Goal: Communication & Community: Answer question/provide support

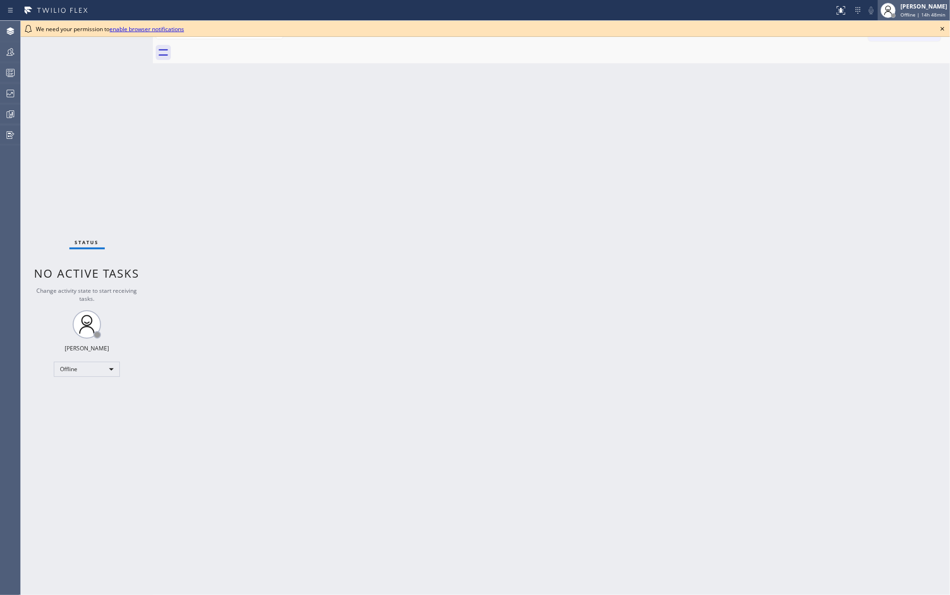
click at [926, 9] on div "[PERSON_NAME]" at bounding box center [923, 6] width 47 height 8
click at [890, 61] on button "Unavailable" at bounding box center [902, 62] width 94 height 12
click at [943, 24] on icon at bounding box center [942, 28] width 11 height 11
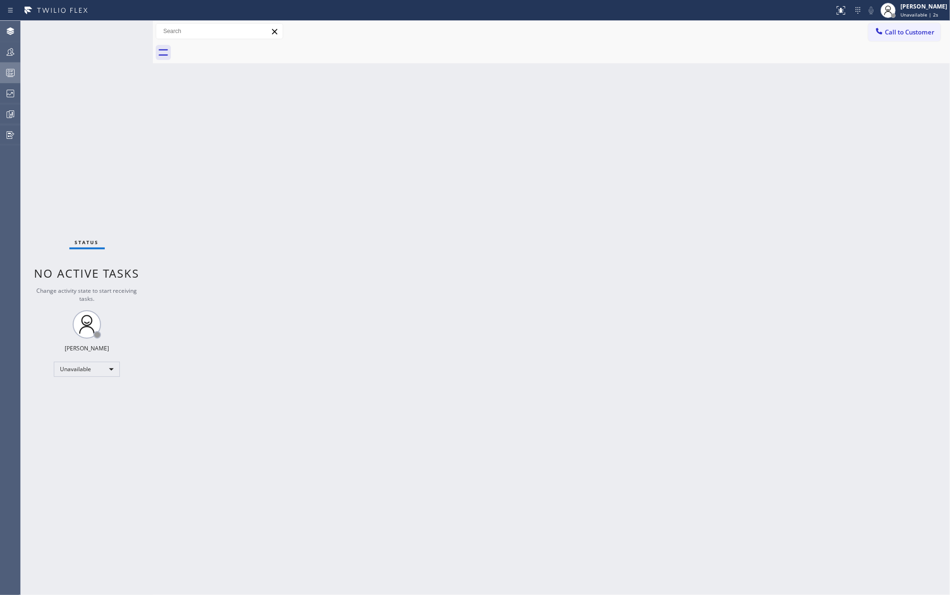
click at [2, 73] on div at bounding box center [10, 72] width 21 height 11
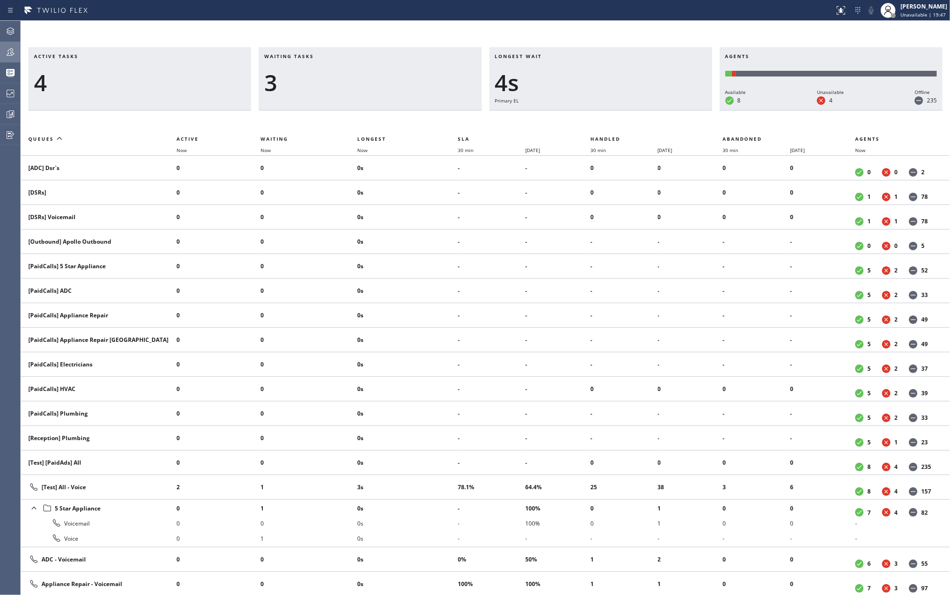
click at [2, 54] on div at bounding box center [10, 51] width 21 height 11
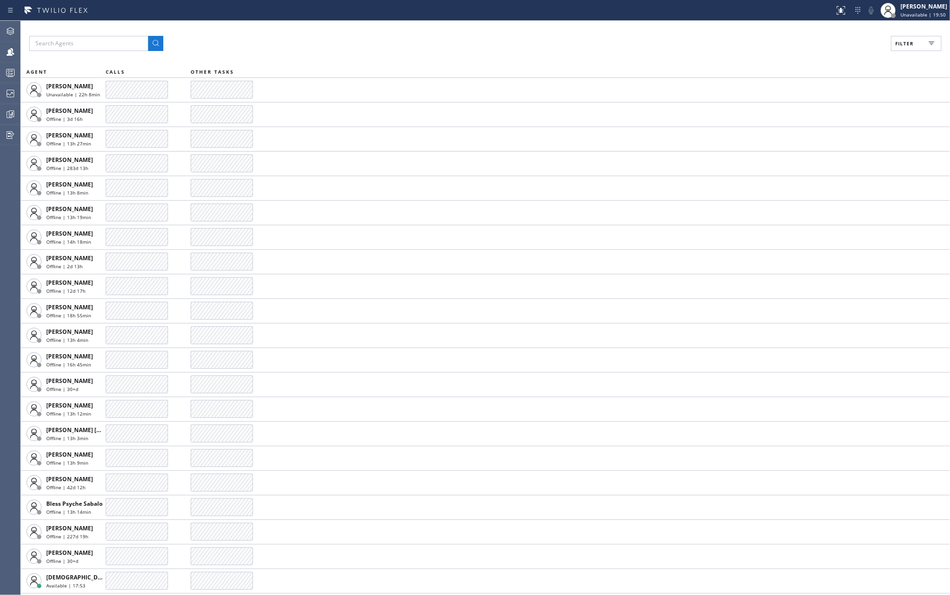
click at [913, 48] on button "Filter" at bounding box center [916, 43] width 50 height 15
click at [832, 112] on label "Available" at bounding box center [880, 112] width 124 height 8
click at [818, 112] on input "Available" at bounding box center [812, 111] width 11 height 11
checkbox input "true"
click at [882, 53] on span "Apply" at bounding box center [891, 53] width 19 height 7
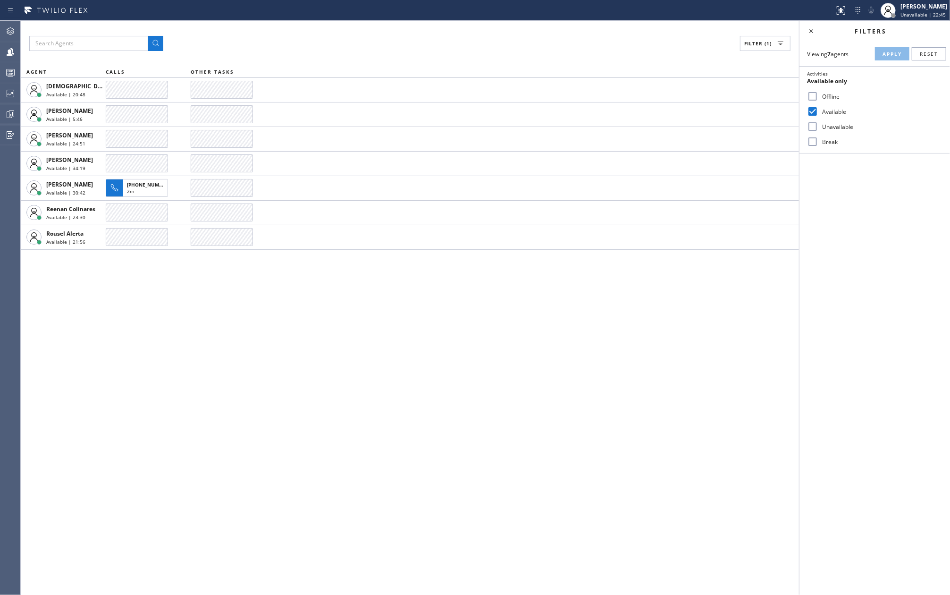
click at [216, 365] on div "Filter (1) AGENT CALLS OTHER TASKS Christian Cinco Available | 20:48 Esmael Jar…" at bounding box center [410, 308] width 778 height 574
click at [221, 370] on div "Filter (1) AGENT CALLS OTHER TASKS Christian Cinco Available | 30:58 Esmael Jar…" at bounding box center [410, 308] width 778 height 574
click at [10, 78] on icon at bounding box center [10, 72] width 11 height 11
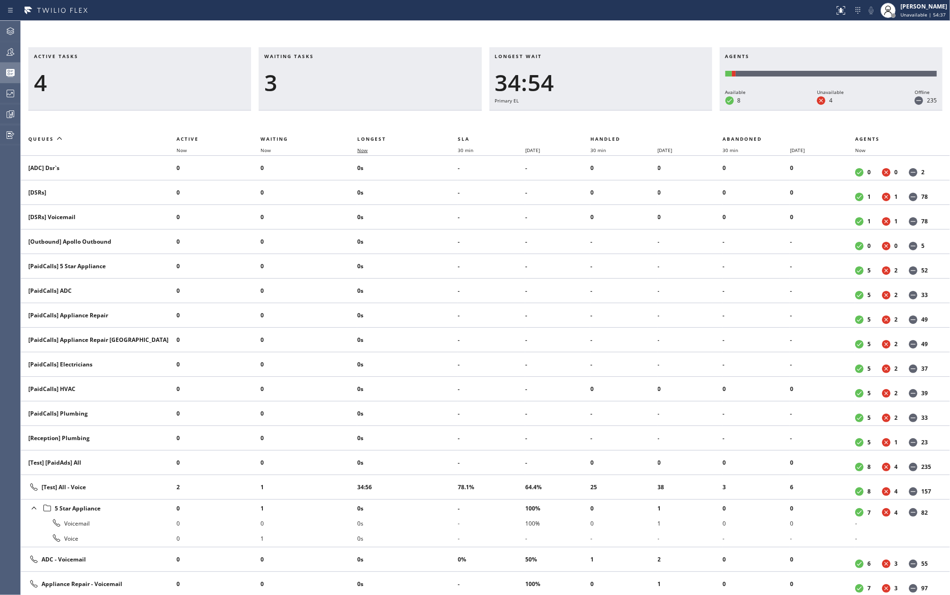
click at [376, 148] on span "Now" at bounding box center [368, 150] width 22 height 7
click at [10, 55] on icon at bounding box center [10, 51] width 11 height 11
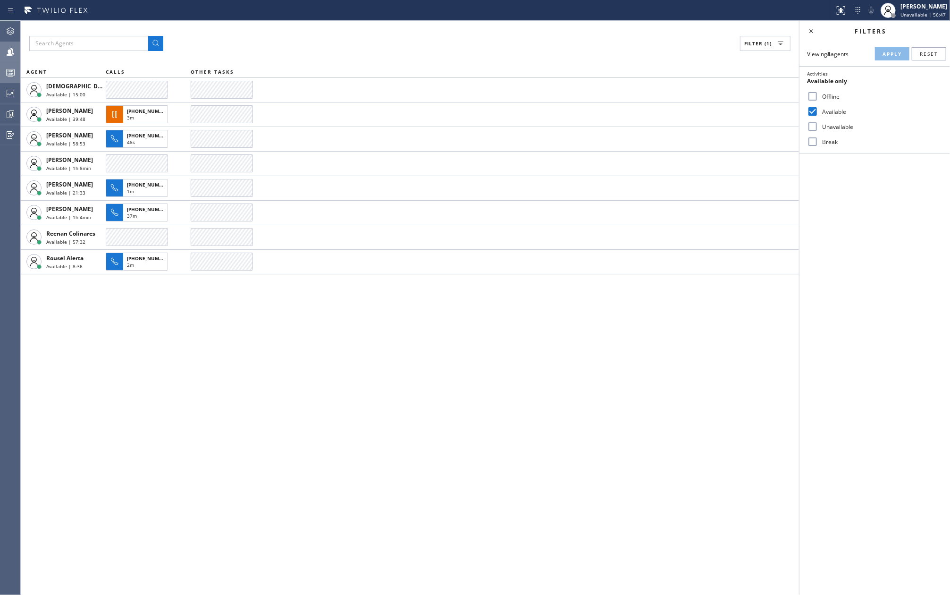
click at [2, 75] on div at bounding box center [10, 72] width 21 height 11
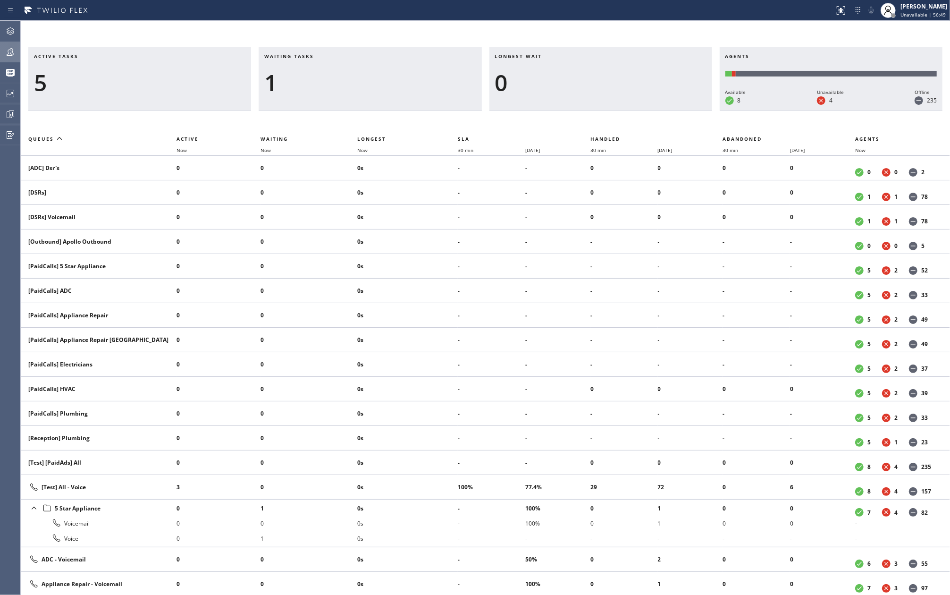
click at [7, 53] on icon at bounding box center [10, 51] width 11 height 11
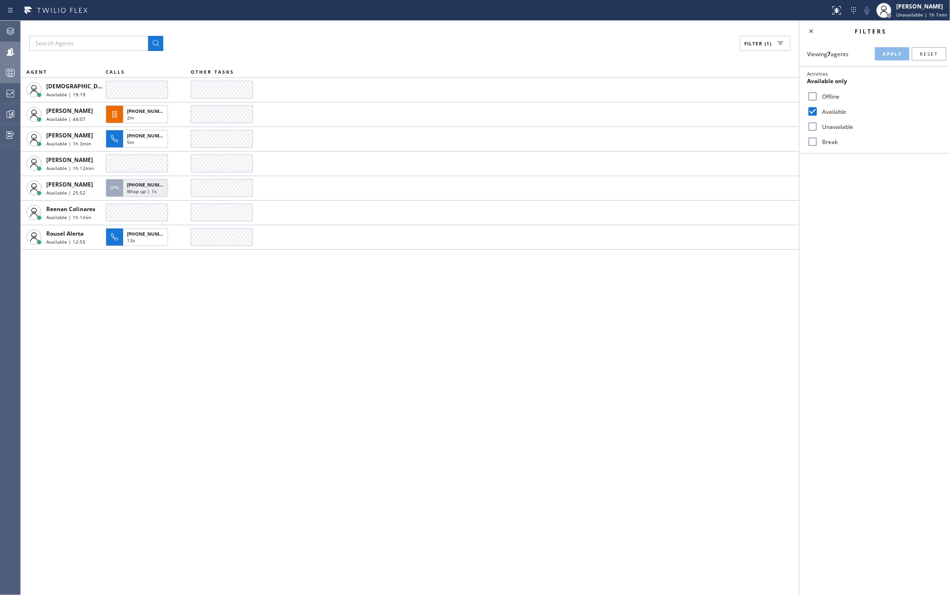
click at [8, 66] on div at bounding box center [10, 72] width 21 height 19
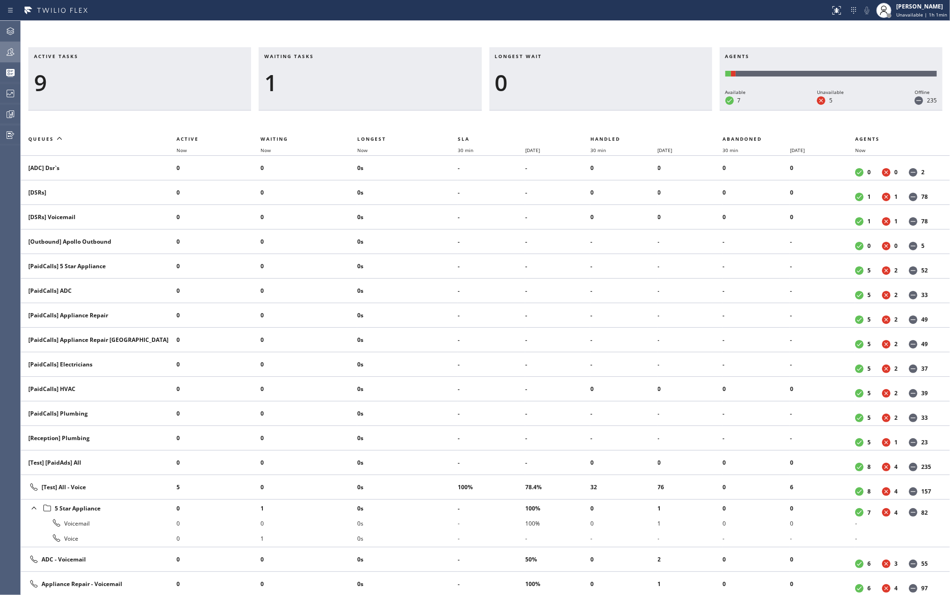
click at [16, 51] on icon at bounding box center [10, 51] width 11 height 11
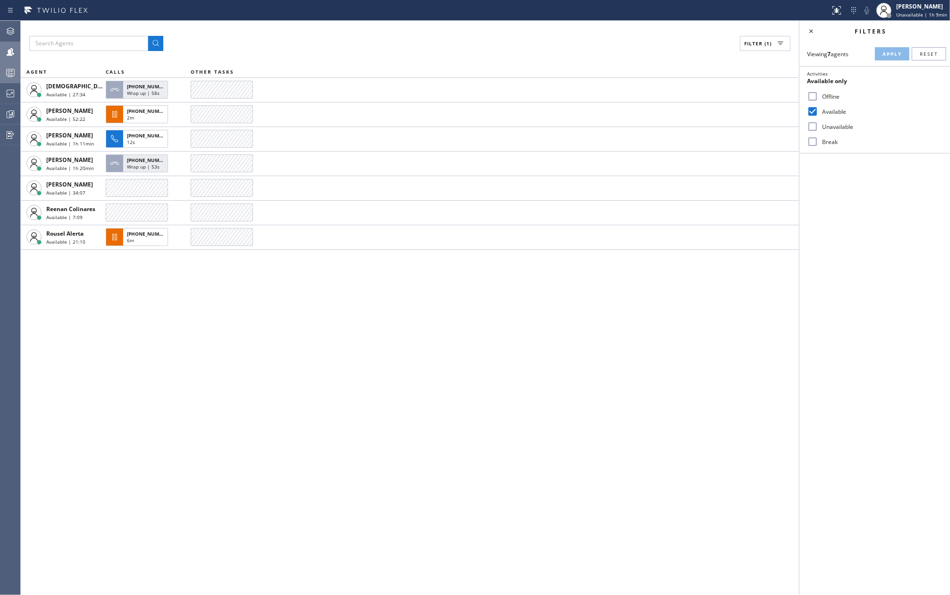
click at [0, 72] on div at bounding box center [10, 72] width 21 height 11
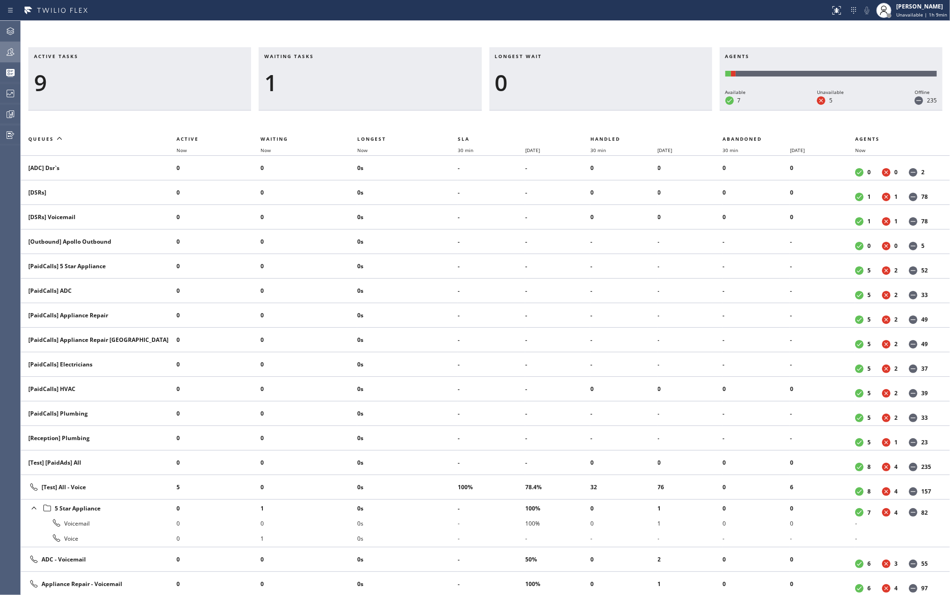
click at [14, 53] on icon at bounding box center [10, 51] width 11 height 11
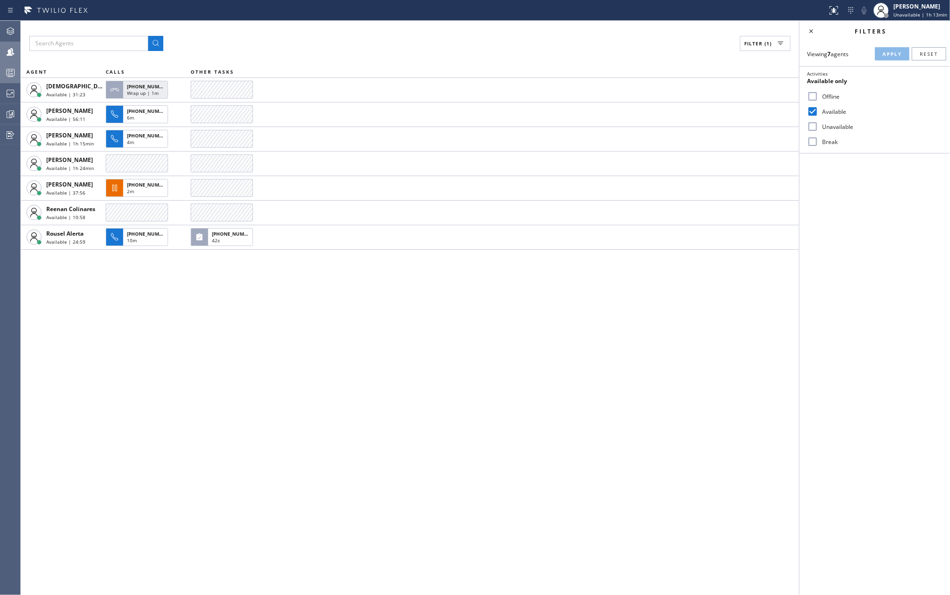
click at [8, 70] on icon at bounding box center [10, 72] width 11 height 11
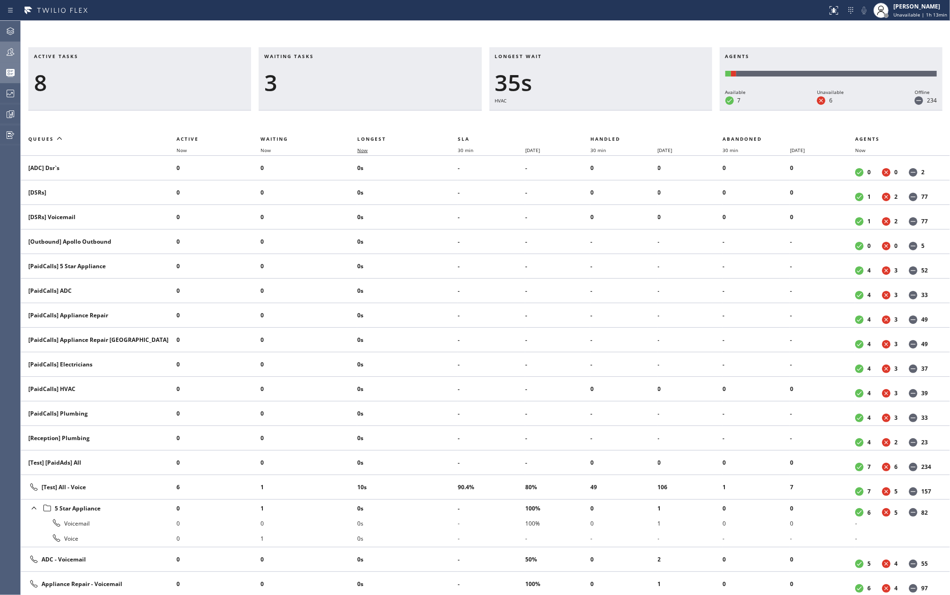
click at [363, 148] on span "Now" at bounding box center [362, 150] width 10 height 7
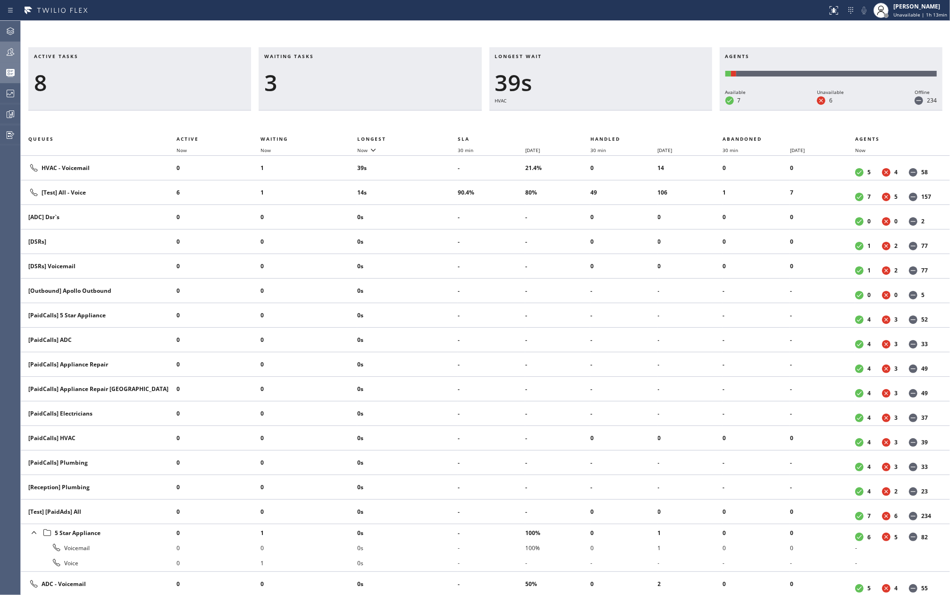
click at [13, 50] on icon at bounding box center [10, 51] width 11 height 11
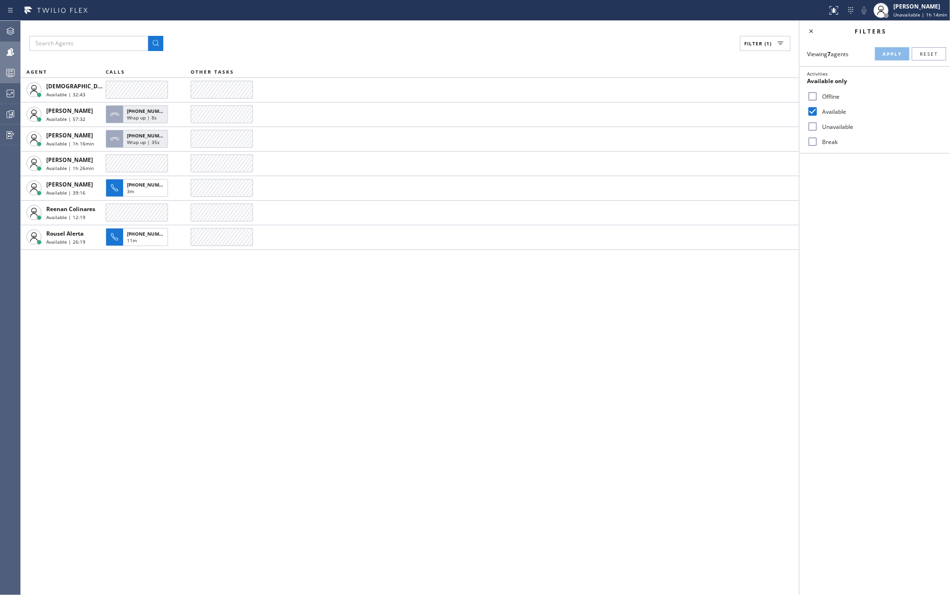
click at [652, 320] on div "Filter (1) AGENT CALLS OTHER TASKS Christian Cinco Available | 32:43 Esmael Jar…" at bounding box center [410, 308] width 778 height 574
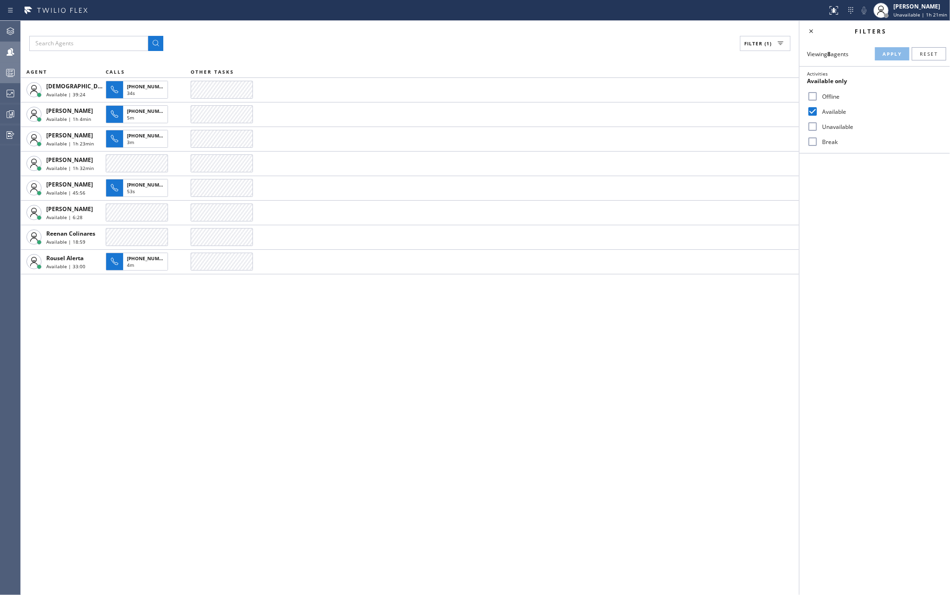
click at [7, 69] on rect at bounding box center [11, 72] width 8 height 7
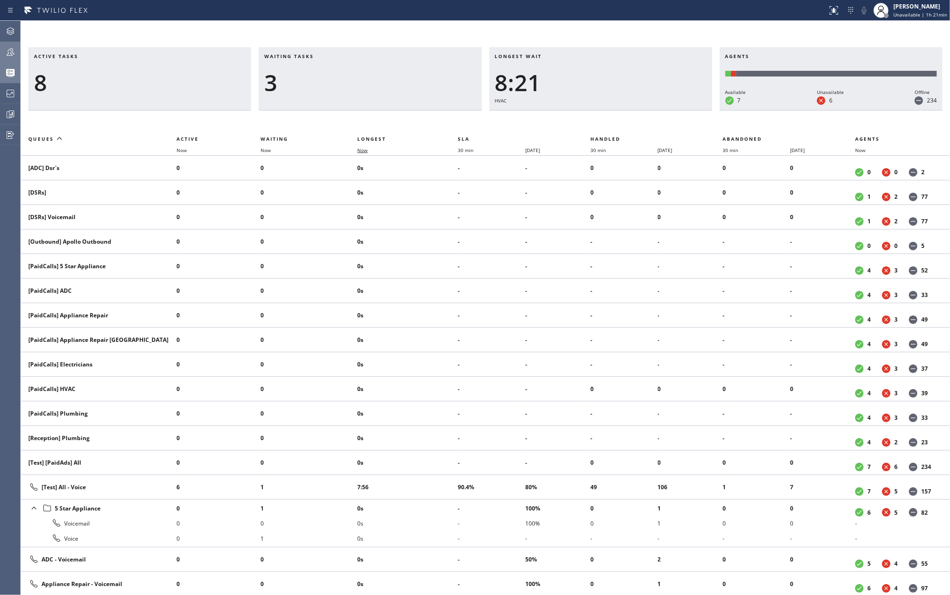
click at [362, 149] on span "Now" at bounding box center [362, 150] width 10 height 7
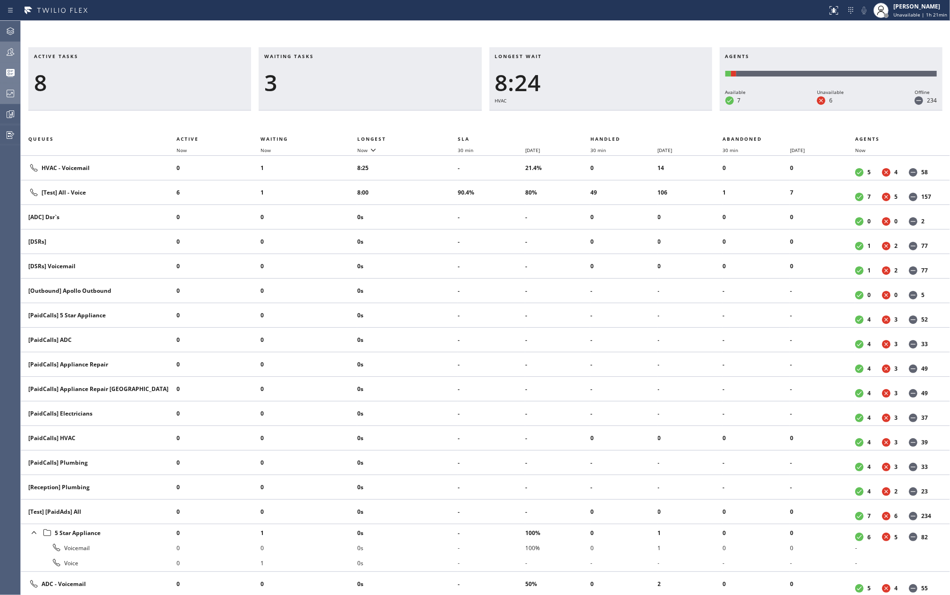
click at [4, 93] on div at bounding box center [10, 93] width 21 height 11
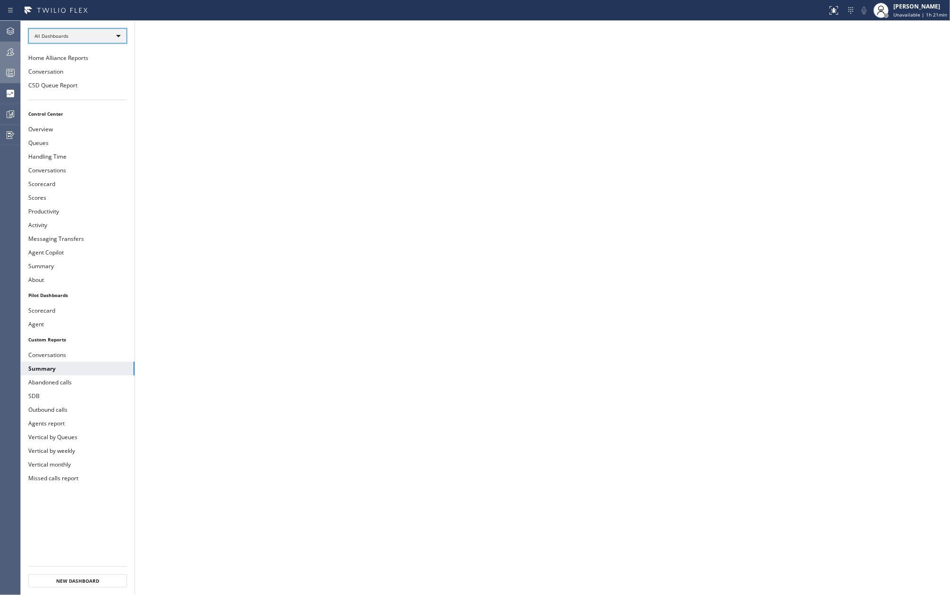
click at [90, 30] on div "All Dashboards" at bounding box center [77, 35] width 99 height 15
click at [71, 100] on li "Custom Reports" at bounding box center [77, 96] width 96 height 11
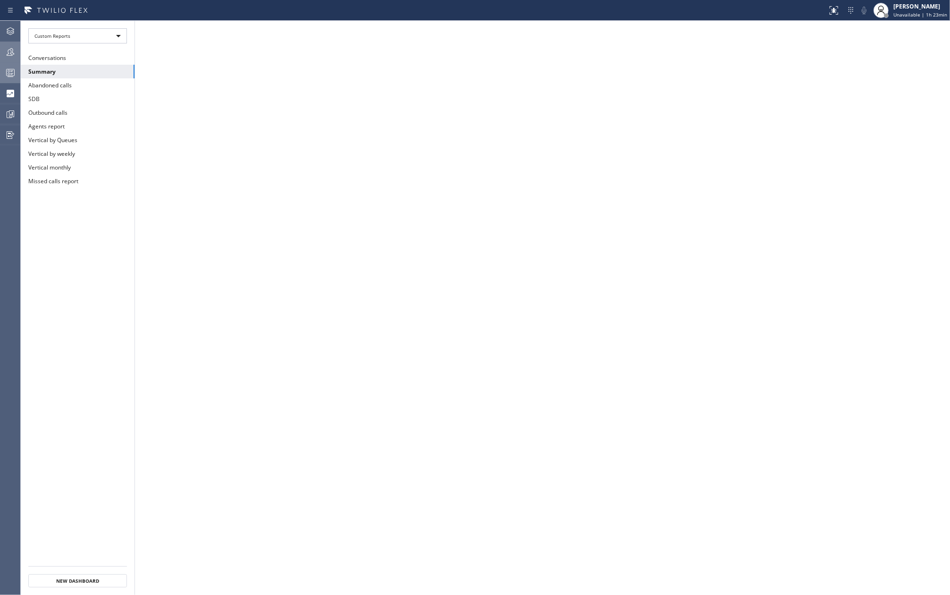
click at [12, 57] on icon at bounding box center [10, 51] width 11 height 11
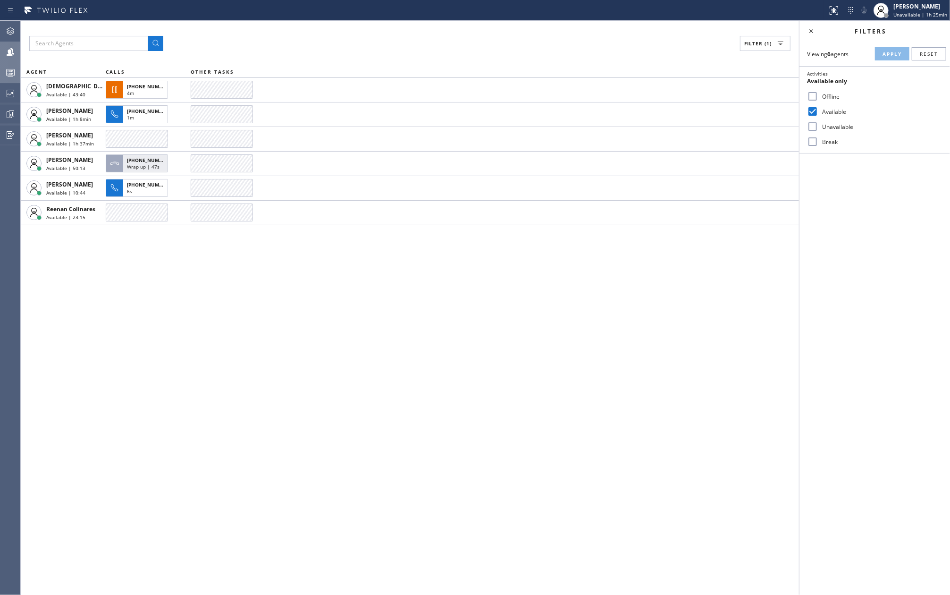
click at [14, 66] on div at bounding box center [10, 72] width 21 height 19
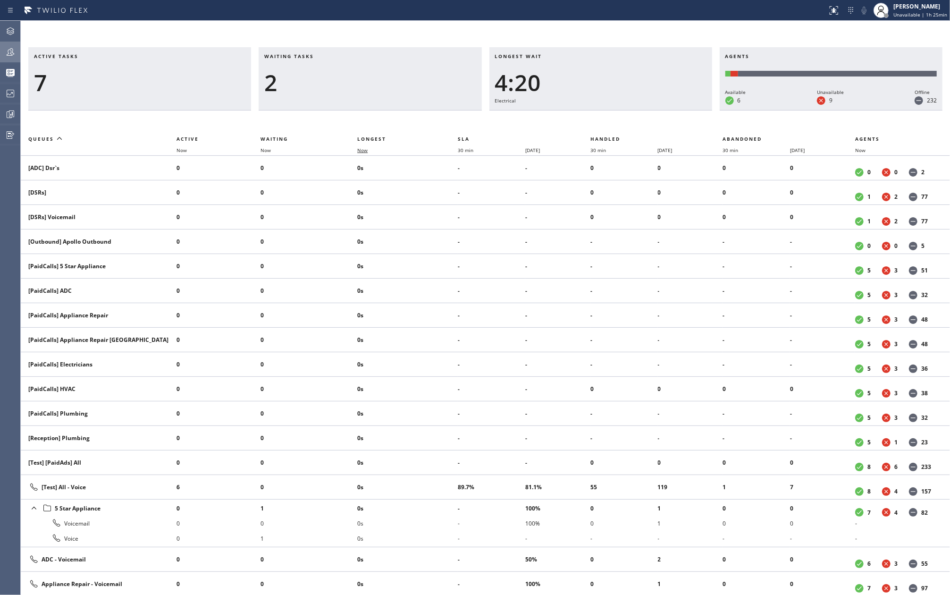
click at [363, 148] on span "Now" at bounding box center [362, 150] width 10 height 7
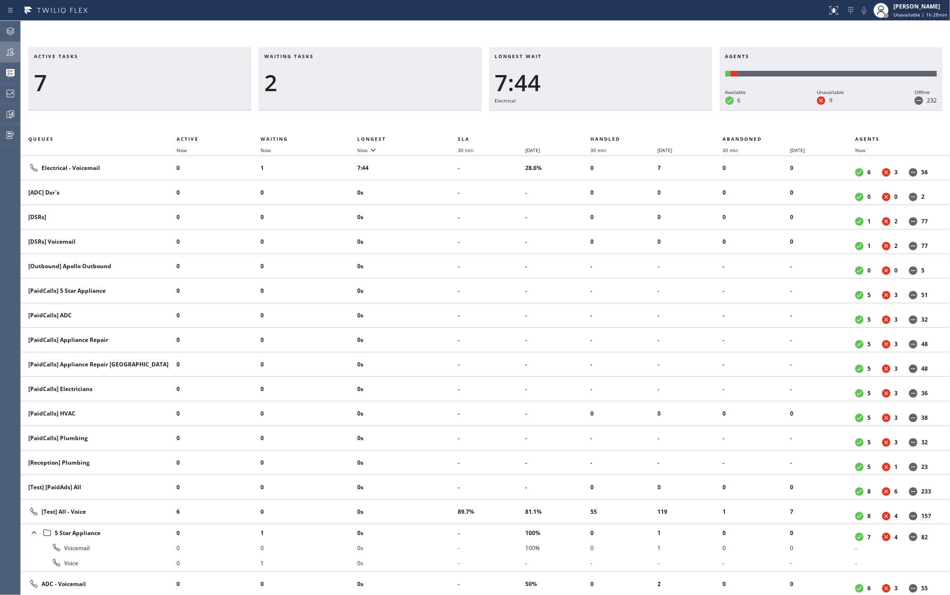
click at [14, 51] on icon at bounding box center [10, 51] width 11 height 11
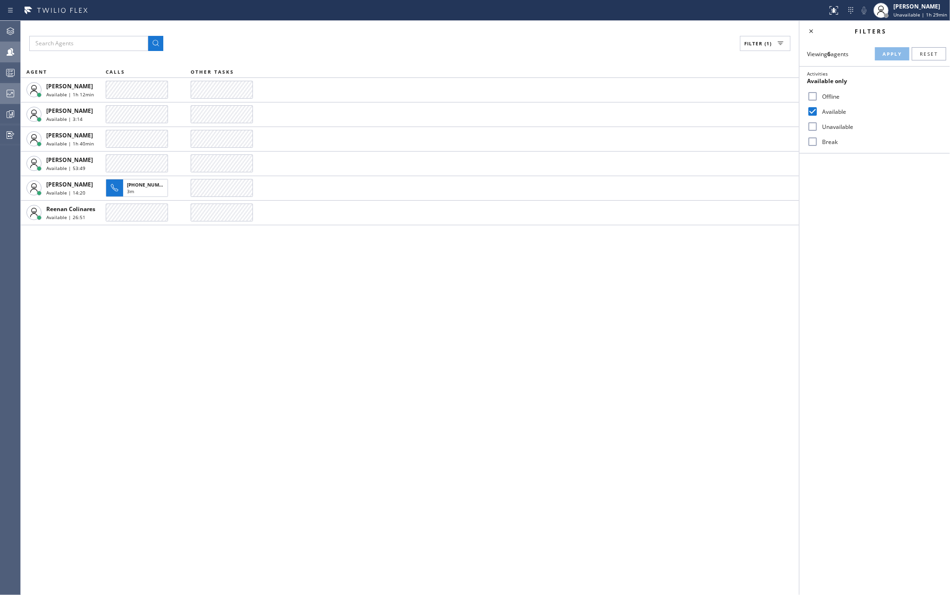
click at [8, 95] on icon at bounding box center [10, 93] width 11 height 11
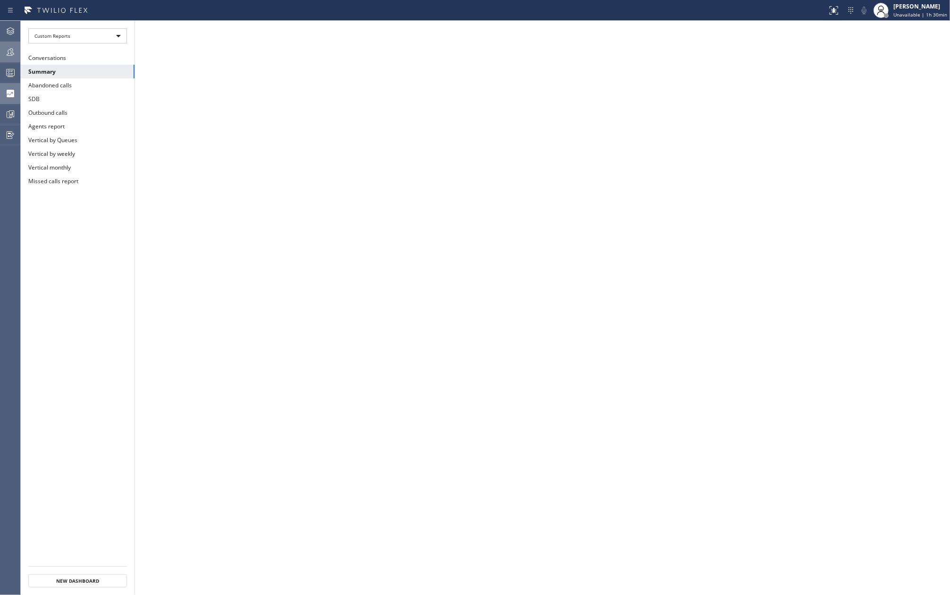
click at [13, 70] on icon at bounding box center [10, 72] width 11 height 11
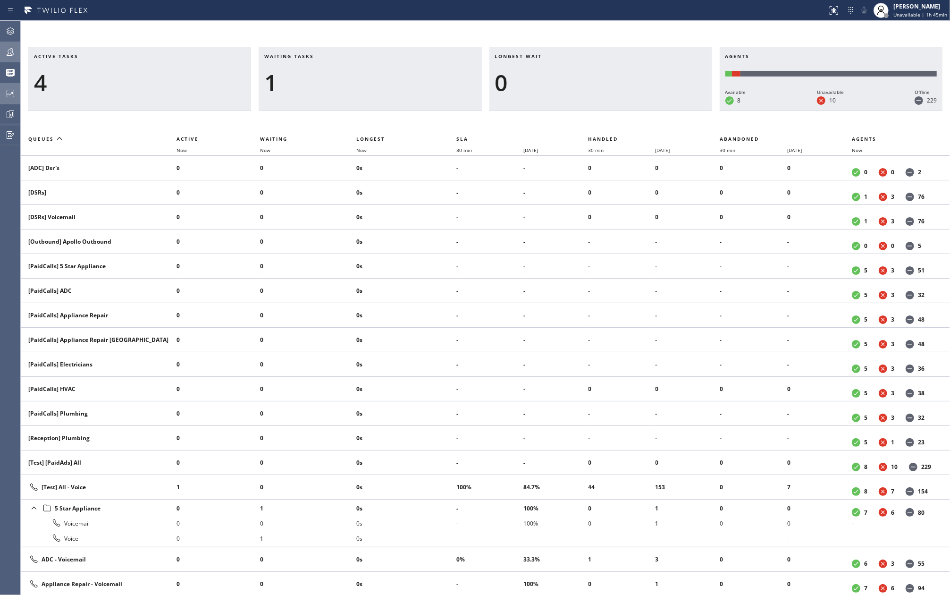
click at [3, 54] on div at bounding box center [10, 51] width 21 height 11
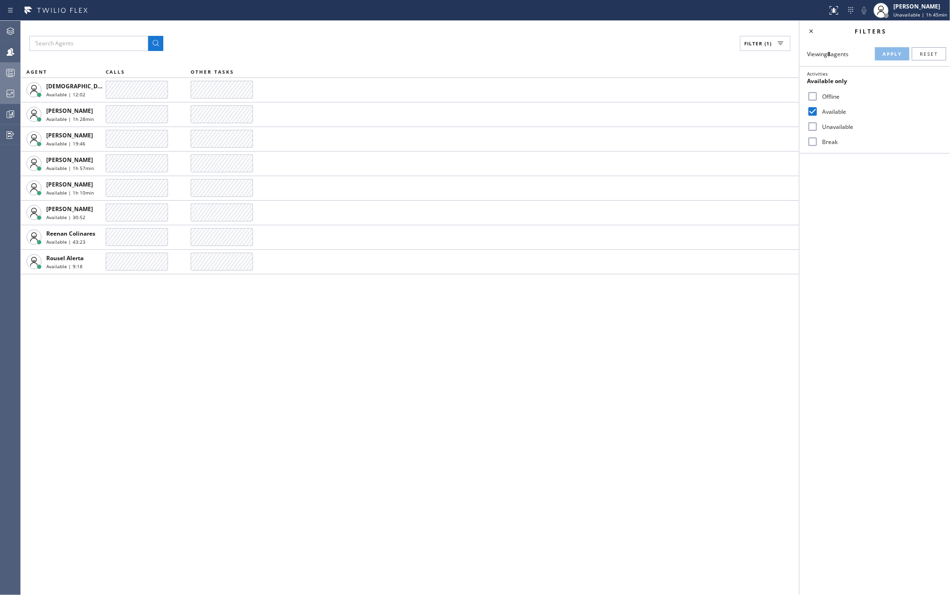
click at [8, 78] on div at bounding box center [10, 72] width 21 height 19
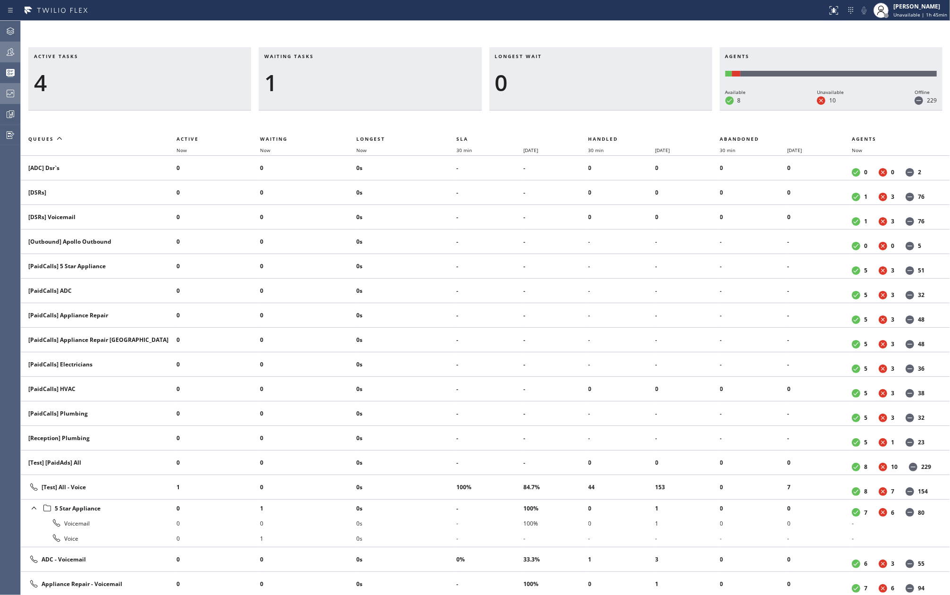
click at [6, 50] on icon at bounding box center [10, 51] width 11 height 11
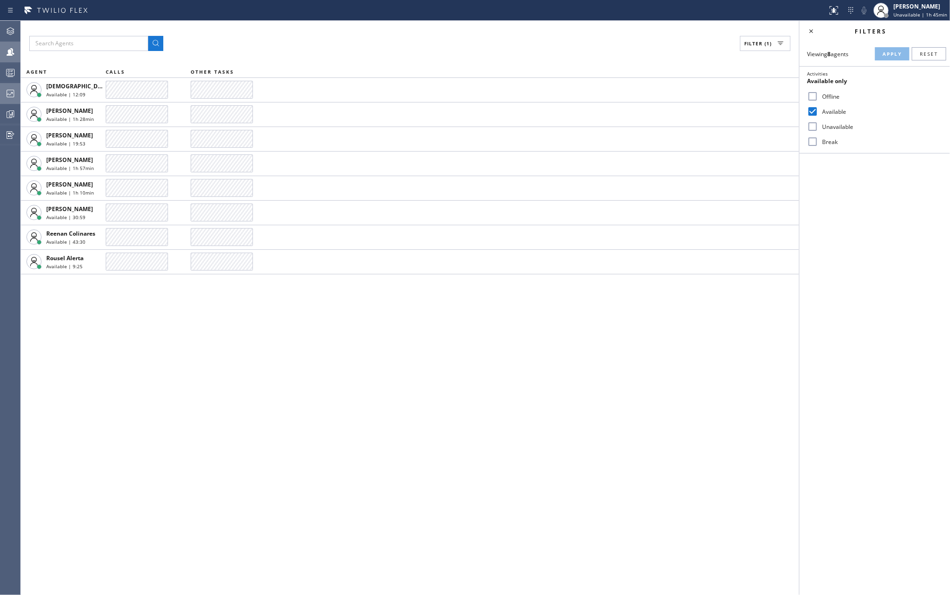
click at [6, 68] on icon at bounding box center [10, 72] width 11 height 11
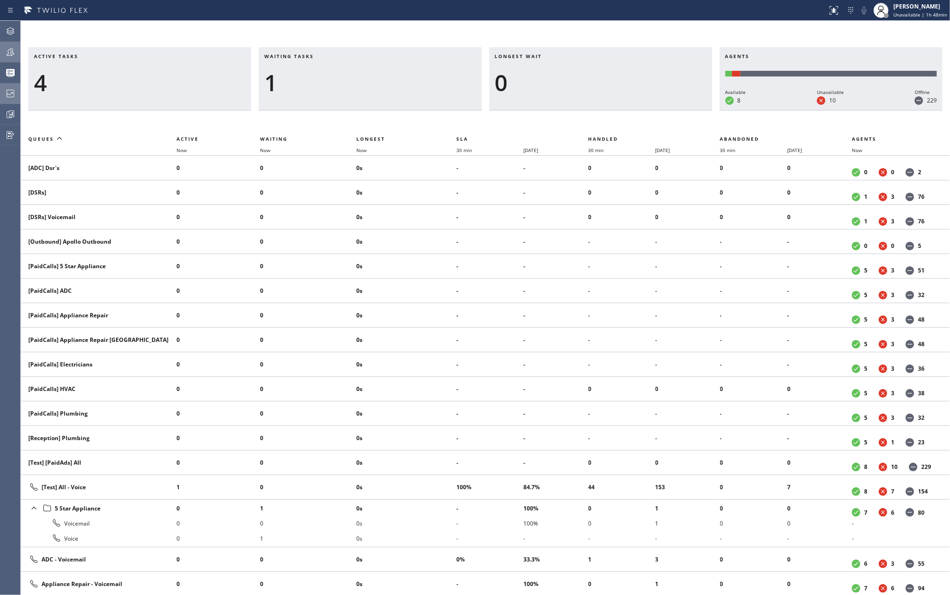
click at [7, 57] on icon at bounding box center [10, 51] width 11 height 11
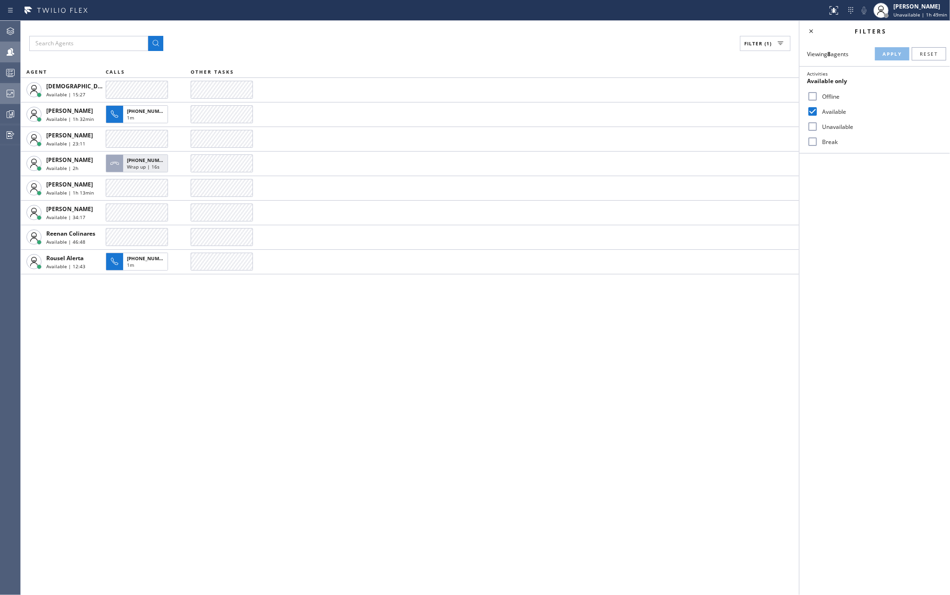
click at [11, 73] on icon at bounding box center [10, 72] width 11 height 11
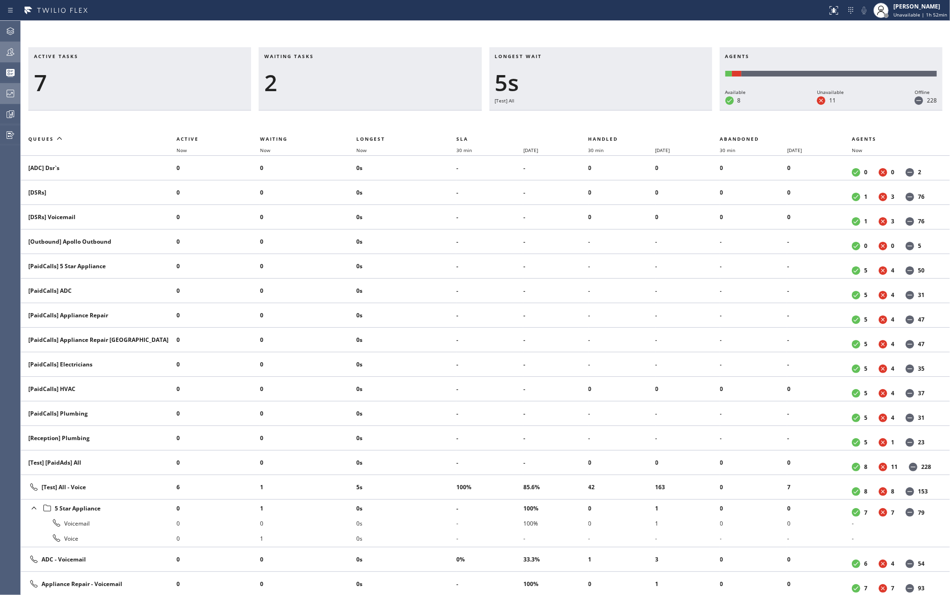
click at [5, 51] on icon at bounding box center [10, 51] width 11 height 11
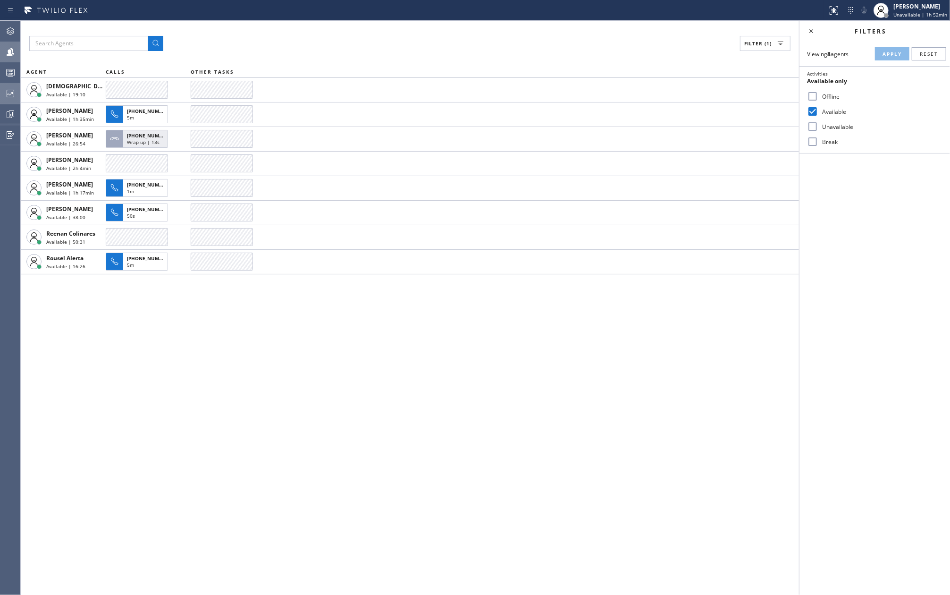
click at [10, 74] on icon at bounding box center [10, 72] width 11 height 11
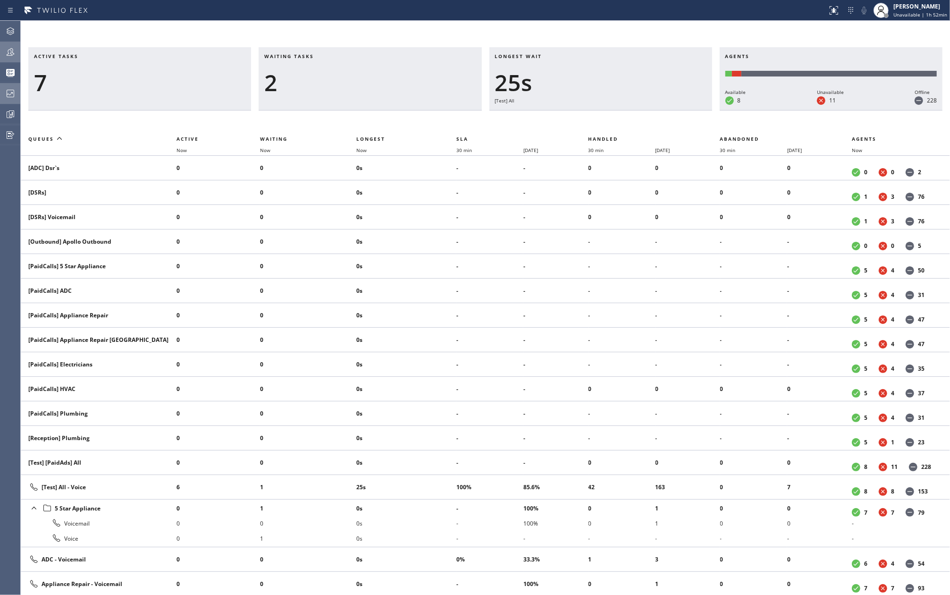
click at [908, 10] on div "[PERSON_NAME]" at bounding box center [920, 6] width 54 height 8
click at [906, 52] on button "Available" at bounding box center [902, 50] width 94 height 12
click at [5, 50] on icon at bounding box center [10, 51] width 11 height 11
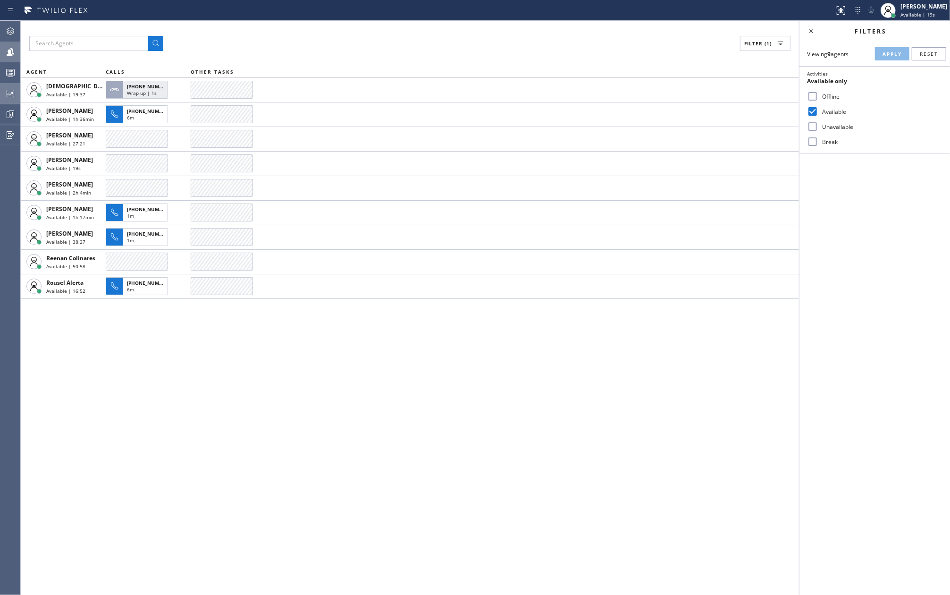
click at [14, 75] on rect at bounding box center [11, 72] width 8 height 7
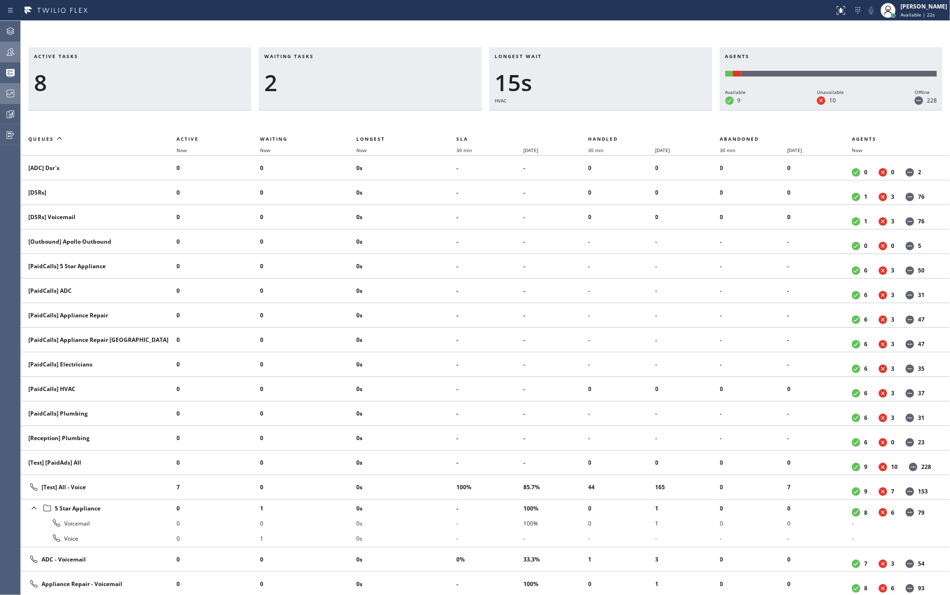
click at [14, 57] on icon at bounding box center [10, 51] width 11 height 11
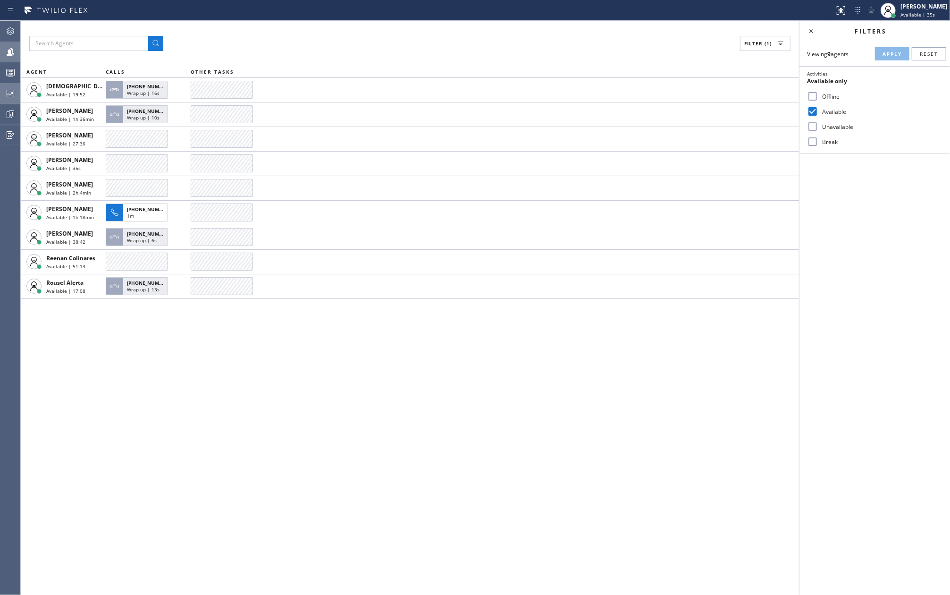
click at [7, 72] on icon at bounding box center [10, 72] width 11 height 11
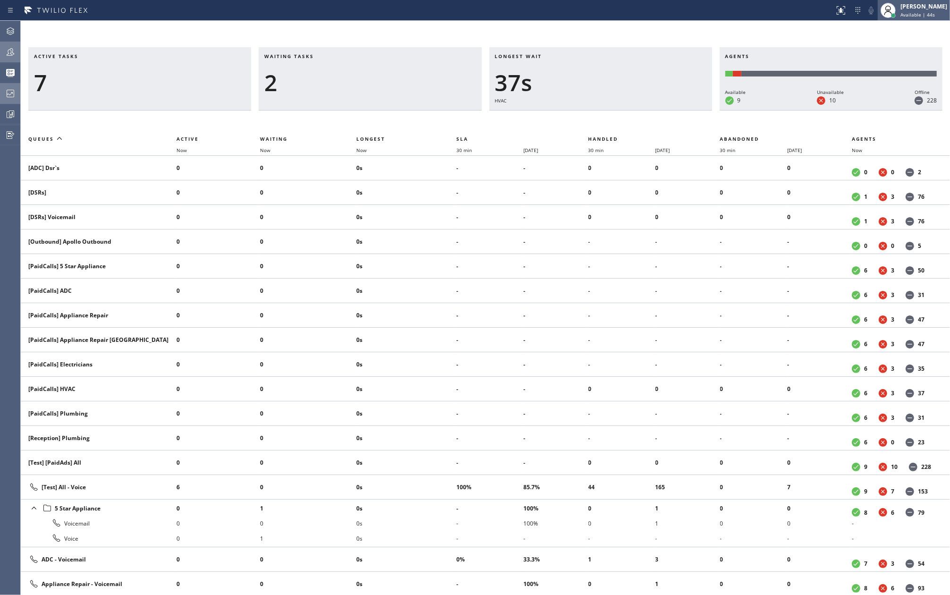
click at [924, 6] on div "[PERSON_NAME]" at bounding box center [923, 6] width 47 height 8
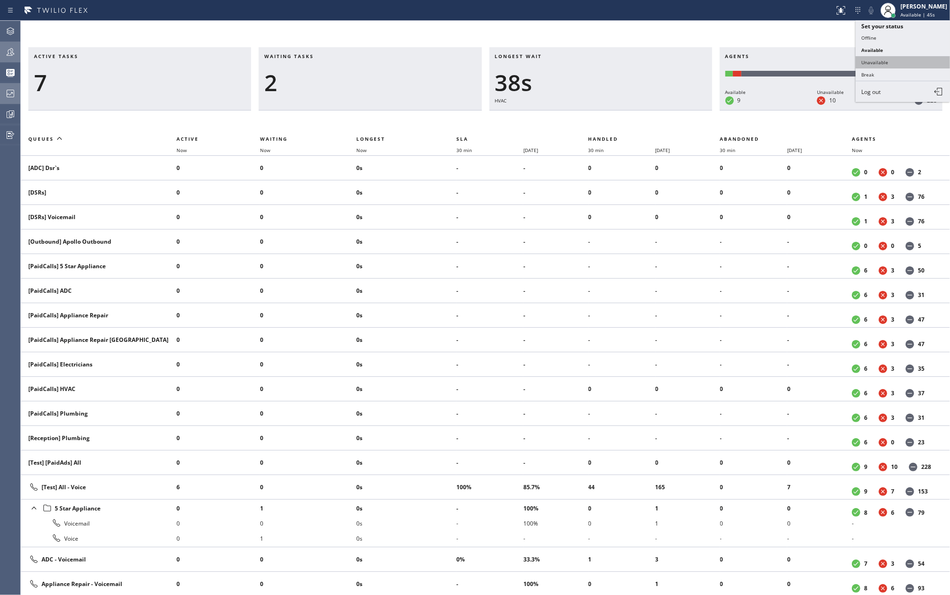
click at [905, 57] on button "Unavailable" at bounding box center [902, 62] width 94 height 12
click at [8, 51] on icon at bounding box center [11, 52] width 8 height 8
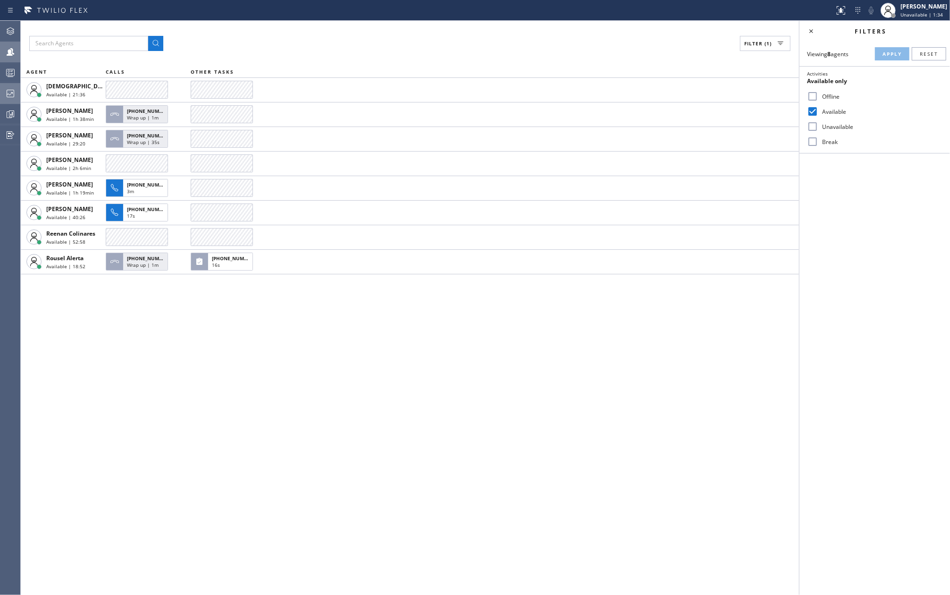
click at [273, 291] on div "Filter (1) AGENT CALLS OTHER TASKS Christian Cinco Available | 21:36 Esmael Jar…" at bounding box center [410, 308] width 778 height 574
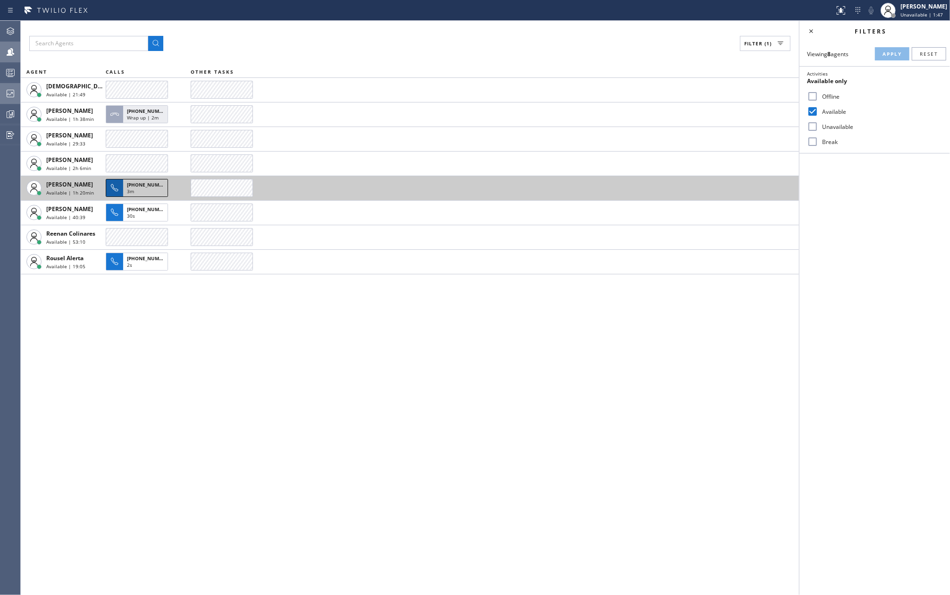
click at [145, 185] on span "+17609175390" at bounding box center [148, 184] width 43 height 7
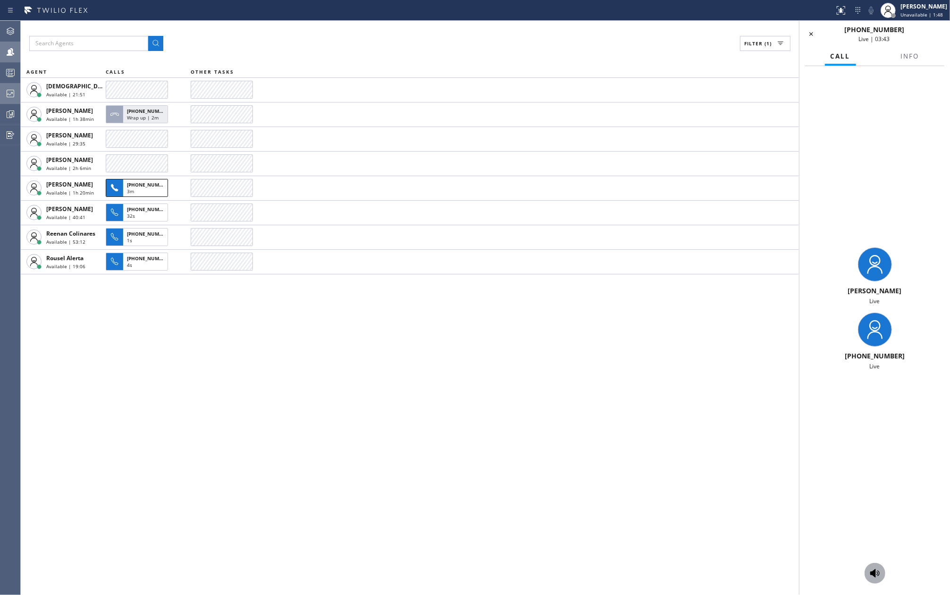
click at [875, 571] on icon at bounding box center [874, 573] width 9 height 8
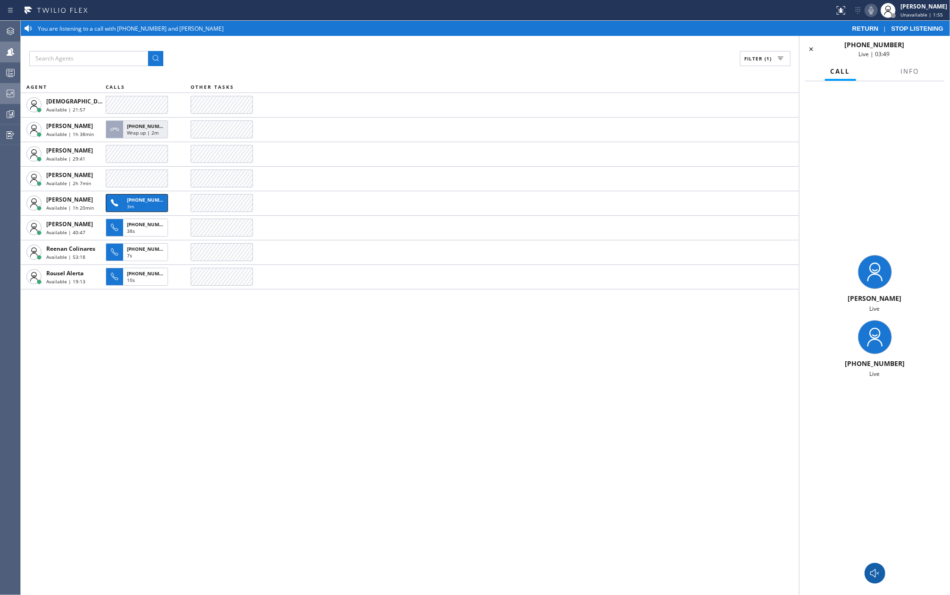
click at [877, 12] on icon at bounding box center [870, 10] width 11 height 11
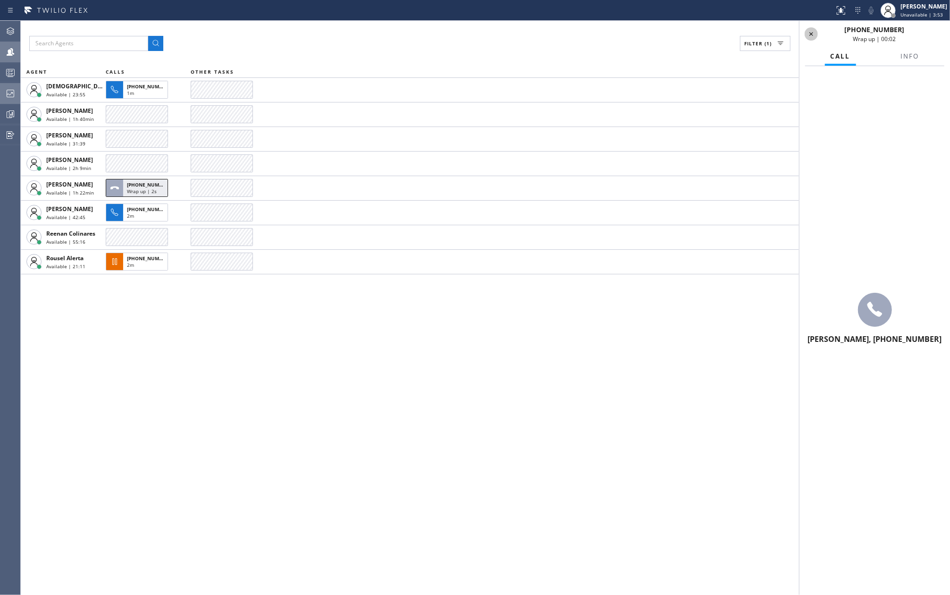
click at [813, 33] on icon at bounding box center [811, 34] width 4 height 4
click at [471, 46] on div "Filter (1)" at bounding box center [485, 43] width 912 height 15
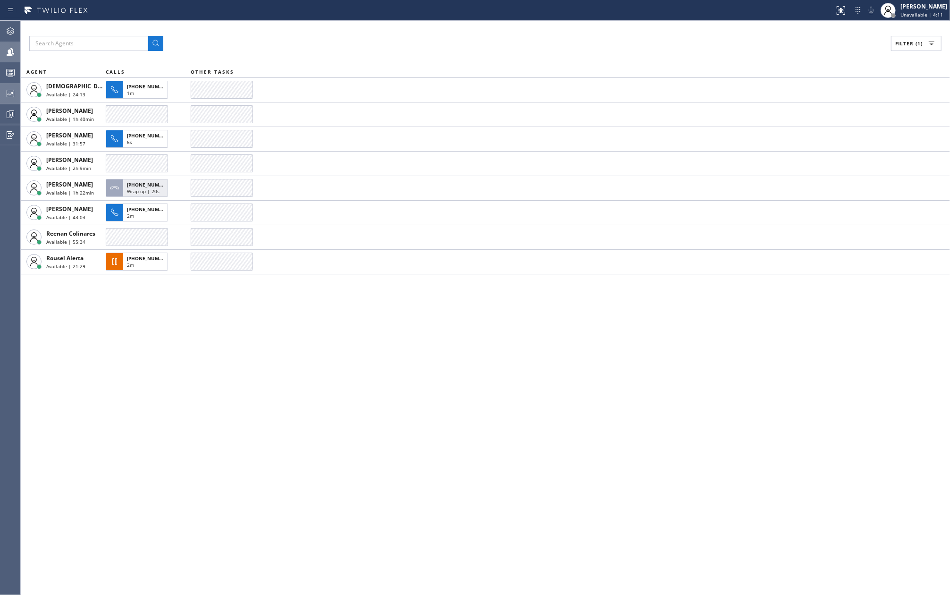
click at [12, 72] on icon at bounding box center [10, 72] width 11 height 11
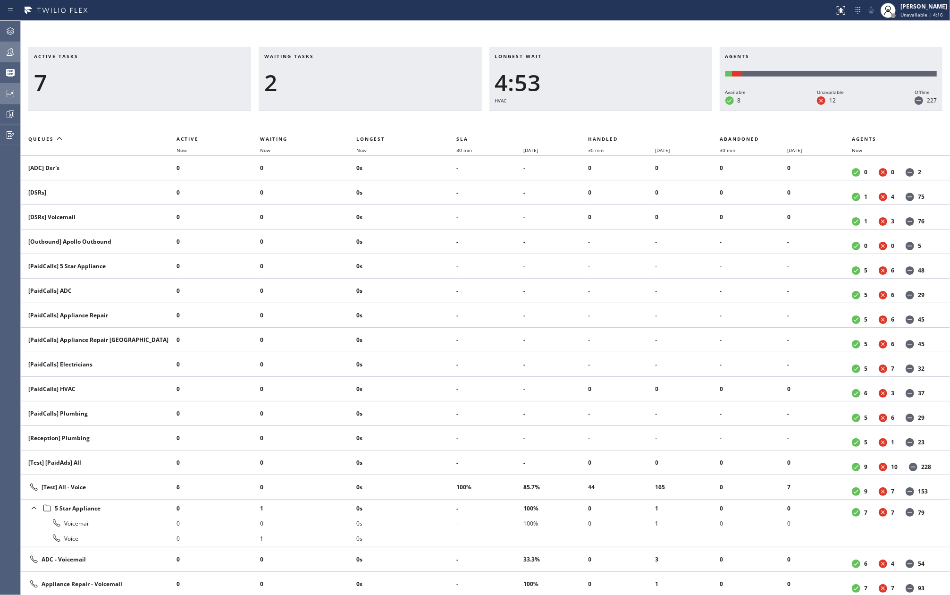
click at [15, 46] on icon at bounding box center [10, 51] width 11 height 11
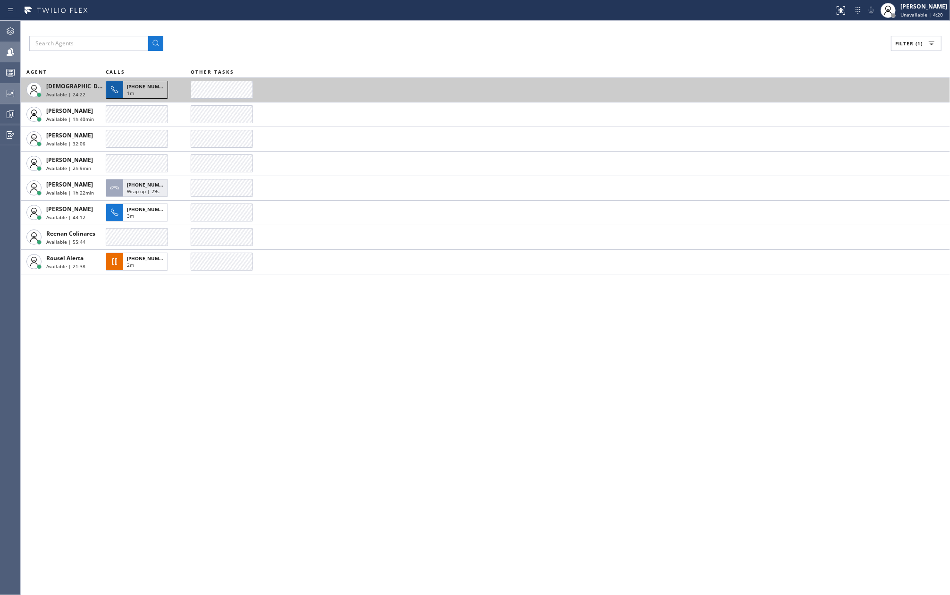
click at [131, 87] on span "+19494668532" at bounding box center [148, 86] width 43 height 7
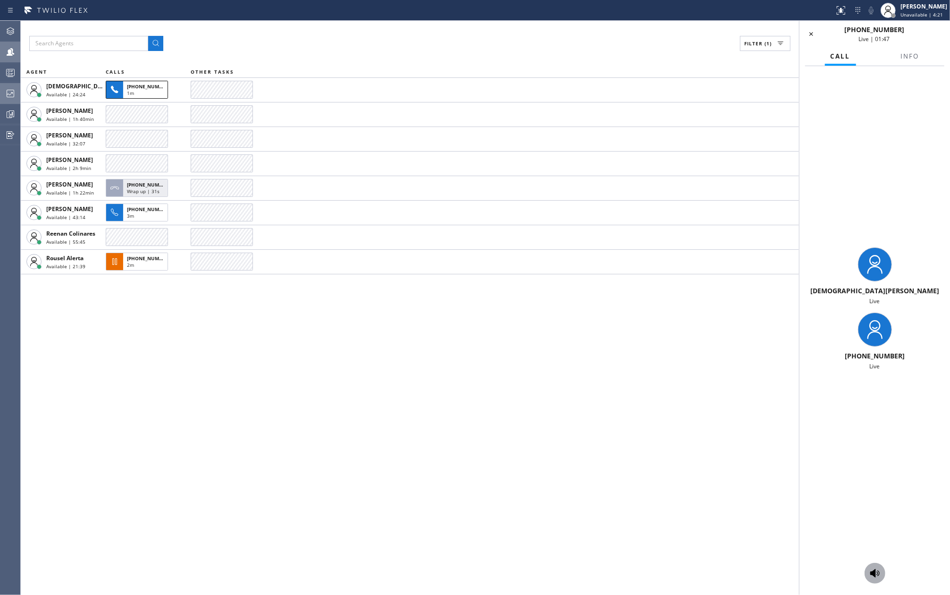
click at [881, 572] on div at bounding box center [874, 572] width 21 height 11
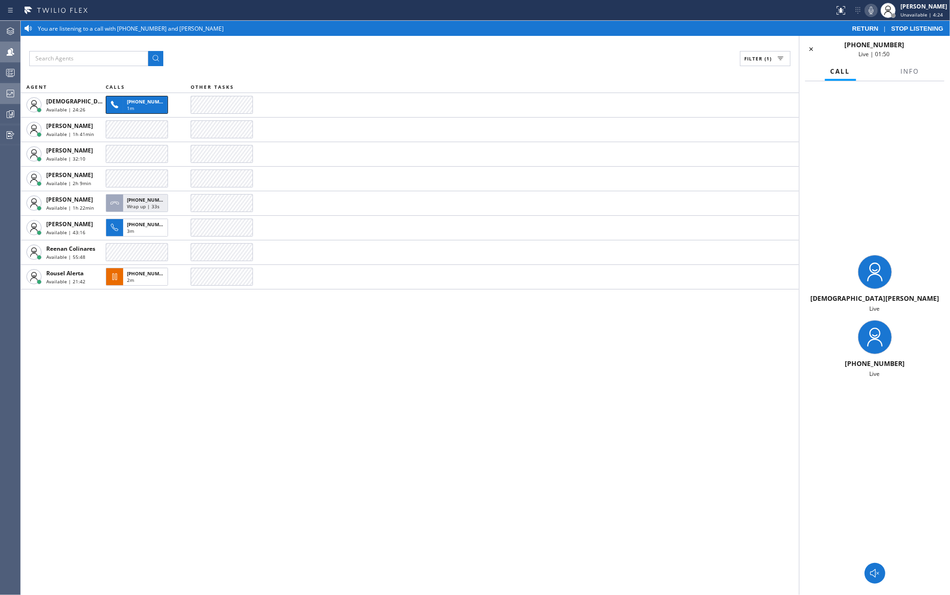
click at [876, 11] on icon at bounding box center [870, 10] width 11 height 11
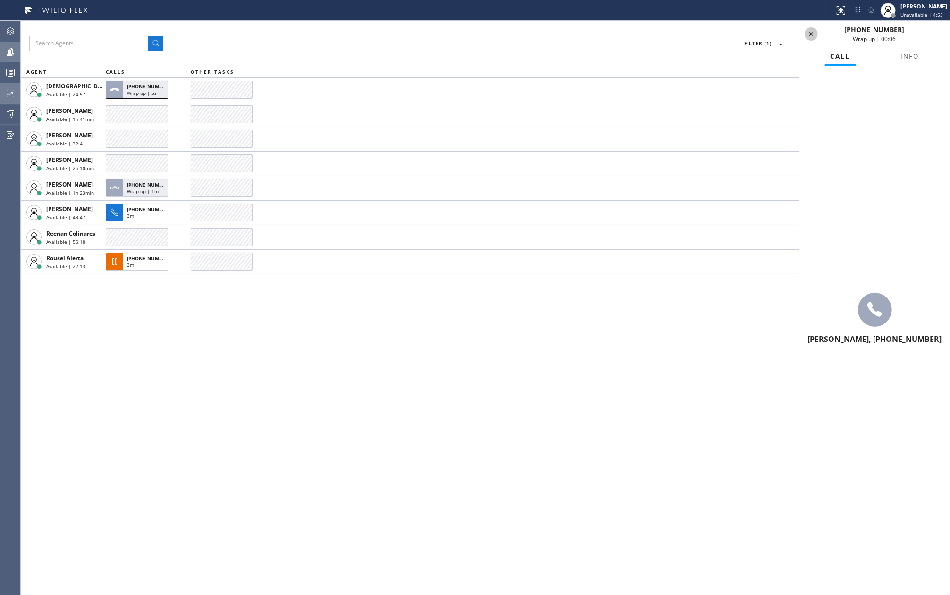
click at [813, 37] on icon at bounding box center [810, 33] width 11 height 11
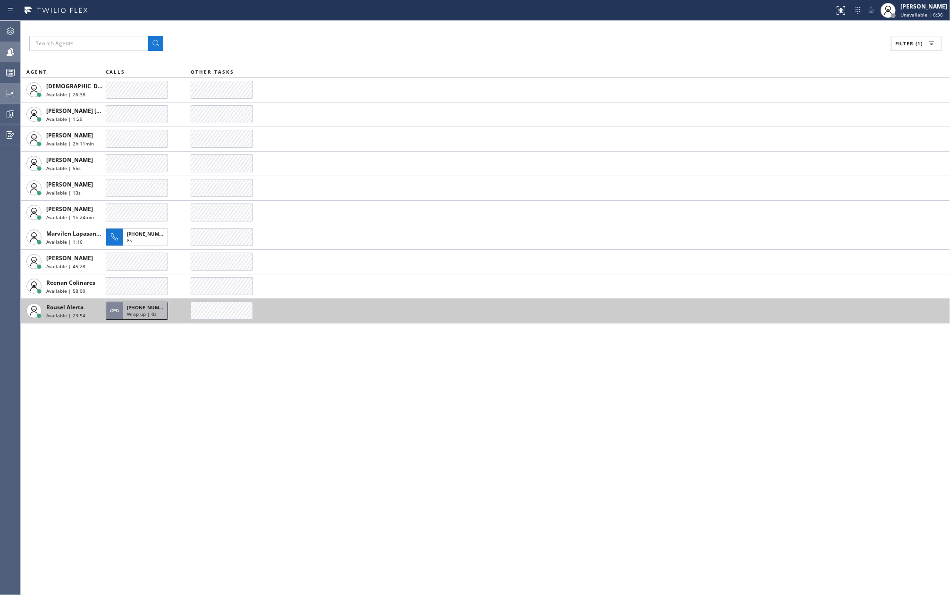
click at [137, 308] on span "+12145381571" at bounding box center [148, 307] width 43 height 7
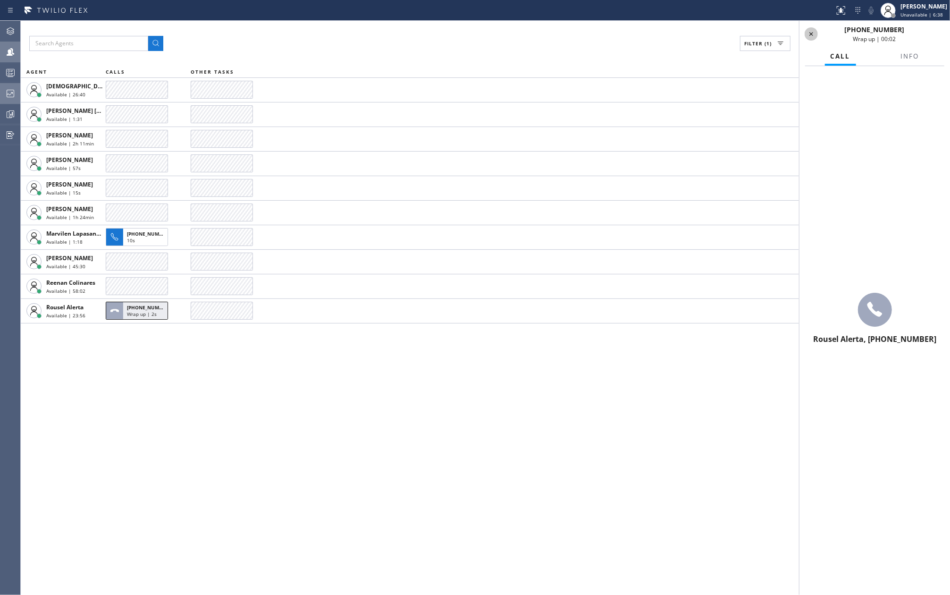
click at [810, 32] on icon at bounding box center [810, 33] width 11 height 11
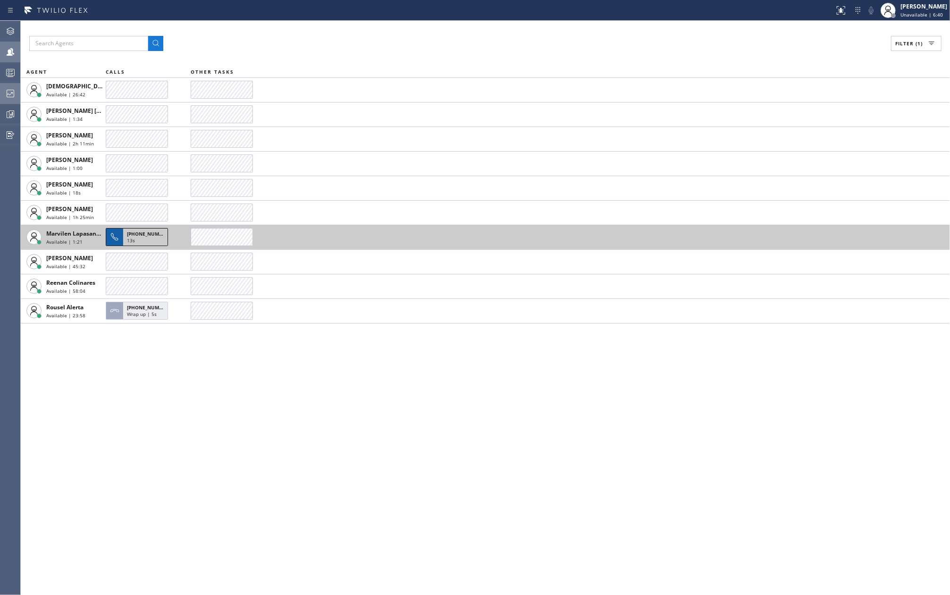
click at [137, 238] on div "13s" at bounding box center [145, 241] width 37 height 8
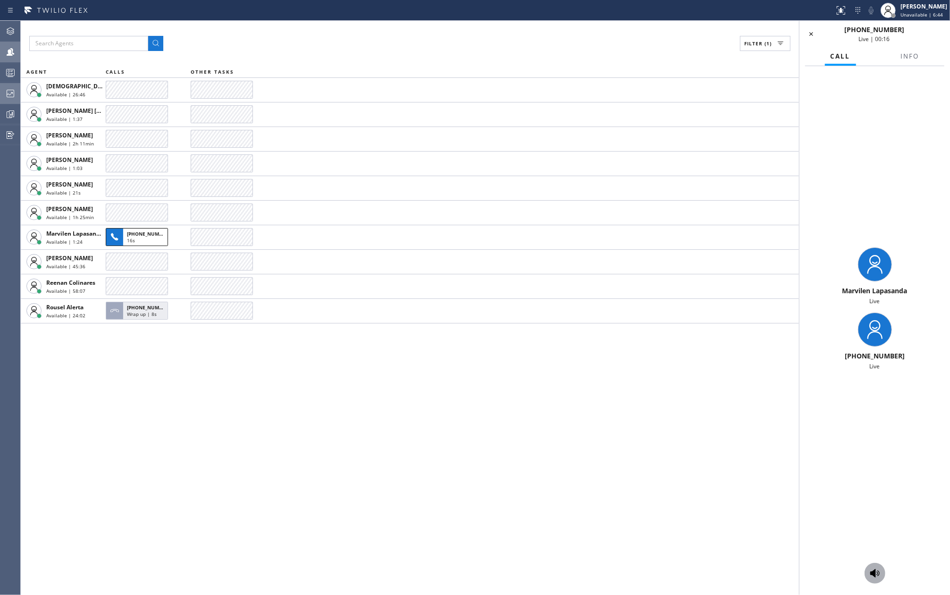
click at [872, 574] on icon at bounding box center [874, 573] width 9 height 8
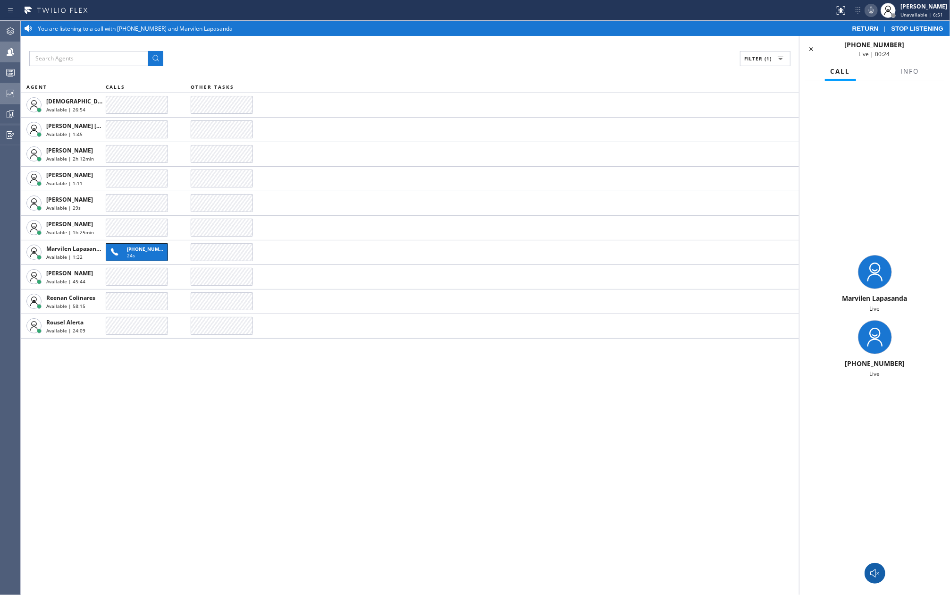
drag, startPoint x: 871, startPoint y: 568, endPoint x: 861, endPoint y: 493, distance: 76.1
click at [877, 13] on icon at bounding box center [870, 10] width 11 height 11
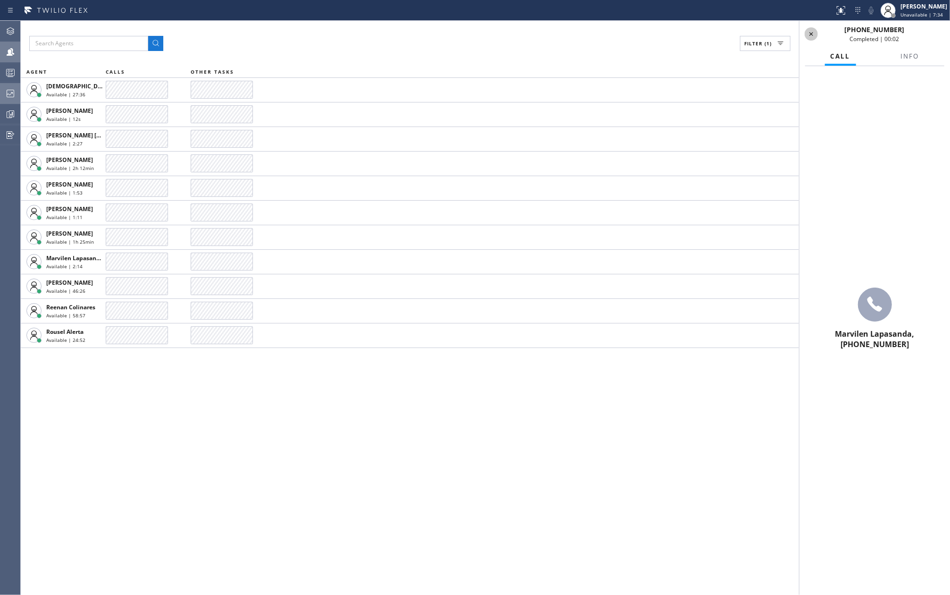
click at [810, 33] on icon at bounding box center [811, 34] width 4 height 4
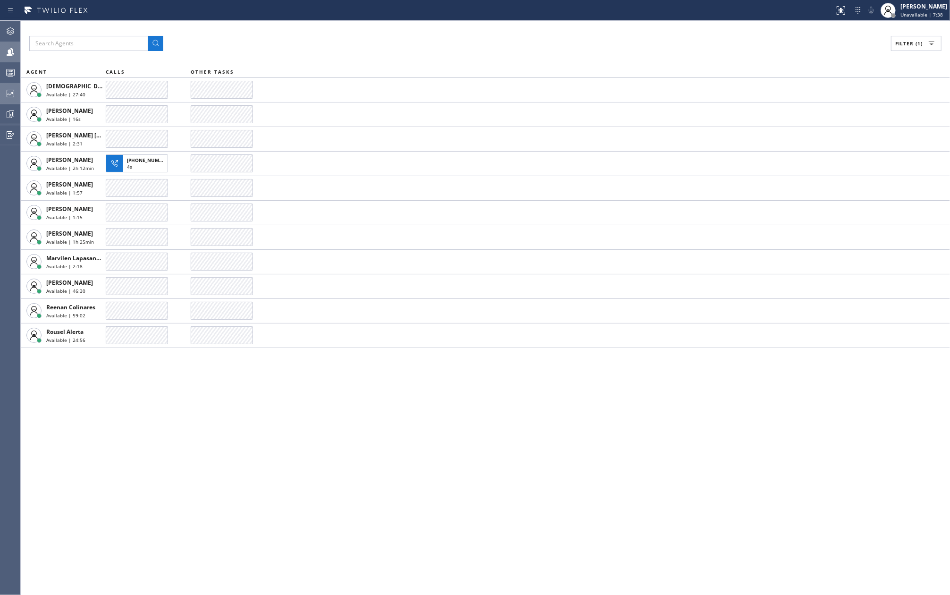
click at [172, 418] on div "Filter (1) AGENT CALLS OTHER TASKS Christian Cinco Available | 27:40 Eva Mahina…" at bounding box center [485, 308] width 929 height 574
click at [206, 423] on div "Filter (1) AGENT CALLS OTHER TASKS Christian Cinco Available | 28:40 Eva Mahina…" at bounding box center [485, 308] width 929 height 574
click at [318, 399] on div "Filter (1) AGENT CALLS OTHER TASKS Christian Cinco Available | 29:11 Eva Mahina…" at bounding box center [485, 308] width 929 height 574
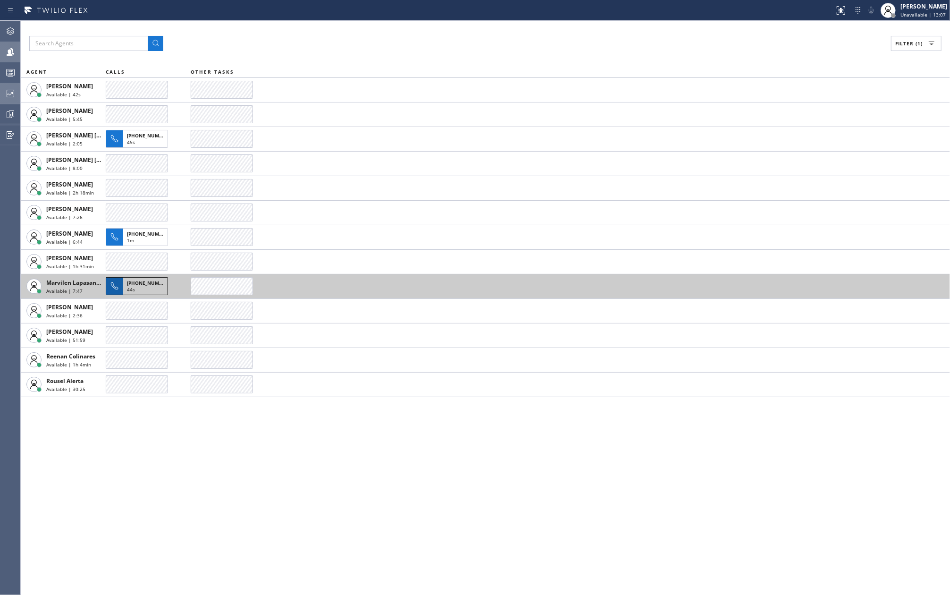
click at [144, 289] on div "44s" at bounding box center [145, 290] width 37 height 8
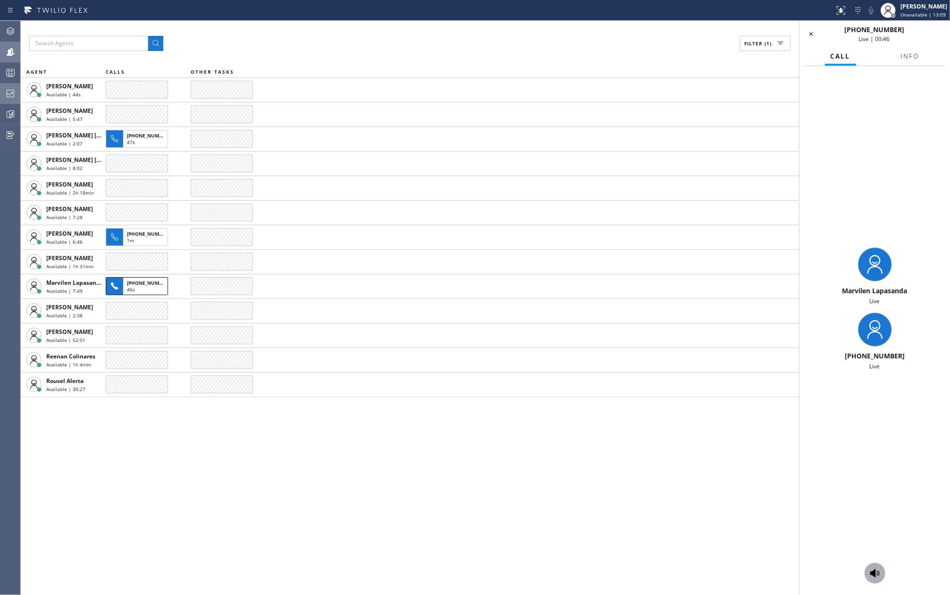
click at [872, 568] on icon at bounding box center [874, 572] width 11 height 11
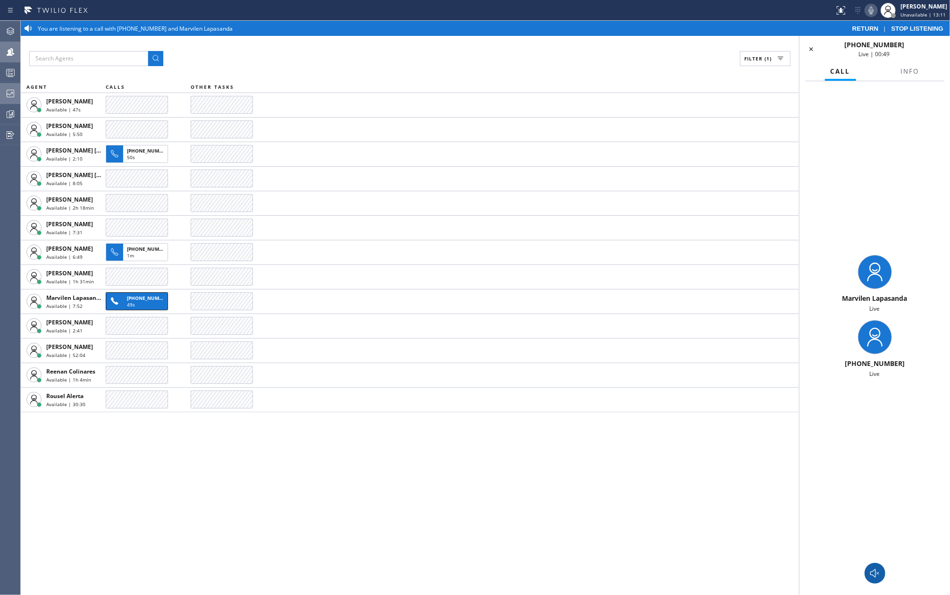
click at [872, 10] on icon at bounding box center [870, 10] width 11 height 11
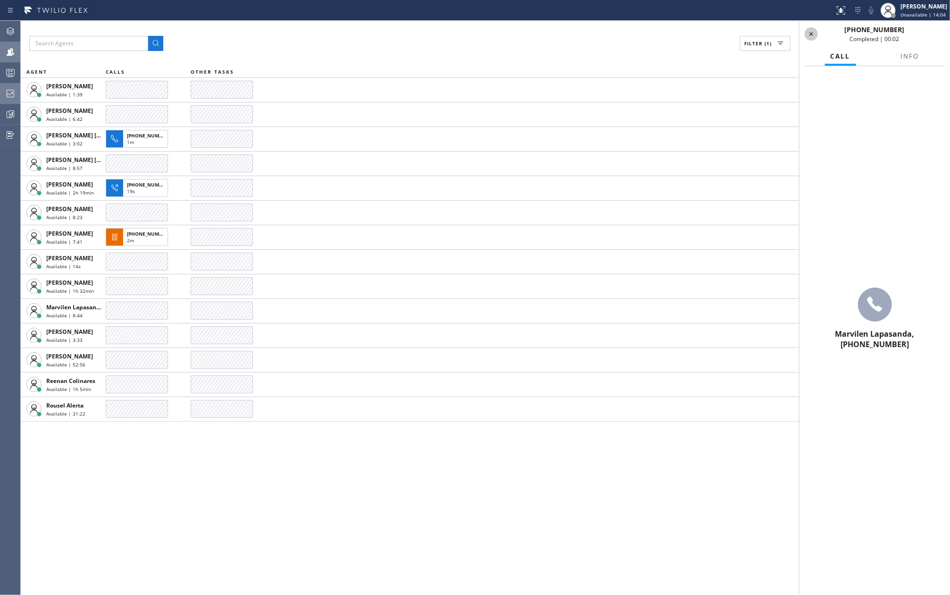
click at [809, 34] on icon at bounding box center [810, 33] width 11 height 11
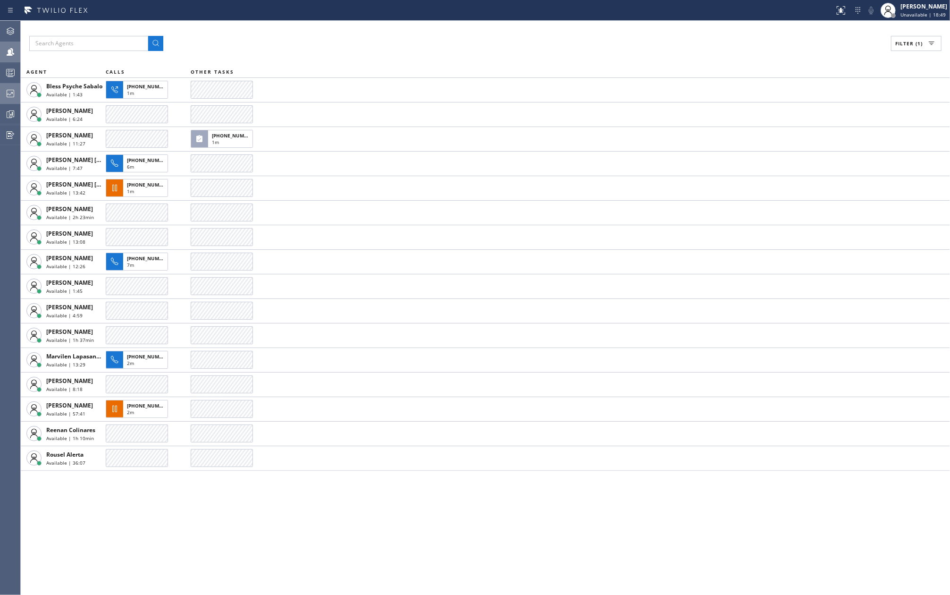
click at [310, 50] on div "Filter (1)" at bounding box center [485, 43] width 912 height 15
click at [910, 45] on span "Filter (1)" at bounding box center [908, 43] width 27 height 7
click at [829, 144] on label "Break" at bounding box center [880, 142] width 124 height 8
click at [818, 144] on input "Break" at bounding box center [812, 141] width 11 height 11
checkbox input "true"
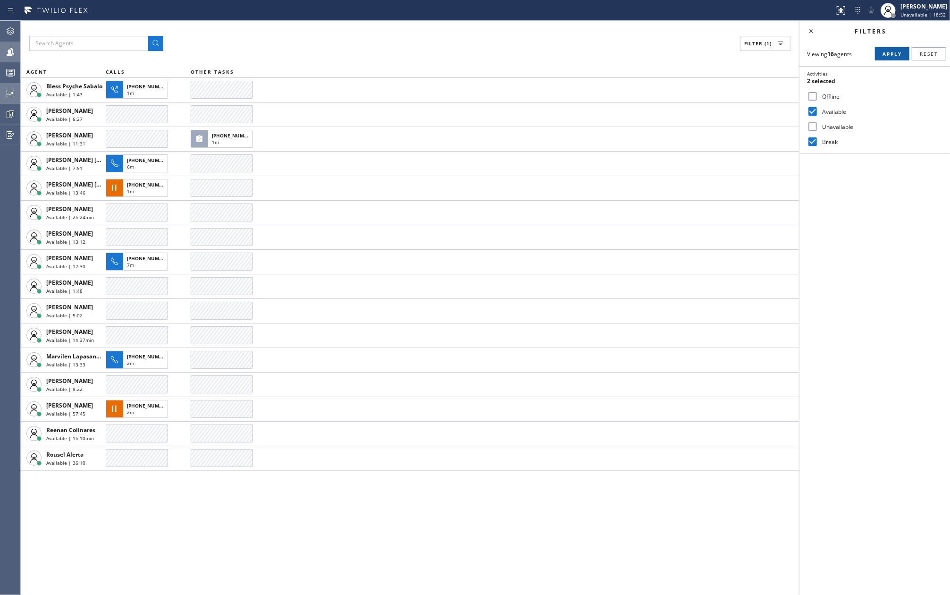
click at [887, 54] on span "Apply" at bounding box center [891, 53] width 19 height 7
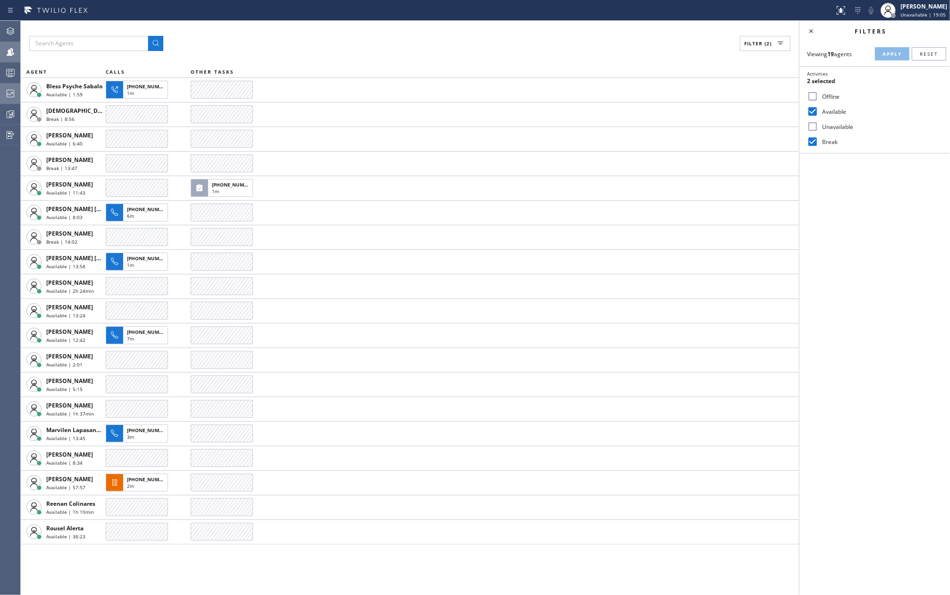
click at [8, 73] on icon at bounding box center [10, 72] width 11 height 11
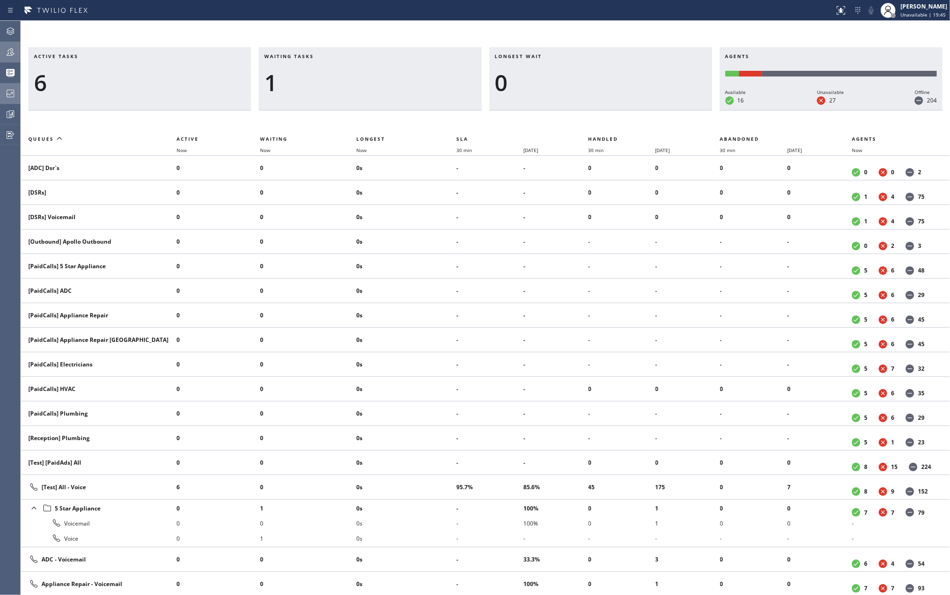
click at [6, 50] on icon at bounding box center [10, 51] width 11 height 11
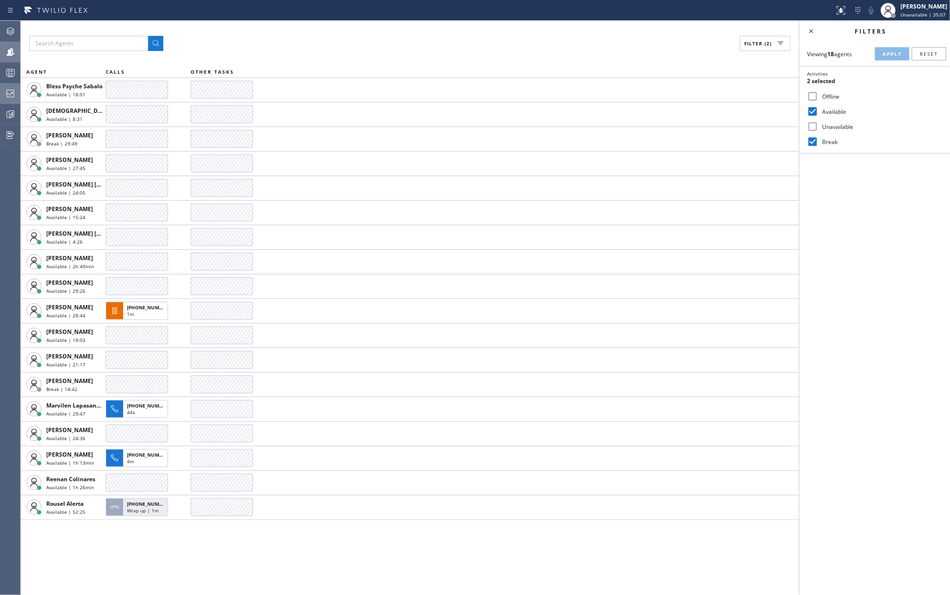
click at [340, 51] on div "Filter (2)" at bounding box center [409, 43] width 761 height 15
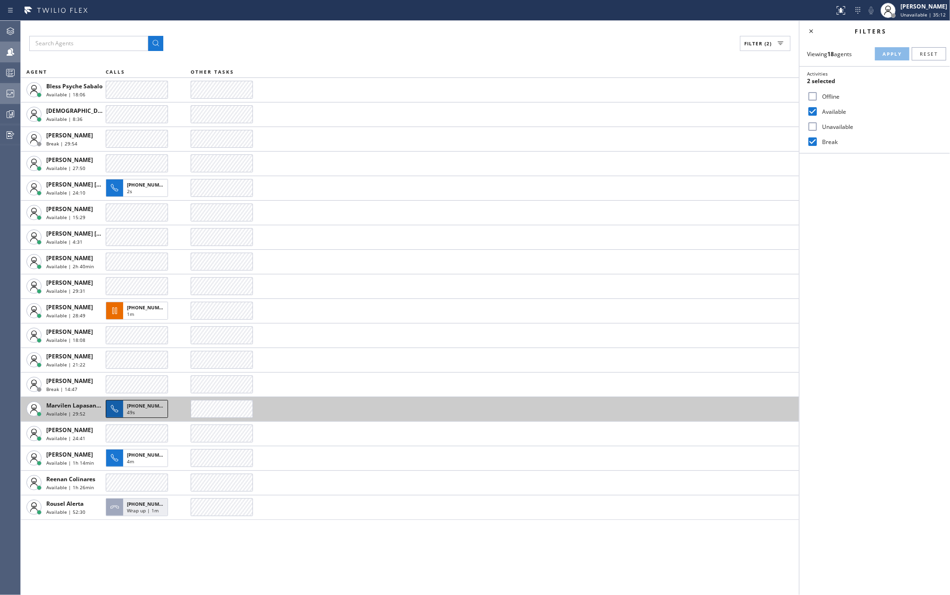
click at [132, 408] on span "+13313001868" at bounding box center [148, 405] width 43 height 7
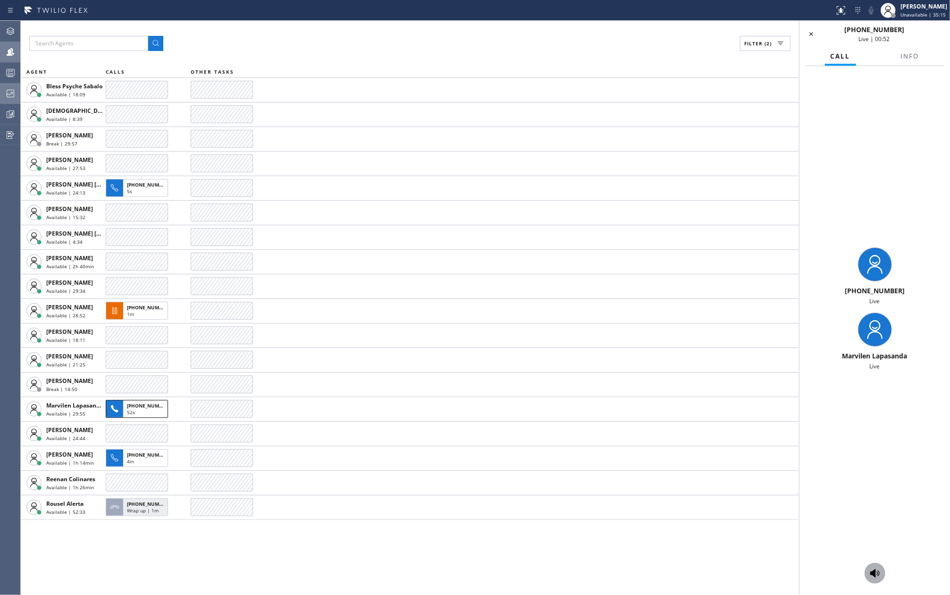
click at [874, 572] on icon at bounding box center [874, 573] width 9 height 8
click at [873, 12] on icon at bounding box center [871, 11] width 5 height 8
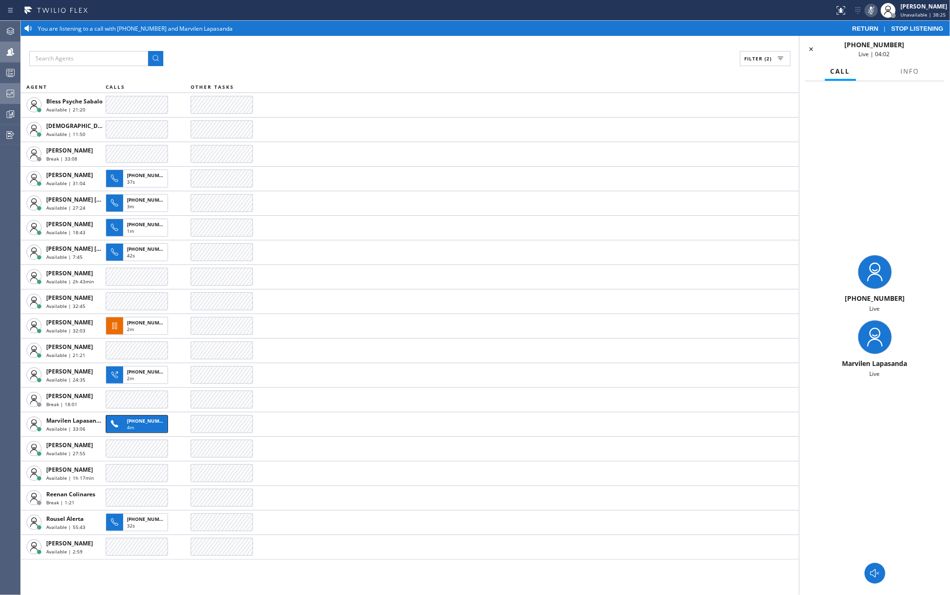
click at [294, 53] on div "Filter (2)" at bounding box center [409, 58] width 761 height 15
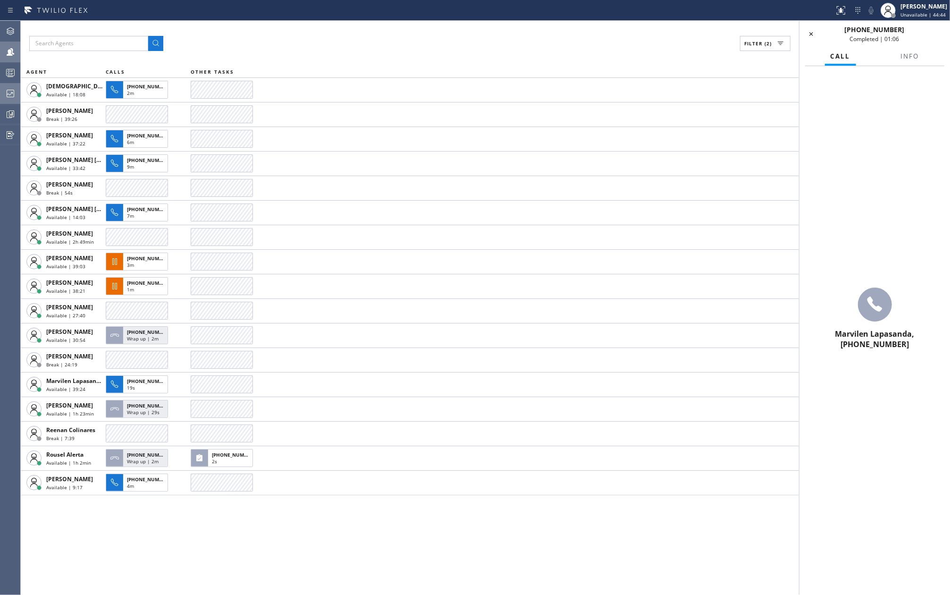
click at [390, 57] on div "Filter (2) AGENT CALLS OTHER TASKS Christian Cinco Available | 18:08 +171433433…" at bounding box center [410, 308] width 778 height 574
click at [808, 35] on icon at bounding box center [810, 33] width 11 height 11
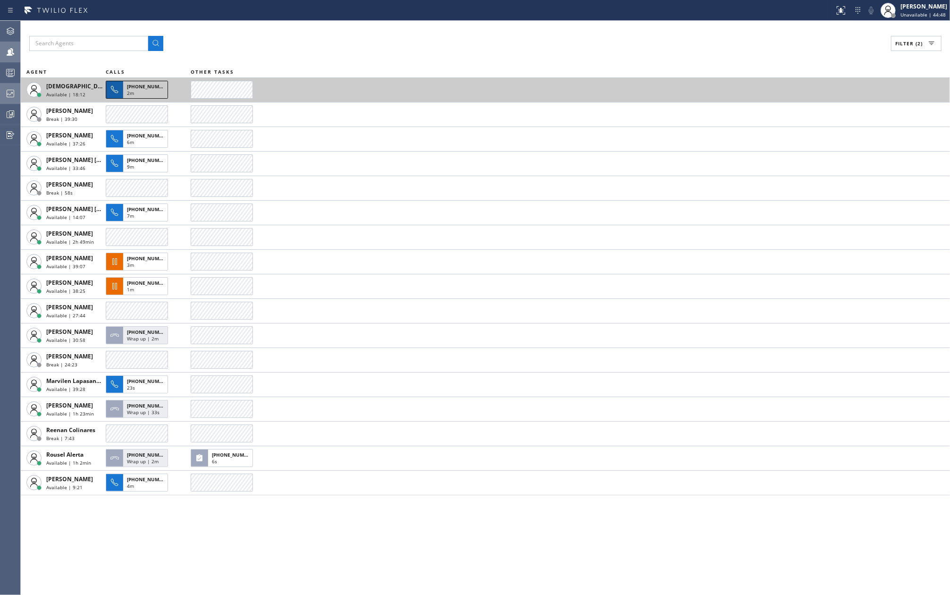
click at [146, 89] on span "+17143343310" at bounding box center [148, 86] width 43 height 7
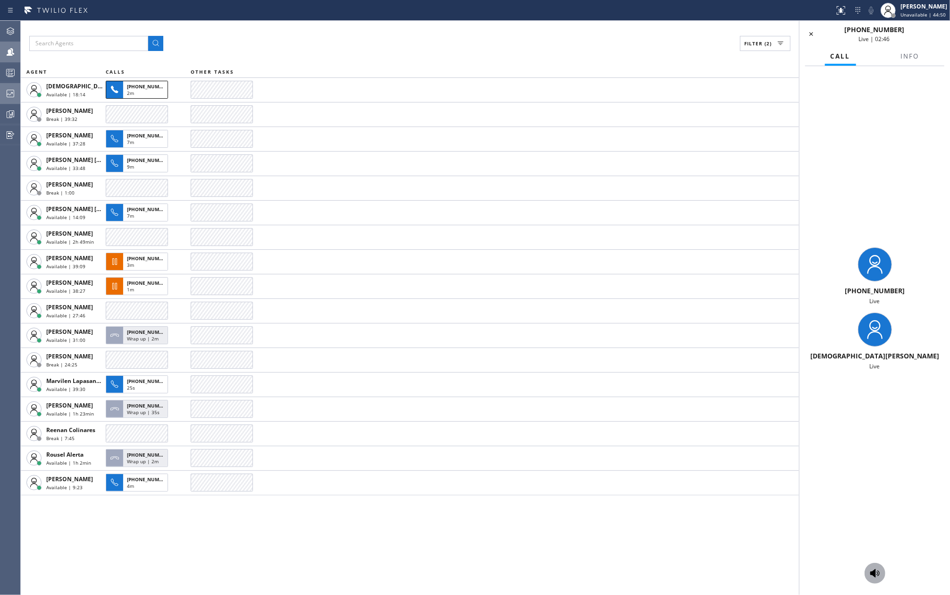
click at [874, 569] on icon at bounding box center [874, 572] width 11 height 11
click at [876, 8] on icon at bounding box center [870, 10] width 11 height 11
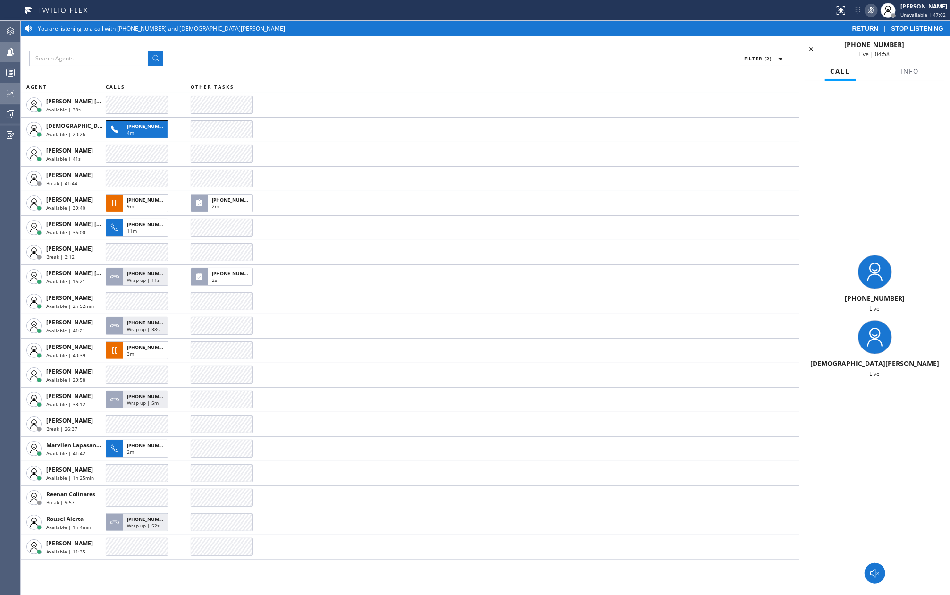
click at [349, 67] on div "Filter (2) AGENT CALLS OTHER TASKS Ashley Barbie Laurente Available | 38s Chris…" at bounding box center [410, 315] width 778 height 559
click at [909, 27] on span "STOP LISTENING" at bounding box center [917, 28] width 52 height 7
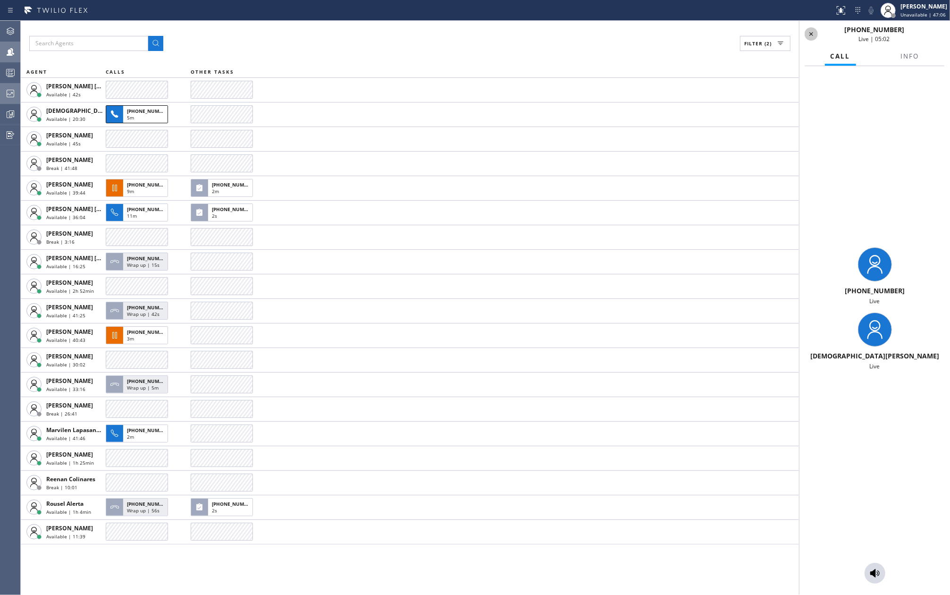
click at [808, 29] on icon at bounding box center [810, 33] width 11 height 11
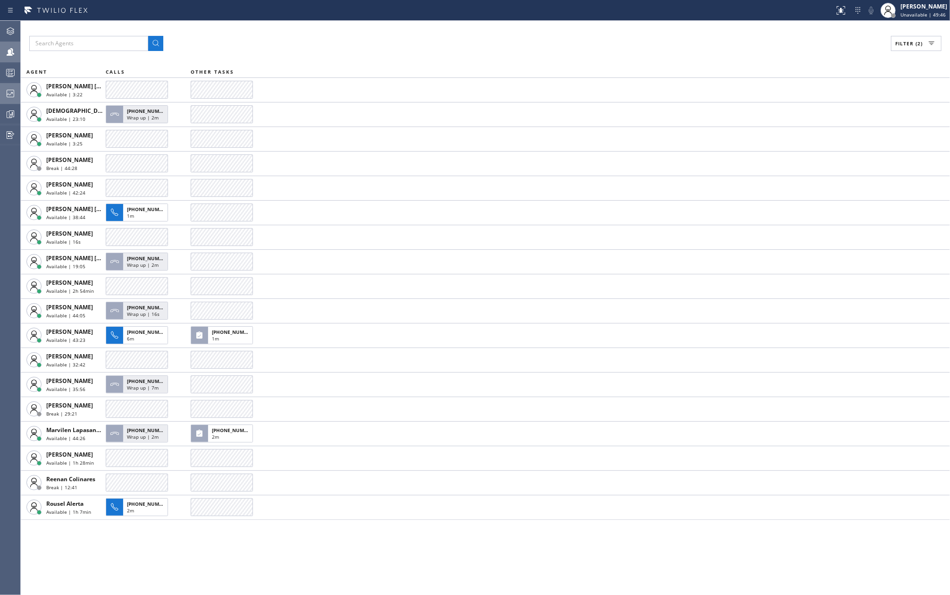
click at [353, 24] on div "Filter (2) AGENT CALLS OTHER TASKS Ashley Barbie Laurente Available | 3:22 Chri…" at bounding box center [485, 308] width 929 height 574
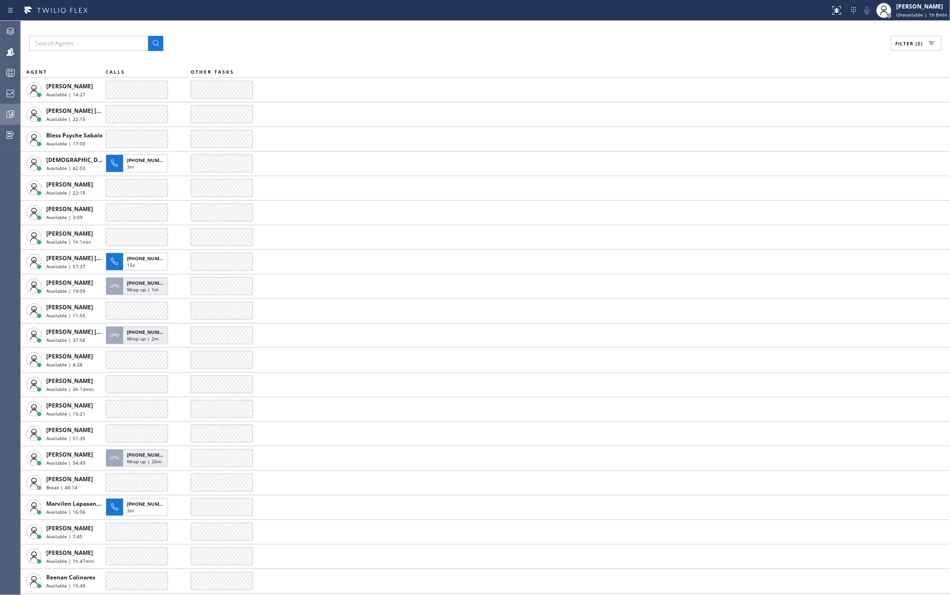
click at [8, 114] on icon at bounding box center [10, 114] width 11 height 11
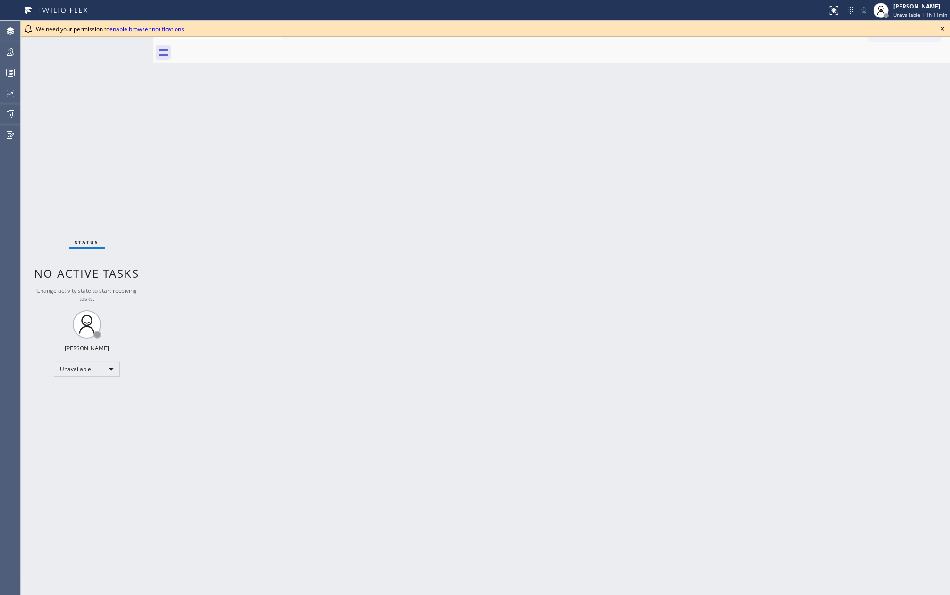
click at [632, 157] on div "Back to Dashboard Change Sender ID Customers Technicians Select a contact Outbo…" at bounding box center [551, 308] width 797 height 574
click at [942, 27] on icon at bounding box center [942, 28] width 11 height 11
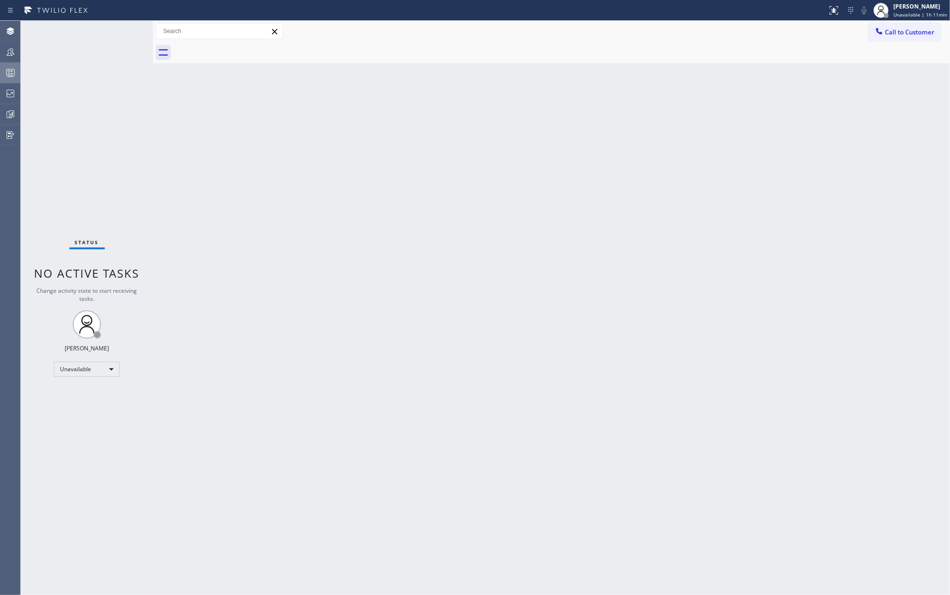
click at [14, 72] on icon at bounding box center [10, 72] width 11 height 11
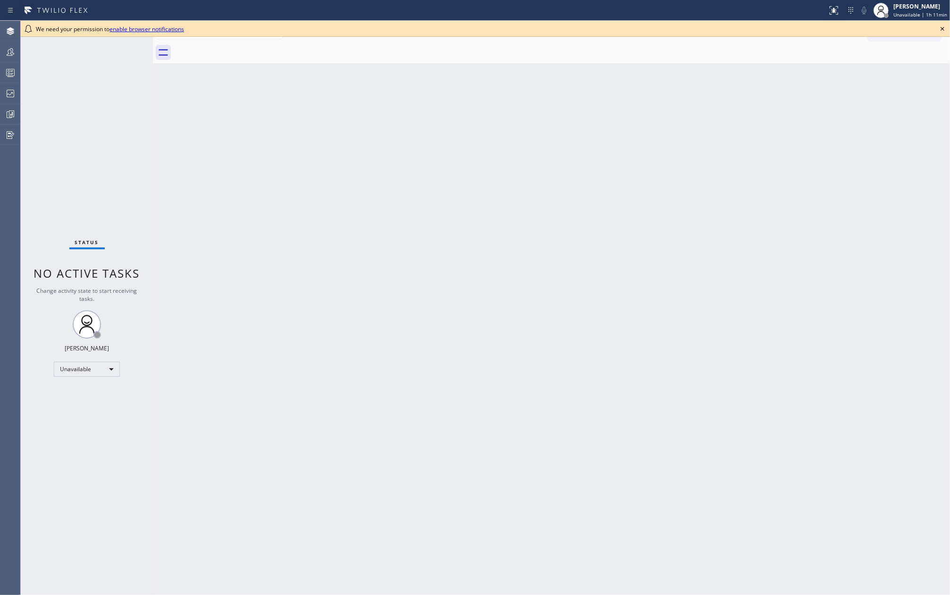
click at [938, 29] on icon at bounding box center [942, 28] width 11 height 11
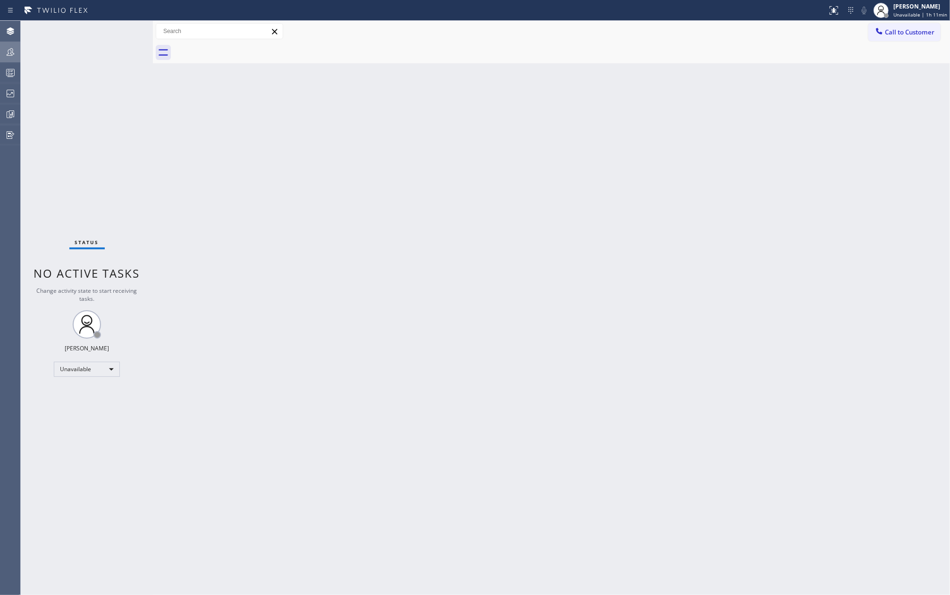
click at [8, 58] on div at bounding box center [10, 51] width 21 height 19
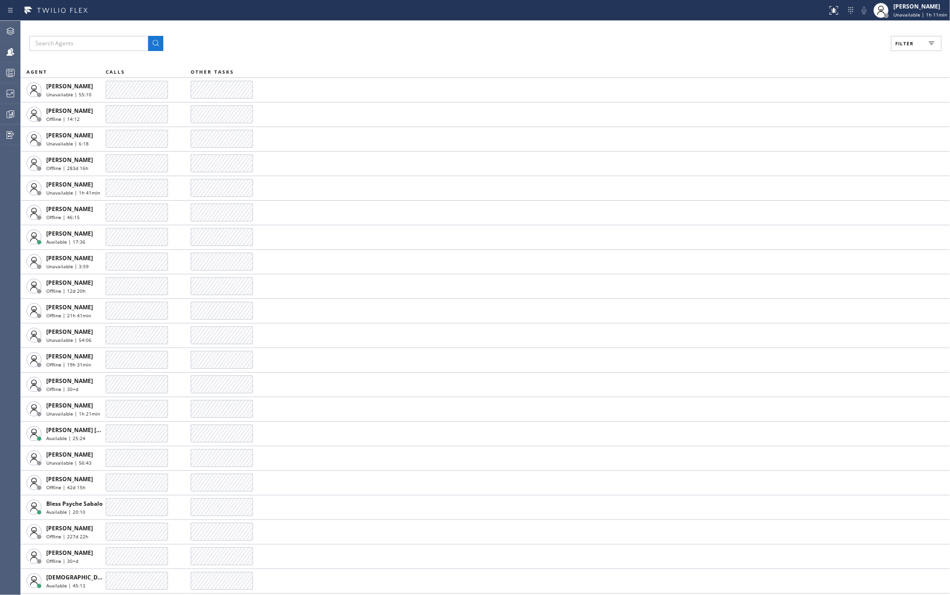
click at [911, 42] on span "Filter" at bounding box center [904, 43] width 18 height 7
click at [823, 111] on label "Available" at bounding box center [880, 112] width 124 height 8
click at [818, 111] on input "Available" at bounding box center [812, 111] width 11 height 11
checkbox input "true"
click at [813, 142] on input "Break" at bounding box center [812, 141] width 11 height 11
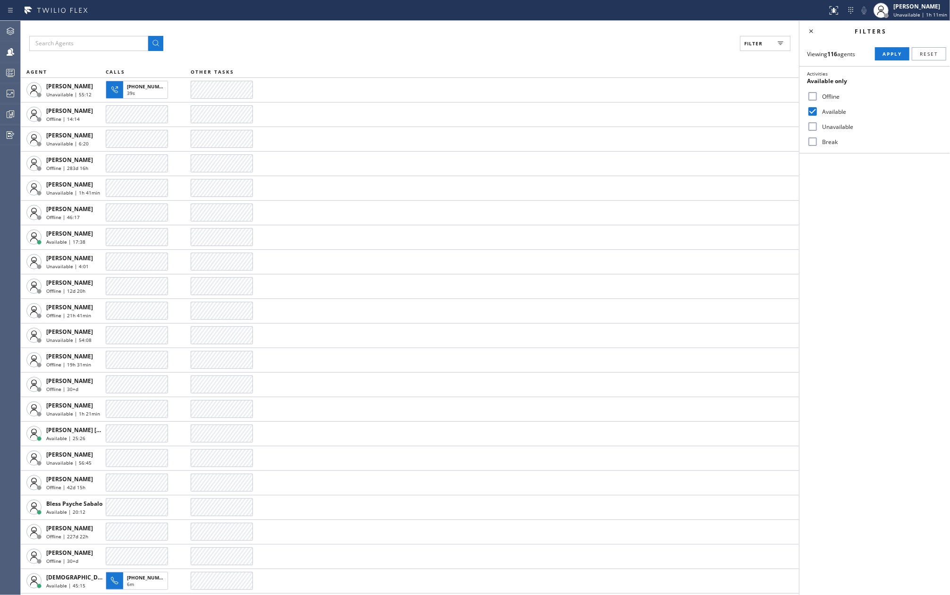
checkbox input "true"
click at [886, 55] on span "Apply" at bounding box center [891, 53] width 19 height 7
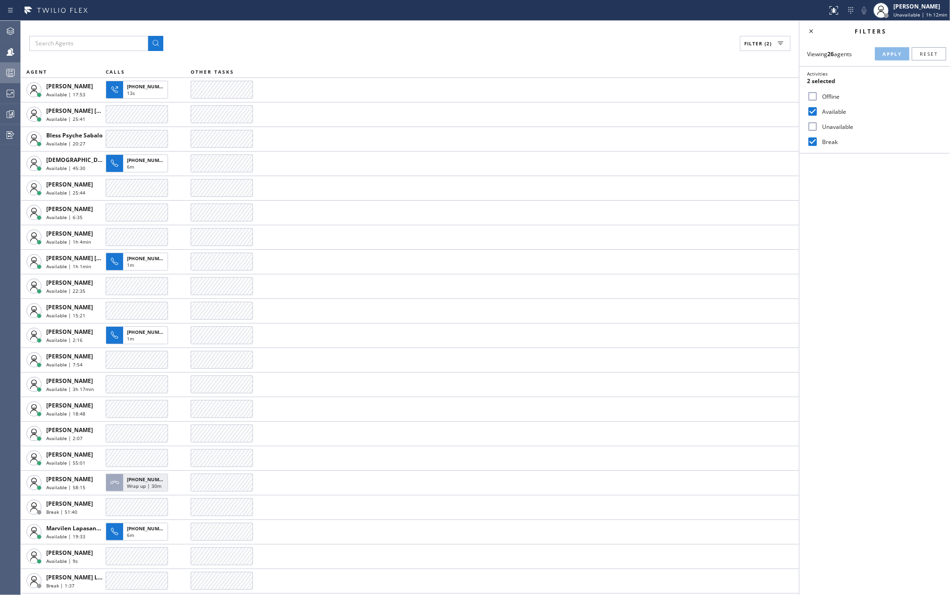
click at [11, 71] on icon at bounding box center [10, 72] width 11 height 11
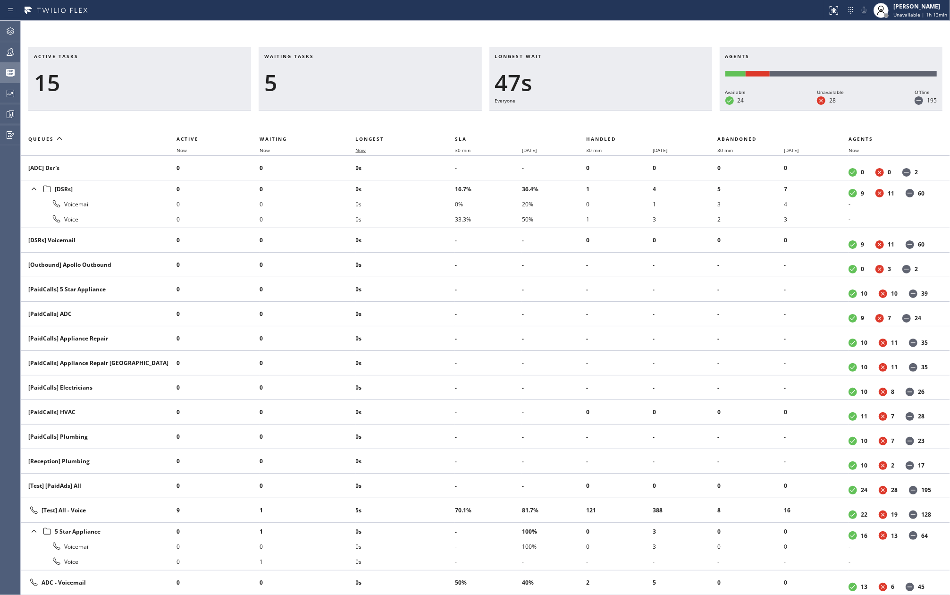
click at [364, 148] on span "Now" at bounding box center [361, 150] width 10 height 7
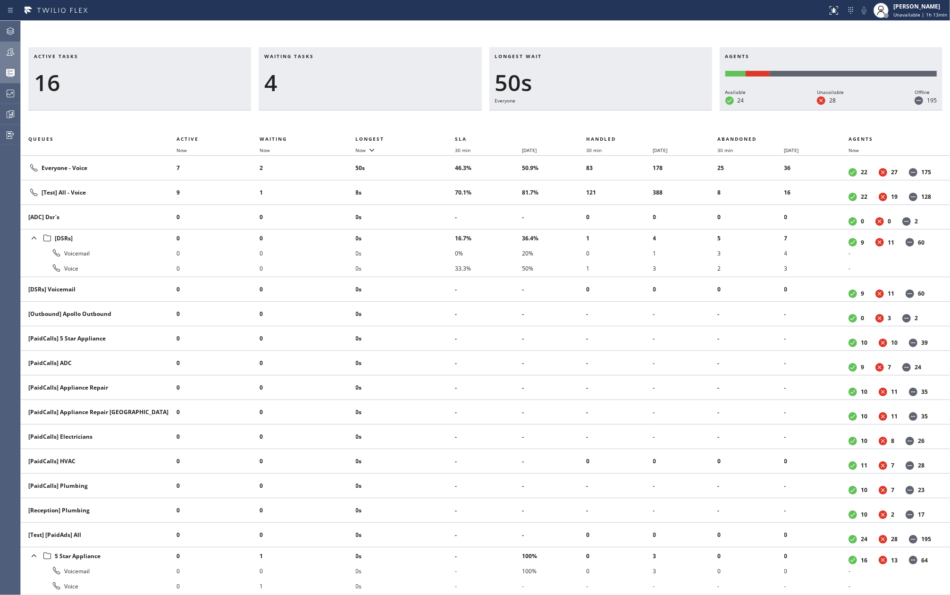
click at [5, 49] on icon at bounding box center [10, 51] width 11 height 11
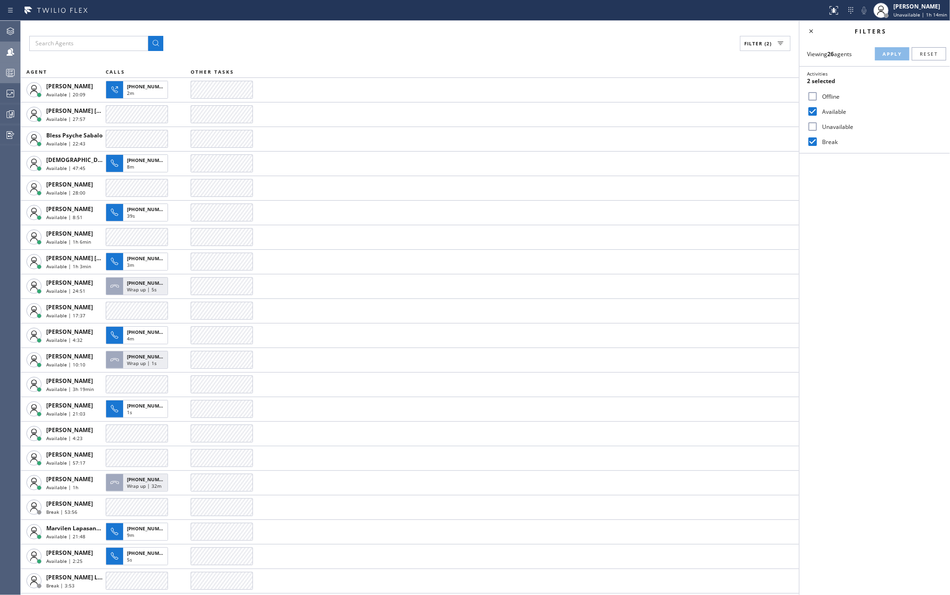
click at [2, 68] on div at bounding box center [10, 72] width 21 height 11
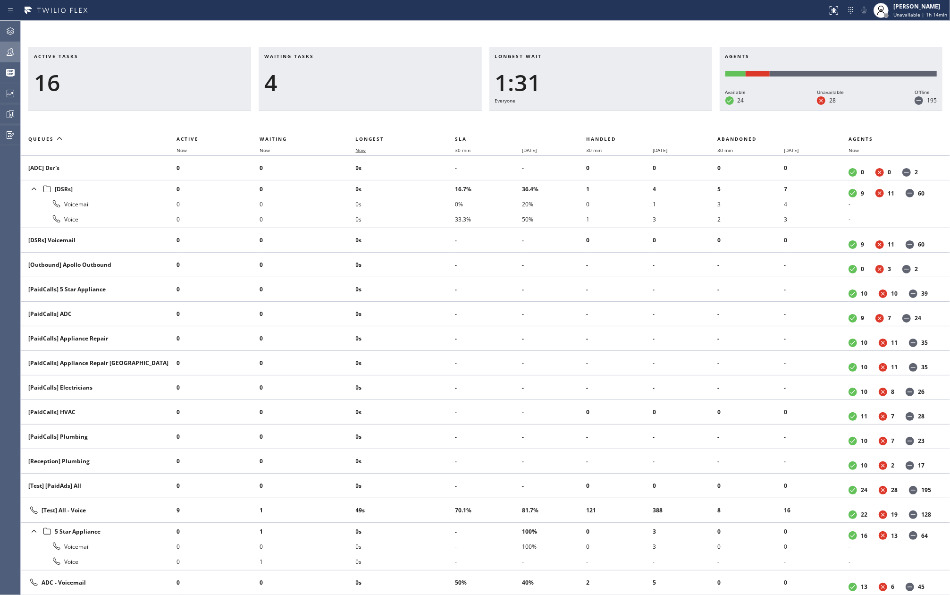
click at [360, 147] on span "Now" at bounding box center [361, 150] width 10 height 7
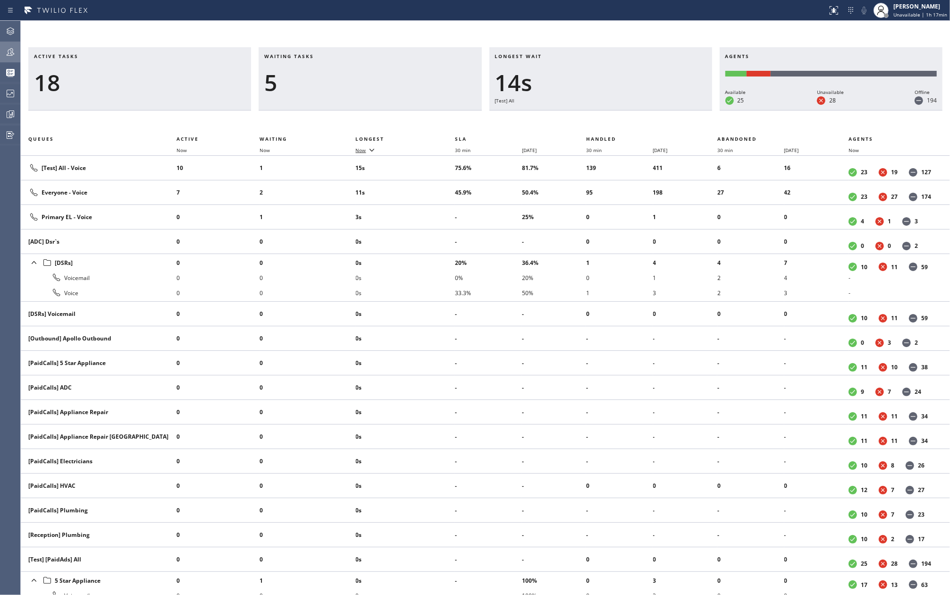
click at [369, 149] on icon at bounding box center [371, 149] width 11 height 11
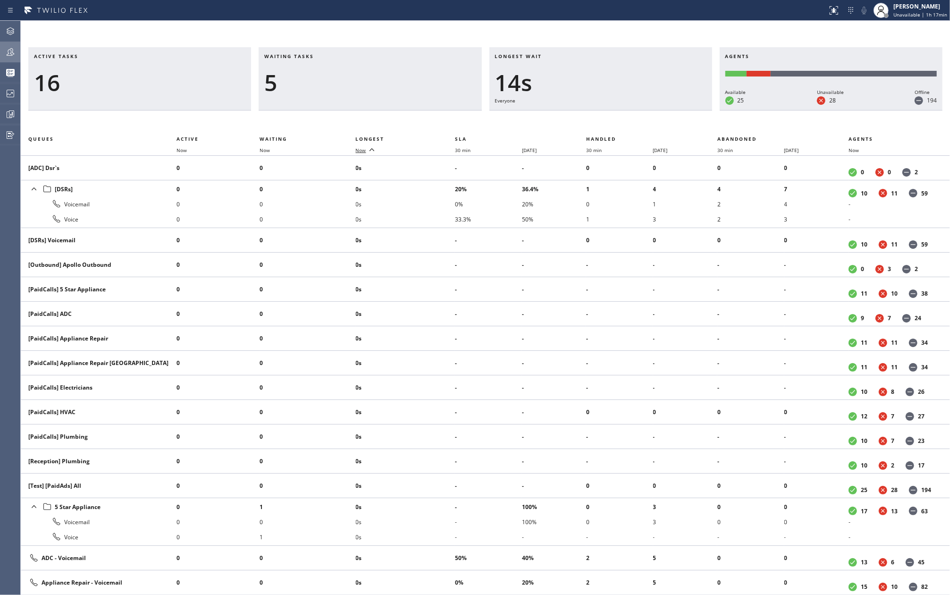
click at [5, 49] on icon at bounding box center [10, 51] width 11 height 11
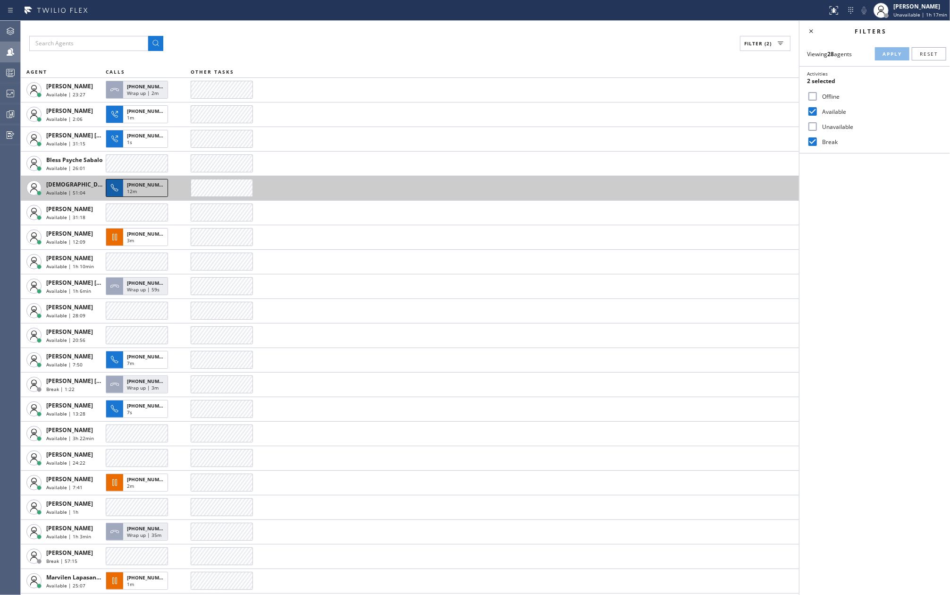
click at [132, 186] on span "+12144353697" at bounding box center [148, 184] width 43 height 7
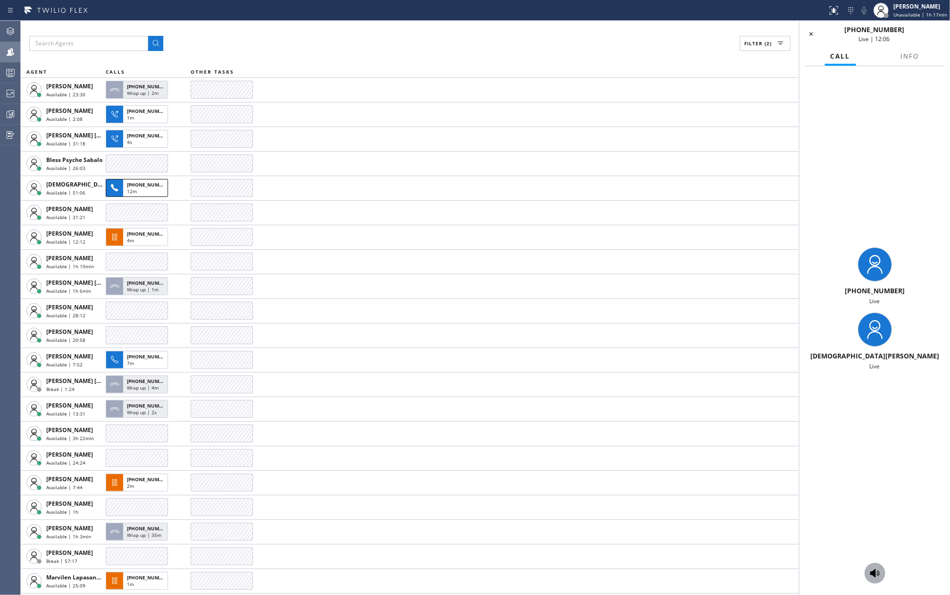
click at [878, 570] on icon at bounding box center [874, 573] width 9 height 8
click at [866, 14] on icon at bounding box center [863, 10] width 11 height 11
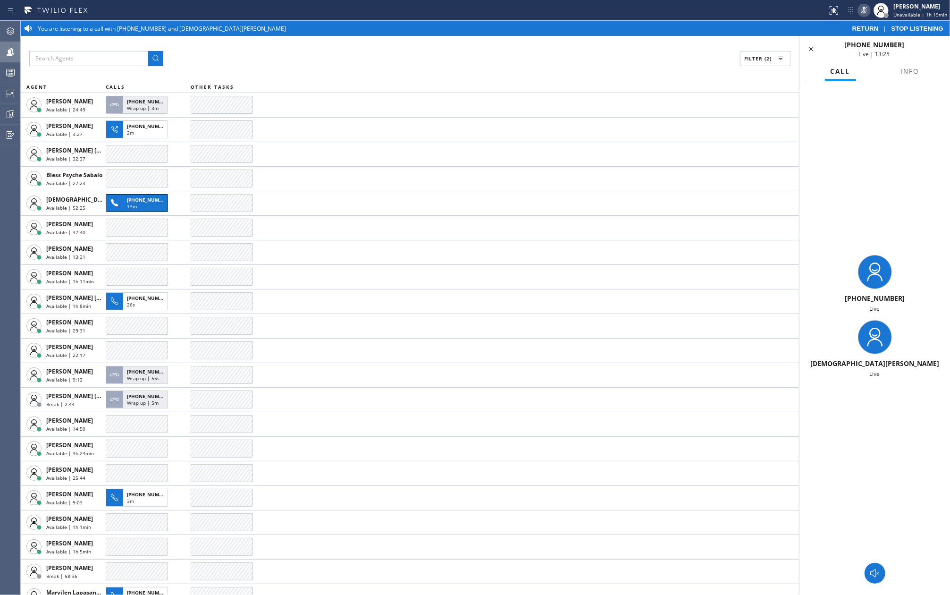
click at [918, 29] on span "STOP LISTENING" at bounding box center [917, 28] width 52 height 7
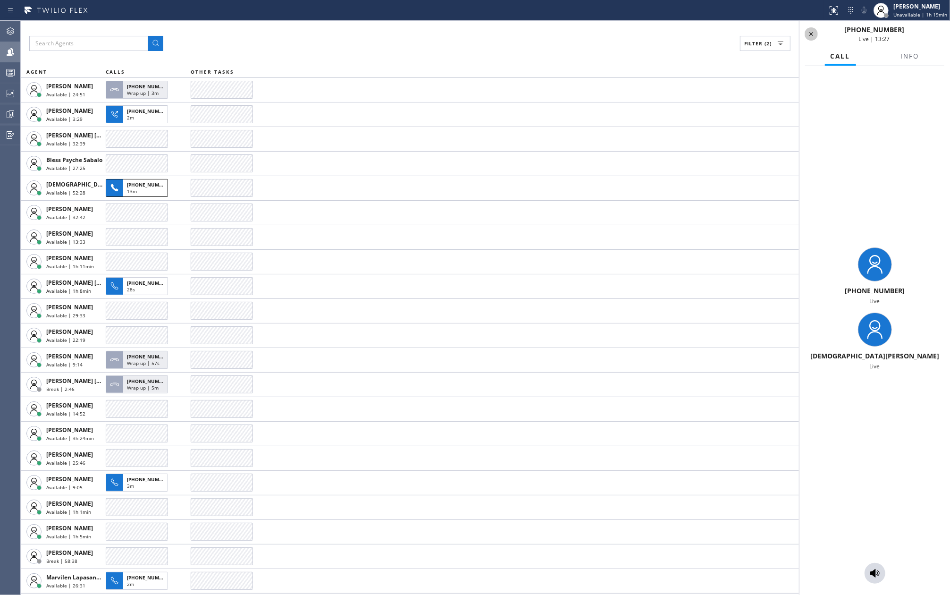
click at [811, 31] on icon at bounding box center [810, 33] width 11 height 11
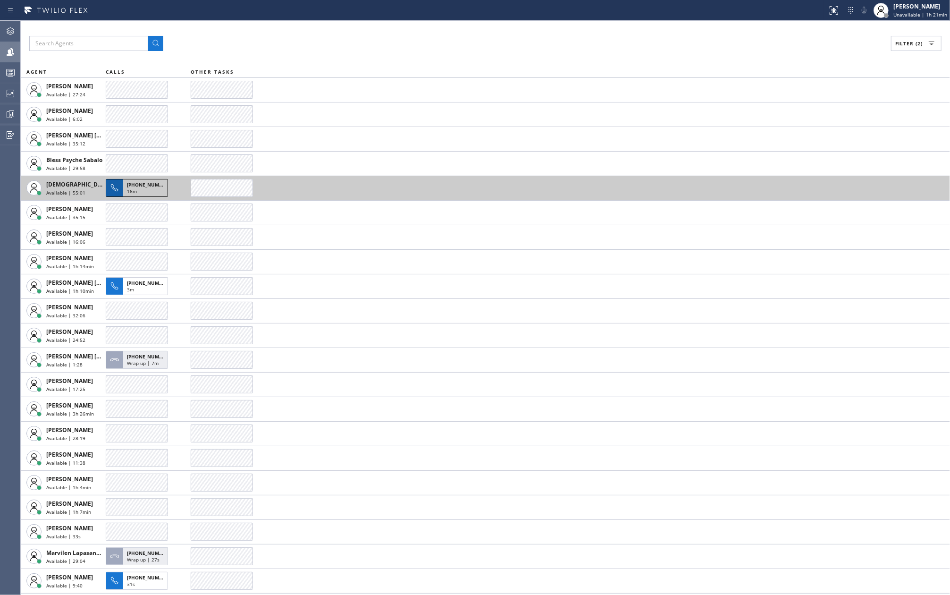
click at [129, 188] on span "16m" at bounding box center [132, 191] width 10 height 7
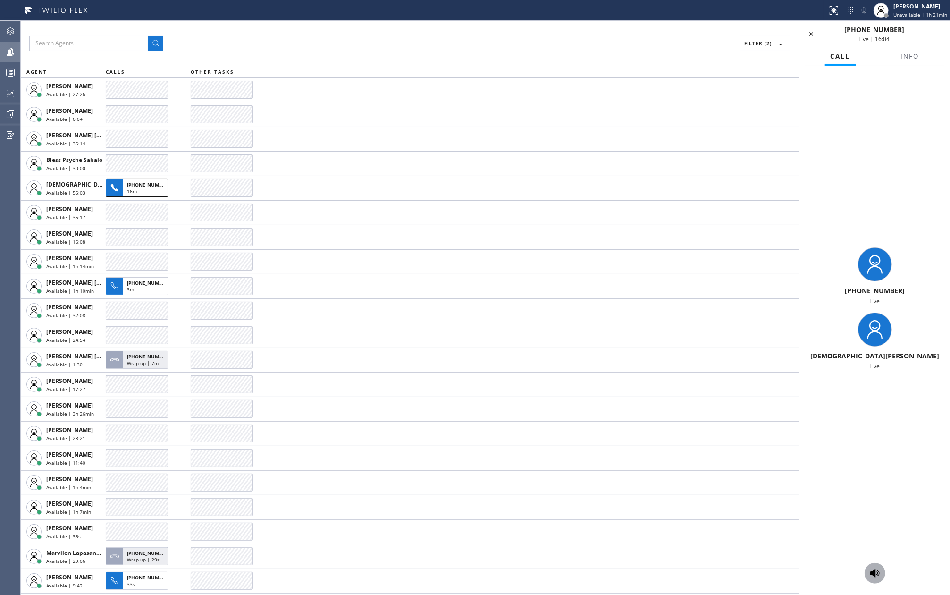
click at [874, 577] on icon at bounding box center [874, 572] width 11 height 11
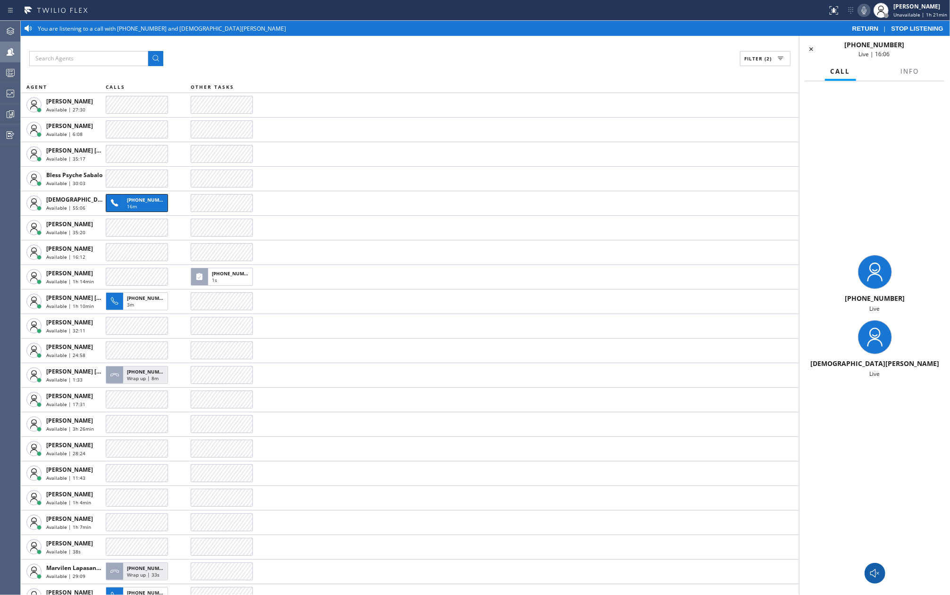
click at [863, 12] on icon at bounding box center [863, 10] width 11 height 11
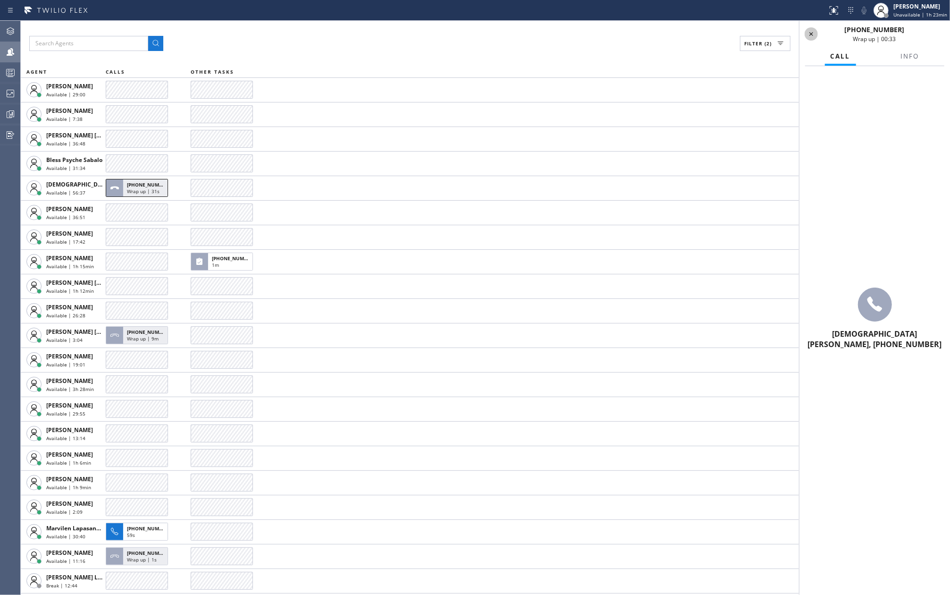
click at [815, 32] on icon at bounding box center [810, 33] width 11 height 11
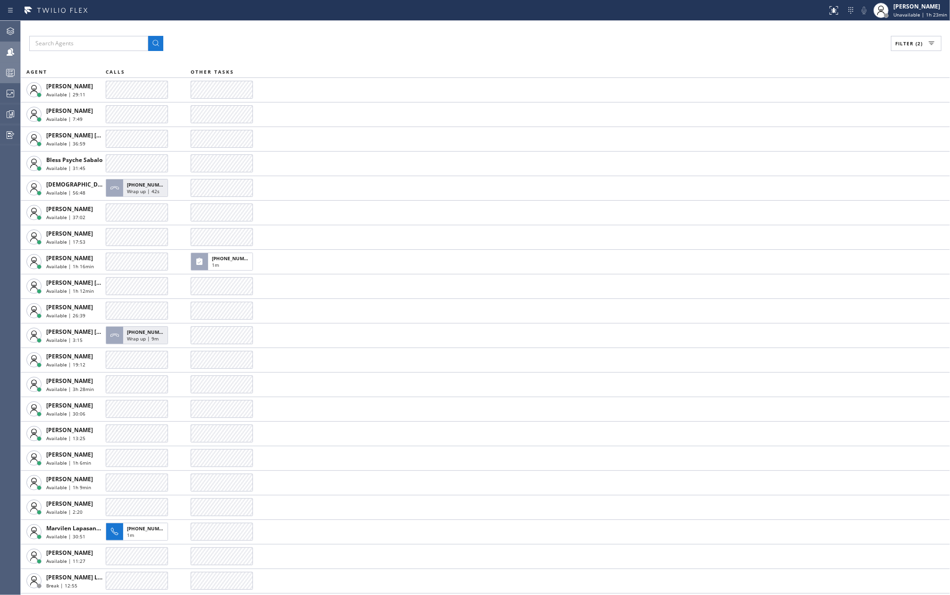
click at [7, 72] on rect at bounding box center [11, 72] width 8 height 7
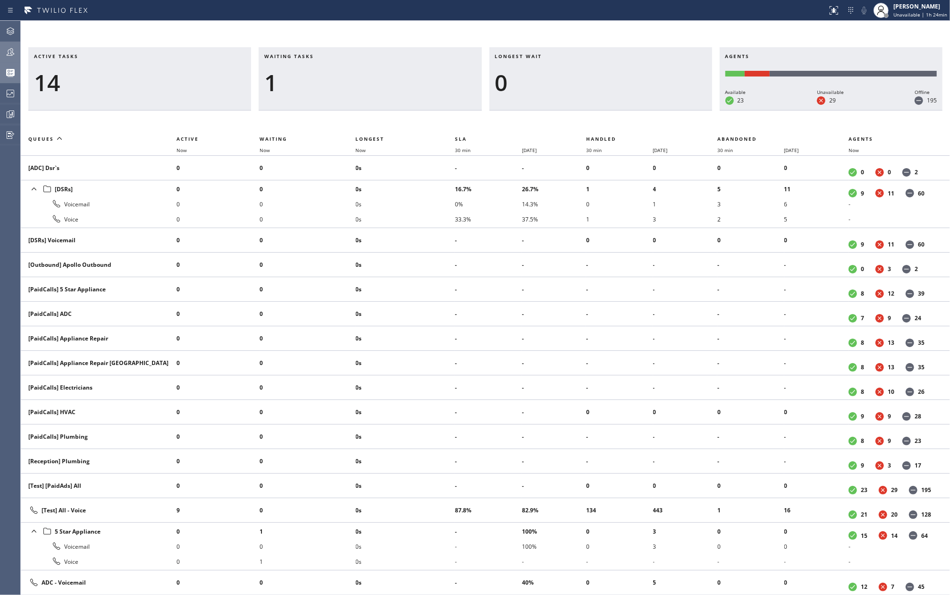
click at [8, 54] on icon at bounding box center [11, 52] width 8 height 8
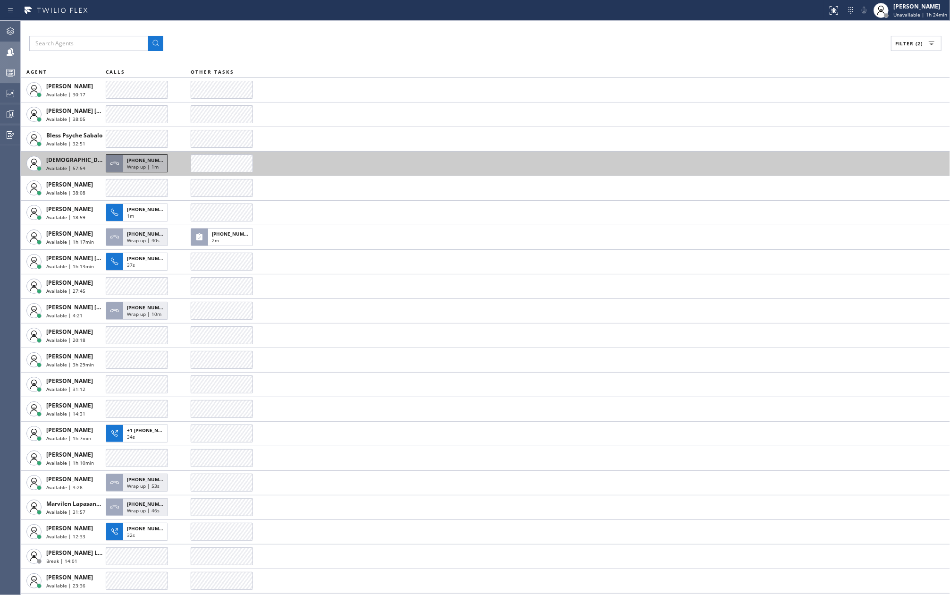
click at [159, 167] on div "Wrap up | 1m" at bounding box center [145, 167] width 37 height 8
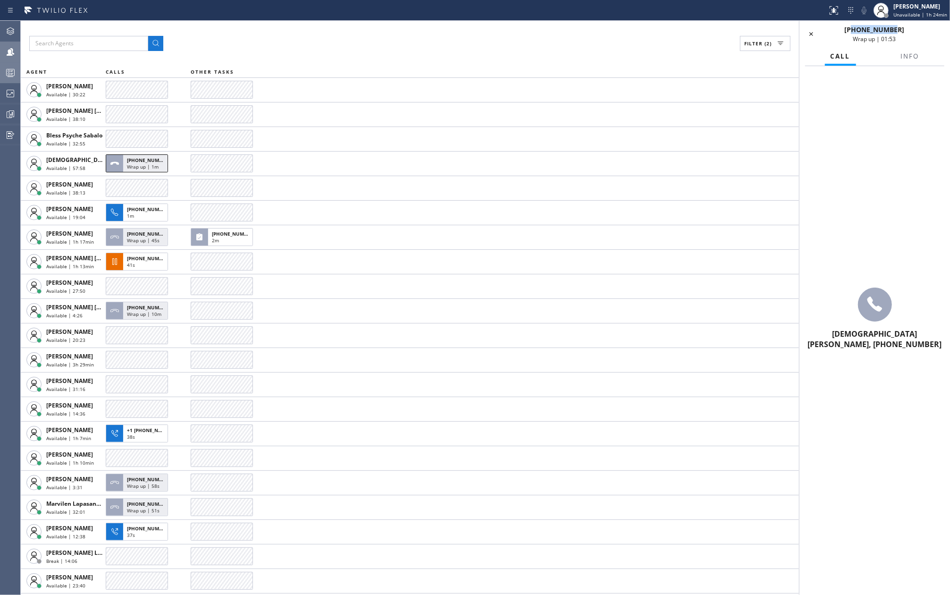
drag, startPoint x: 905, startPoint y: 33, endPoint x: 861, endPoint y: 27, distance: 44.7
click at [861, 27] on div "+12144353697 Wrap up | 01:53" at bounding box center [873, 34] width 103 height 18
copy span "2144353697"
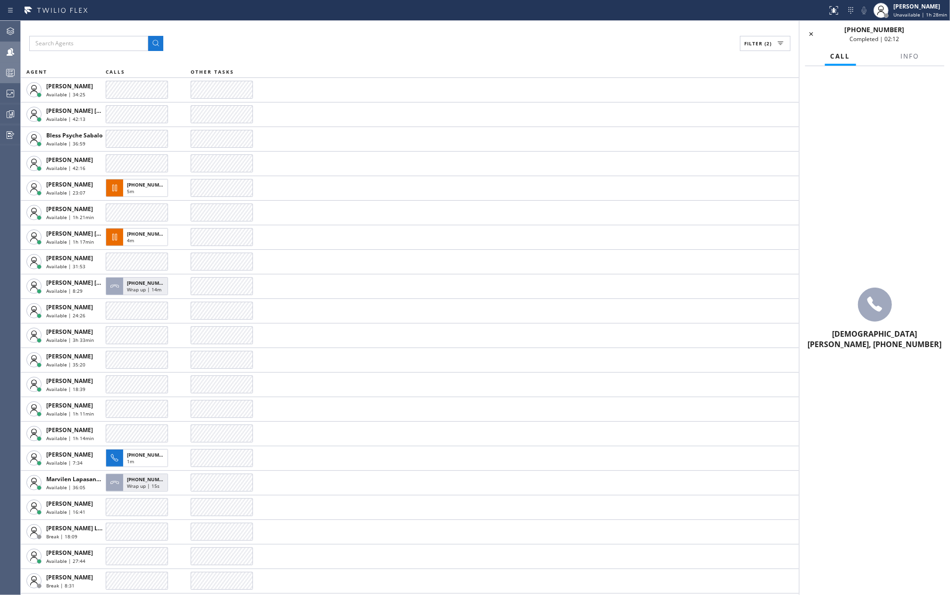
click at [276, 40] on div "Filter (2)" at bounding box center [409, 43] width 761 height 15
click at [811, 36] on icon at bounding box center [810, 33] width 11 height 11
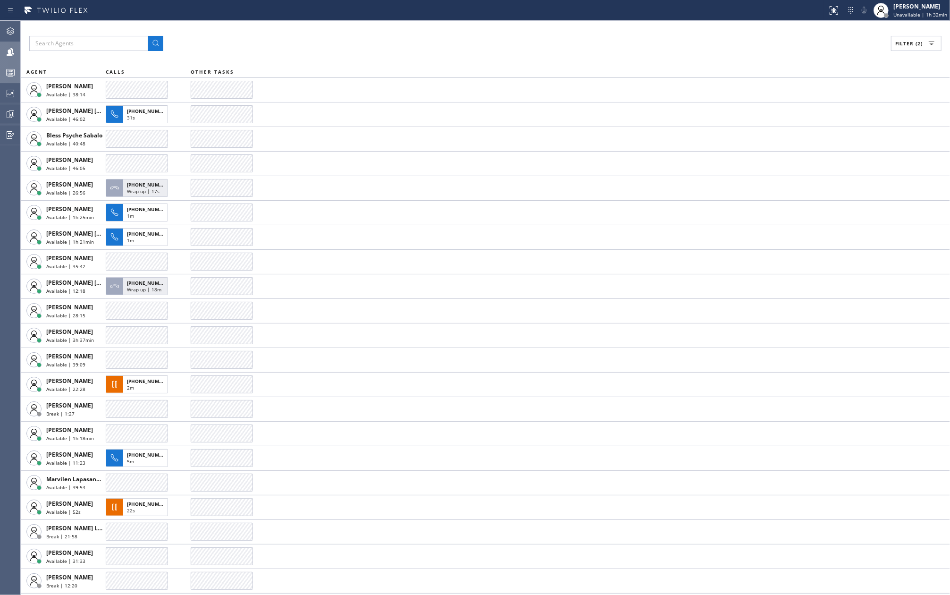
click at [341, 39] on div "Filter (2)" at bounding box center [485, 43] width 912 height 15
click at [922, 34] on div "Filter (2) AGENT CALLS OTHER TASKS Amir Asamov Available | 38:17 Ashley Barbie …" at bounding box center [485, 308] width 929 height 574
click at [918, 46] on span "Filter (2)" at bounding box center [908, 43] width 27 height 7
click at [820, 95] on label "Offline" at bounding box center [880, 96] width 124 height 8
click at [818, 95] on input "Offline" at bounding box center [812, 96] width 11 height 11
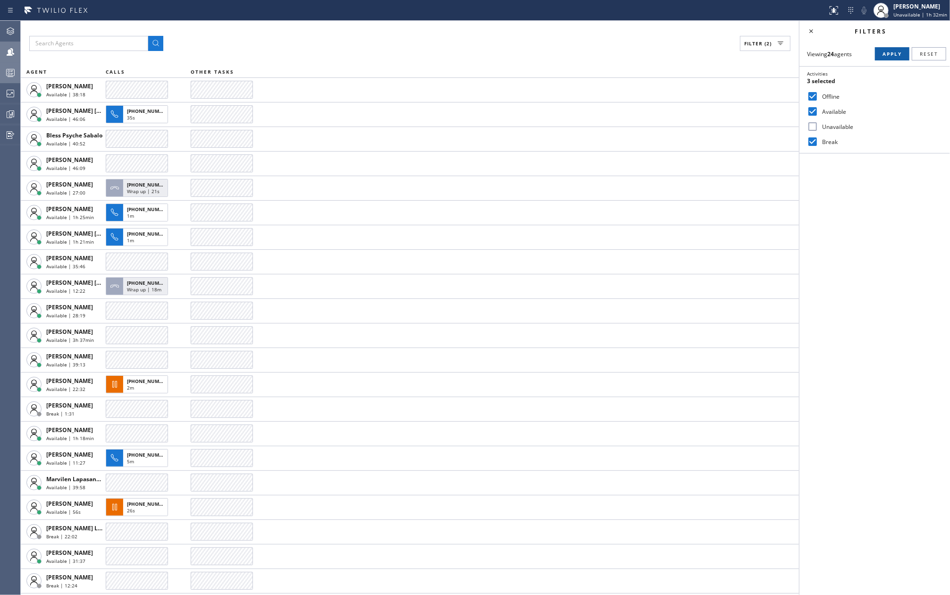
click at [897, 52] on span "Apply" at bounding box center [891, 53] width 19 height 7
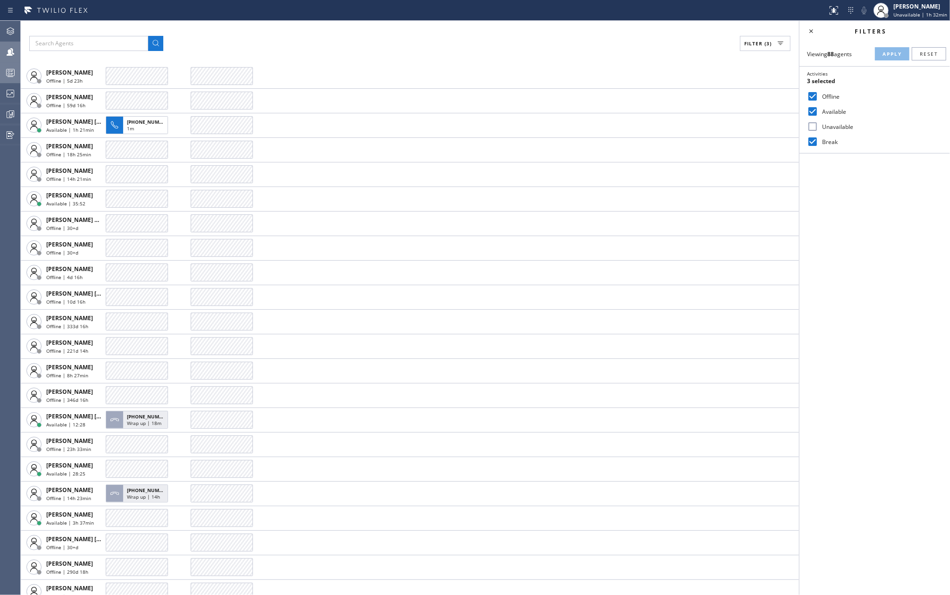
scroll to position [692, 0]
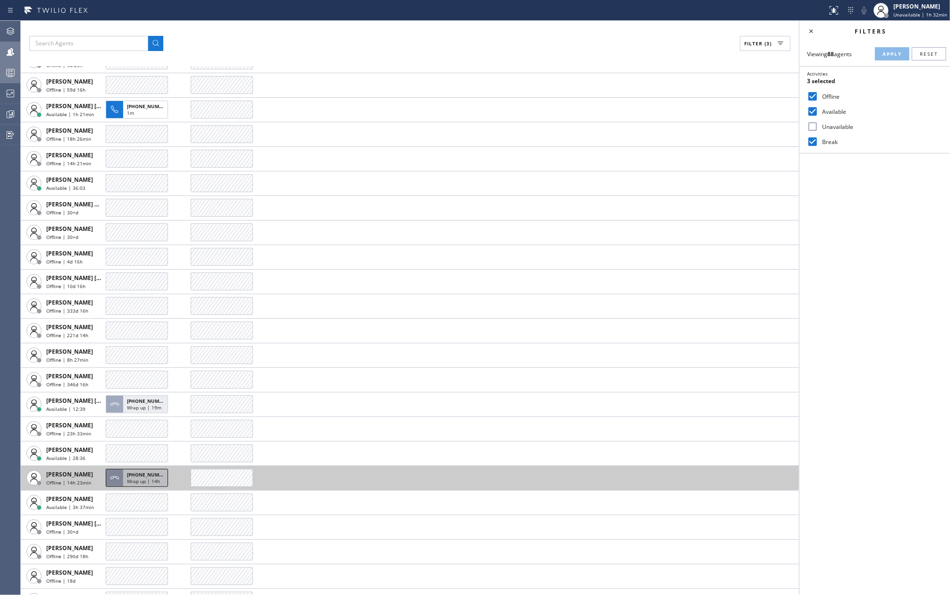
click at [141, 478] on span "Wrap up | 14h" at bounding box center [143, 481] width 33 height 7
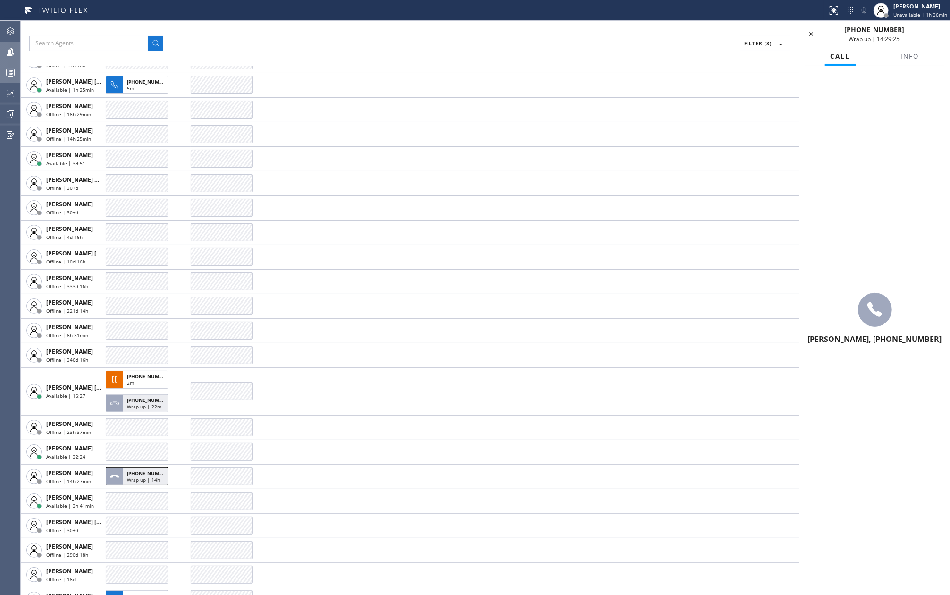
scroll to position [692, 0]
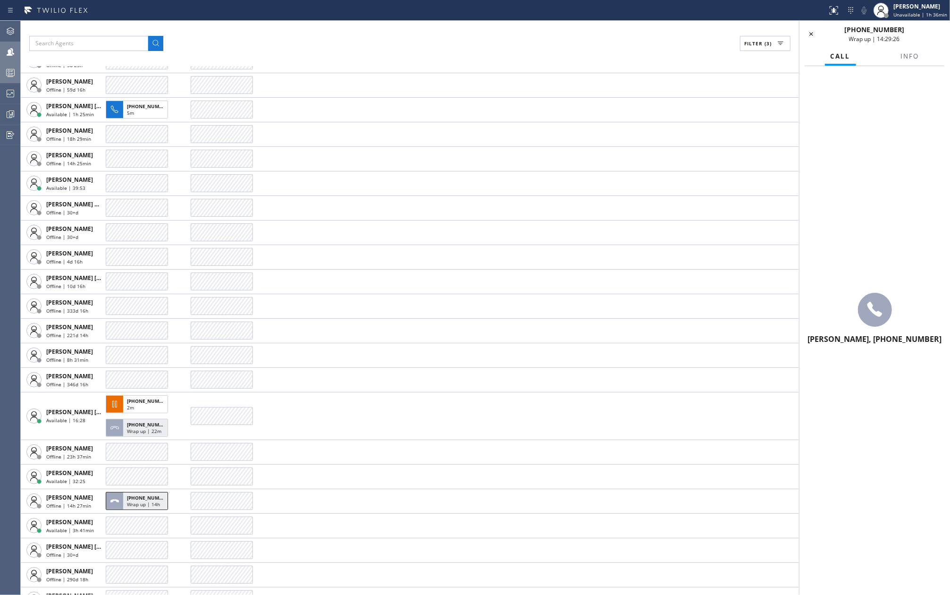
click at [8, 53] on icon at bounding box center [11, 52] width 8 height 8
click at [12, 74] on icon at bounding box center [10, 74] width 5 height 6
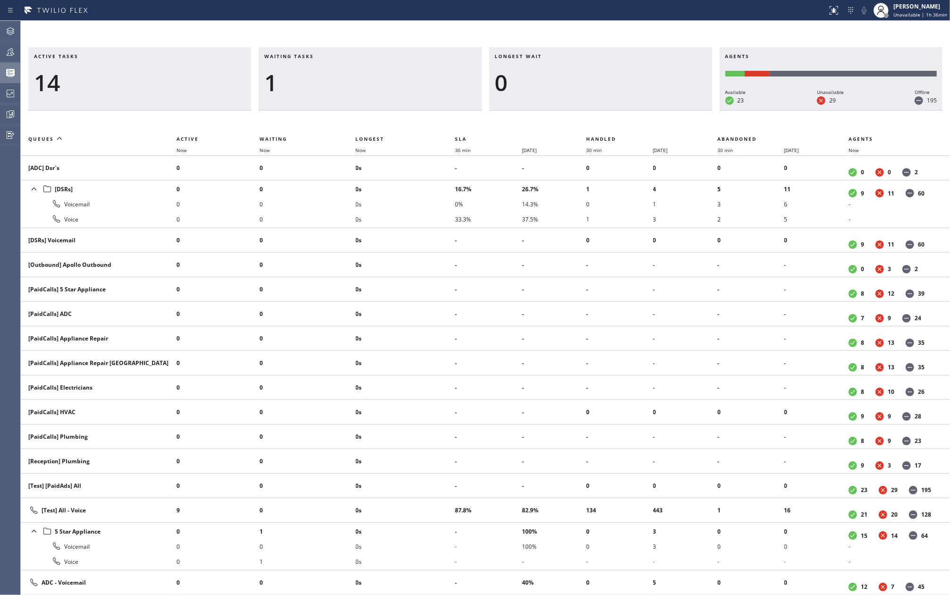
click at [266, 26] on div "Active tasks 14 Waiting tasks 1 Longest wait 0 Agents Available 23 Unavailable …" at bounding box center [485, 308] width 929 height 574
click at [14, 51] on icon at bounding box center [10, 51] width 11 height 11
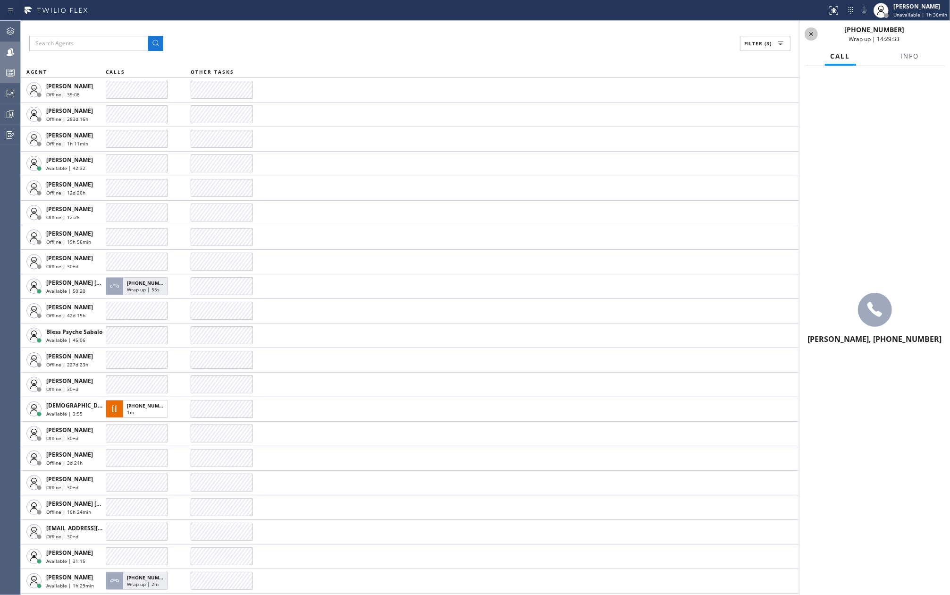
click at [812, 34] on icon at bounding box center [811, 34] width 4 height 4
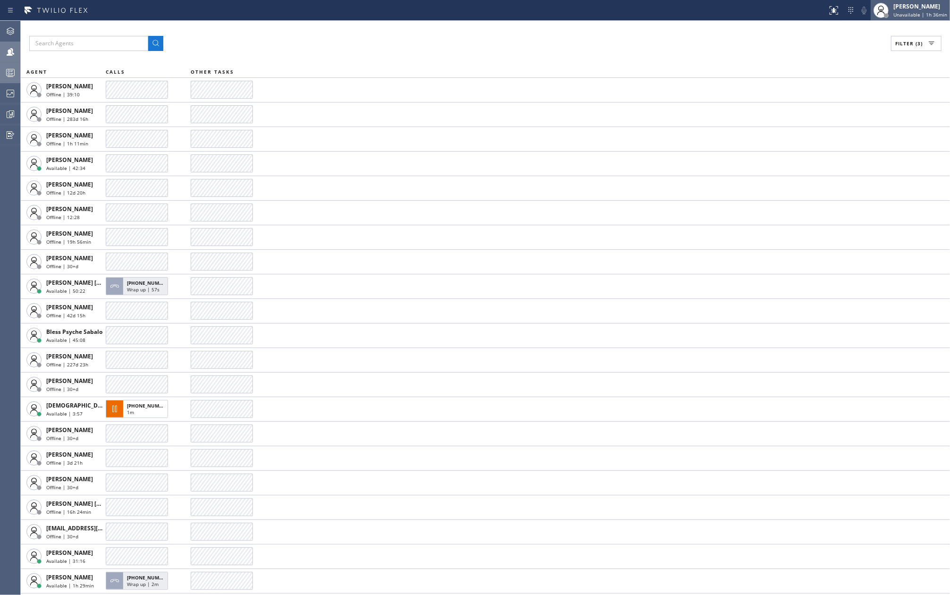
click at [14, 69] on rect at bounding box center [11, 72] width 8 height 7
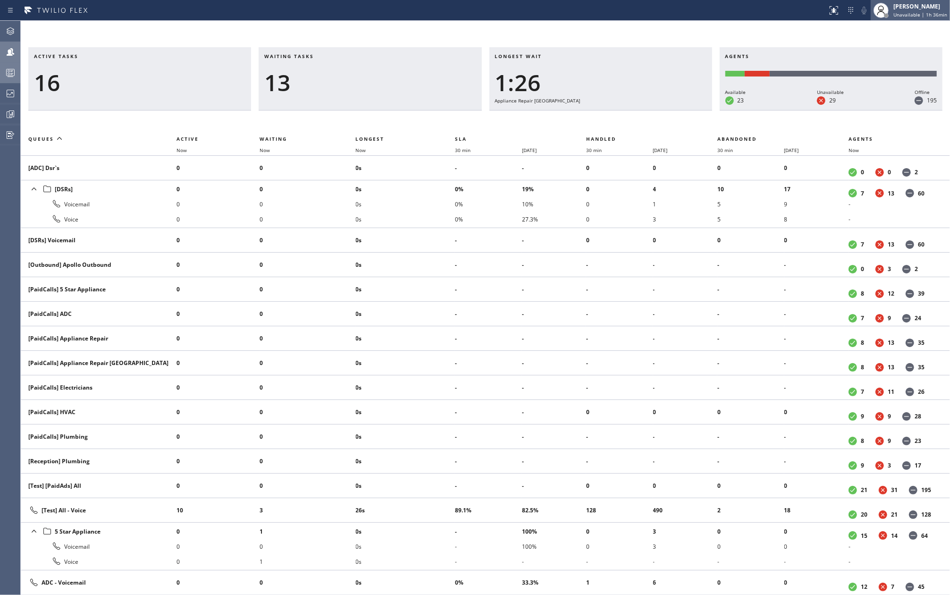
click at [909, 9] on div "[PERSON_NAME]" at bounding box center [920, 6] width 54 height 8
click at [884, 50] on button "Available" at bounding box center [902, 50] width 94 height 12
click at [365, 148] on span "Now" at bounding box center [361, 150] width 10 height 7
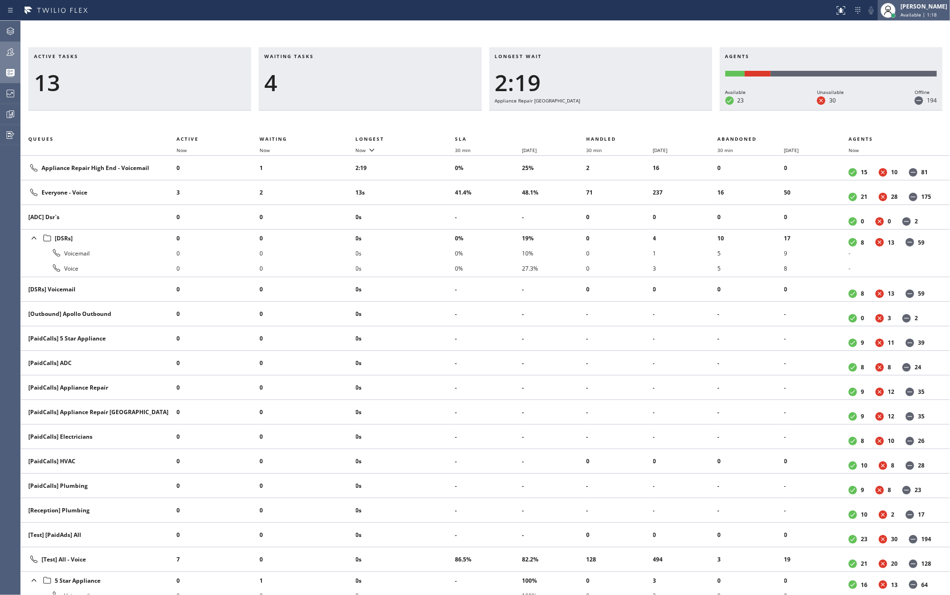
click at [918, 17] on span "Available | 1:18" at bounding box center [918, 14] width 36 height 7
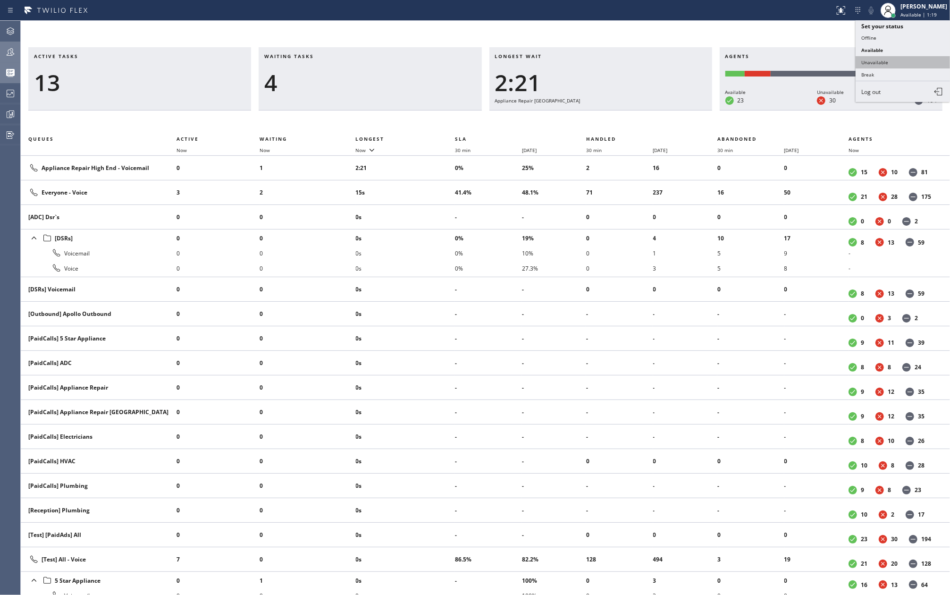
click at [886, 63] on button "Unavailable" at bounding box center [902, 62] width 94 height 12
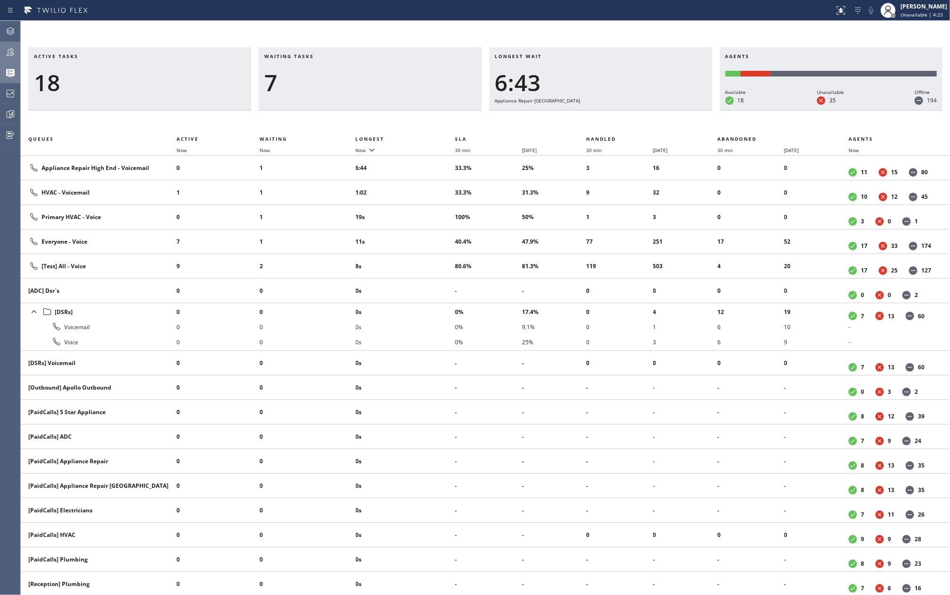
click at [6, 51] on icon at bounding box center [10, 51] width 11 height 11
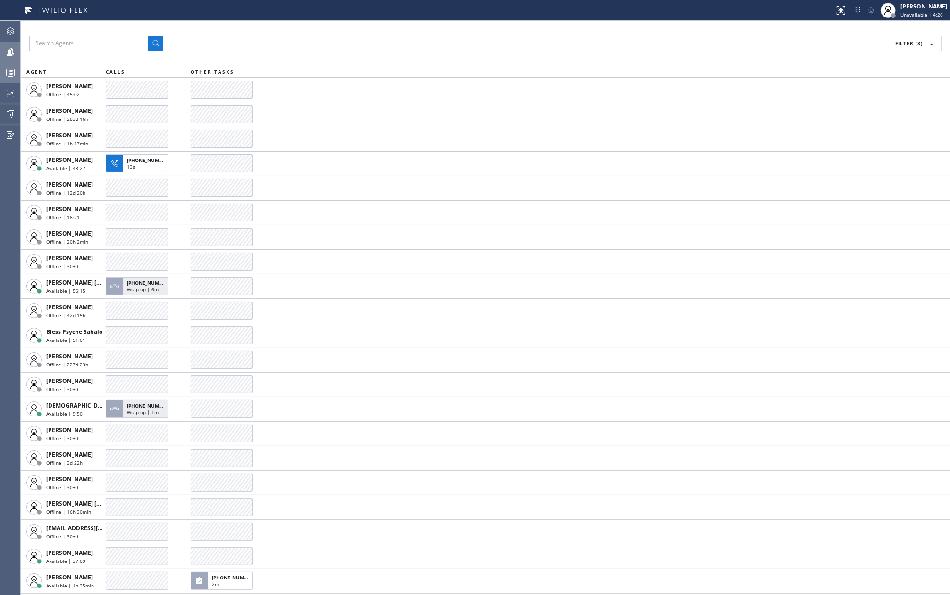
click at [924, 42] on button "Filter (3)" at bounding box center [916, 43] width 50 height 15
click at [815, 92] on input "Offline" at bounding box center [812, 96] width 11 height 11
click at [882, 52] on span "Apply" at bounding box center [891, 53] width 19 height 7
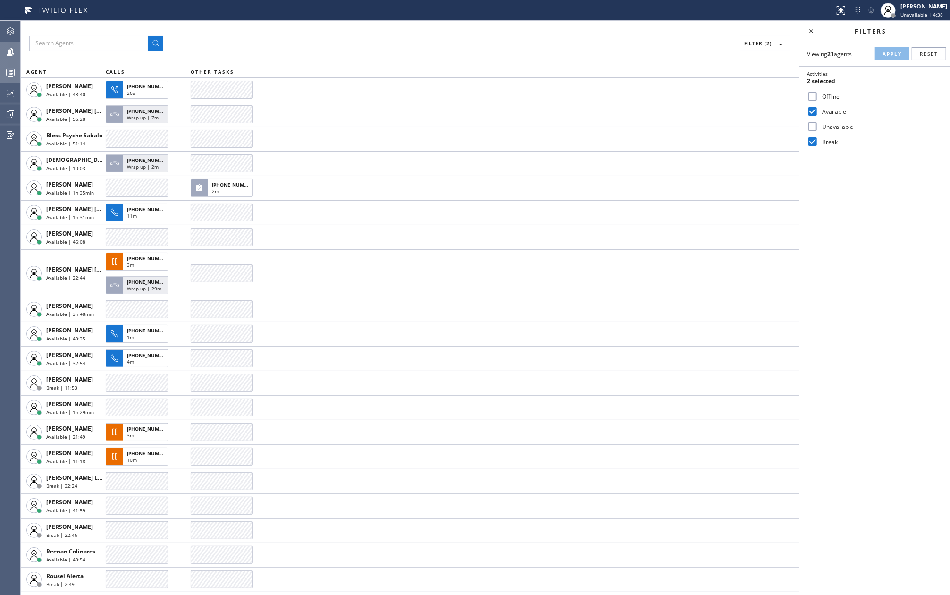
click at [814, 97] on input "Offline" at bounding box center [812, 96] width 11 height 11
checkbox input "true"
click at [896, 55] on span "Apply" at bounding box center [891, 53] width 19 height 7
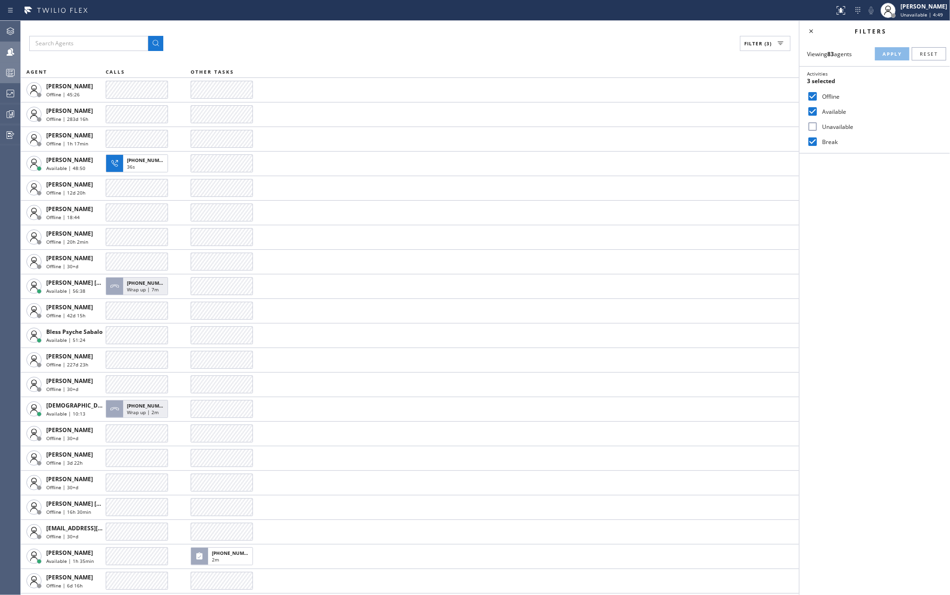
click at [813, 141] on input "Break" at bounding box center [812, 141] width 11 height 11
checkbox input "false"
click at [818, 96] on input "Offline" at bounding box center [812, 96] width 11 height 11
checkbox input "false"
click at [892, 55] on span "Apply" at bounding box center [891, 53] width 19 height 7
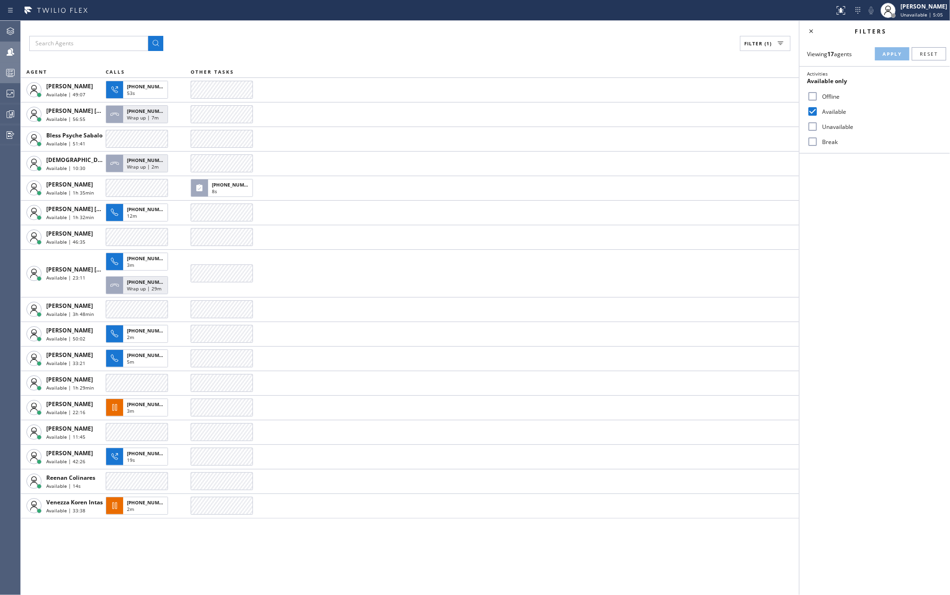
click at [814, 110] on input "Available" at bounding box center [812, 111] width 11 height 11
checkbox input "false"
click at [816, 142] on input "Break" at bounding box center [812, 141] width 11 height 11
checkbox input "true"
click at [893, 54] on span "Apply" at bounding box center [891, 53] width 19 height 7
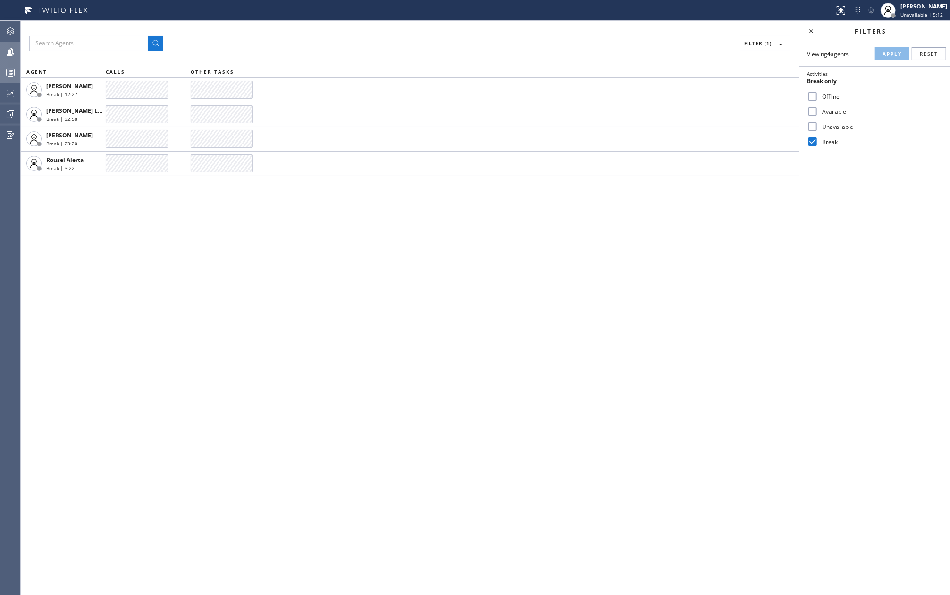
click at [812, 126] on input "Unavailable" at bounding box center [812, 126] width 11 height 11
checkbox input "true"
click at [813, 140] on input "Break" at bounding box center [812, 141] width 11 height 11
checkbox input "false"
click at [889, 54] on span "Apply" at bounding box center [891, 53] width 19 height 7
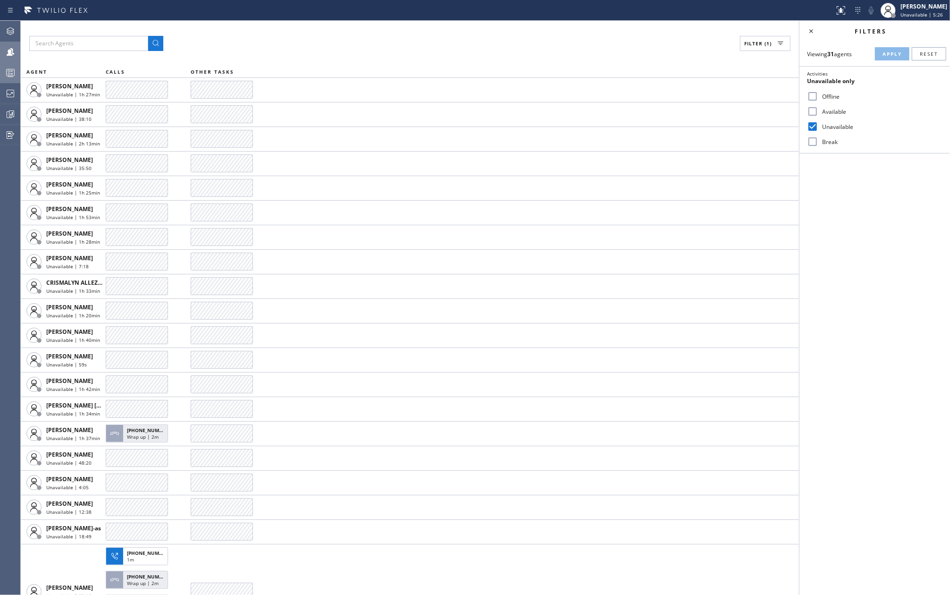
click at [340, 45] on div "Filter (1)" at bounding box center [409, 43] width 761 height 15
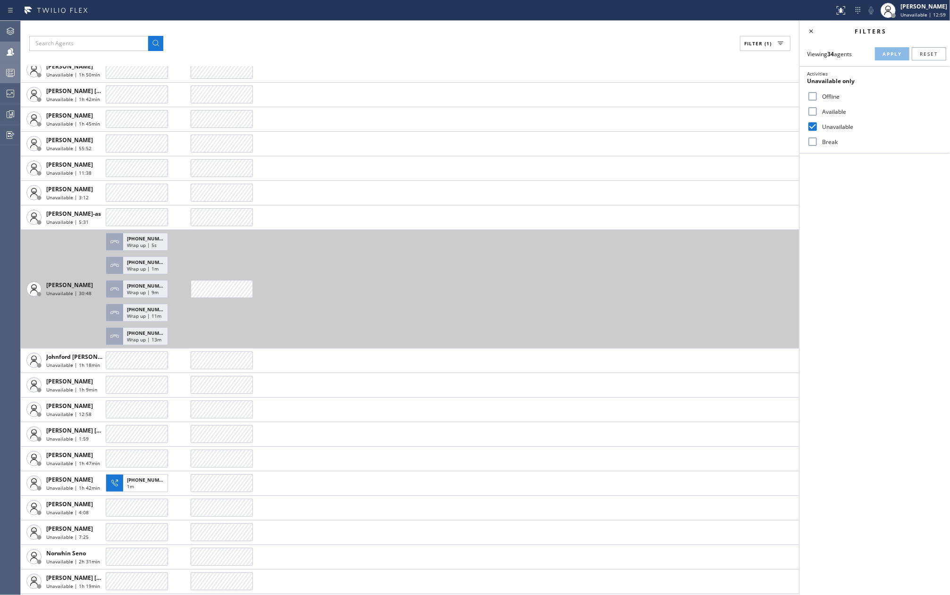
scroll to position [388, 0]
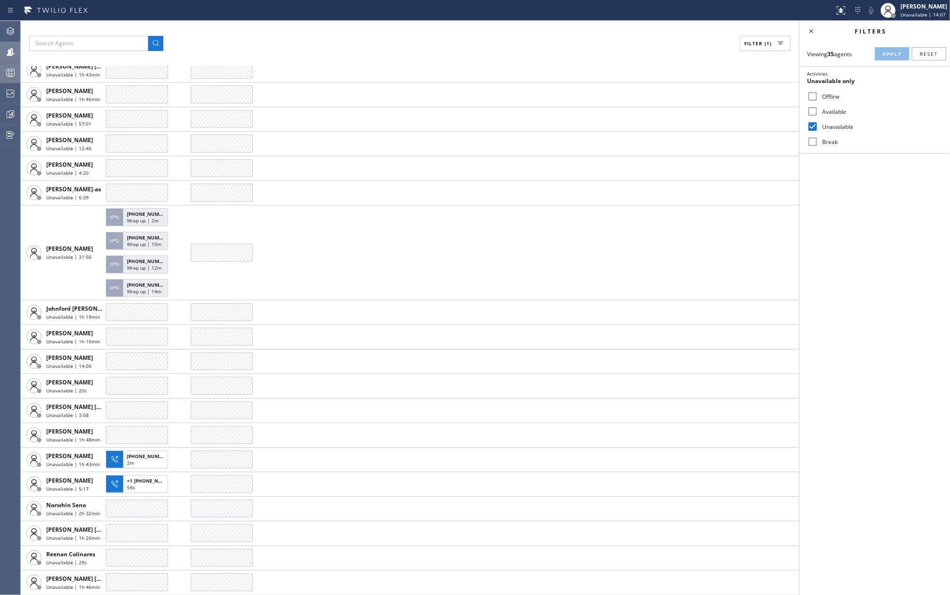
click at [12, 68] on icon at bounding box center [10, 72] width 11 height 11
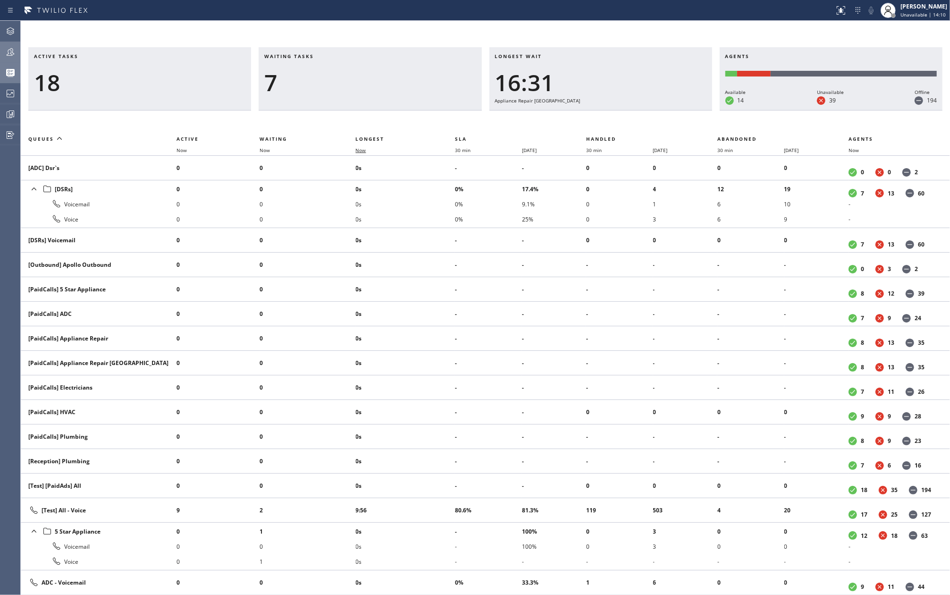
click at [363, 151] on span "Now" at bounding box center [361, 150] width 10 height 7
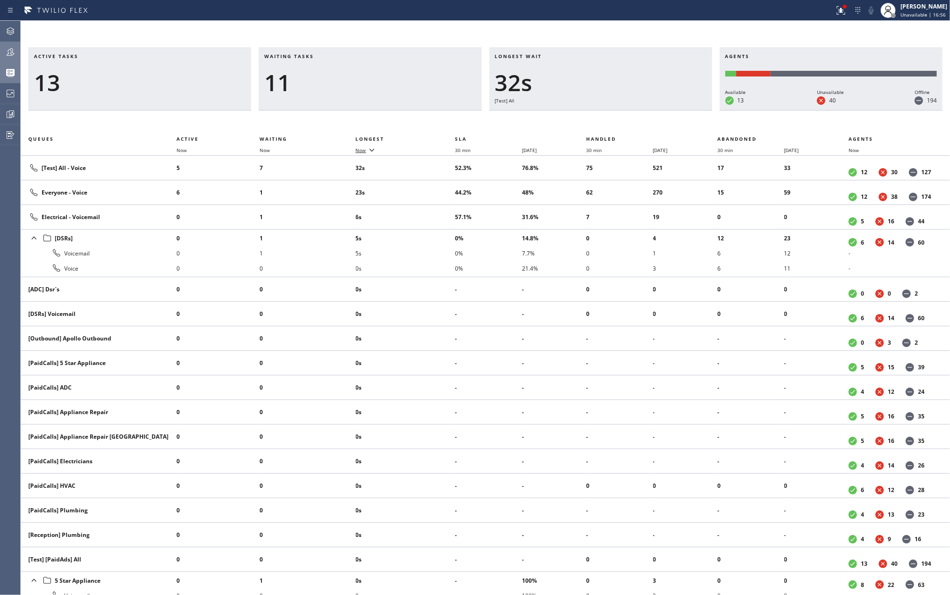
click at [369, 150] on icon at bounding box center [371, 149] width 11 height 11
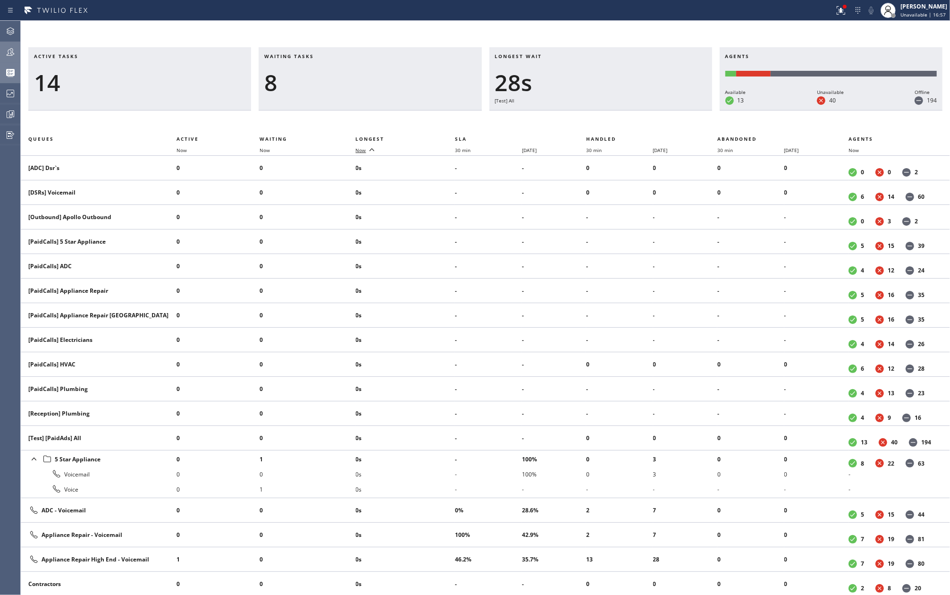
click at [369, 150] on icon at bounding box center [371, 149] width 11 height 11
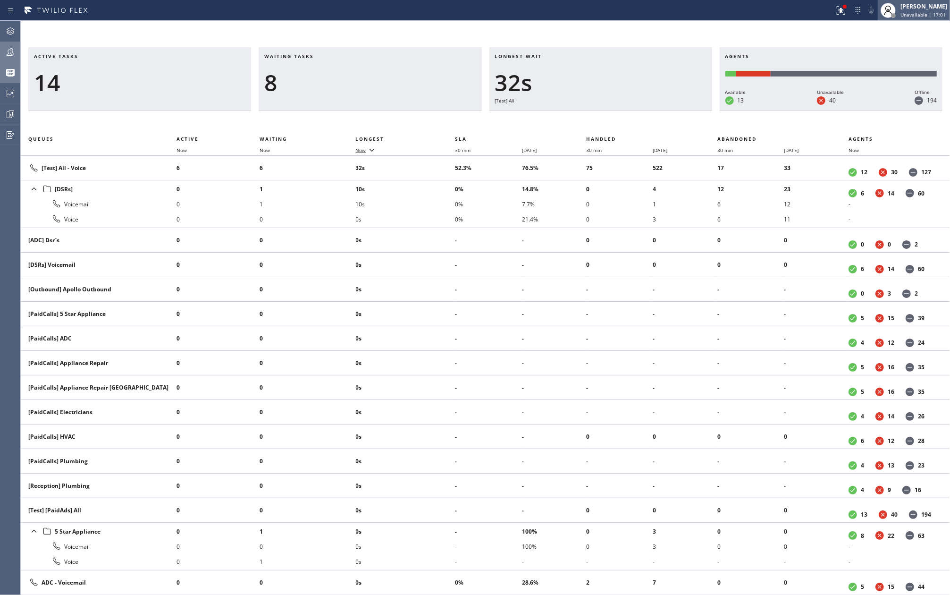
click at [913, 8] on div "[PERSON_NAME]" at bounding box center [923, 6] width 47 height 8
click at [886, 47] on button "Available" at bounding box center [902, 50] width 94 height 12
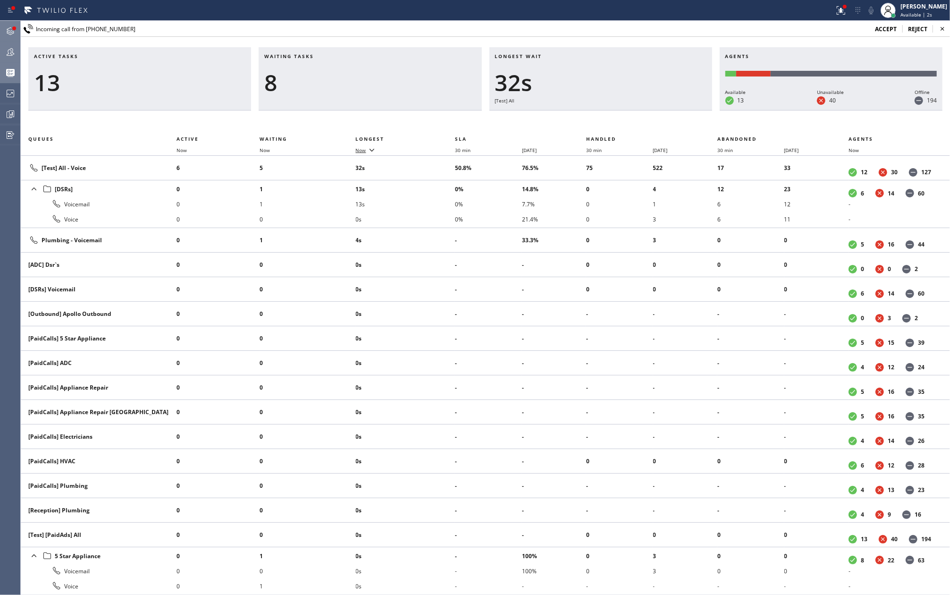
click at [9, 30] on icon at bounding box center [10, 30] width 11 height 11
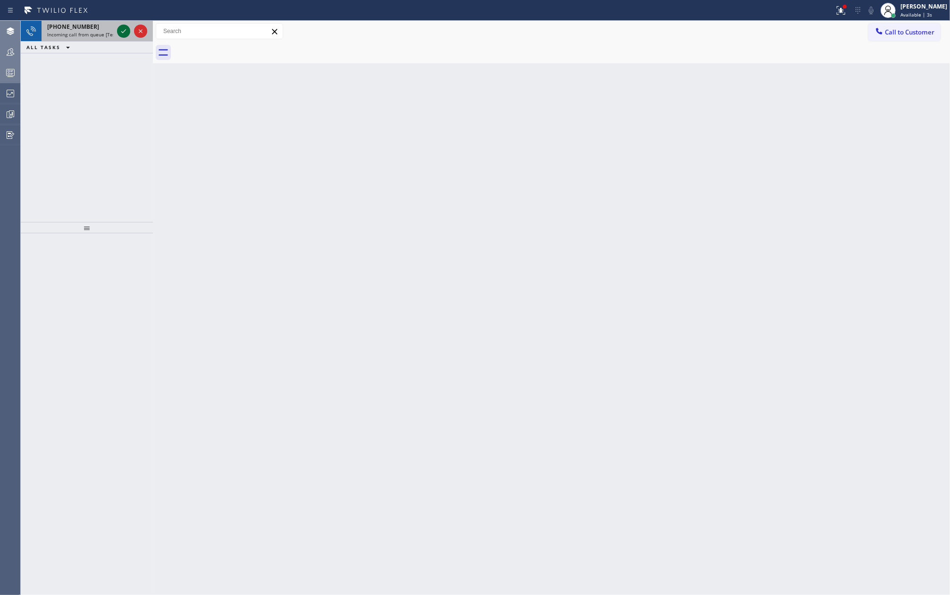
click at [123, 31] on icon at bounding box center [123, 30] width 11 height 11
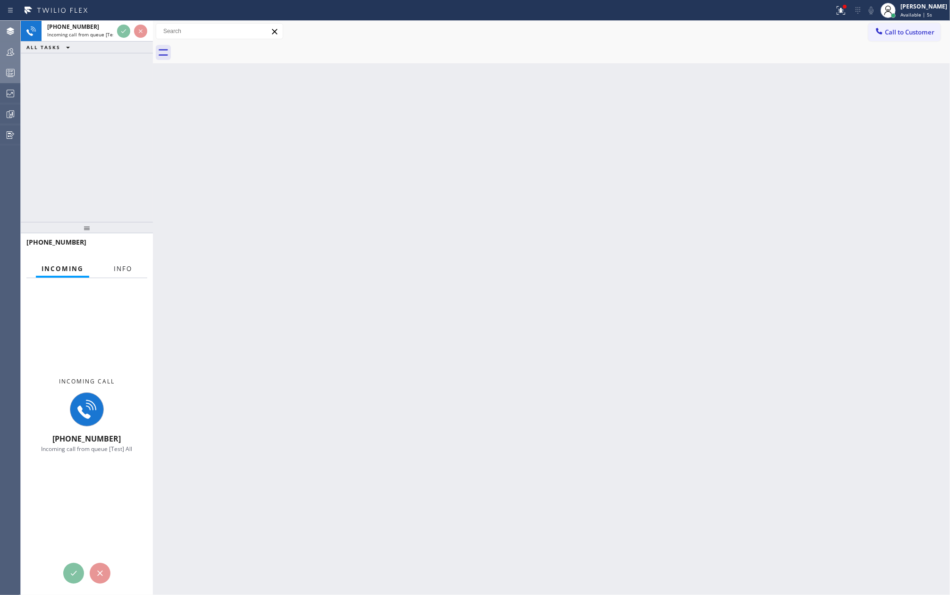
click at [125, 264] on span "Info" at bounding box center [123, 268] width 18 height 8
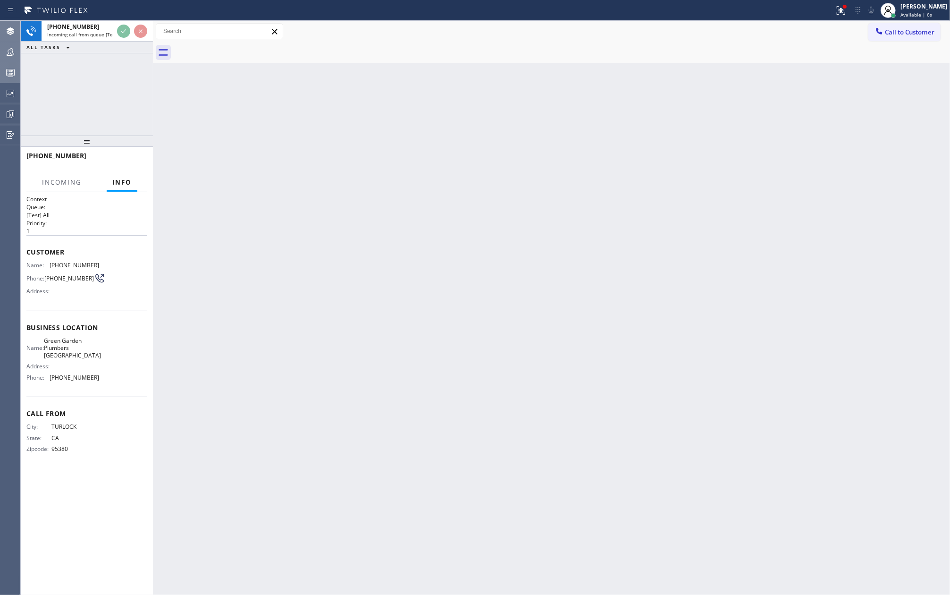
drag, startPoint x: 94, startPoint y: 223, endPoint x: 84, endPoint y: 97, distance: 126.4
click at [84, 98] on div "+12092533773 Incoming call from queue [Test] All ALL TASKS ALL TASKS ACTIVE TAS…" at bounding box center [87, 308] width 132 height 574
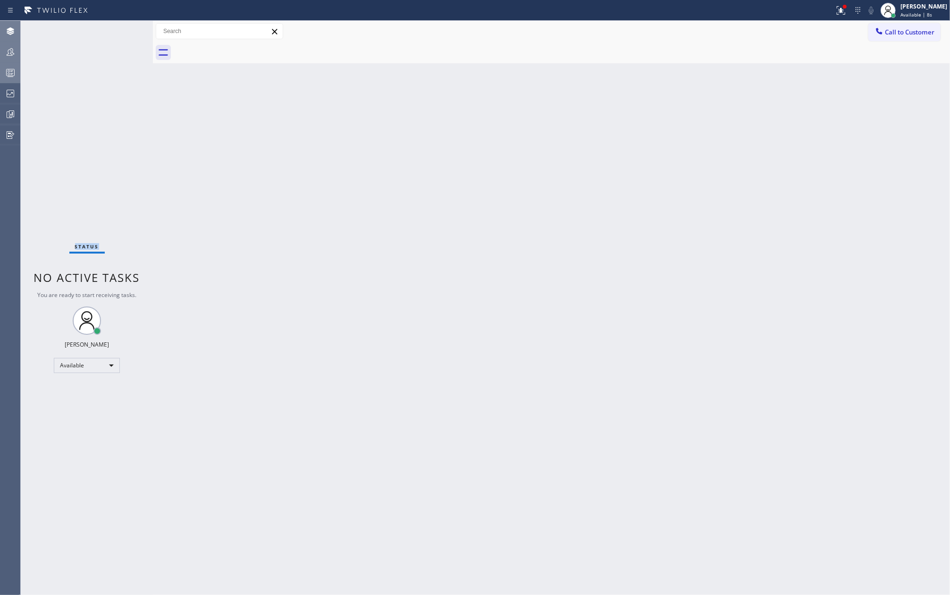
click at [119, 33] on div "Status No active tasks You are ready to start receiving tasks. Jovelle Tadle Av…" at bounding box center [87, 308] width 132 height 574
click at [846, 6] on div at bounding box center [845, 7] width 4 height 4
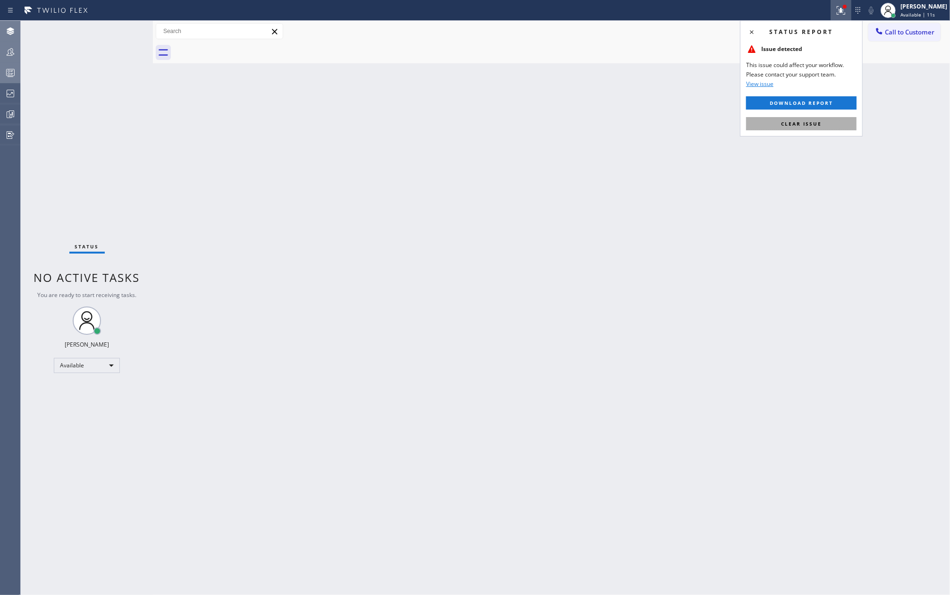
click at [819, 125] on span "Clear issue" at bounding box center [801, 123] width 41 height 7
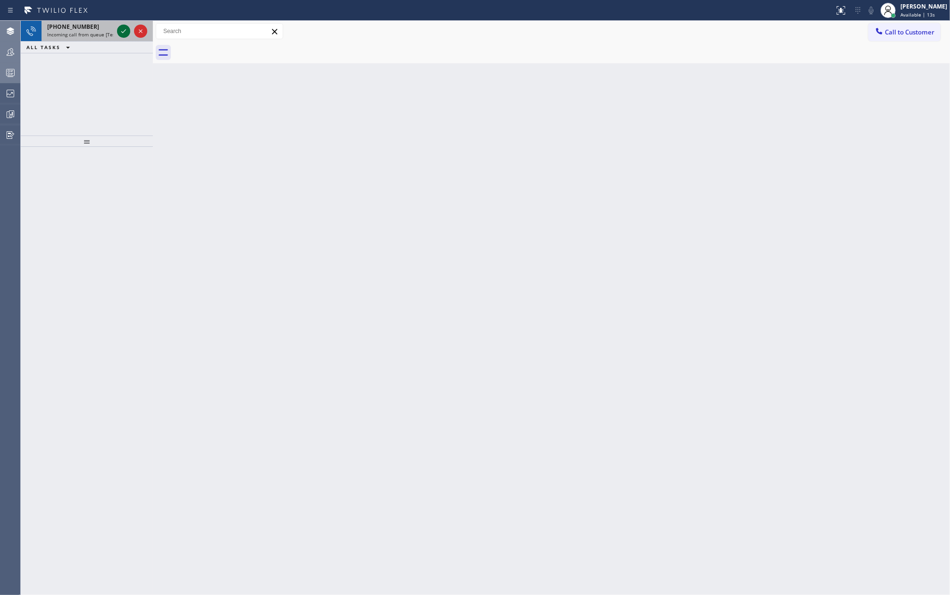
click at [121, 29] on icon at bounding box center [123, 30] width 11 height 11
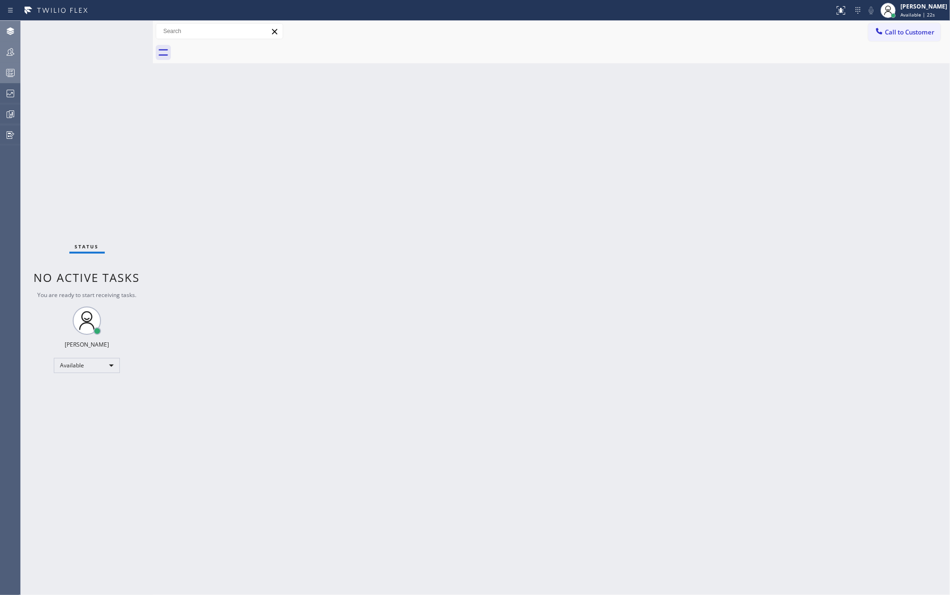
click at [161, 104] on div "Back to Dashboard Change Sender ID Customers Technicians Select a contact Outbo…" at bounding box center [551, 308] width 797 height 574
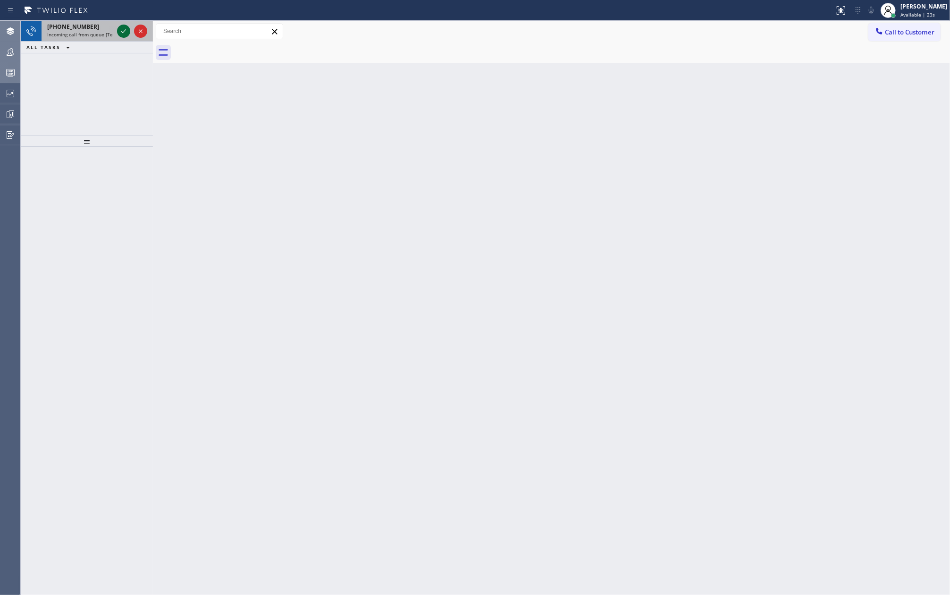
click at [121, 29] on icon at bounding box center [123, 30] width 11 height 11
click at [119, 32] on icon at bounding box center [123, 30] width 11 height 11
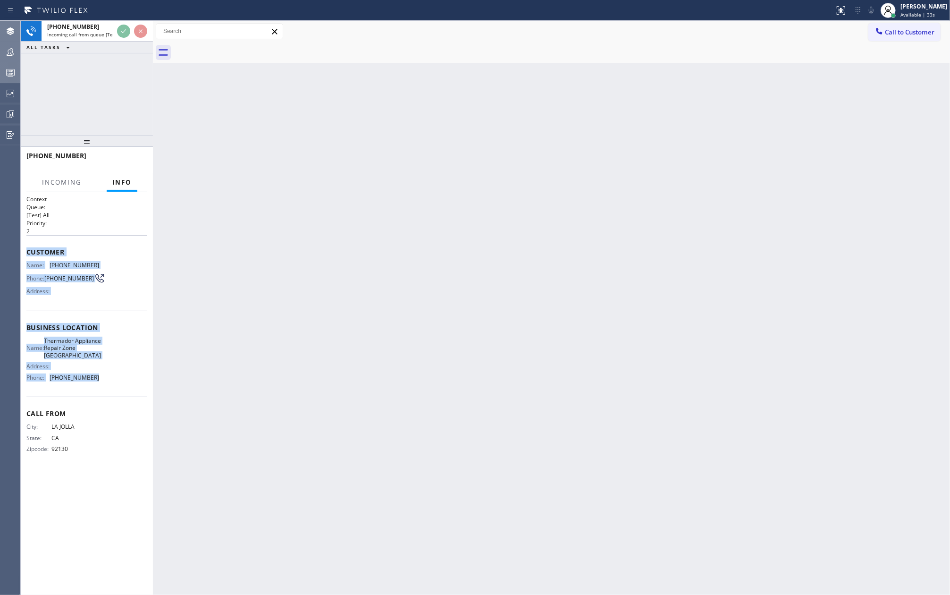
drag, startPoint x: 28, startPoint y: 252, endPoint x: 106, endPoint y: 389, distance: 157.6
click at [106, 389] on div "Context Queue: [Test] All Priority: 2 Customer Name: (858) 373-4634 Phone: (858…" at bounding box center [86, 331] width 121 height 273
copy div "Customer Name: (858) 373-4634 Phone: (858) 373-4634 Address: Business location …"
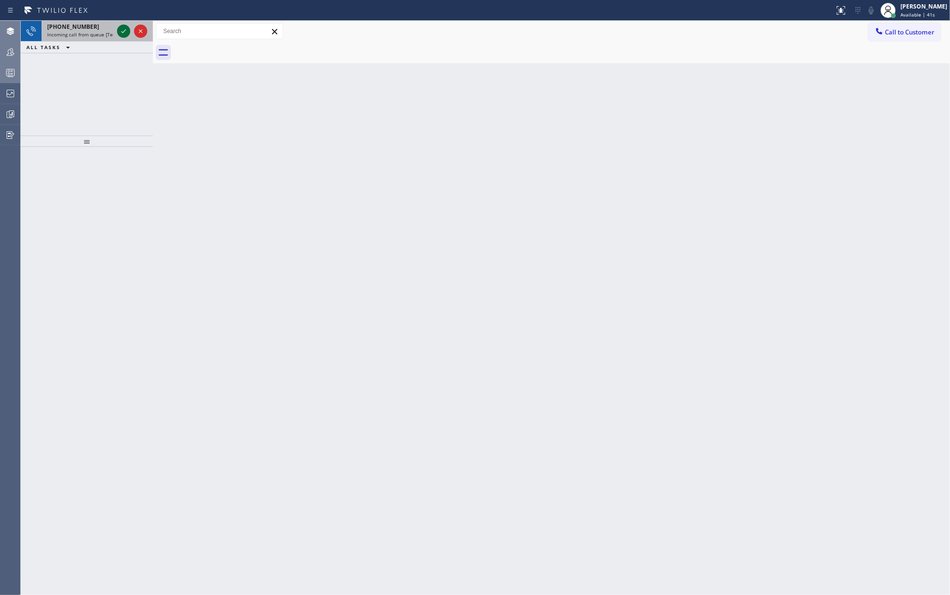
click at [123, 31] on icon at bounding box center [123, 30] width 11 height 11
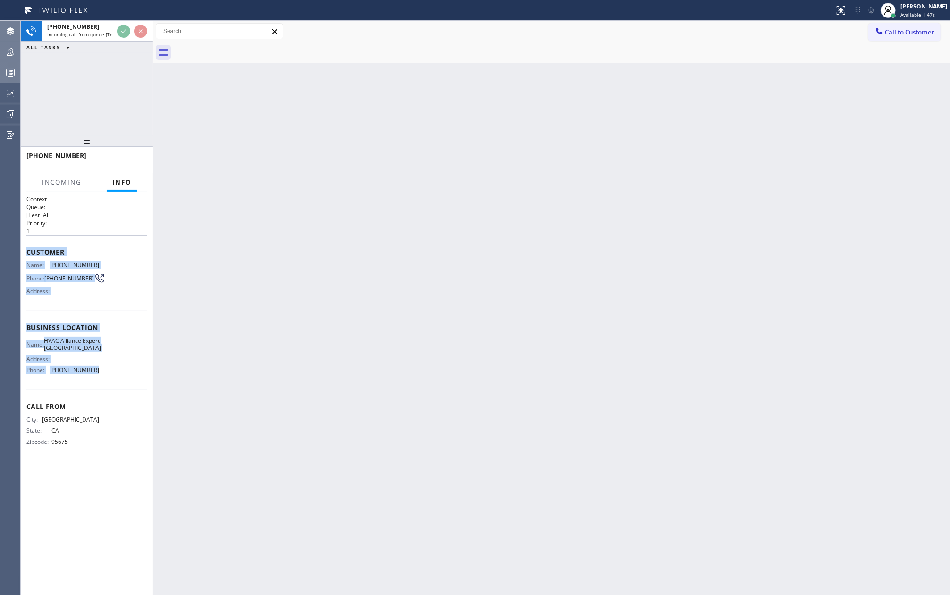
drag, startPoint x: 25, startPoint y: 251, endPoint x: 127, endPoint y: 387, distance: 170.1
click at [127, 387] on div "Context Queue: [Test] All Priority: 1 Customer Name: (209) 245-1625 Phone: (209…" at bounding box center [87, 393] width 132 height 402
copy div "Customer Name: (209) 245-1625 Phone: (209) 245-1625 Address: Business location …"
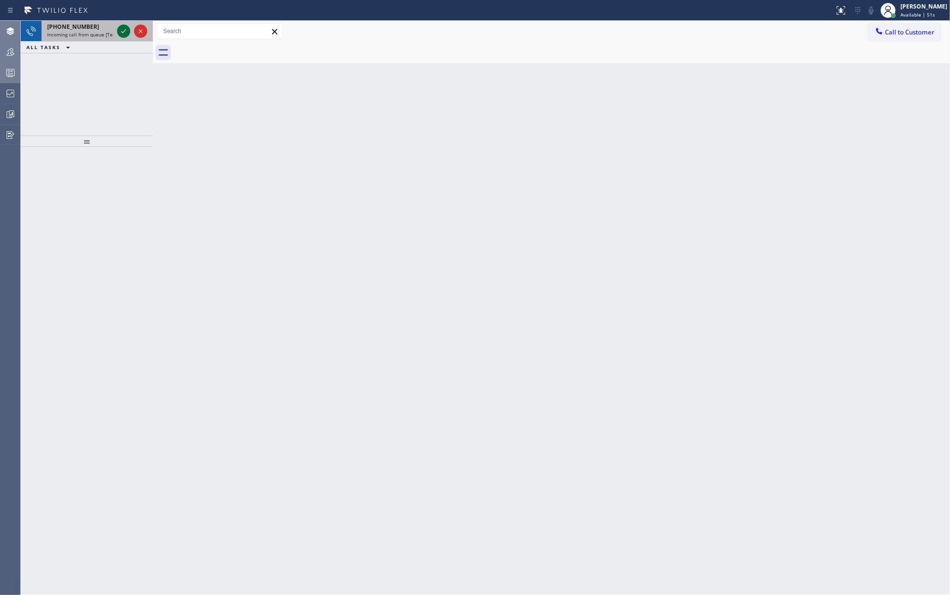
click at [119, 34] on icon at bounding box center [123, 30] width 11 height 11
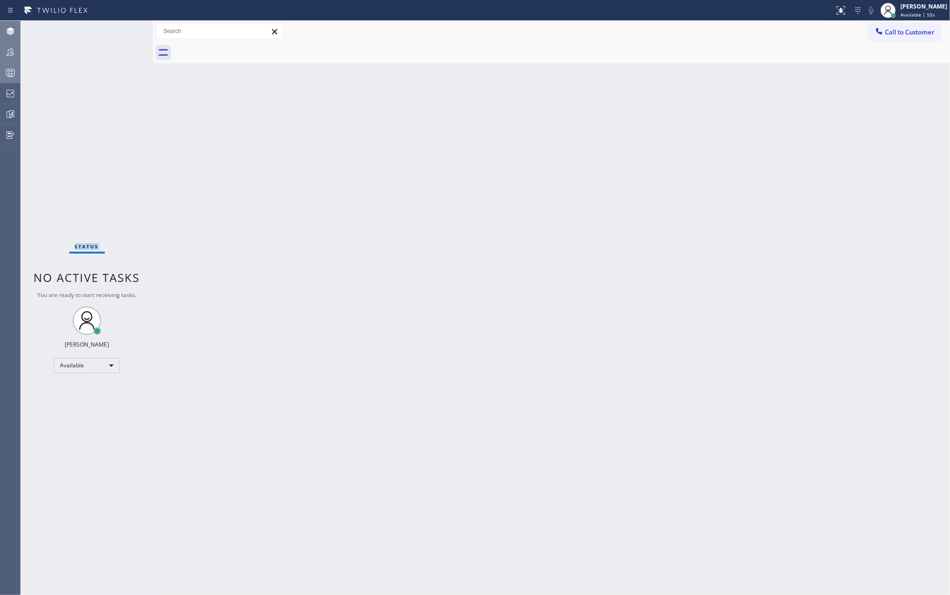
click at [119, 34] on div "Status No active tasks You are ready to start receiving tasks. Jovelle Tadle Av…" at bounding box center [87, 308] width 132 height 574
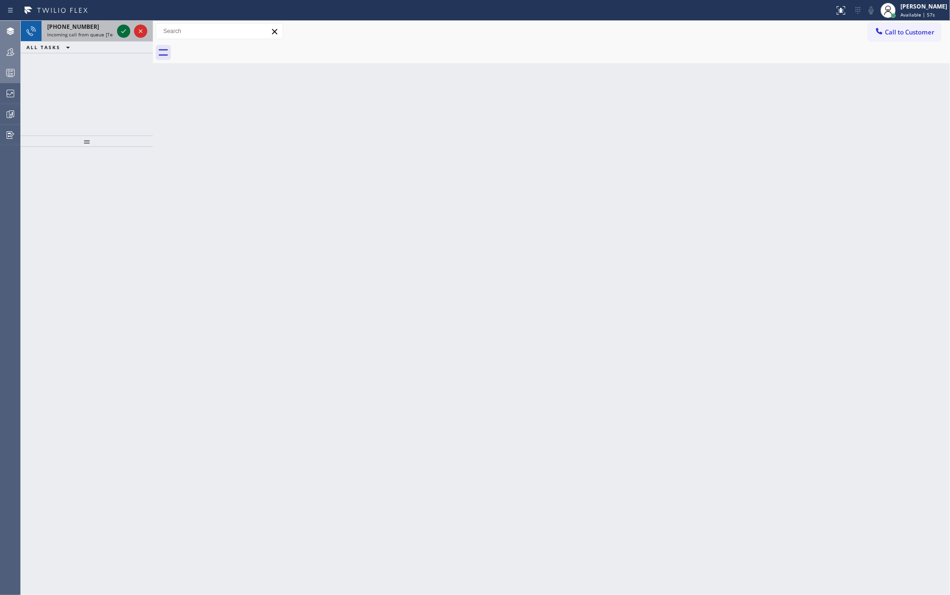
click at [121, 32] on icon at bounding box center [123, 30] width 11 height 11
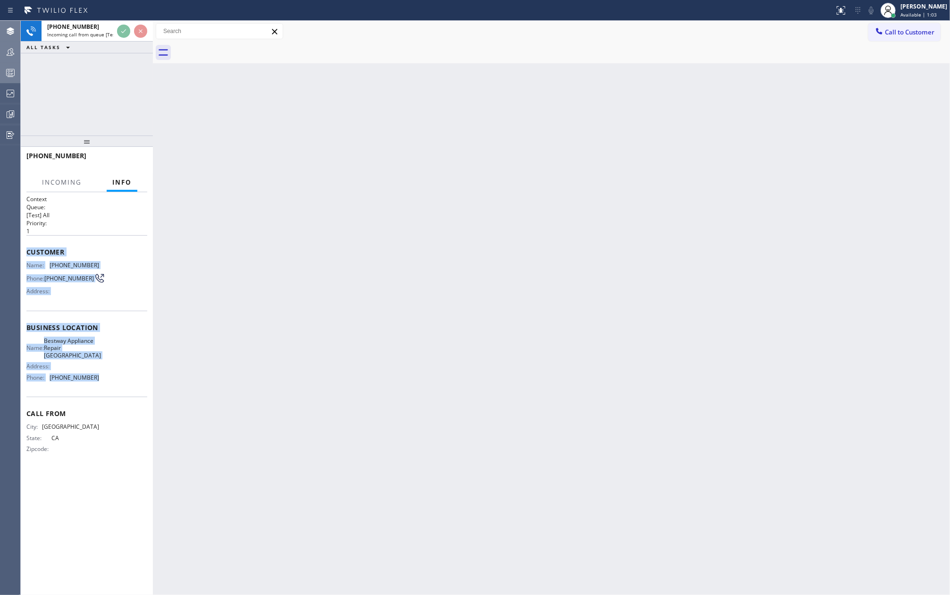
drag, startPoint x: 27, startPoint y: 251, endPoint x: 116, endPoint y: 394, distance: 168.7
click at [116, 394] on div "Context Queue: [Test] All Priority: 1 Customer Name: (747) 234-4725 Phone: (747…" at bounding box center [86, 331] width 121 height 273
copy div "Customer Name: (747) 234-4725 Phone: (747) 234-4725 Address: Business location …"
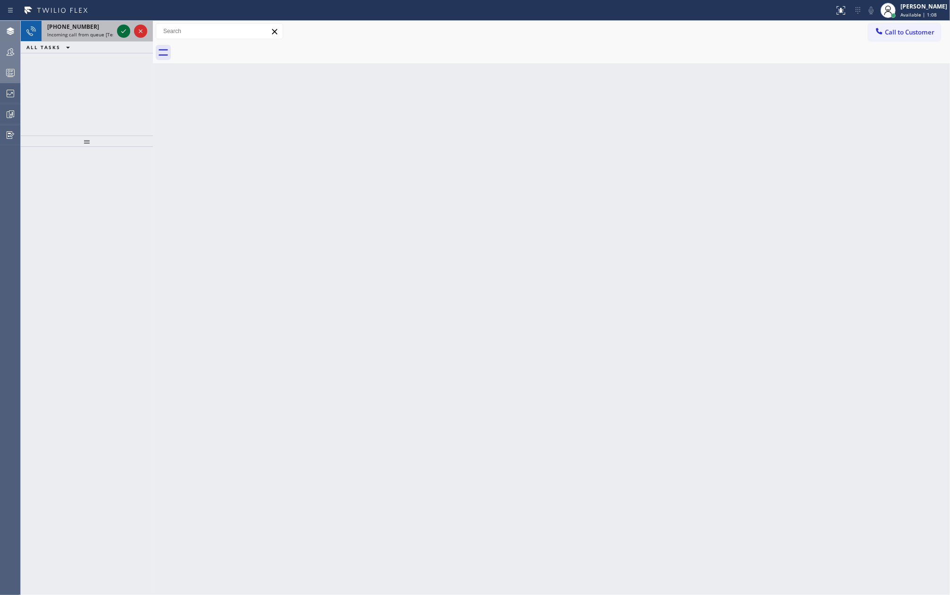
click at [119, 31] on icon at bounding box center [123, 30] width 11 height 11
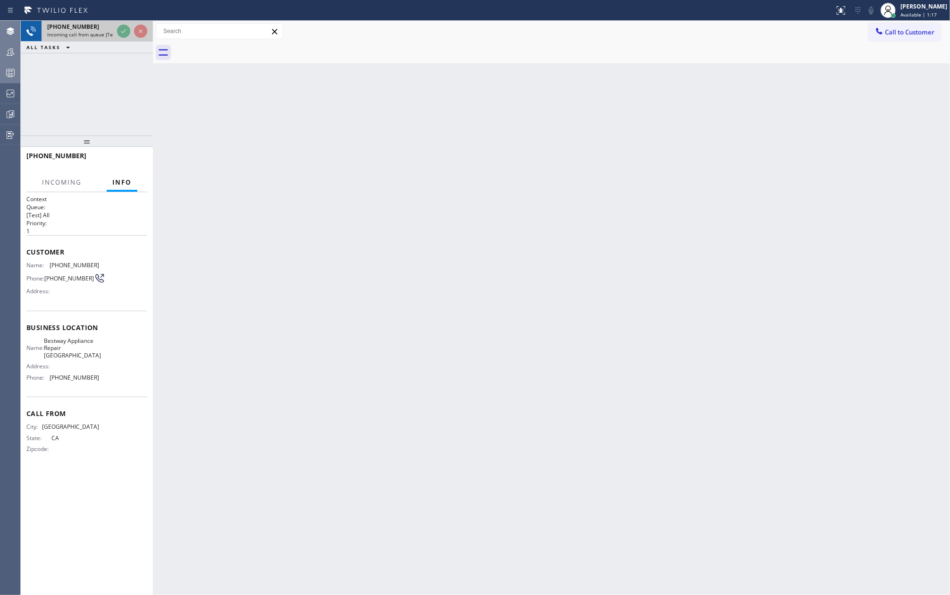
click at [75, 34] on span "Incoming call from queue [Test] All" at bounding box center [86, 34] width 78 height 7
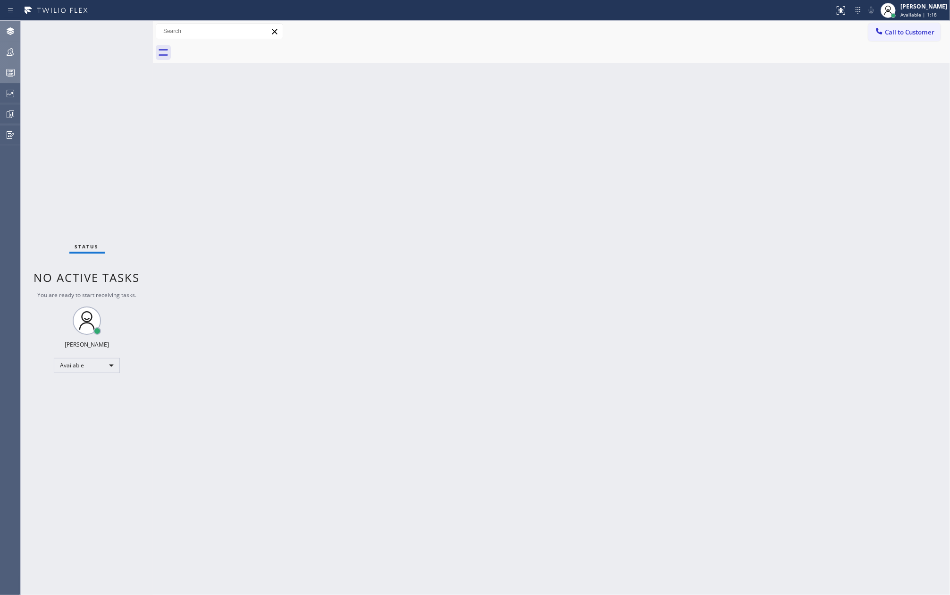
click at [120, 31] on div "Status No active tasks You are ready to start receiving tasks. Jovelle Tadle Av…" at bounding box center [87, 308] width 132 height 574
click at [120, 31] on div "ALL TASKS ALL TASKS ACTIVE TASKS TASKS IN WRAP UP" at bounding box center [87, 27] width 132 height 12
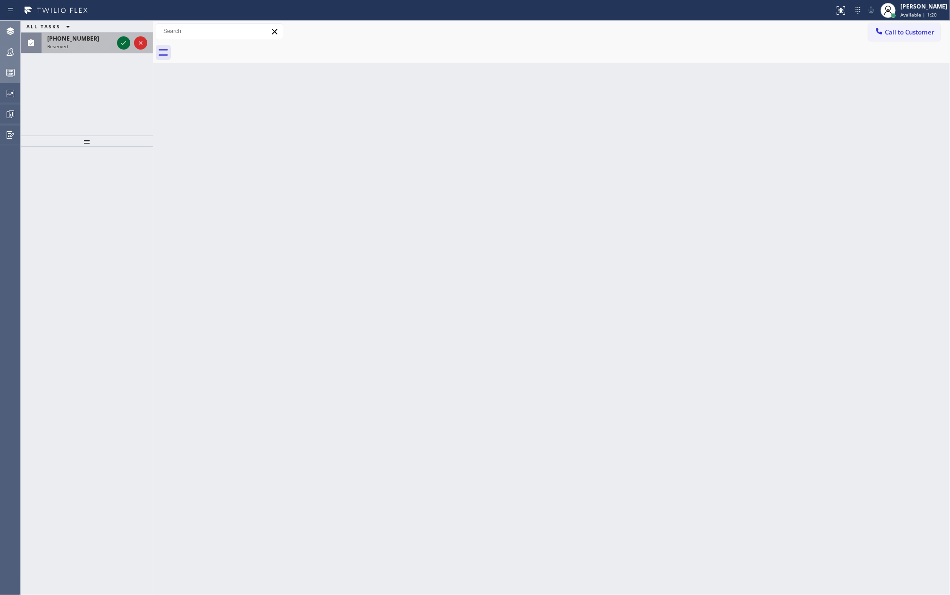
click at [122, 42] on icon at bounding box center [123, 42] width 11 height 11
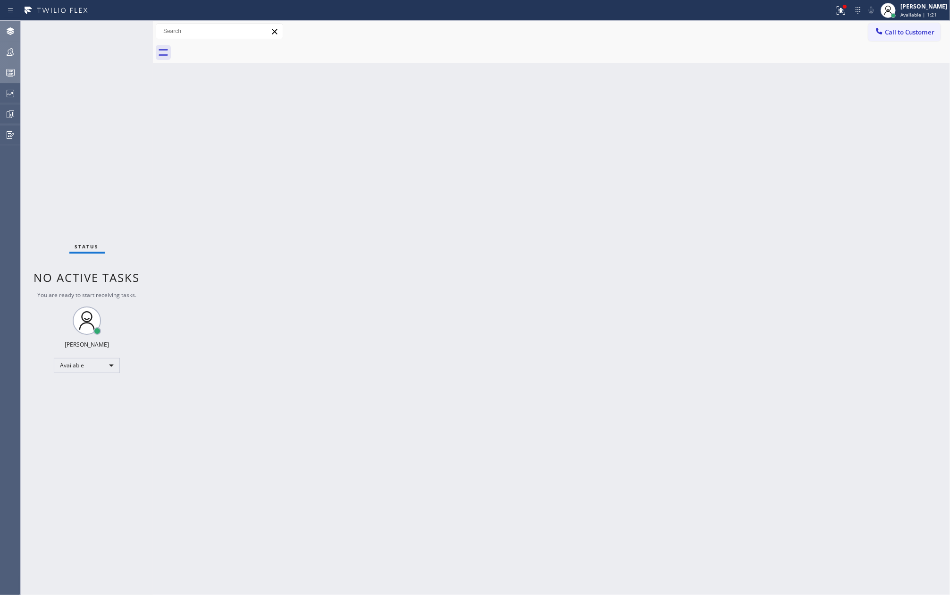
click at [125, 33] on div "Status No active tasks You are ready to start receiving tasks. Jovelle Tadle Av…" at bounding box center [87, 308] width 132 height 574
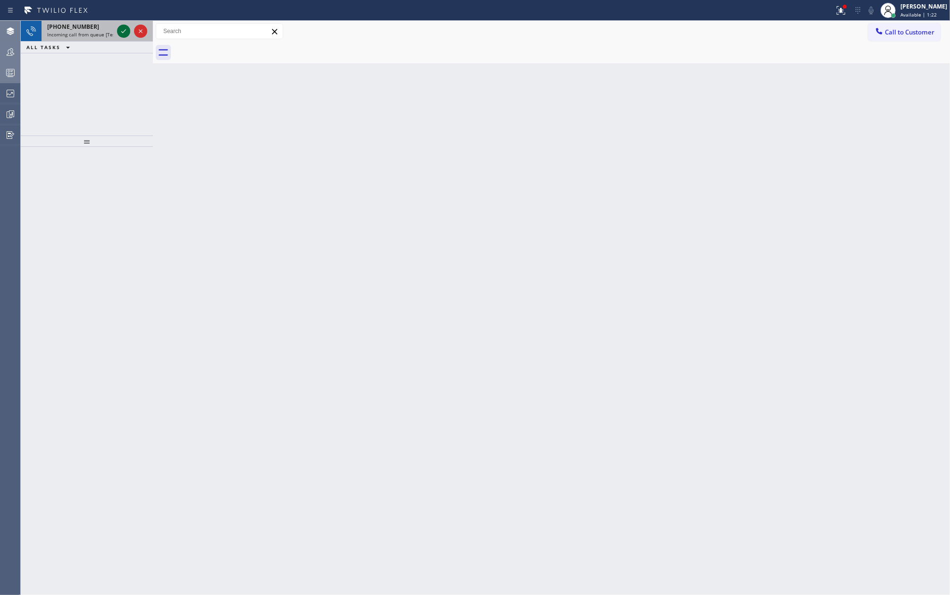
click at [125, 33] on icon at bounding box center [123, 30] width 11 height 11
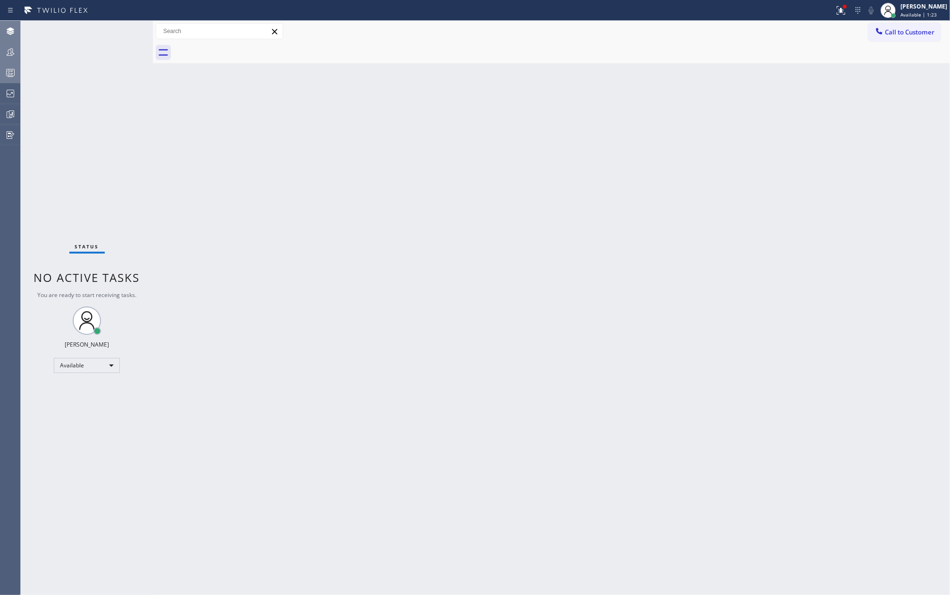
click at [125, 33] on div "Status No active tasks You are ready to start receiving tasks. Jovelle Tadle Av…" at bounding box center [87, 308] width 132 height 574
click at [842, 11] on icon at bounding box center [840, 9] width 6 height 7
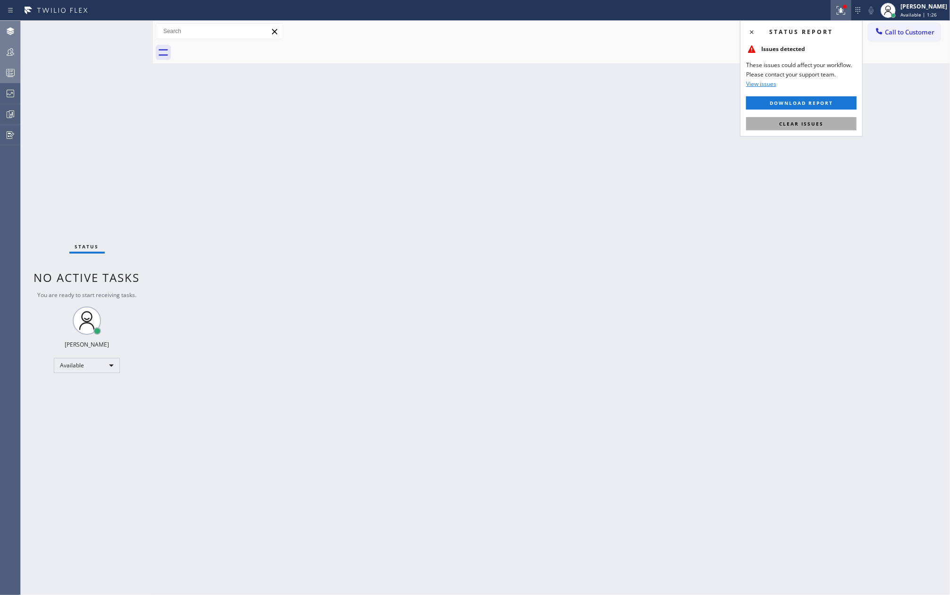
click at [811, 124] on span "Clear issues" at bounding box center [801, 123] width 44 height 7
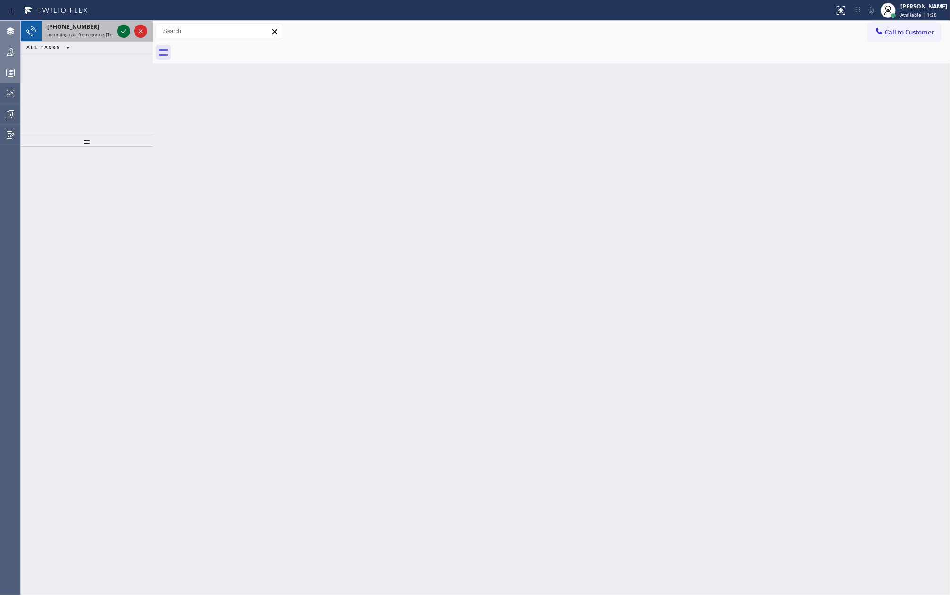
click at [121, 32] on icon at bounding box center [123, 30] width 11 height 11
click at [120, 31] on icon at bounding box center [123, 30] width 11 height 11
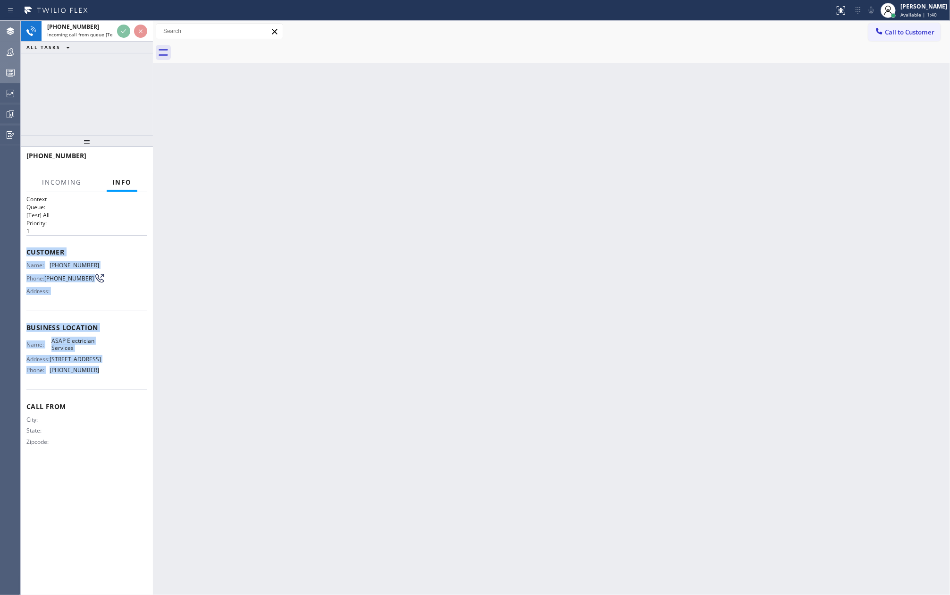
drag, startPoint x: 34, startPoint y: 255, endPoint x: 123, endPoint y: 393, distance: 163.6
click at [123, 393] on div "Context Queue: [Test] All Priority: 1 Customer Name: (800) 244-4798 Phone: (800…" at bounding box center [87, 393] width 132 height 402
copy div "Customer Name: (800) 244-4798 Phone: (800) 244-4798 Address: Business location …"
click at [7, 72] on rect at bounding box center [11, 72] width 8 height 7
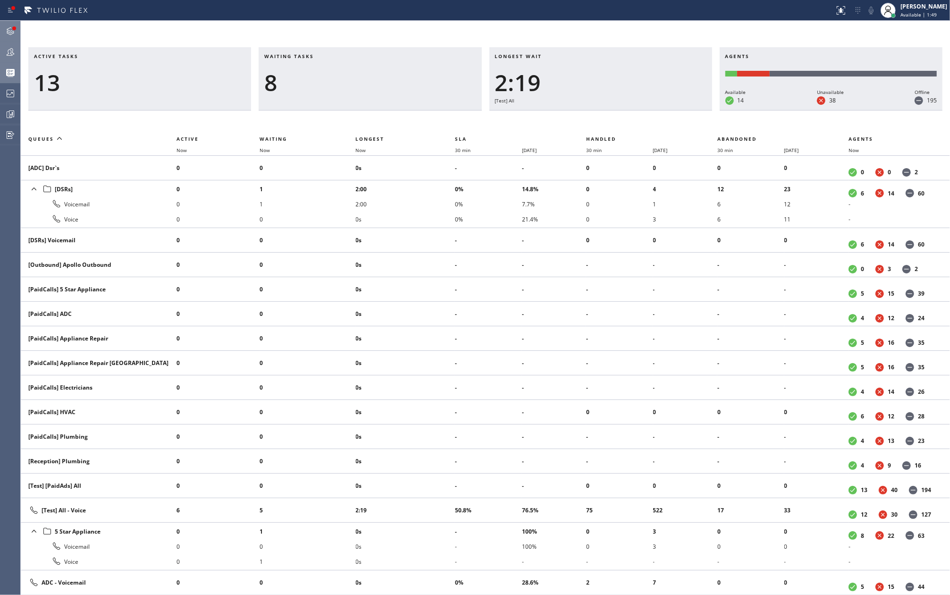
click at [361, 145] on th "Now" at bounding box center [406, 149] width 100 height 11
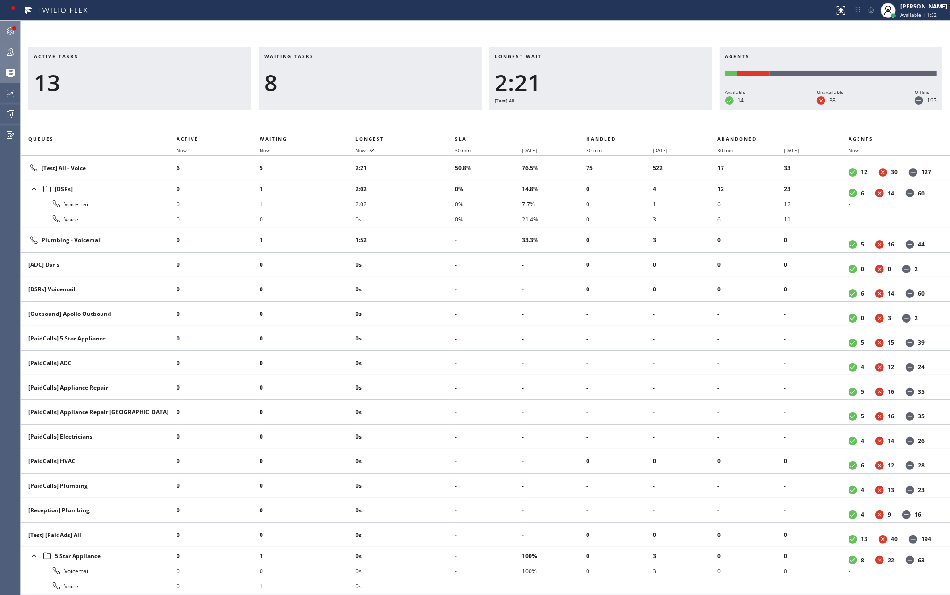
click at [9, 32] on icon at bounding box center [10, 30] width 11 height 11
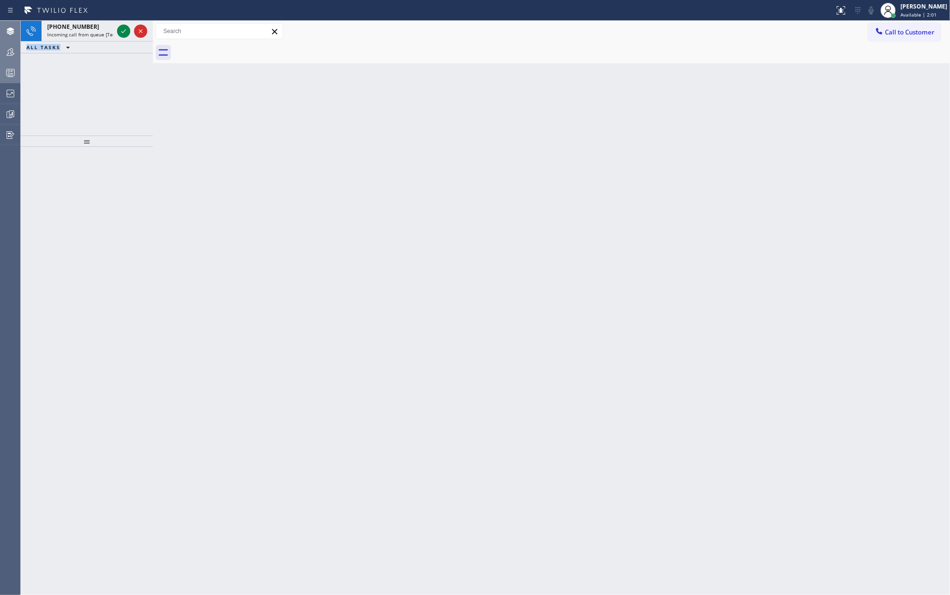
click at [118, 28] on icon at bounding box center [123, 30] width 11 height 11
click at [123, 34] on icon at bounding box center [123, 30] width 11 height 11
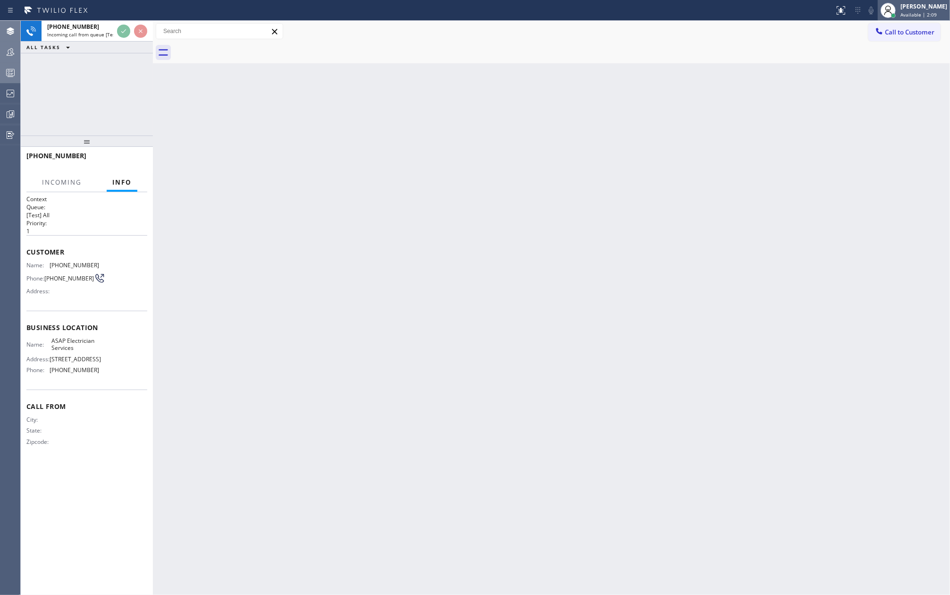
click at [896, 12] on div at bounding box center [893, 15] width 7 height 7
click at [884, 57] on button "Unavailable" at bounding box center [902, 62] width 94 height 12
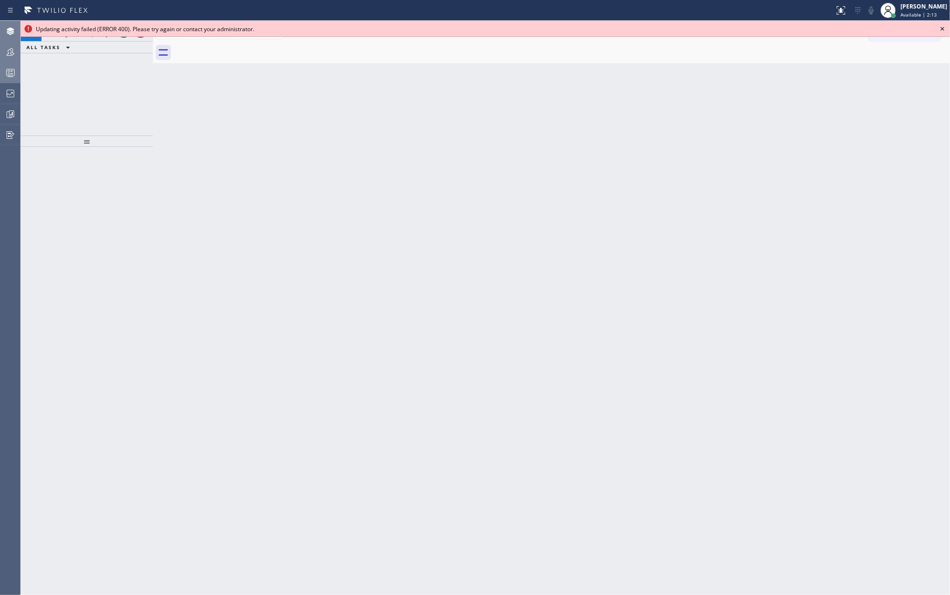
click at [942, 28] on icon at bounding box center [942, 29] width 4 height 4
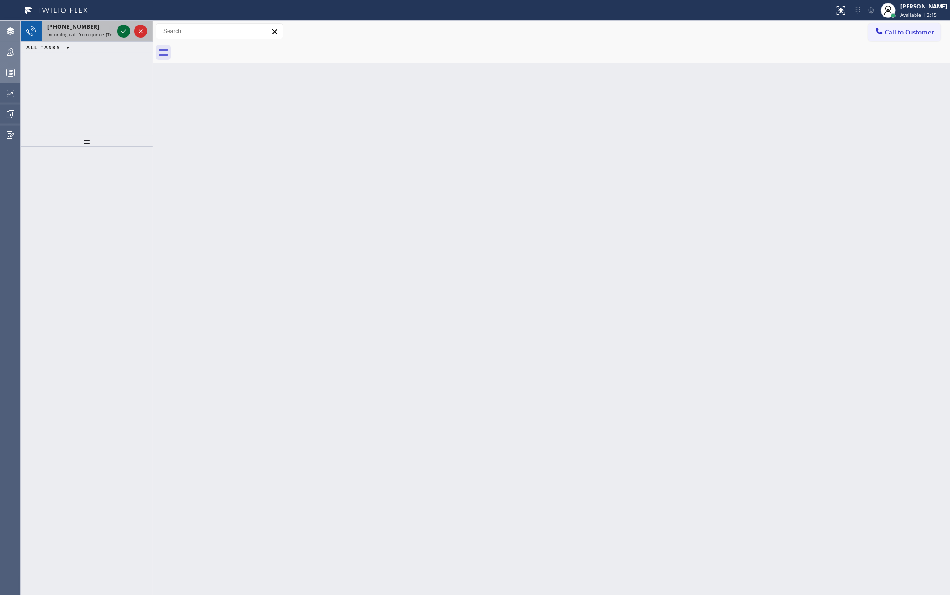
click at [121, 31] on icon at bounding box center [123, 30] width 11 height 11
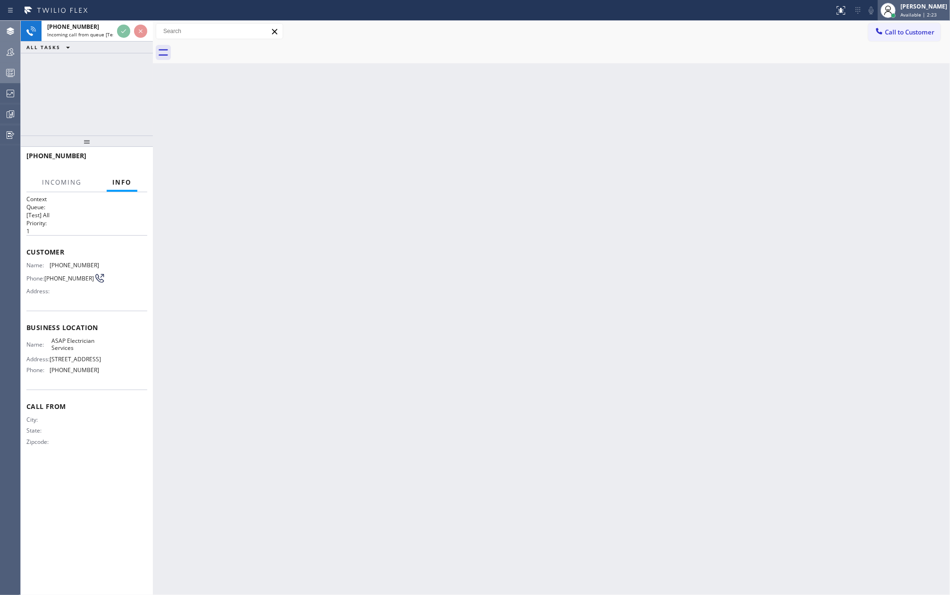
click at [922, 14] on span "Available | 2:23" at bounding box center [918, 14] width 36 height 7
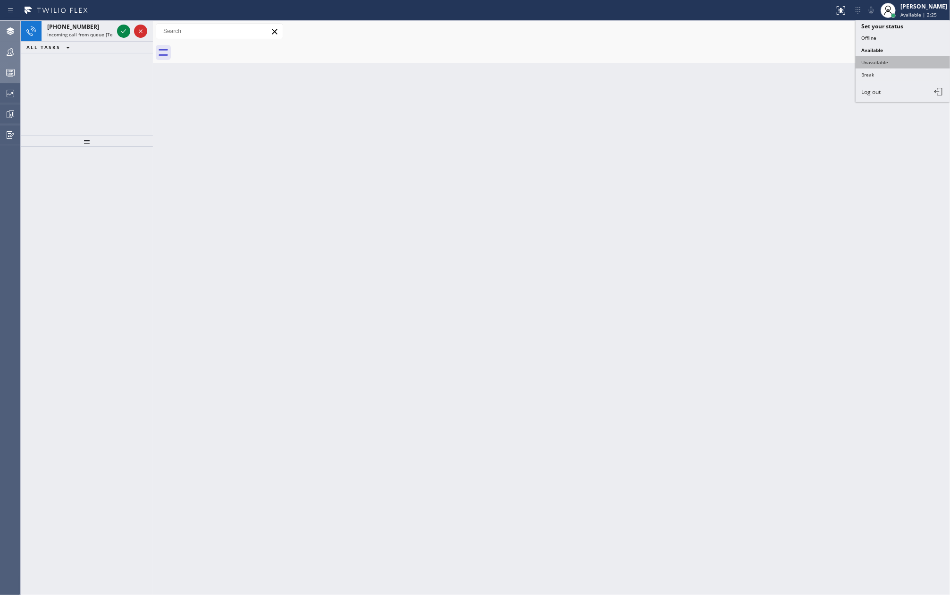
click at [903, 60] on button "Unavailable" at bounding box center [902, 62] width 94 height 12
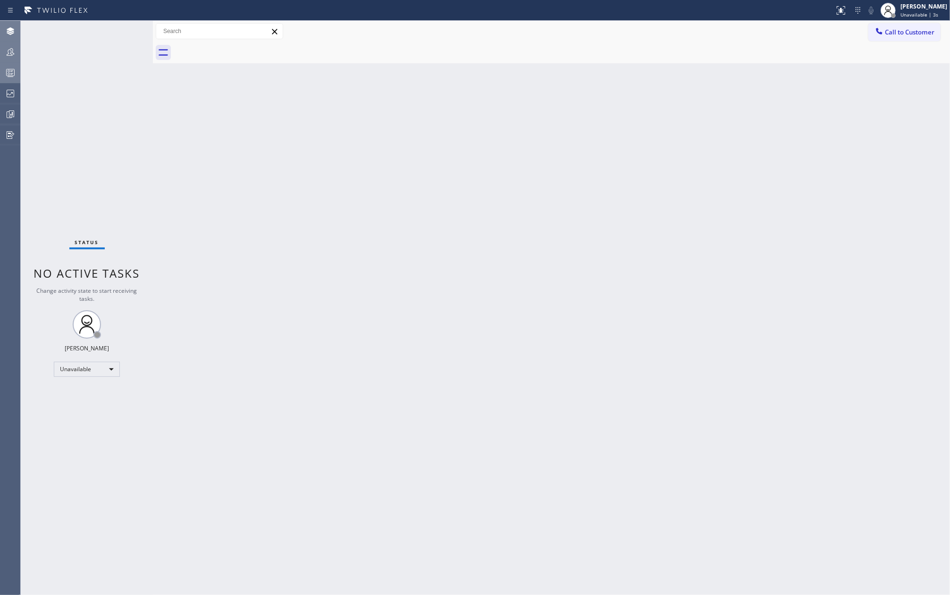
click at [8, 71] on icon at bounding box center [10, 72] width 11 height 11
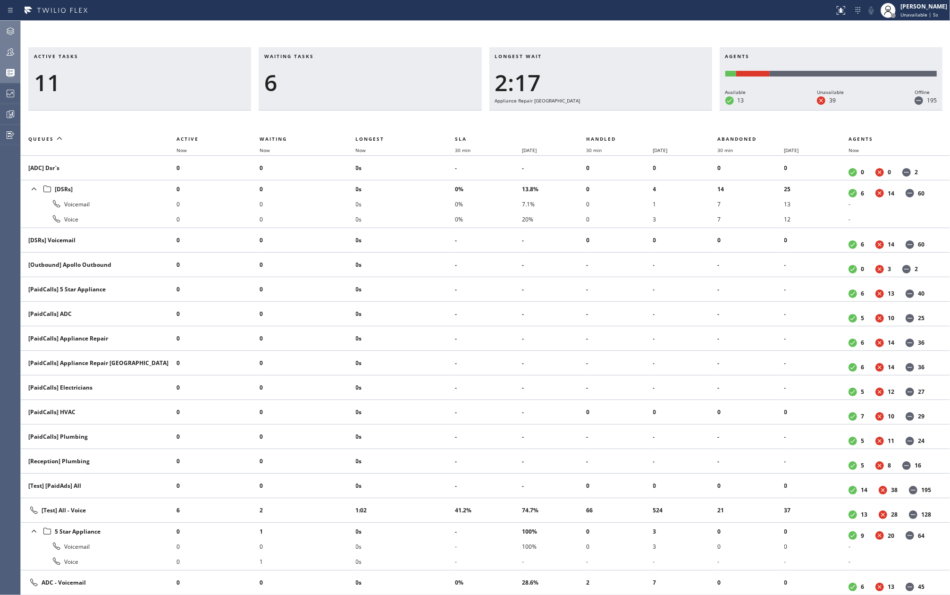
click at [14, 47] on icon at bounding box center [10, 51] width 11 height 11
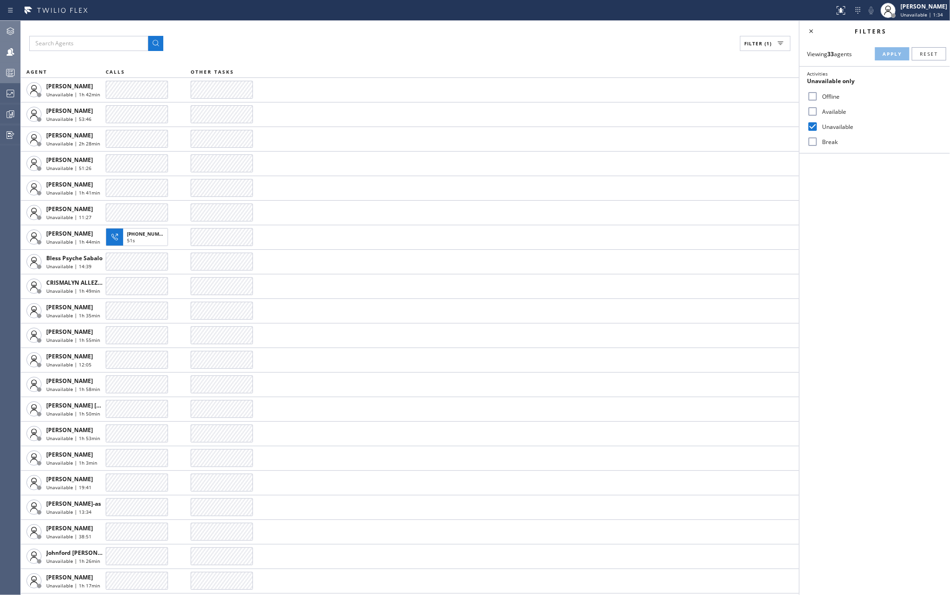
click at [348, 42] on div "Filter (1)" at bounding box center [409, 43] width 761 height 15
click at [17, 68] on div at bounding box center [10, 72] width 21 height 11
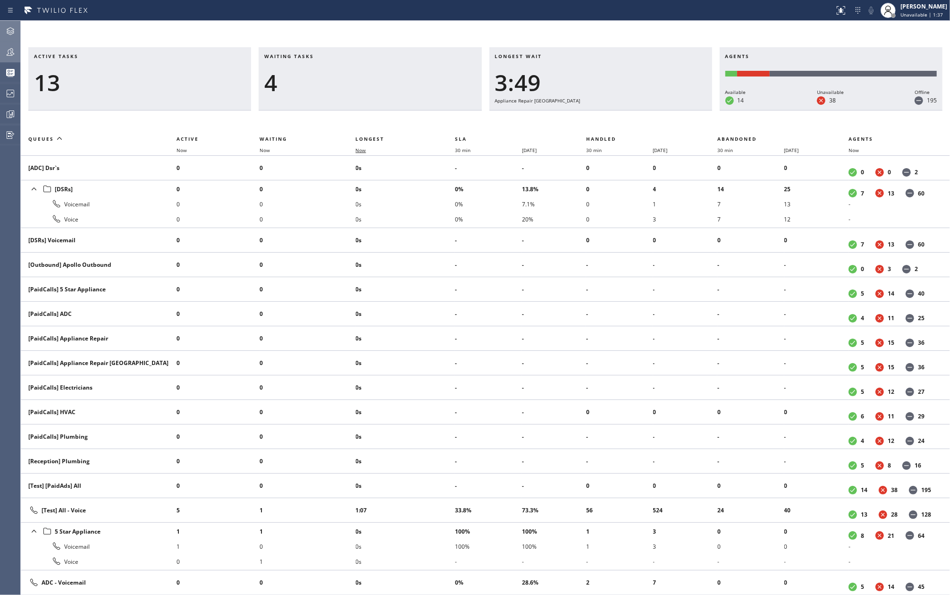
click at [369, 147] on span "Now" at bounding box center [367, 150] width 22 height 7
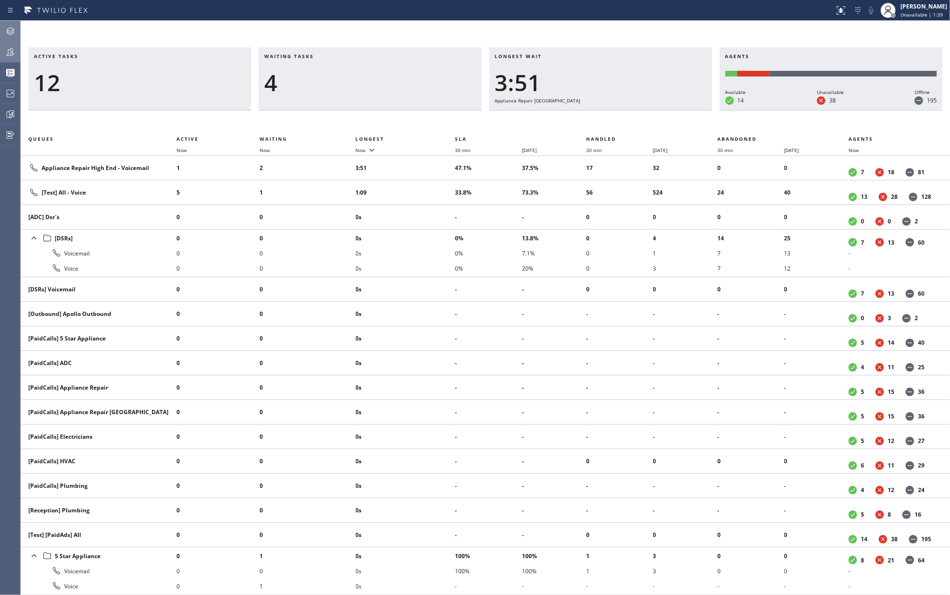
click at [14, 34] on icon at bounding box center [10, 30] width 11 height 11
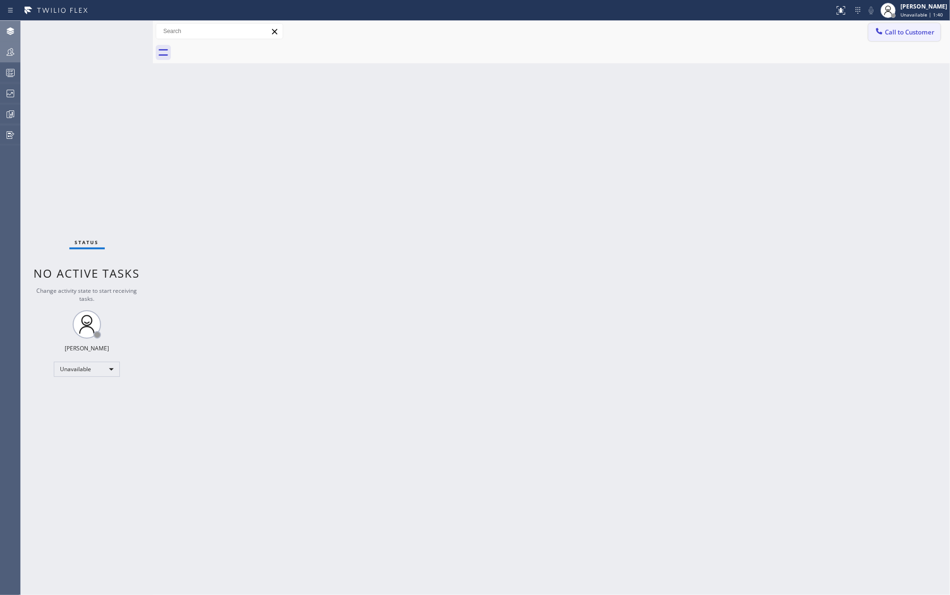
click at [903, 30] on span "Call to Customer" at bounding box center [910, 32] width 50 height 8
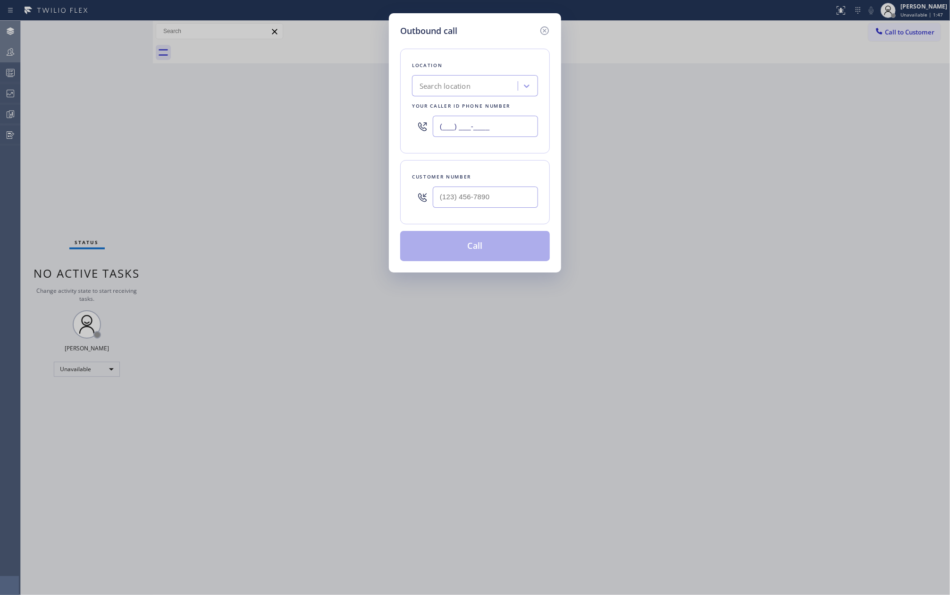
click at [484, 121] on input "(___) ___-____" at bounding box center [485, 126] width 105 height 21
paste input "949) 894-4499"
type input "(949) 894-4499"
click at [501, 196] on input "(___) ___-____" at bounding box center [485, 196] width 105 height 21
paste input "209) 245-1625"
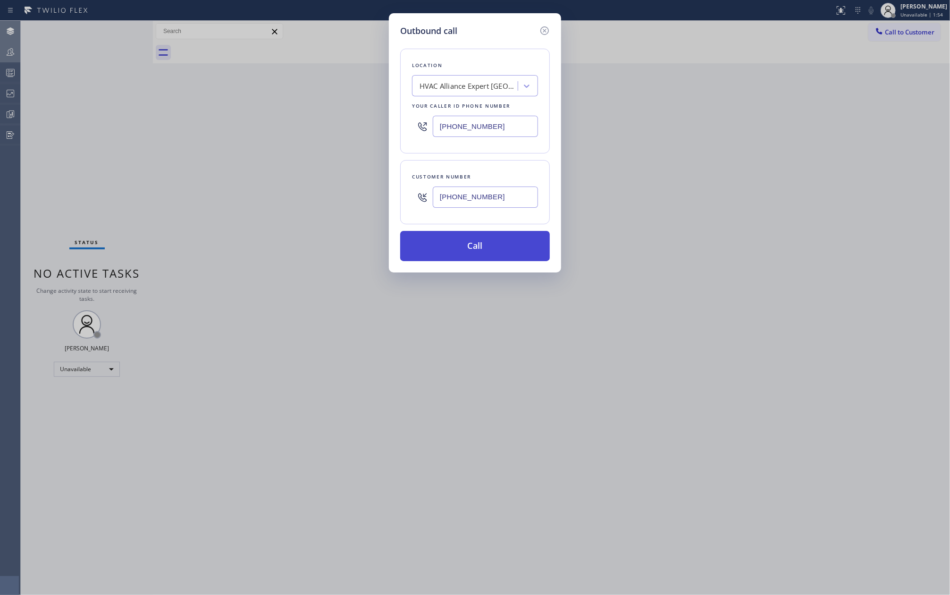
type input "(209) 245-1625"
click at [500, 245] on button "Call" at bounding box center [475, 246] width 150 height 30
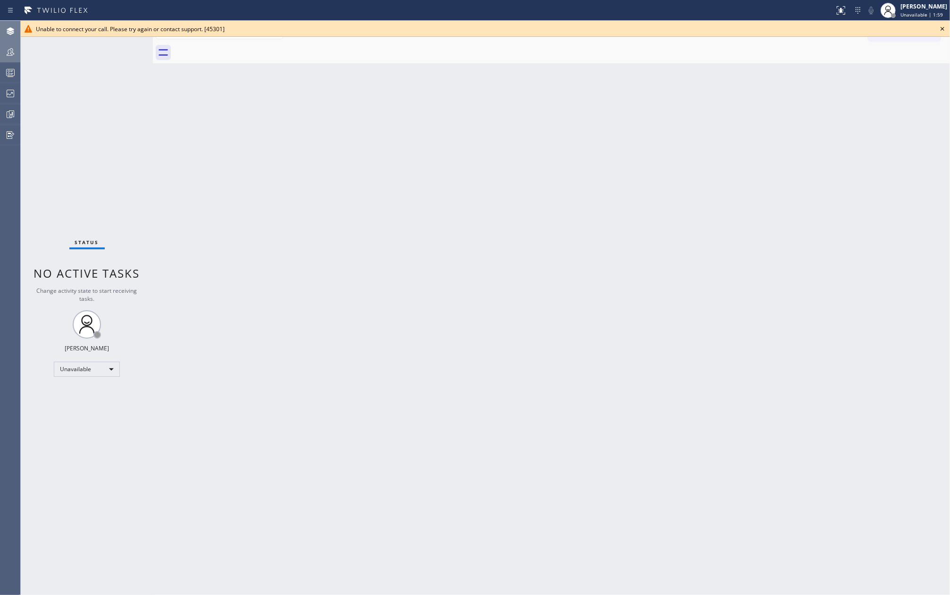
click at [944, 27] on icon at bounding box center [942, 28] width 11 height 11
click at [16, 50] on icon at bounding box center [10, 51] width 11 height 11
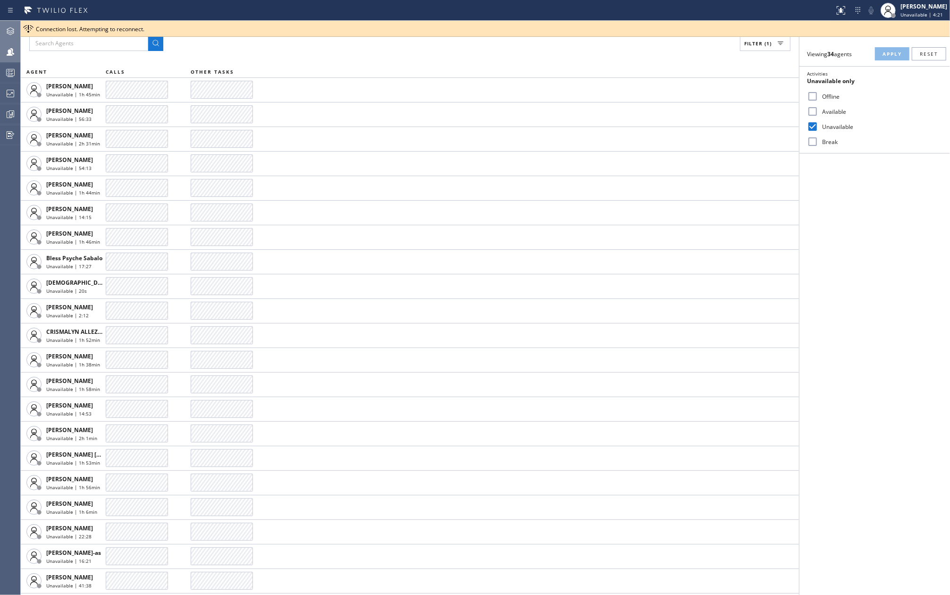
click at [813, 109] on input "Available" at bounding box center [812, 111] width 11 height 11
checkbox input "true"
click at [812, 129] on input "Unavailable" at bounding box center [812, 126] width 11 height 11
checkbox input "false"
click at [897, 53] on span "Apply" at bounding box center [891, 53] width 19 height 7
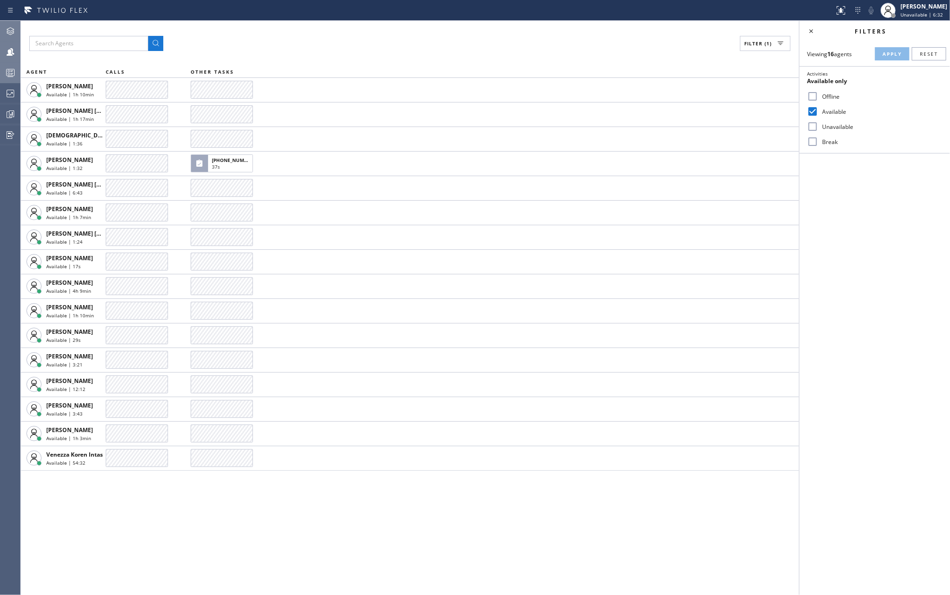
click at [5, 74] on icon at bounding box center [10, 72] width 11 height 11
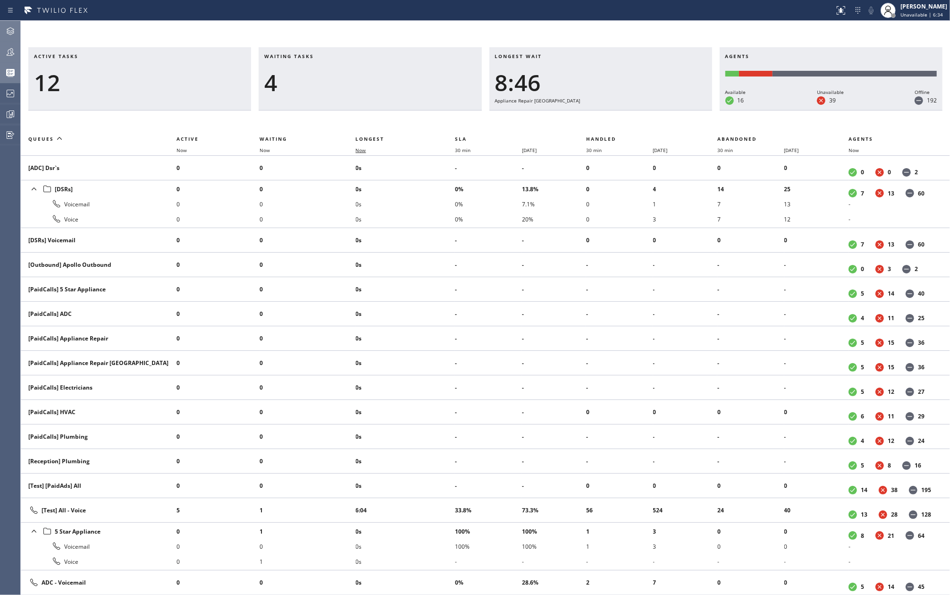
click at [363, 149] on span "Now" at bounding box center [361, 150] width 10 height 7
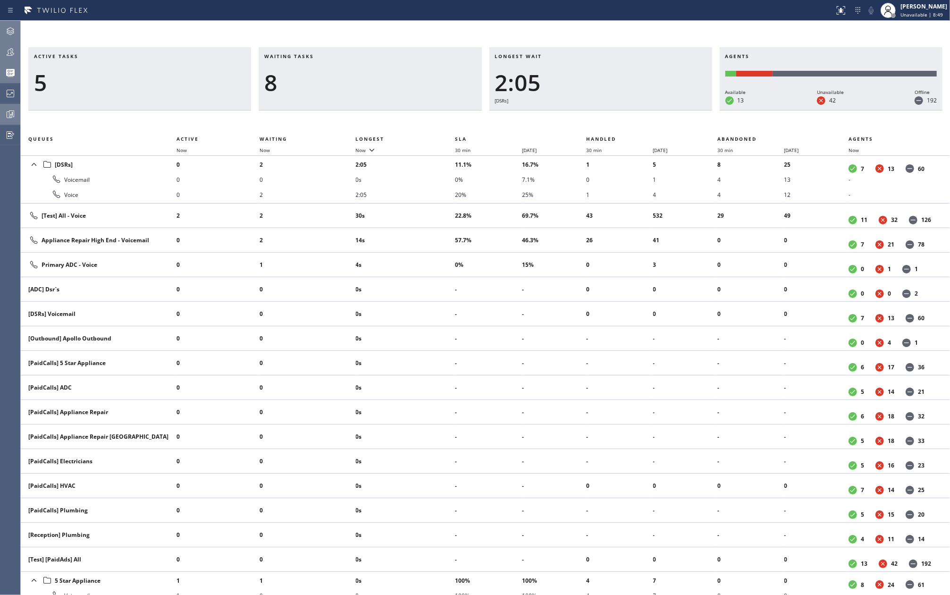
click at [6, 114] on icon at bounding box center [10, 114] width 11 height 11
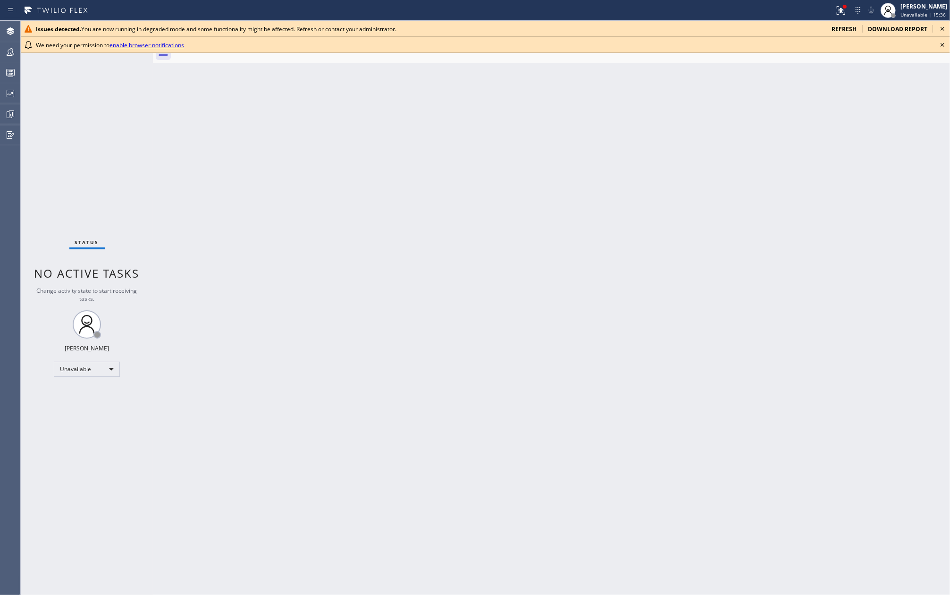
drag, startPoint x: 652, startPoint y: 212, endPoint x: 770, endPoint y: 140, distance: 138.3
click at [652, 212] on div "Back to Dashboard Change Sender ID Customers Technicians Select a contact Outbo…" at bounding box center [551, 308] width 797 height 574
click at [942, 25] on icon at bounding box center [942, 28] width 11 height 11
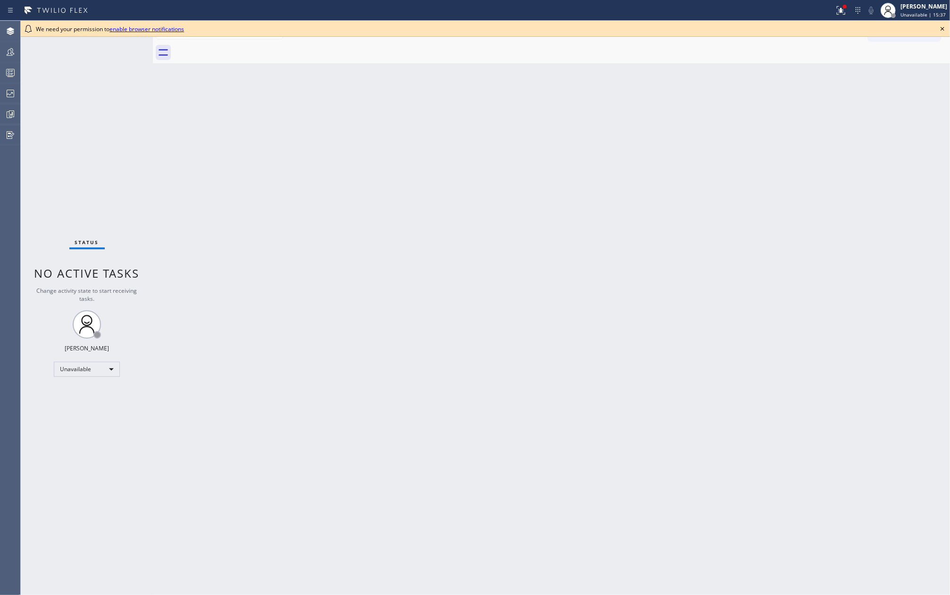
click at [939, 46] on div at bounding box center [562, 52] width 776 height 21
click at [942, 32] on icon at bounding box center [942, 28] width 11 height 11
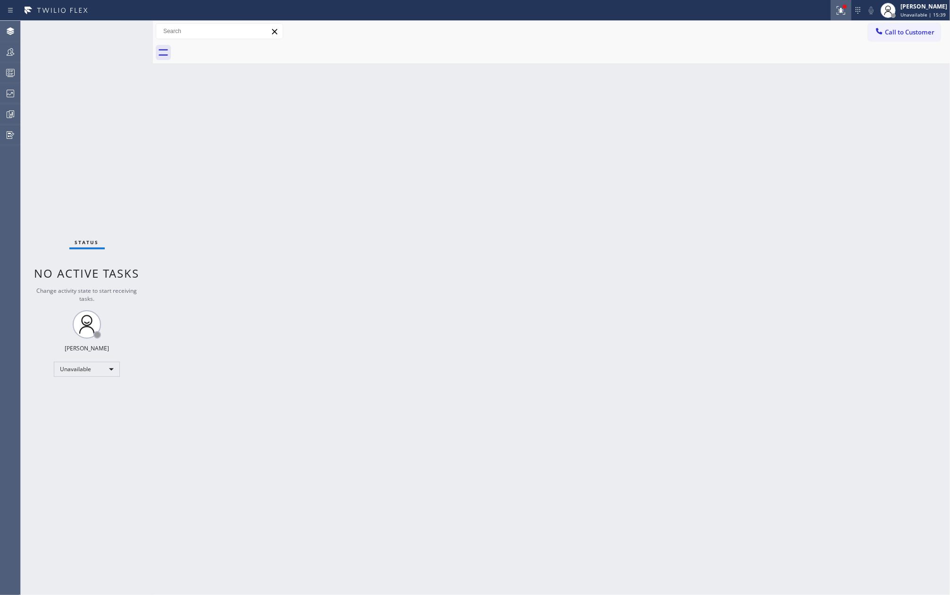
click at [838, 9] on div at bounding box center [840, 10] width 21 height 11
click at [810, 134] on span "Clear issues" at bounding box center [794, 133] width 44 height 7
click at [10, 76] on icon at bounding box center [10, 72] width 11 height 11
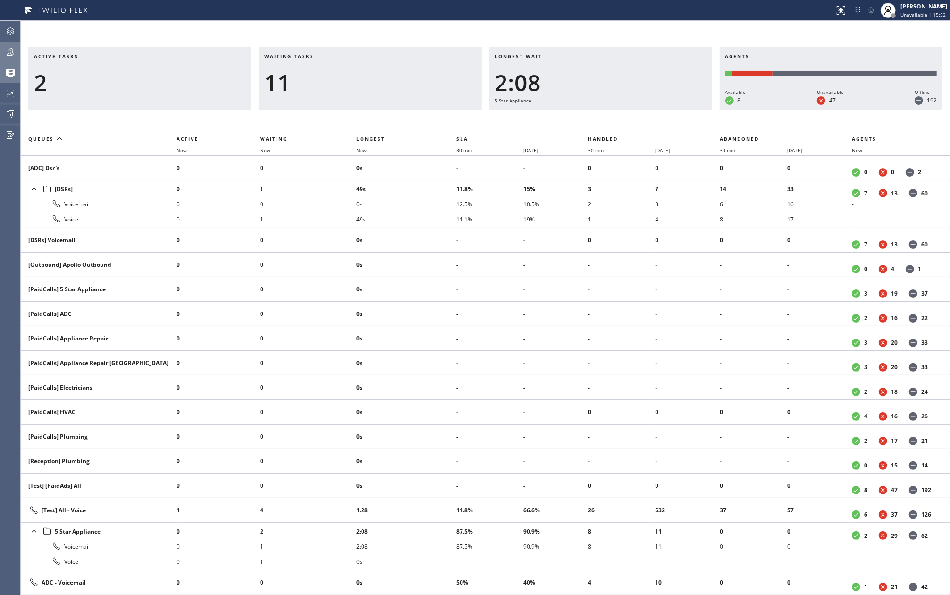
click at [13, 53] on icon at bounding box center [10, 51] width 11 height 11
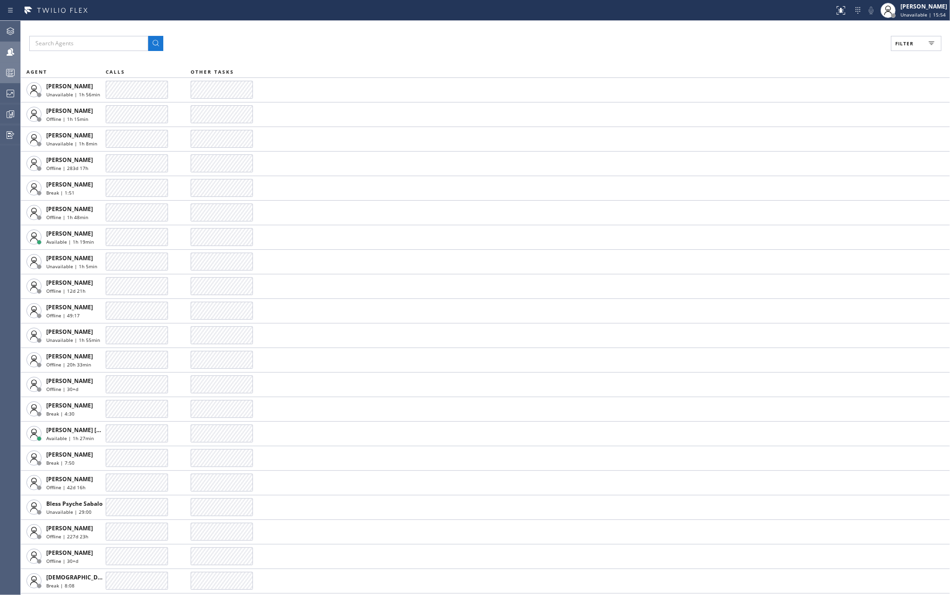
click at [925, 40] on button "Filter" at bounding box center [916, 43] width 50 height 15
click at [815, 109] on input "Available" at bounding box center [812, 111] width 11 height 11
checkbox input "true"
click at [886, 53] on span "Apply" at bounding box center [891, 53] width 19 height 7
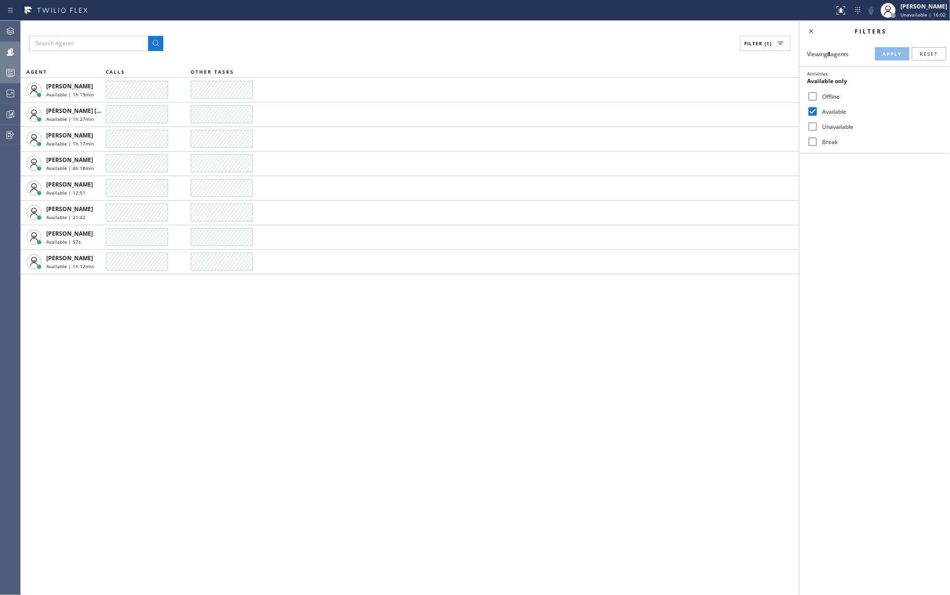
click at [721, 361] on div "Filter (1) AGENT CALLS OTHER TASKS Amir Asamov Available | 1h 19min Ashley Barb…" at bounding box center [410, 308] width 778 height 574
drag, startPoint x: 536, startPoint y: 394, endPoint x: 667, endPoint y: 304, distance: 159.4
click at [536, 394] on div "Filter (1) AGENT CALLS OTHER TASKS Amir Asamov Available | 1h 19min Ashley Barb…" at bounding box center [410, 308] width 778 height 574
click at [815, 129] on input "Unavailable" at bounding box center [812, 126] width 11 height 11
click at [888, 53] on span "Apply" at bounding box center [891, 53] width 19 height 7
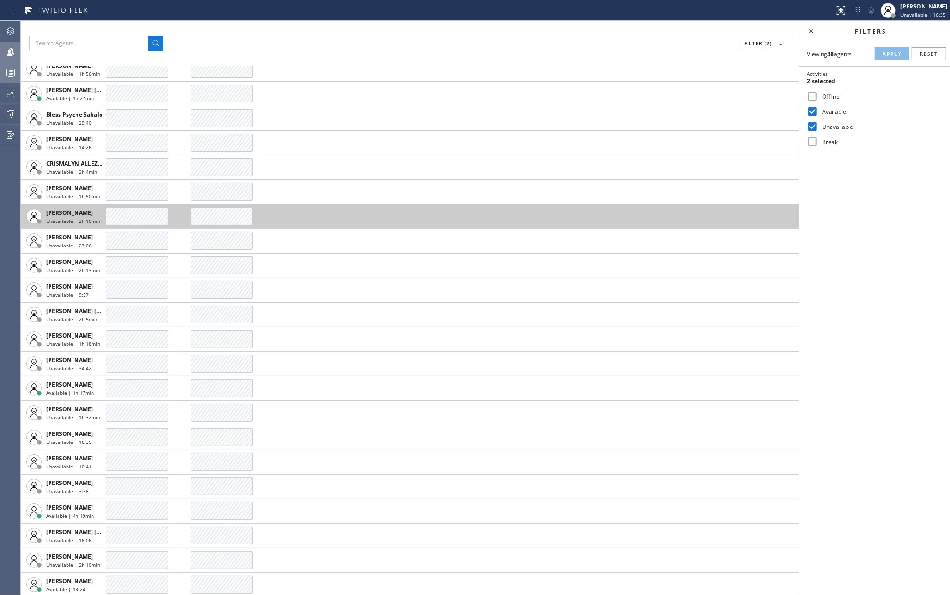
scroll to position [126, 0]
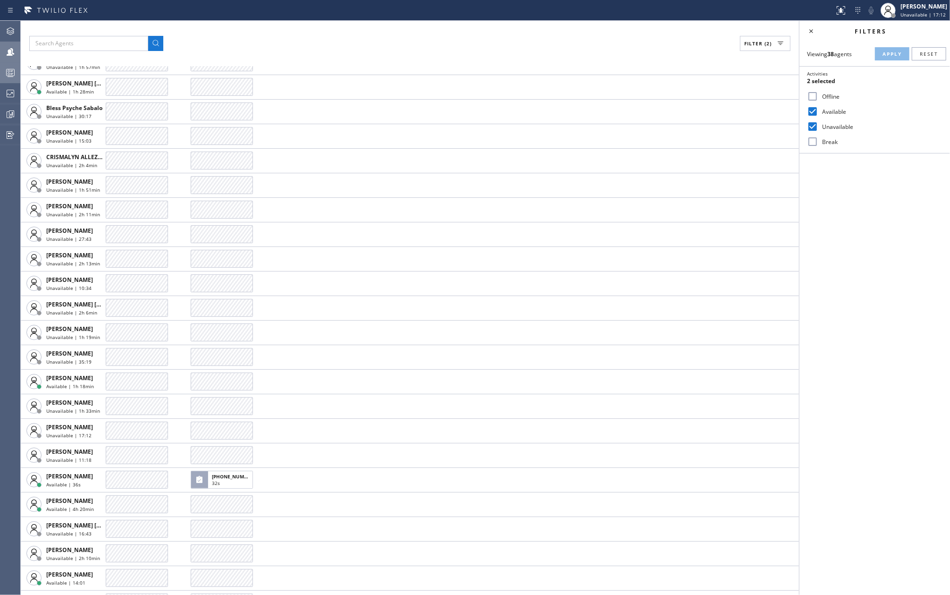
click at [593, 49] on div "Filter (2)" at bounding box center [409, 43] width 761 height 15
click at [816, 126] on input "Unavailable" at bounding box center [812, 126] width 11 height 11
checkbox input "false"
click at [893, 57] on span "Apply" at bounding box center [891, 53] width 19 height 7
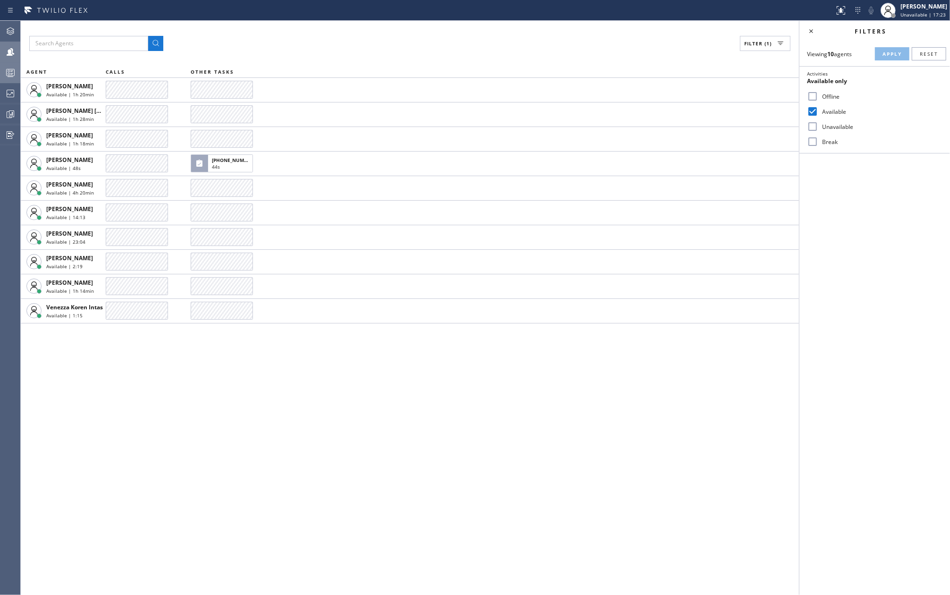
click at [644, 411] on div "Filter (1) AGENT CALLS OTHER TASKS Amir Asamov Available | 1h 20min Ashley Barb…" at bounding box center [410, 308] width 778 height 574
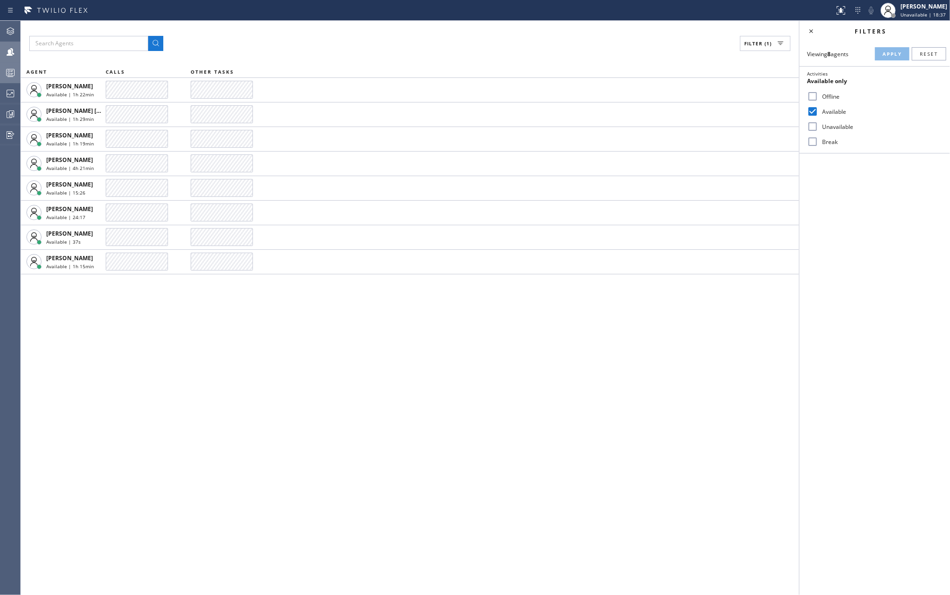
click at [431, 30] on div "Filter (1) AGENT CALLS OTHER TASKS Amir Asamov Available | 1h 22min Ashley Barb…" at bounding box center [410, 308] width 778 height 574
click at [2, 72] on div at bounding box center [10, 72] width 21 height 11
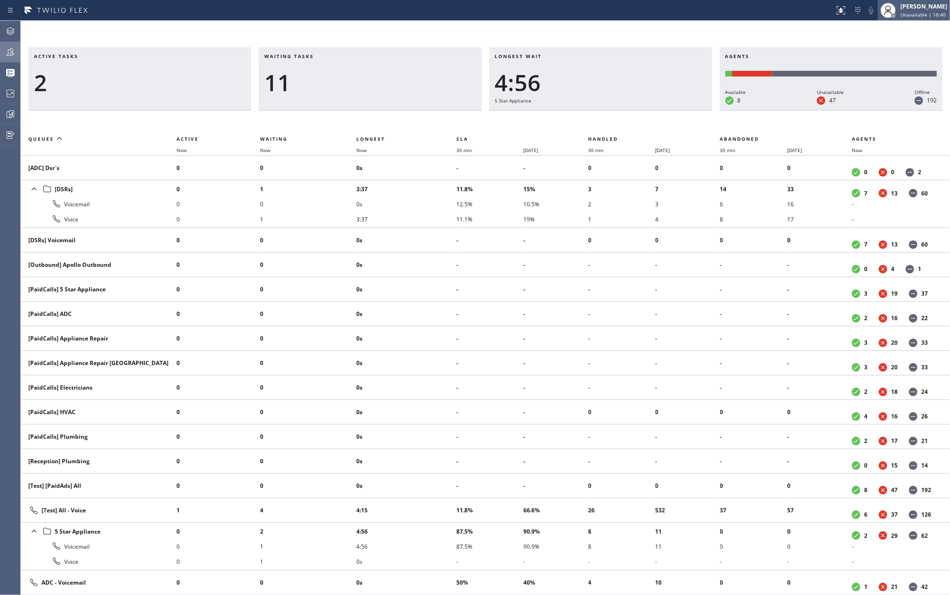
click at [921, 10] on div "Jovelle Tadle Unavailable | 18:40" at bounding box center [923, 10] width 51 height 17
click at [878, 52] on button "Available" at bounding box center [902, 50] width 94 height 12
click at [13, 31] on icon at bounding box center [11, 31] width 8 height 8
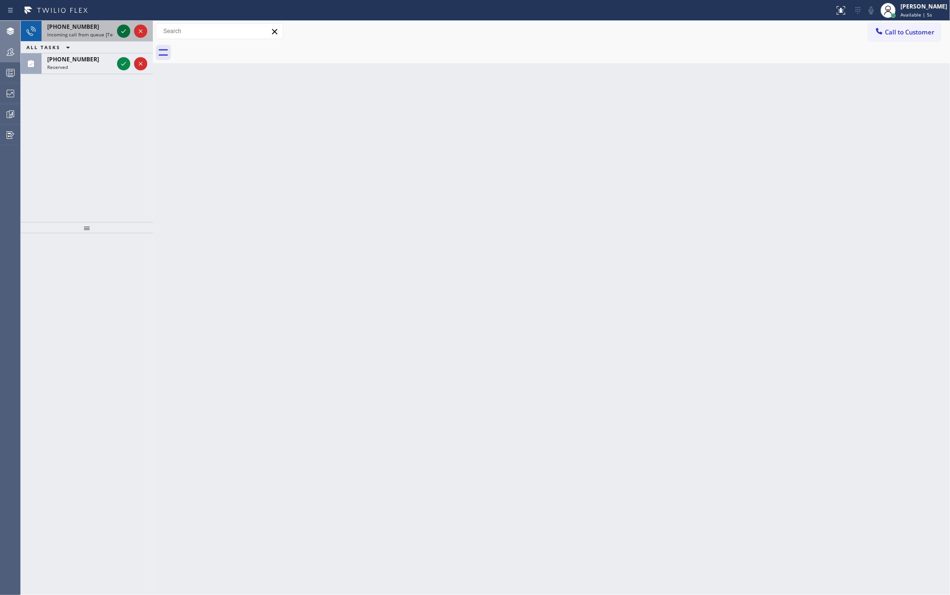
click at [123, 31] on icon at bounding box center [123, 30] width 11 height 11
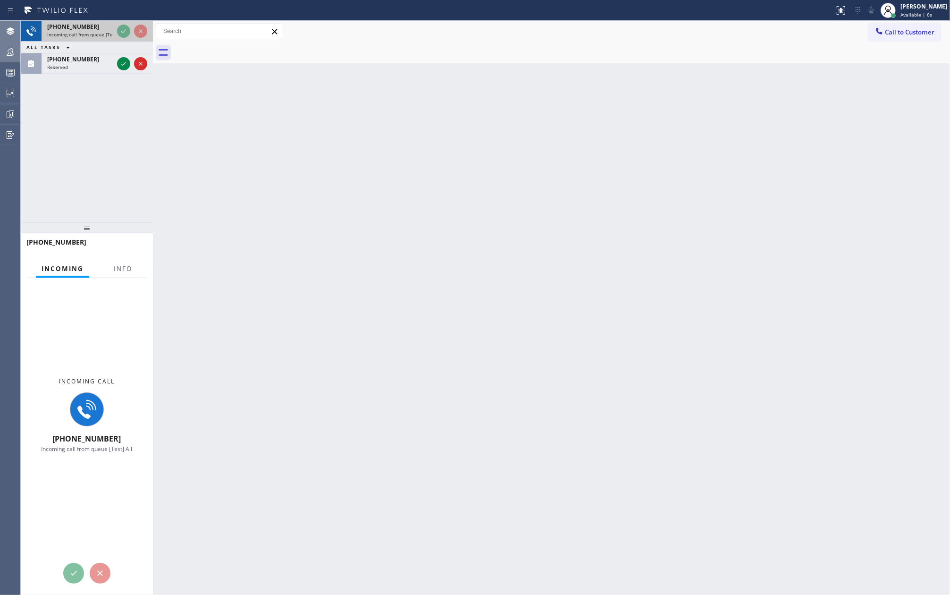
click at [123, 31] on div "+15102702758 Incoming call from queue [Test] All ALL TASKS ALL TASKS ACTIVE TAS…" at bounding box center [87, 47] width 132 height 53
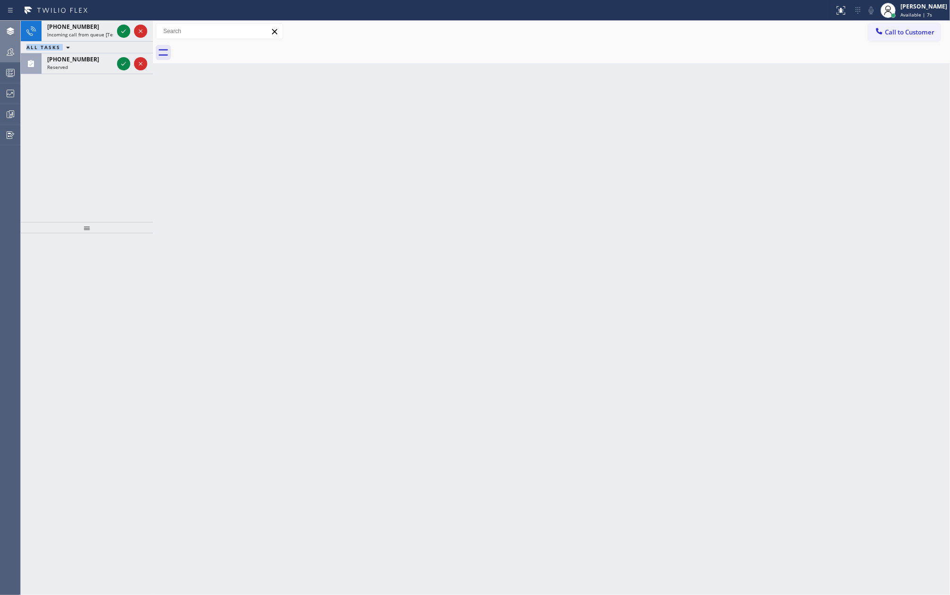
click at [123, 31] on div "+15102702758 Incoming call from queue [Test] All ALL TASKS ALL TASKS ACTIVE TAS…" at bounding box center [87, 47] width 132 height 53
click at [123, 31] on icon at bounding box center [123, 30] width 11 height 11
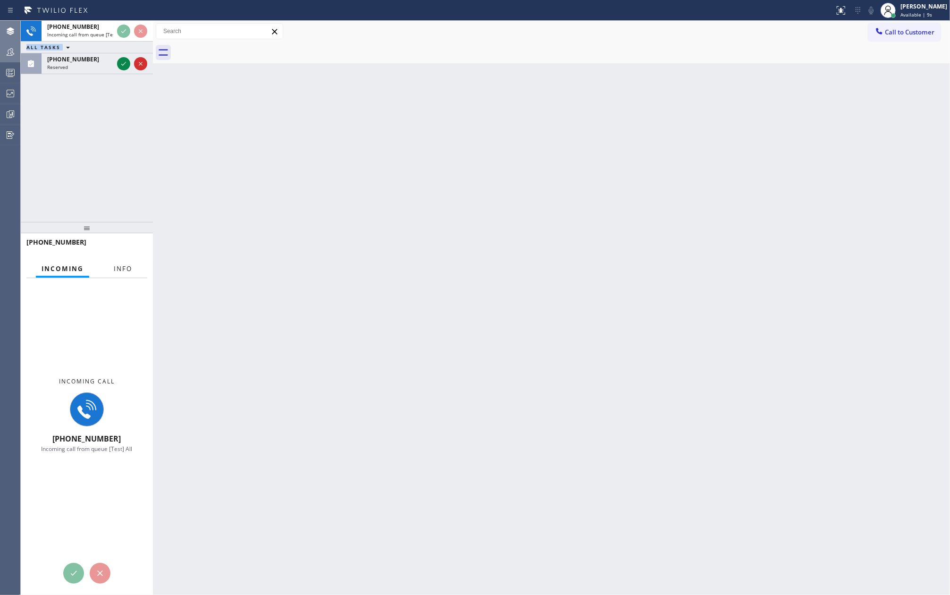
click at [112, 261] on button "Info" at bounding box center [123, 269] width 30 height 18
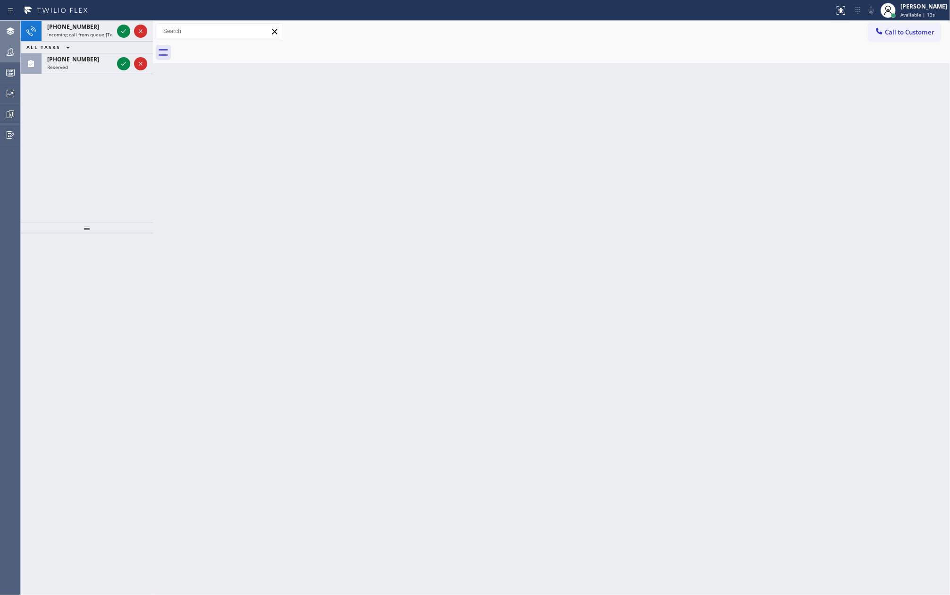
drag, startPoint x: 25, startPoint y: 342, endPoint x: 117, endPoint y: 444, distance: 137.7
click at [122, 61] on icon at bounding box center [123, 63] width 11 height 11
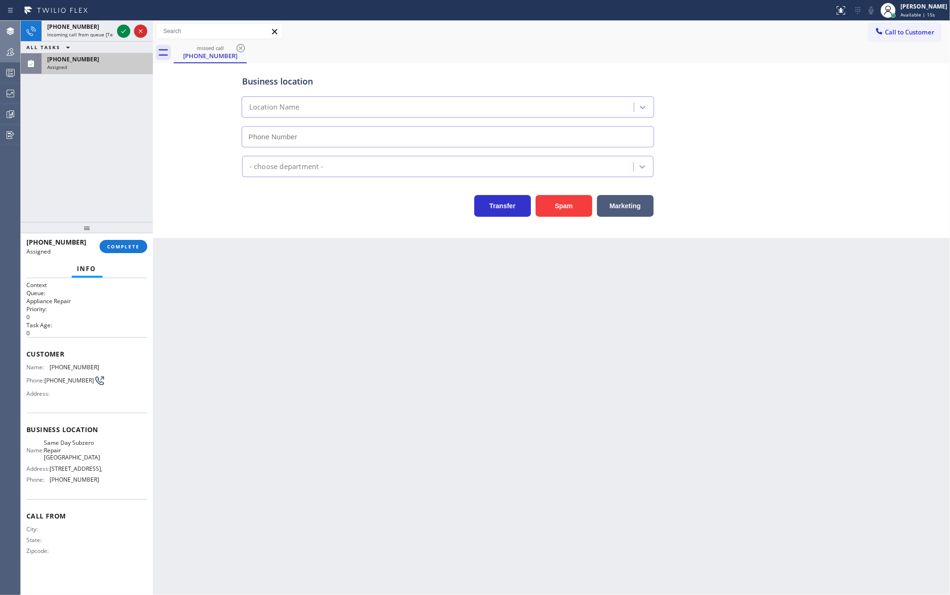
type input "[PHONE_NUMBER]"
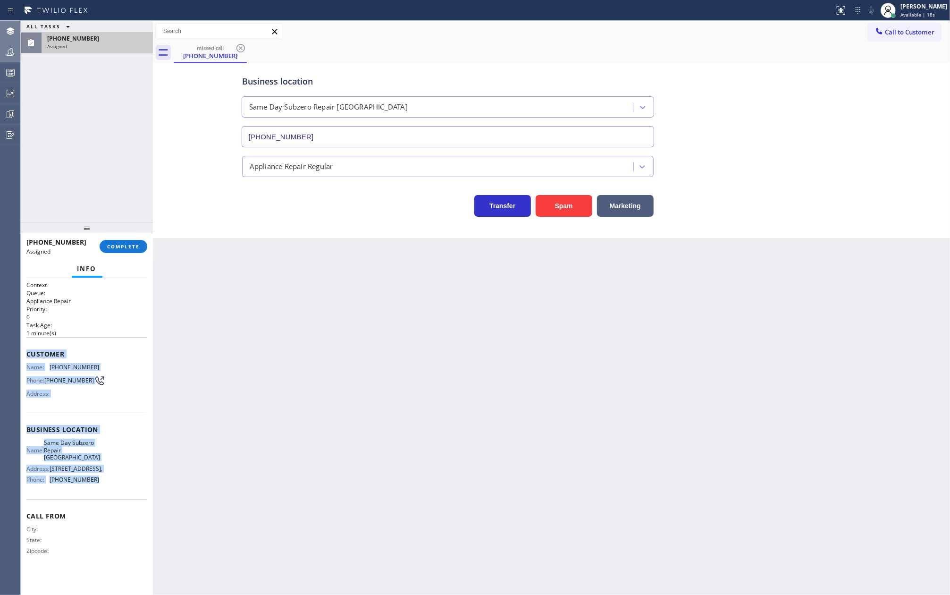
drag, startPoint x: 25, startPoint y: 346, endPoint x: 95, endPoint y: 486, distance: 156.4
click at [95, 486] on div "Context Queue: Appliance Repair Priority: 0 Task Age: 1 minute(s) Customer Name…" at bounding box center [87, 436] width 132 height 317
copy div "Customer Name: (510) 987-3764 Phone: (510) 987-3764 Address: Business location …"
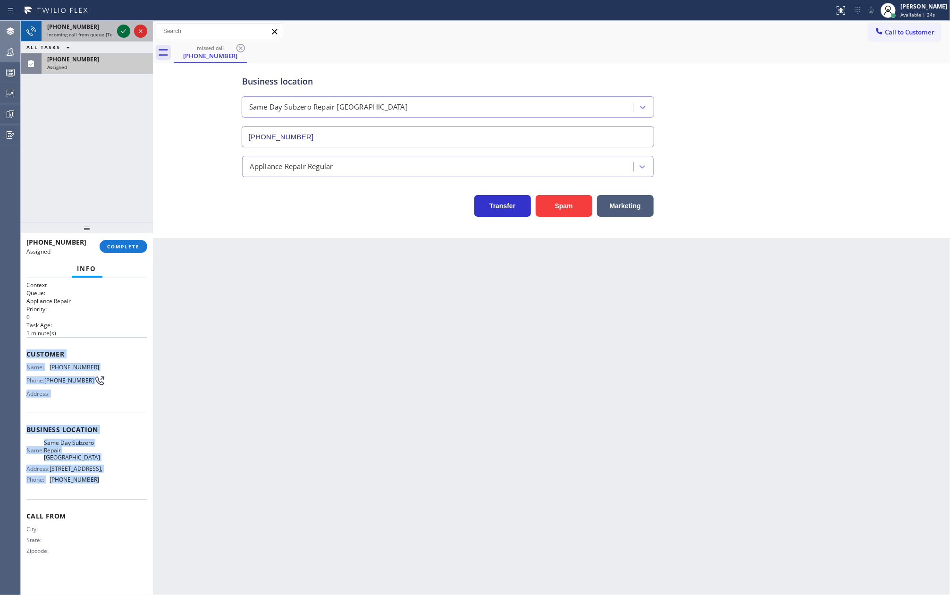
click at [123, 26] on icon at bounding box center [123, 30] width 11 height 11
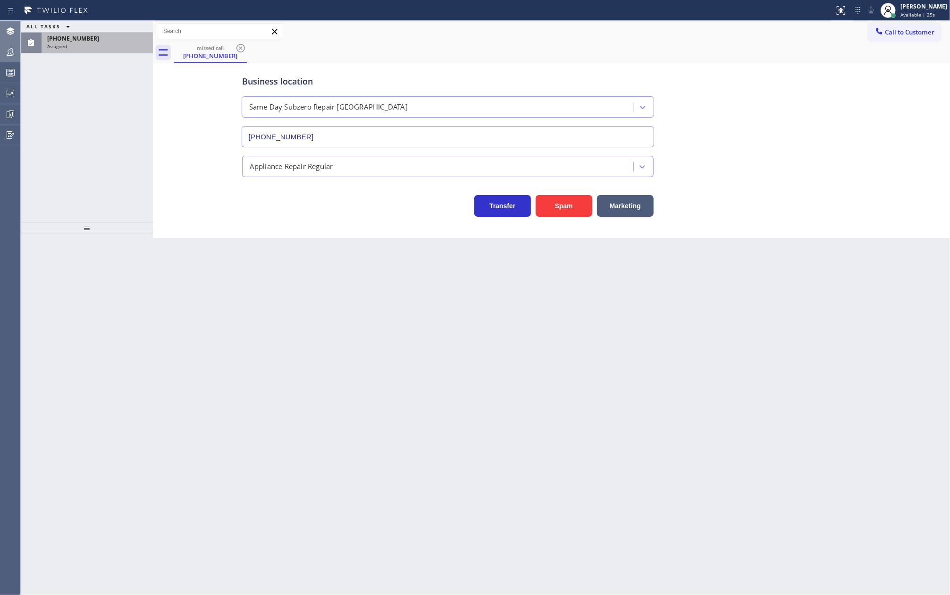
click at [123, 30] on div "ALL TASKS ALL TASKS ACTIVE TASKS TASKS IN WRAP UP (510) 987-3764 Assigned" at bounding box center [87, 37] width 132 height 33
click at [123, 42] on div "ALL TASKS ALL TASKS ACTIVE TASKS TASKS IN WRAP UP" at bounding box center [87, 48] width 132 height 12
click at [123, 30] on icon at bounding box center [123, 30] width 11 height 11
click at [123, 30] on div "+13034750318 Incoming call from queue [Test] All ALL TASKS ALL TASKS ACTIVE TAS…" at bounding box center [87, 47] width 132 height 53
click at [123, 30] on icon at bounding box center [123, 30] width 11 height 11
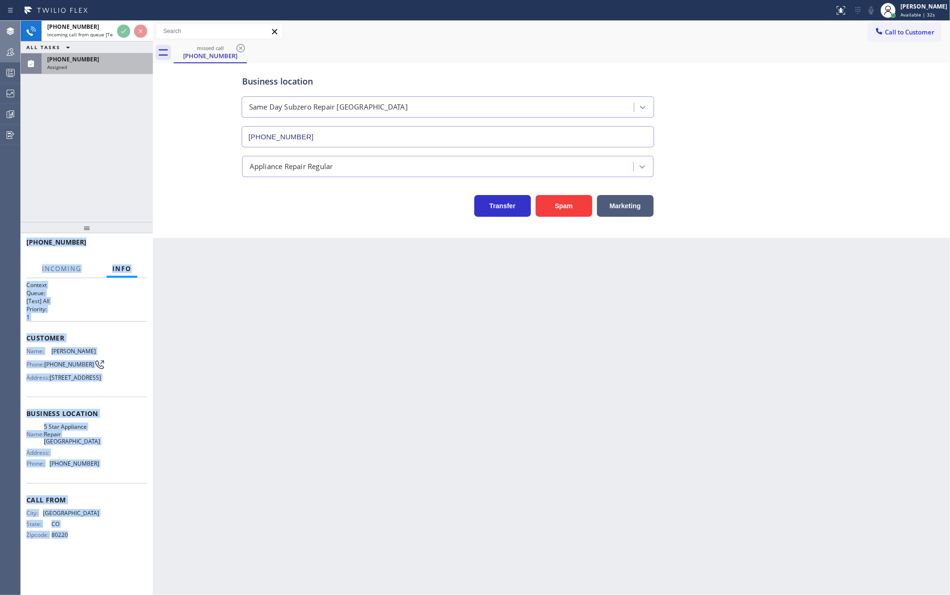
click at [126, 66] on div "Assigned" at bounding box center [97, 67] width 100 height 7
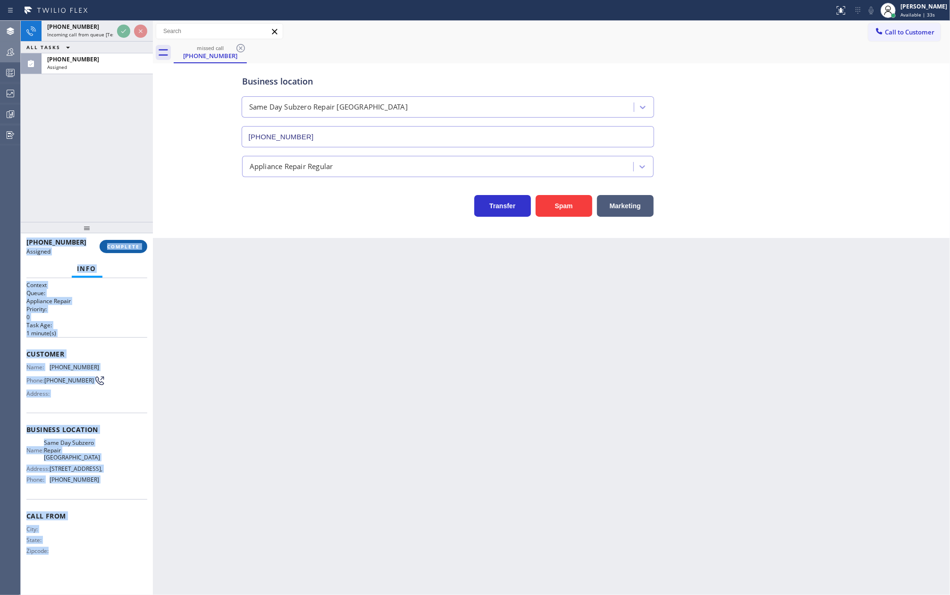
click at [123, 245] on span "COMPLETE" at bounding box center [123, 246] width 33 height 7
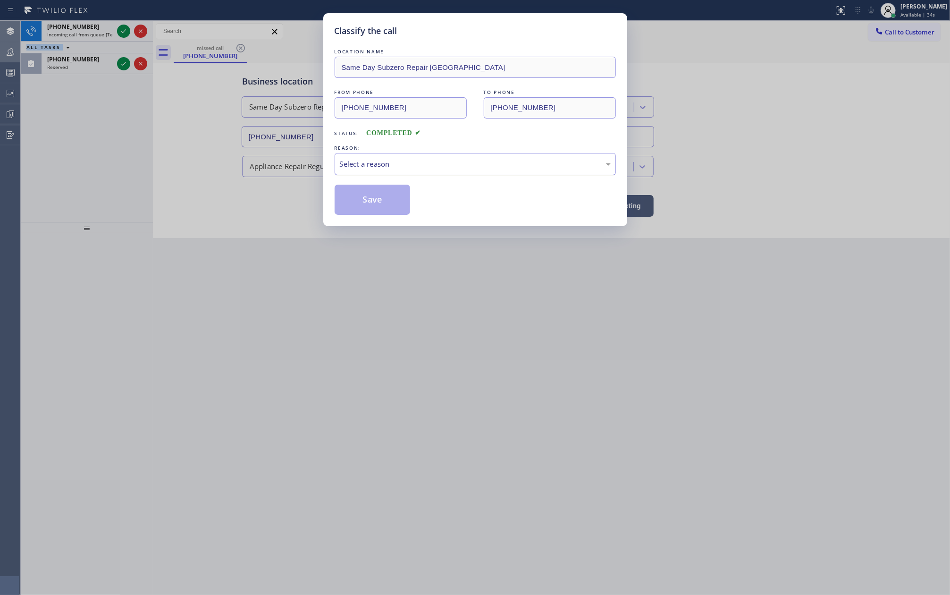
click at [393, 161] on div "Select a reason" at bounding box center [475, 164] width 271 height 11
click at [401, 202] on button "Save" at bounding box center [373, 199] width 76 height 30
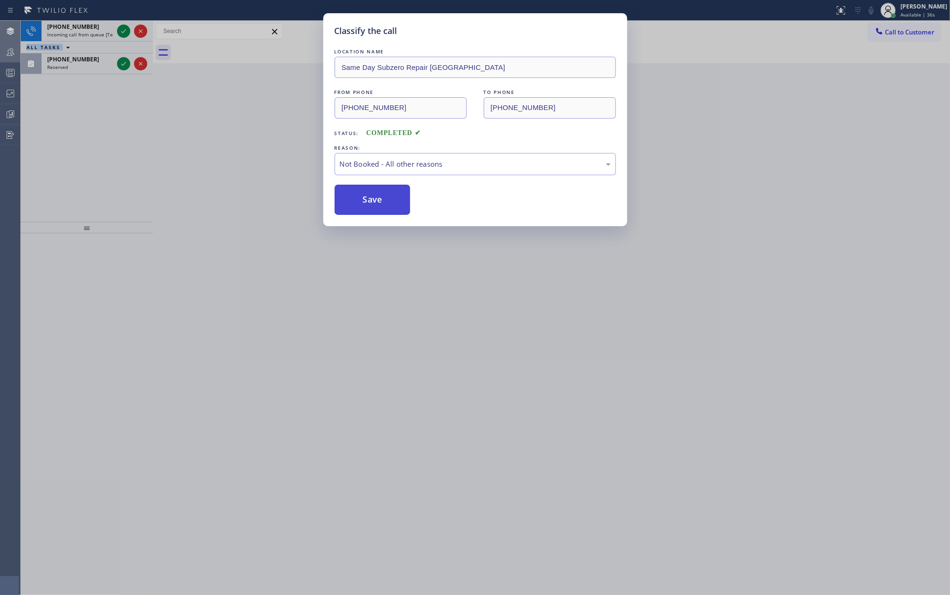
click at [401, 202] on button "Save" at bounding box center [373, 199] width 76 height 30
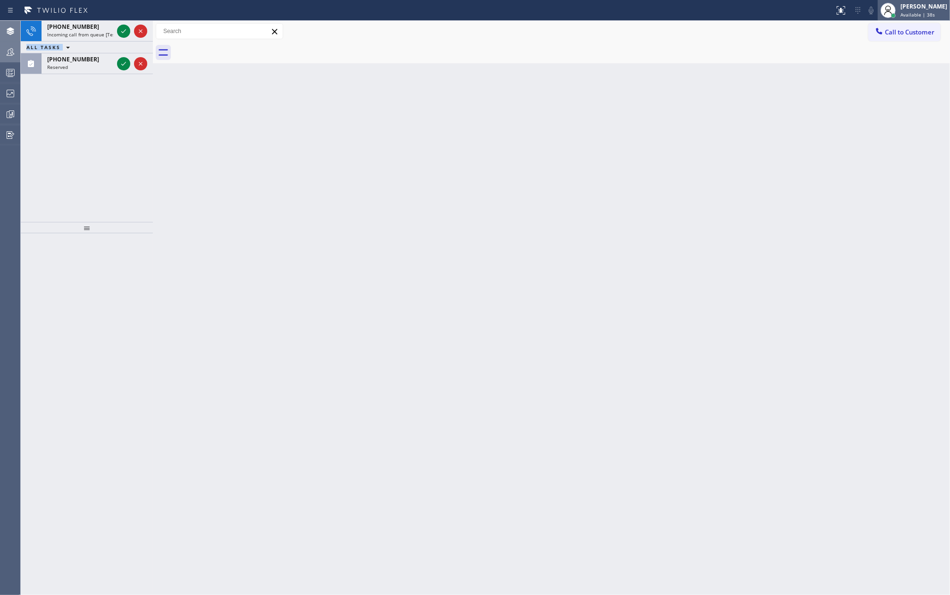
click at [919, 15] on span "Available | 38s" at bounding box center [917, 14] width 34 height 7
click at [906, 62] on button "Unavailable" at bounding box center [902, 62] width 94 height 12
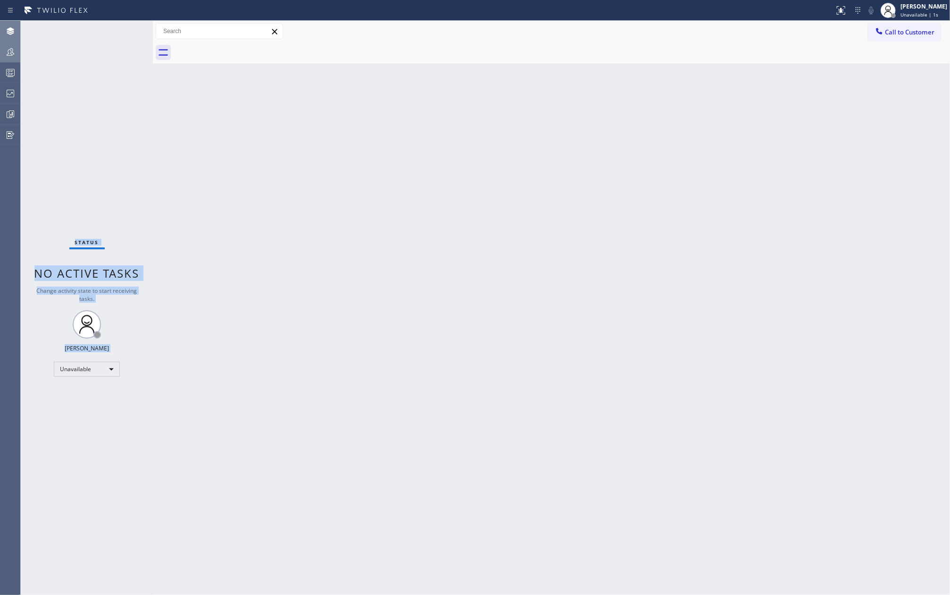
click at [117, 120] on div "Status No active tasks Change activity state to start receiving tasks. Jovelle …" at bounding box center [87, 308] width 132 height 574
click at [13, 49] on icon at bounding box center [10, 51] width 11 height 11
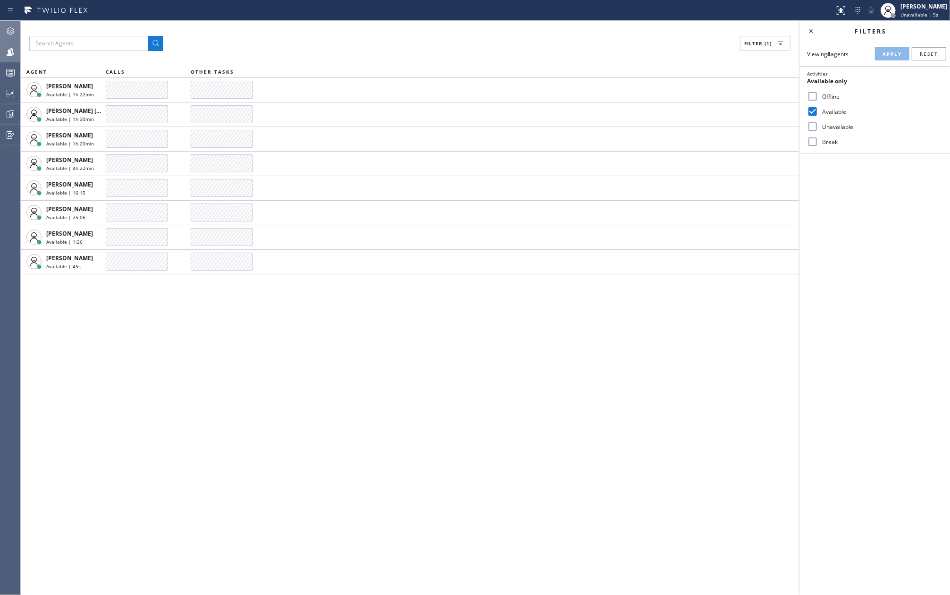
click at [808, 127] on input "Unavailable" at bounding box center [812, 126] width 11 height 11
checkbox input "true"
click at [894, 53] on span "Apply" at bounding box center [891, 53] width 19 height 7
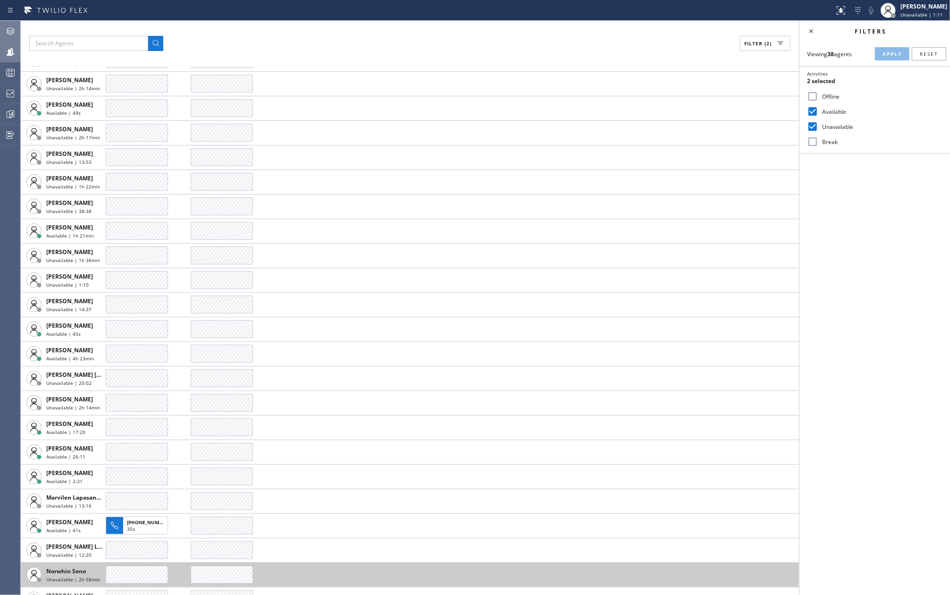
scroll to position [276, 0]
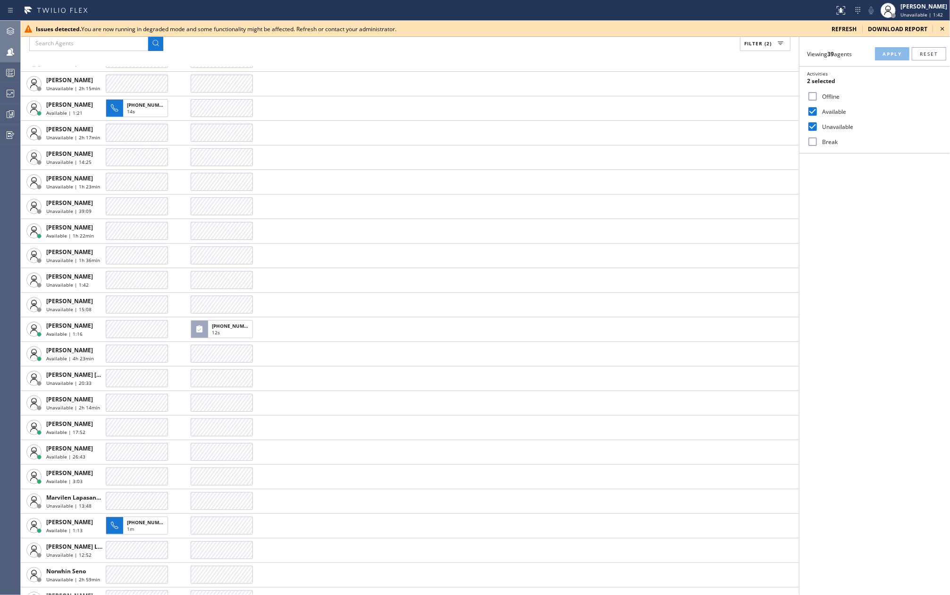
click at [395, 53] on div "Filter (2) AGENT CALLS OTHER TASKS Abe Collarte Unavailable | 2h 2min Aldrin A.…" at bounding box center [410, 308] width 778 height 574
click at [943, 27] on icon at bounding box center [942, 28] width 11 height 11
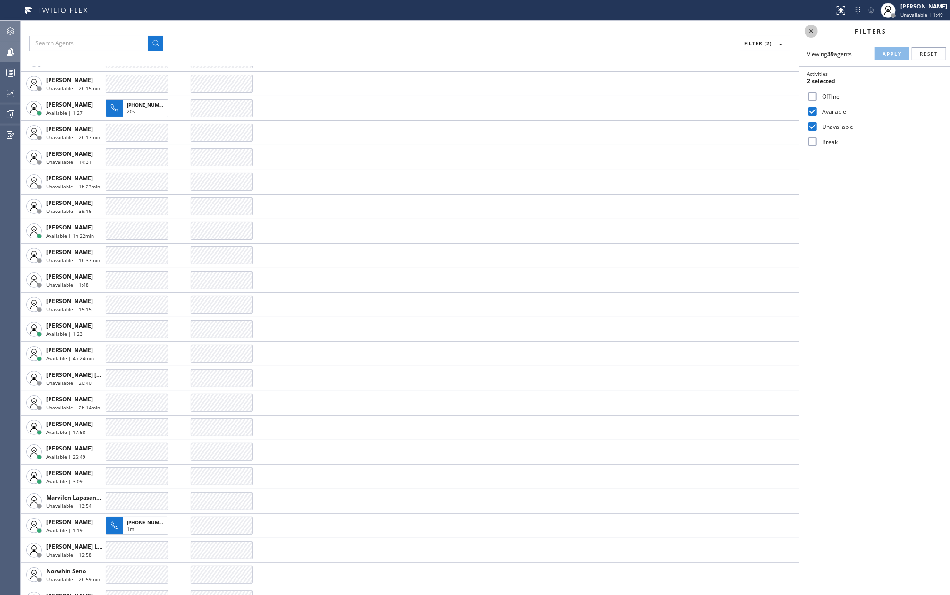
click at [813, 34] on icon at bounding box center [810, 30] width 11 height 11
click at [924, 12] on span "Unavailable | 1:50" at bounding box center [921, 14] width 42 height 7
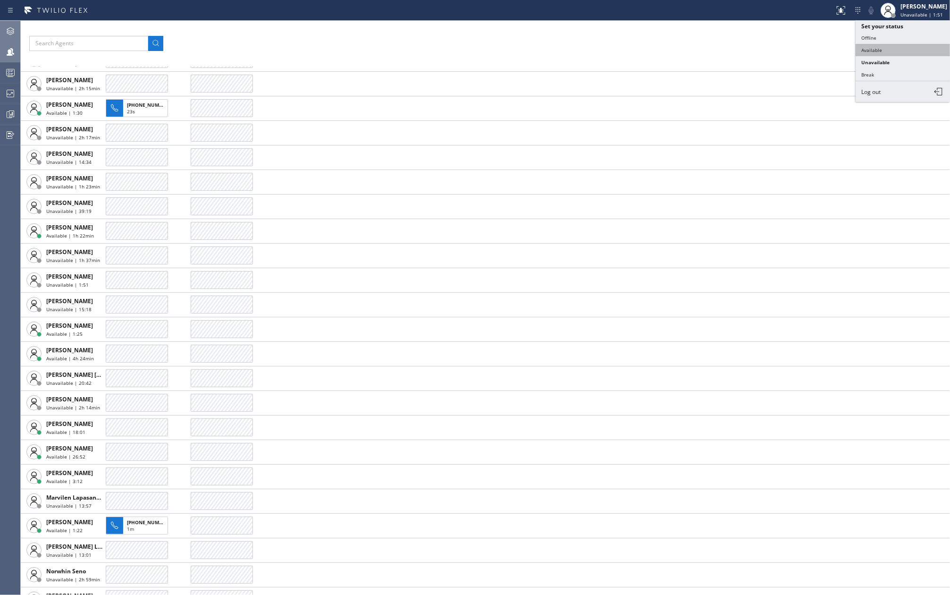
click at [889, 49] on button "Available" at bounding box center [902, 50] width 94 height 12
click at [13, 30] on icon at bounding box center [10, 30] width 11 height 11
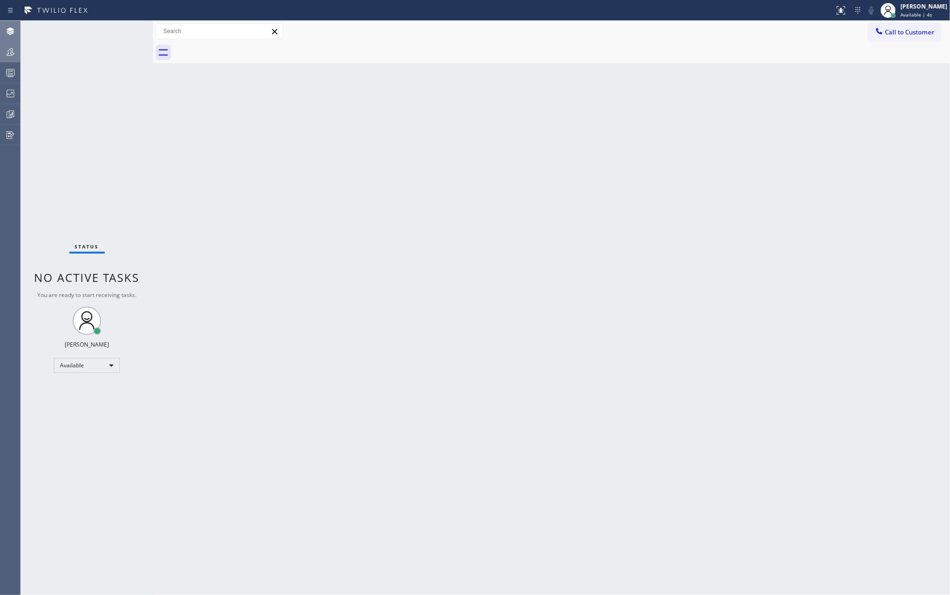
click at [119, 40] on div "Status No active tasks You are ready to start receiving tasks. Jovelle Tadle Av…" at bounding box center [87, 308] width 132 height 574
click at [326, 192] on div "Back to Dashboard Change Sender ID Customers Technicians Select a contact Outbo…" at bounding box center [551, 308] width 797 height 574
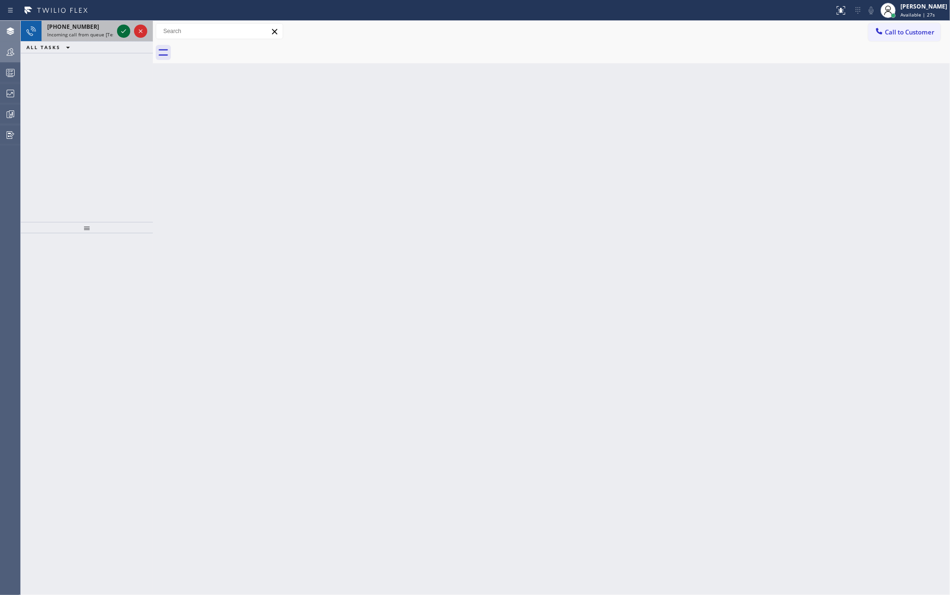
click at [121, 28] on icon at bounding box center [123, 30] width 11 height 11
click at [119, 36] on icon at bounding box center [123, 30] width 11 height 11
click at [121, 33] on icon at bounding box center [123, 30] width 11 height 11
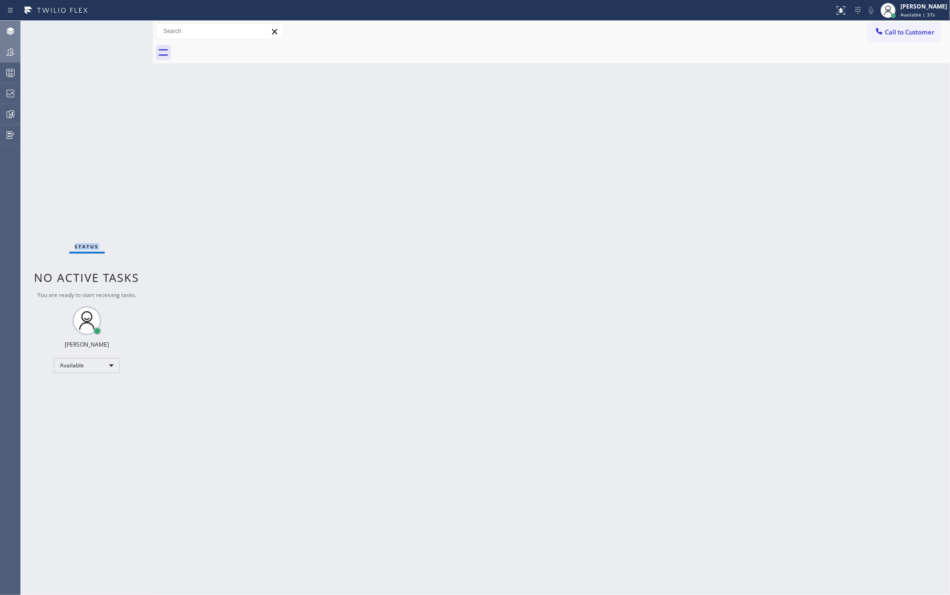
click at [121, 33] on div "Status No active tasks You are ready to start receiving tasks. Jovelle Tadle Av…" at bounding box center [87, 308] width 132 height 574
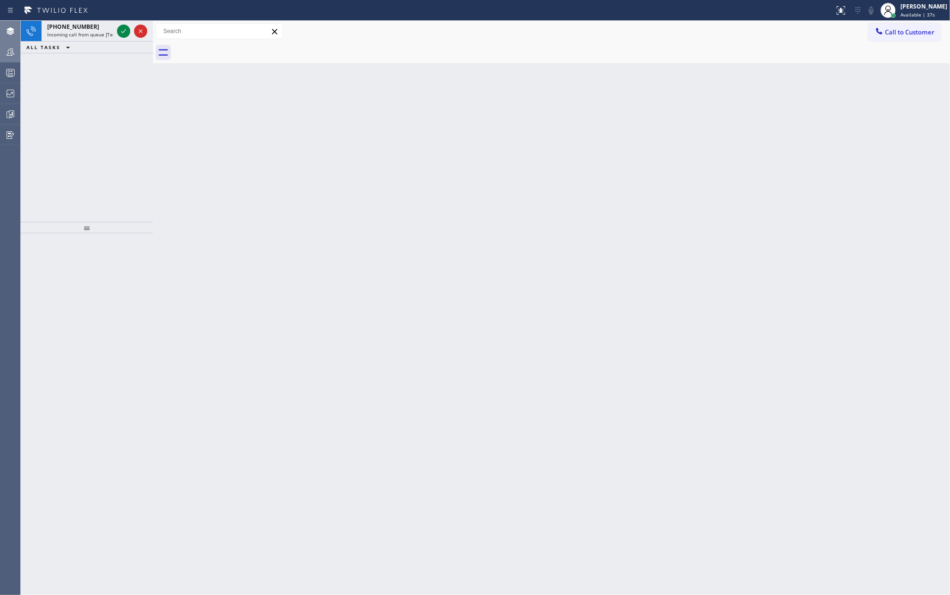
click at [121, 33] on icon at bounding box center [123, 30] width 11 height 11
click at [121, 34] on div "Status No active tasks You are ready to start receiving tasks. Jovelle Tadle Av…" at bounding box center [87, 308] width 132 height 574
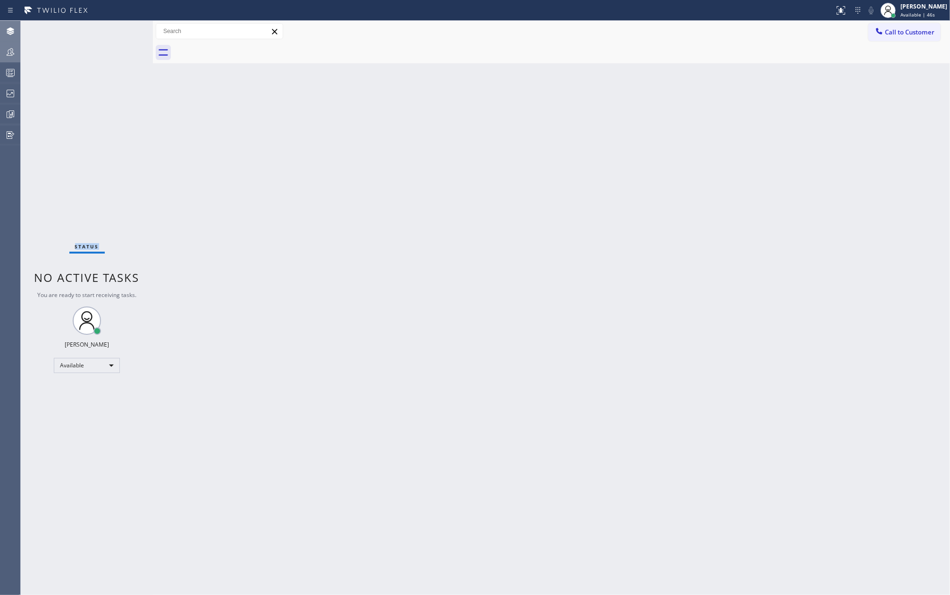
click at [121, 34] on div "Status No active tasks You are ready to start receiving tasks. Jovelle Tadle Av…" at bounding box center [87, 308] width 132 height 574
click at [920, 7] on div "[PERSON_NAME]" at bounding box center [923, 6] width 47 height 8
click at [888, 62] on button "Unavailable" at bounding box center [902, 62] width 94 height 12
click at [194, 154] on div "Back to Dashboard Change Sender ID Customers Technicians Select a contact Outbo…" at bounding box center [551, 308] width 797 height 574
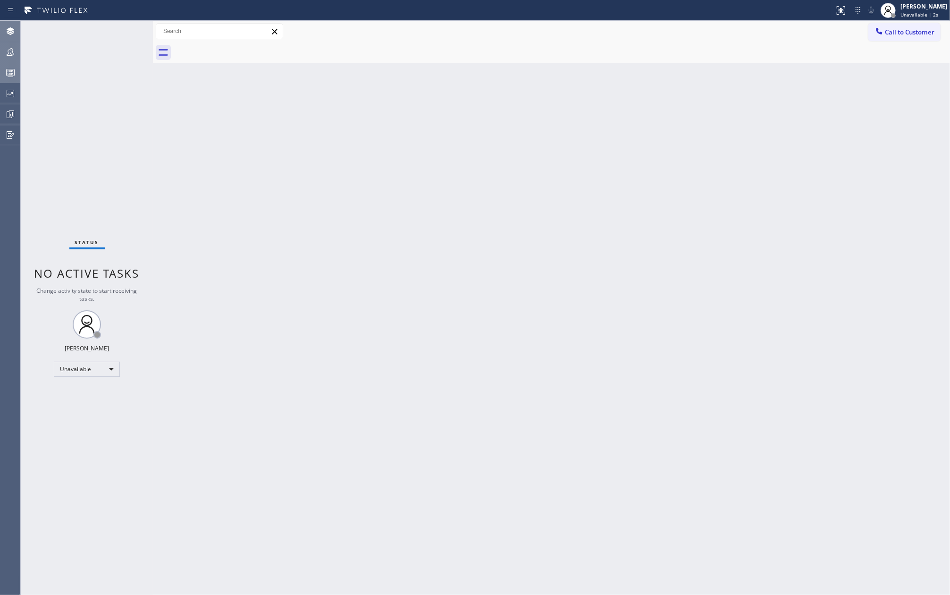
click at [17, 71] on div at bounding box center [10, 72] width 21 height 11
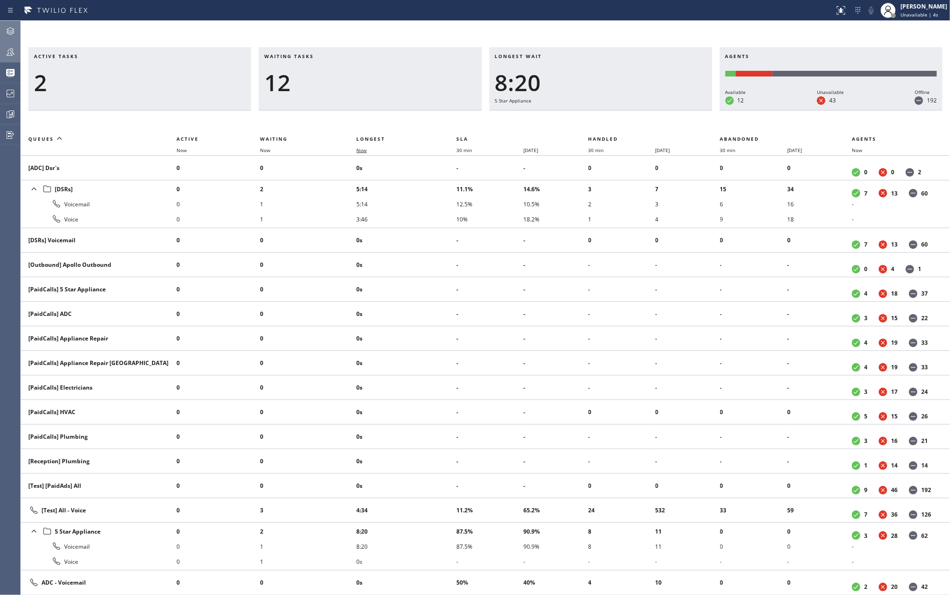
click at [365, 149] on span "Now" at bounding box center [361, 150] width 10 height 7
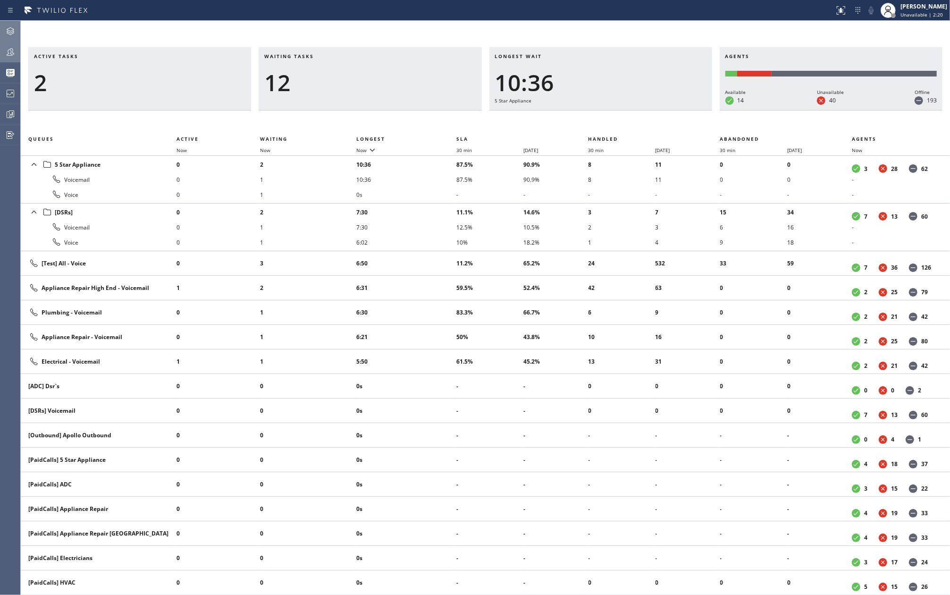
click at [11, 50] on icon at bounding box center [10, 51] width 11 height 11
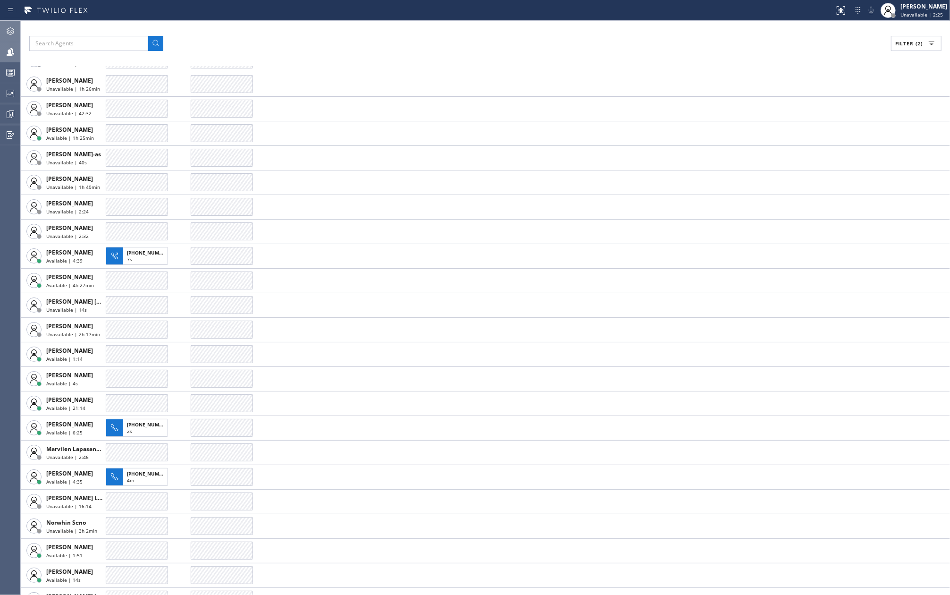
scroll to position [377, 0]
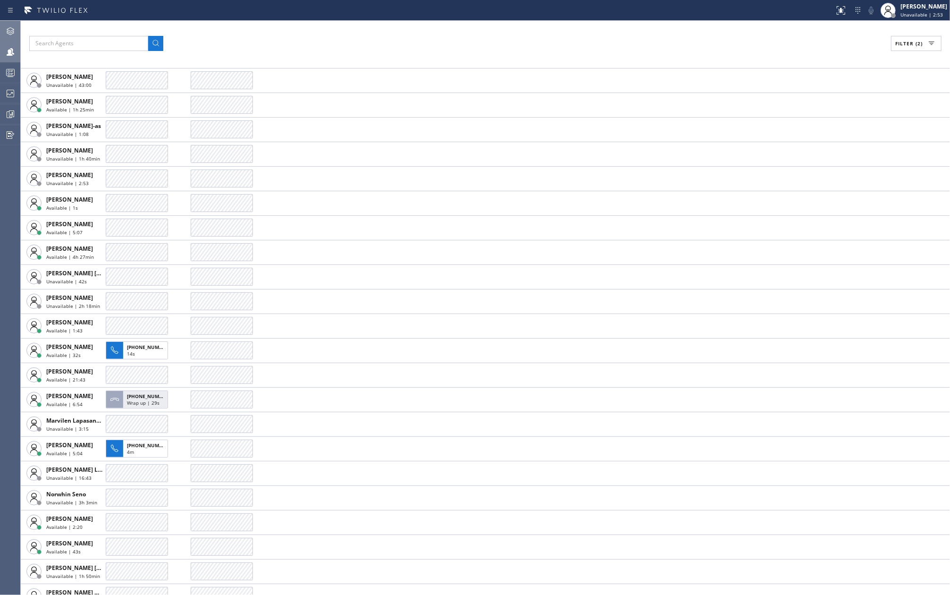
click at [463, 42] on div "Filter (2)" at bounding box center [485, 43] width 912 height 15
click at [921, 13] on span "Unavailable | 2:54" at bounding box center [921, 14] width 42 height 7
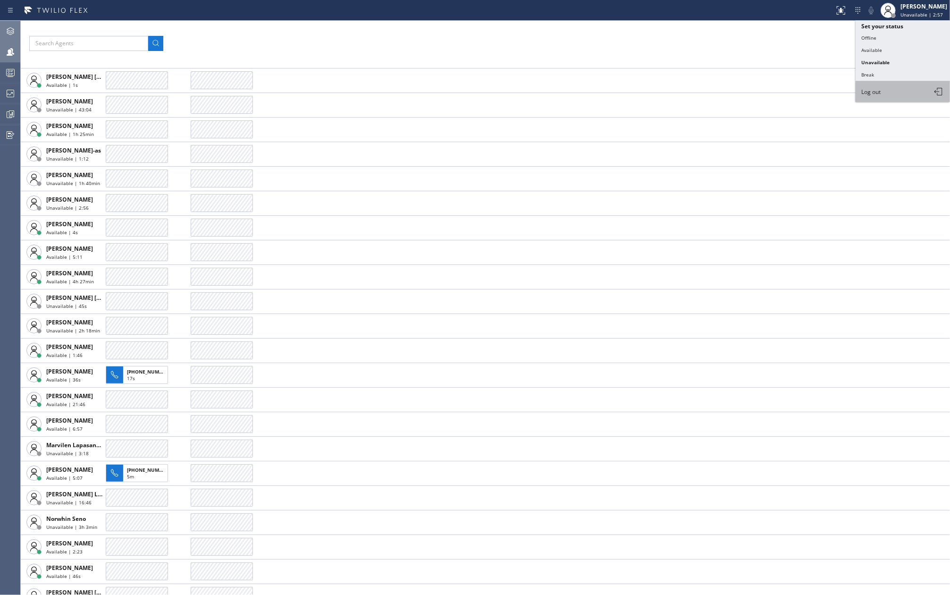
click at [884, 91] on button "Log out" at bounding box center [902, 91] width 94 height 21
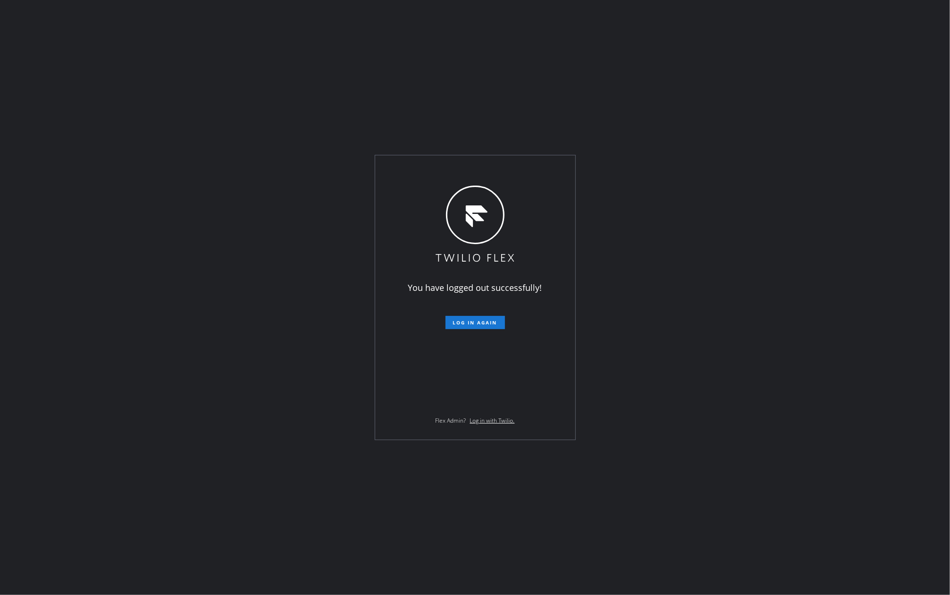
click at [442, 86] on div "You have logged out successfully! Log in again Flex Admin? Log in with Twilio." at bounding box center [475, 297] width 950 height 595
click at [473, 321] on span "Log in again" at bounding box center [475, 322] width 44 height 7
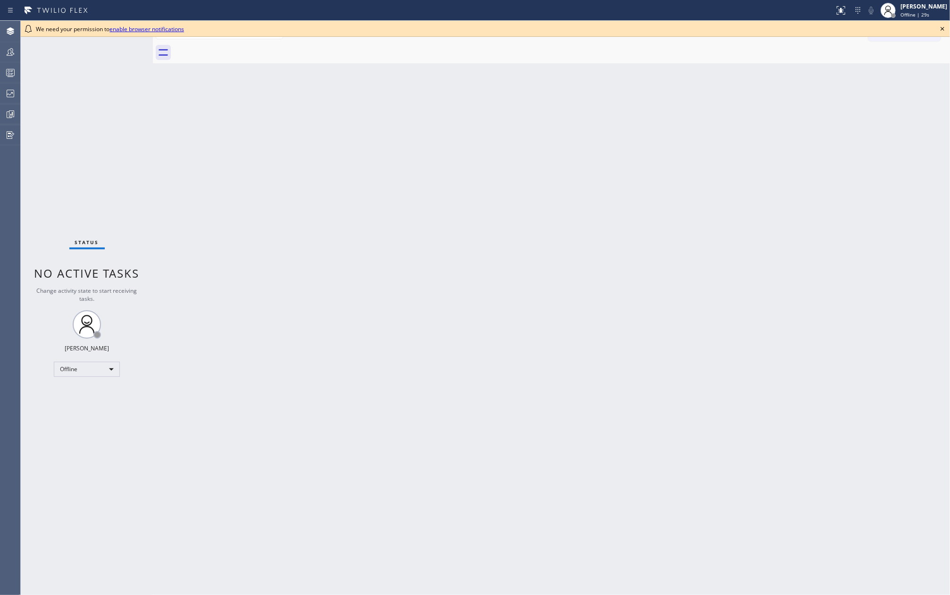
click at [478, 159] on div "Back to Dashboard Change Sender ID Customers Technicians Select a contact Outbo…" at bounding box center [551, 308] width 797 height 574
click at [944, 30] on icon at bounding box center [942, 29] width 4 height 4
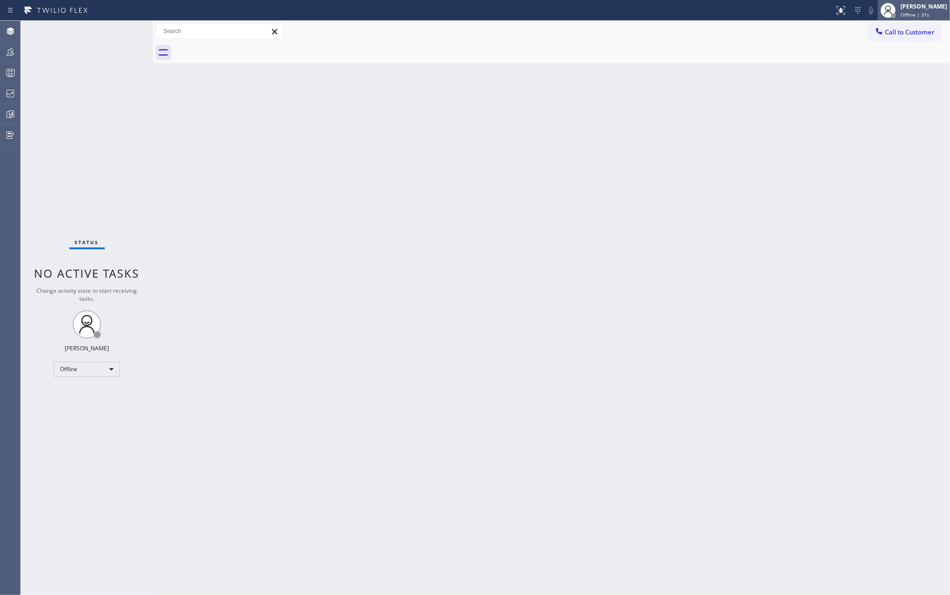
click at [933, 8] on div "[PERSON_NAME]" at bounding box center [923, 6] width 47 height 8
click at [896, 48] on button "Available" at bounding box center [902, 50] width 94 height 12
click at [12, 43] on div at bounding box center [10, 51] width 21 height 19
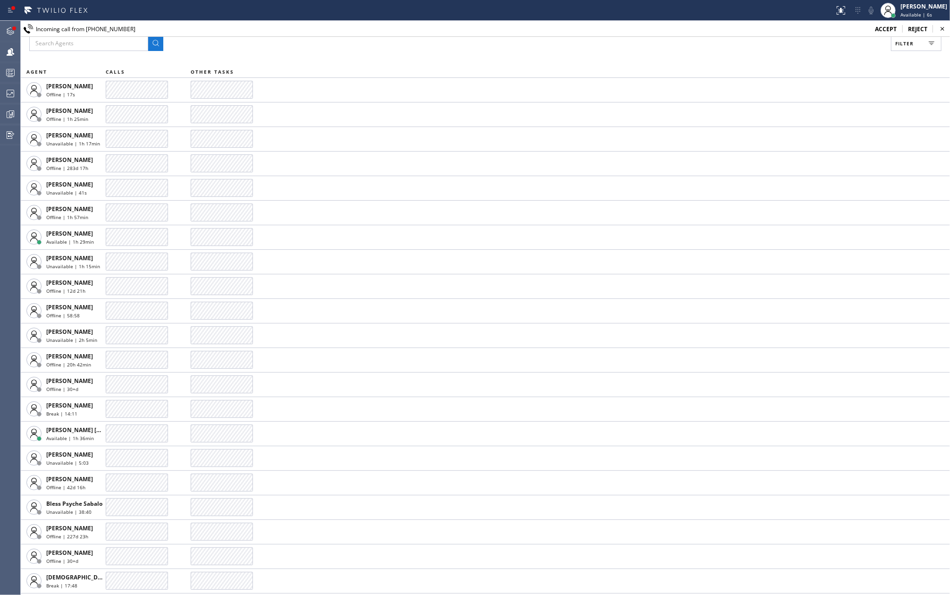
click at [886, 27] on span "accept" at bounding box center [886, 29] width 22 height 8
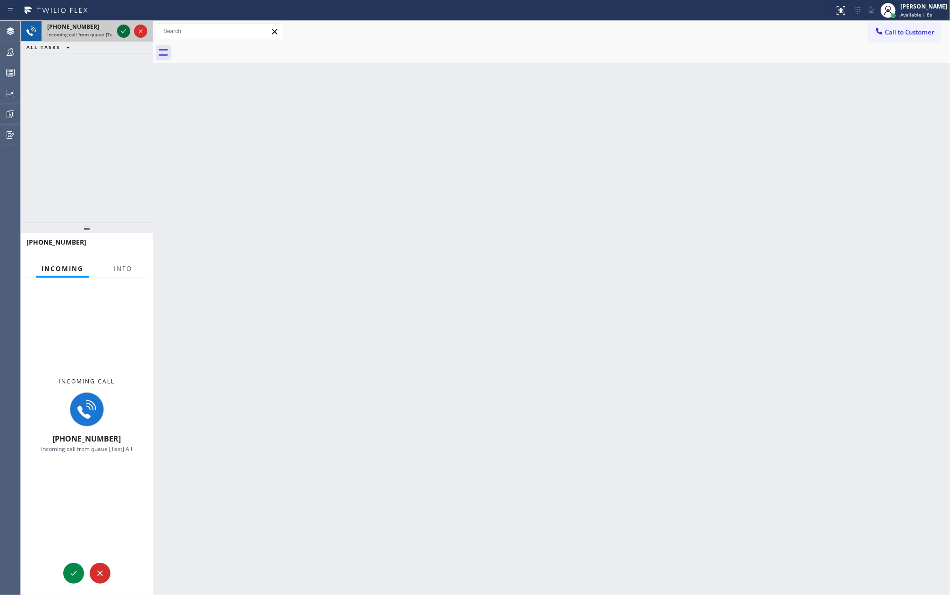
click at [121, 35] on icon at bounding box center [123, 30] width 11 height 11
click at [128, 265] on span "Info" at bounding box center [123, 268] width 18 height 8
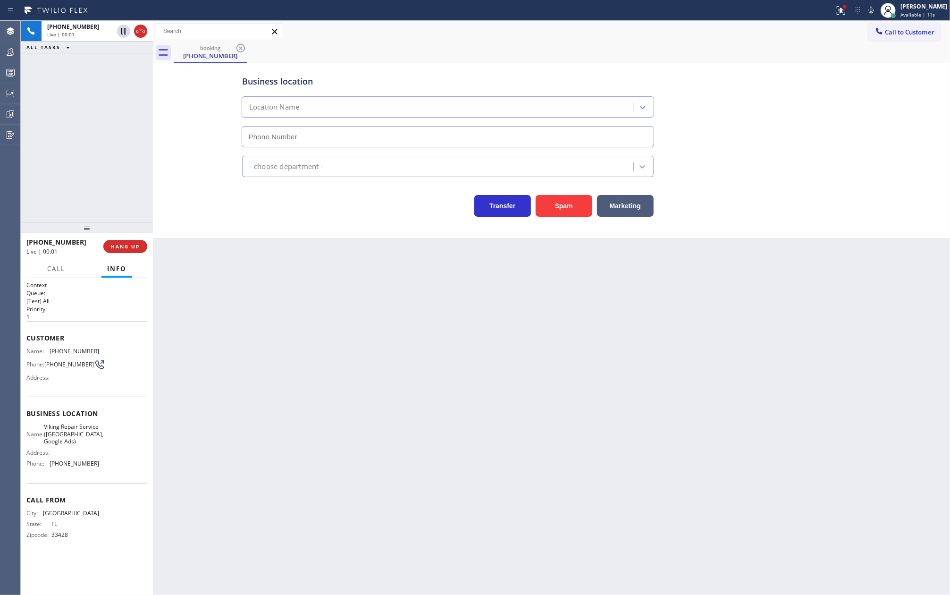
type input "[PHONE_NUMBER]"
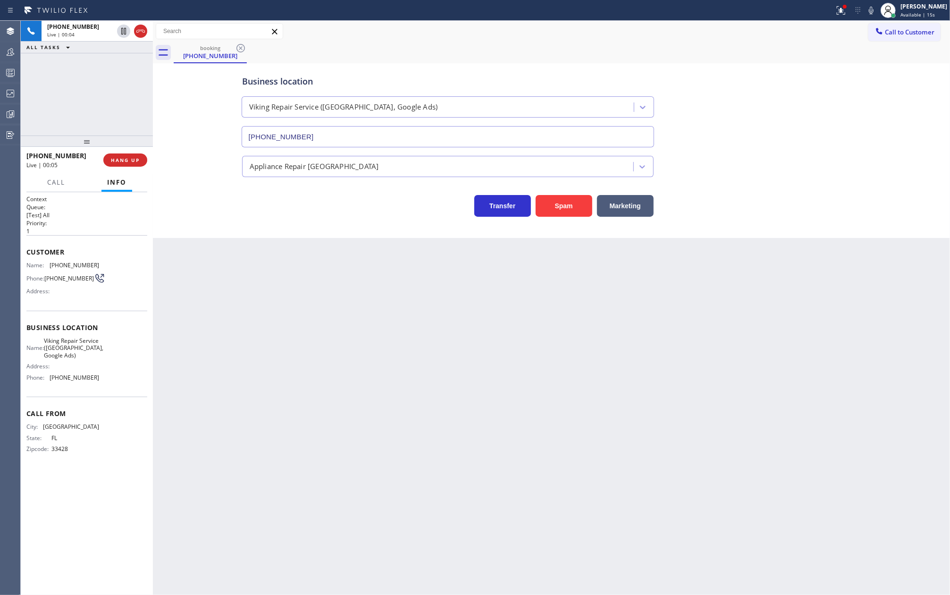
drag, startPoint x: 87, startPoint y: 230, endPoint x: 97, endPoint y: 92, distance: 138.1
click at [97, 93] on div "[PHONE_NUMBER] Live | 00:04 ALL TASKS ALL TASKS ACTIVE TASKS TASKS IN WRAP UP […" at bounding box center [87, 308] width 132 height 574
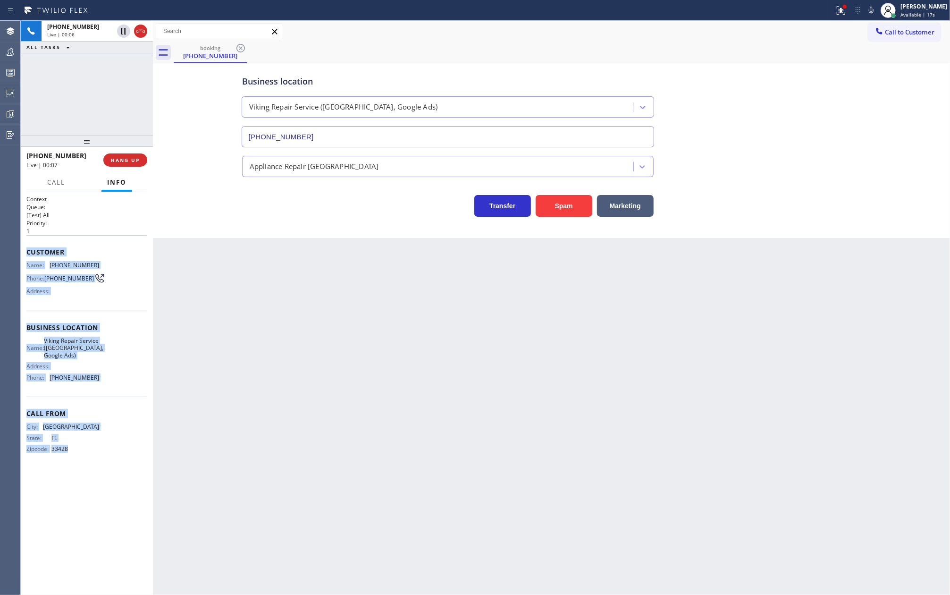
drag, startPoint x: 23, startPoint y: 257, endPoint x: 136, endPoint y: 470, distance: 241.5
click at [136, 470] on div "Context Queue: [Test] All Priority: 1 Customer Name: [PHONE_NUMBER] Phone: [PHO…" at bounding box center [87, 393] width 132 height 402
copy div "Customer Name: [PHONE_NUMBER] Phone: [PHONE_NUMBER] Address: Business location …"
click at [916, 15] on span "Available | 1:00" at bounding box center [918, 14] width 36 height 7
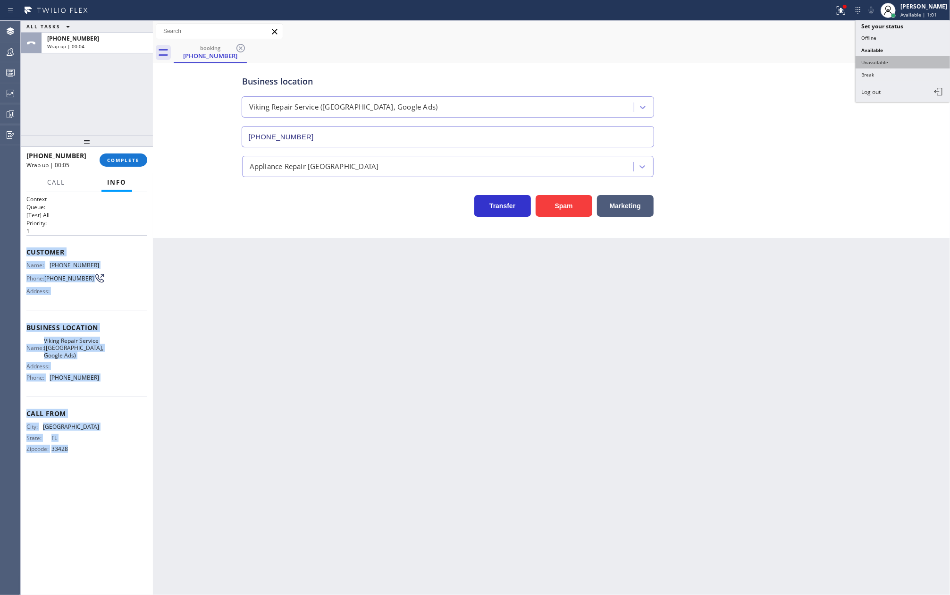
click at [909, 63] on button "Unavailable" at bounding box center [902, 62] width 94 height 12
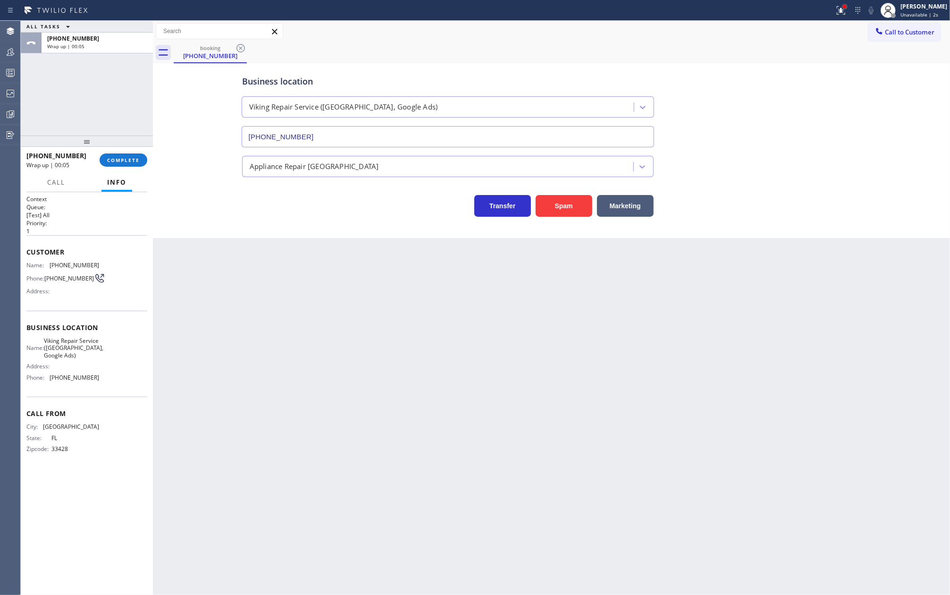
click at [847, 4] on div at bounding box center [845, 7] width 6 height 6
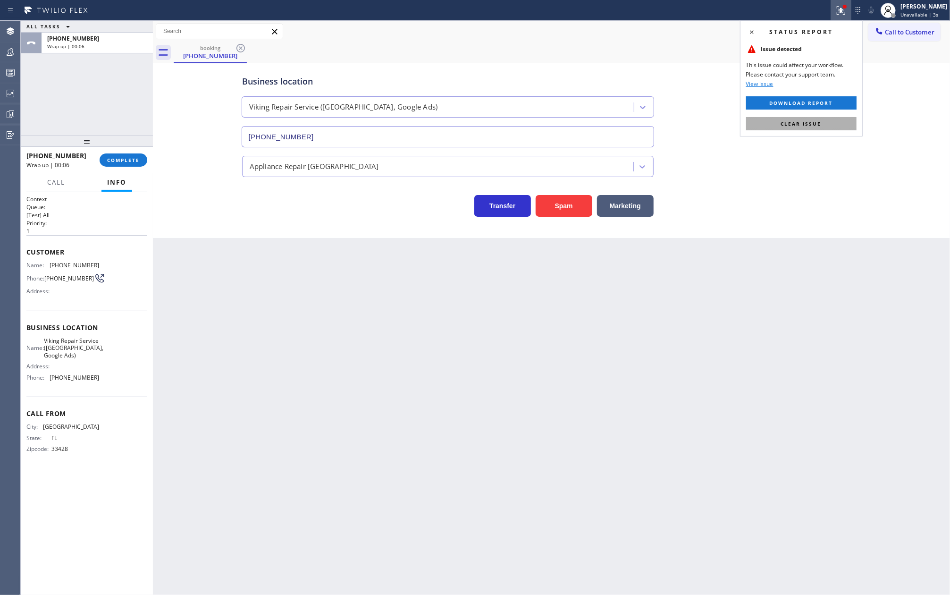
click at [829, 126] on button "Clear issue" at bounding box center [801, 123] width 110 height 13
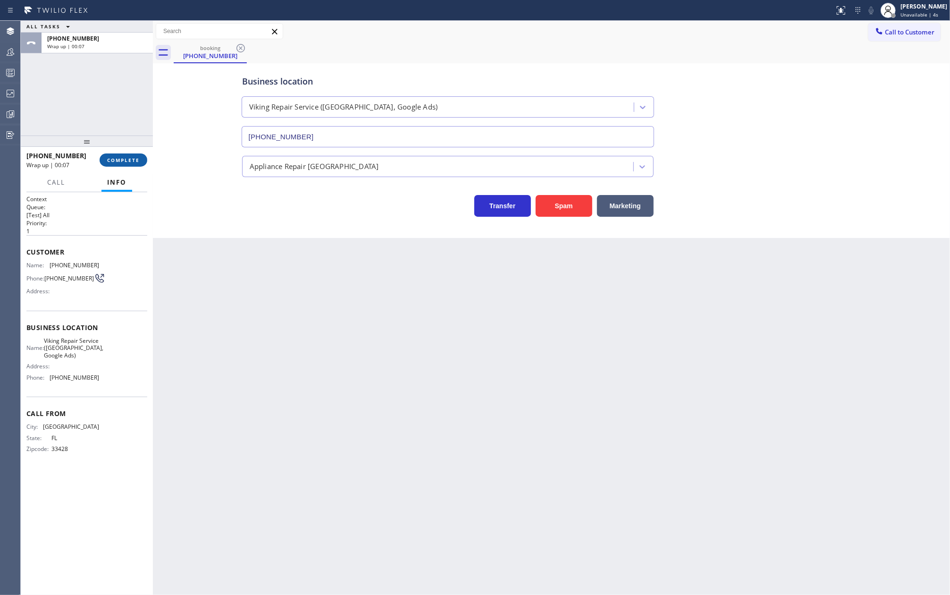
click at [123, 162] on span "COMPLETE" at bounding box center [123, 160] width 33 height 7
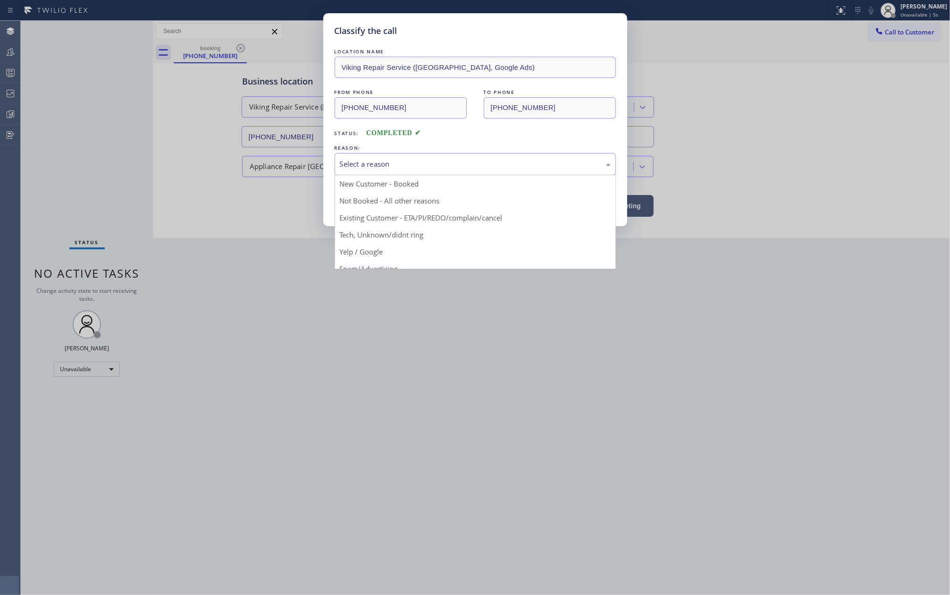
click at [467, 167] on div "Select a reason" at bounding box center [475, 164] width 271 height 11
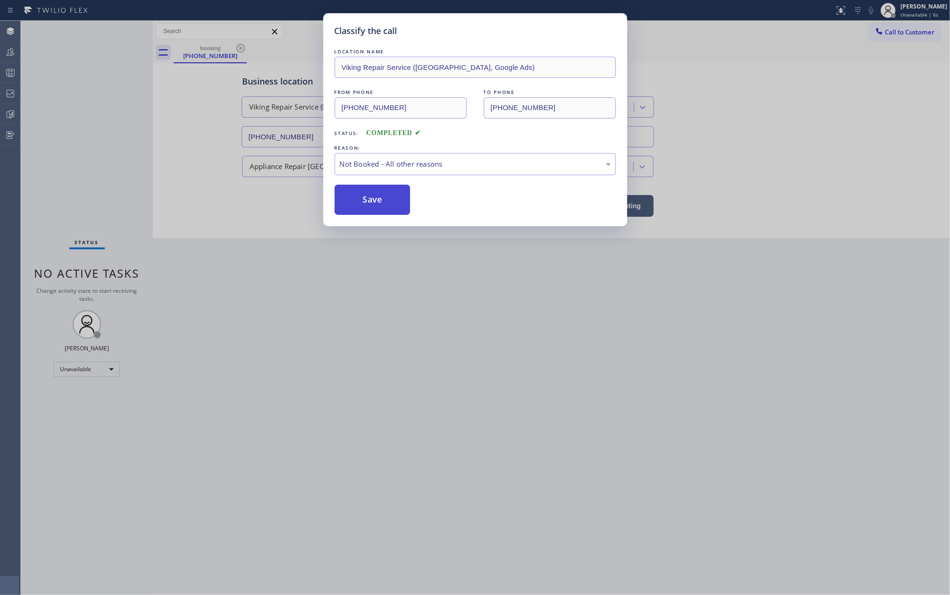
click at [378, 196] on button "Save" at bounding box center [373, 199] width 76 height 30
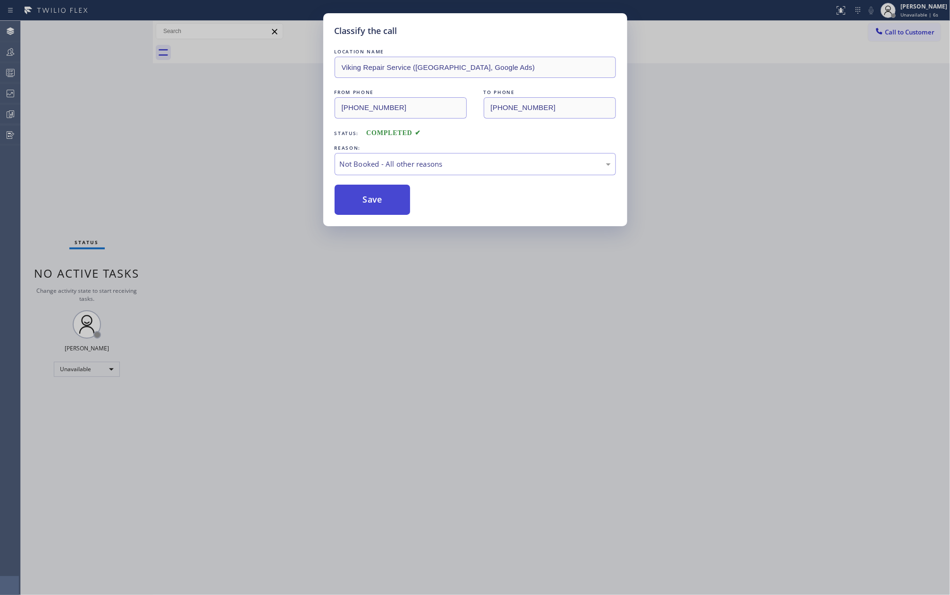
click at [378, 196] on button "Save" at bounding box center [373, 199] width 76 height 30
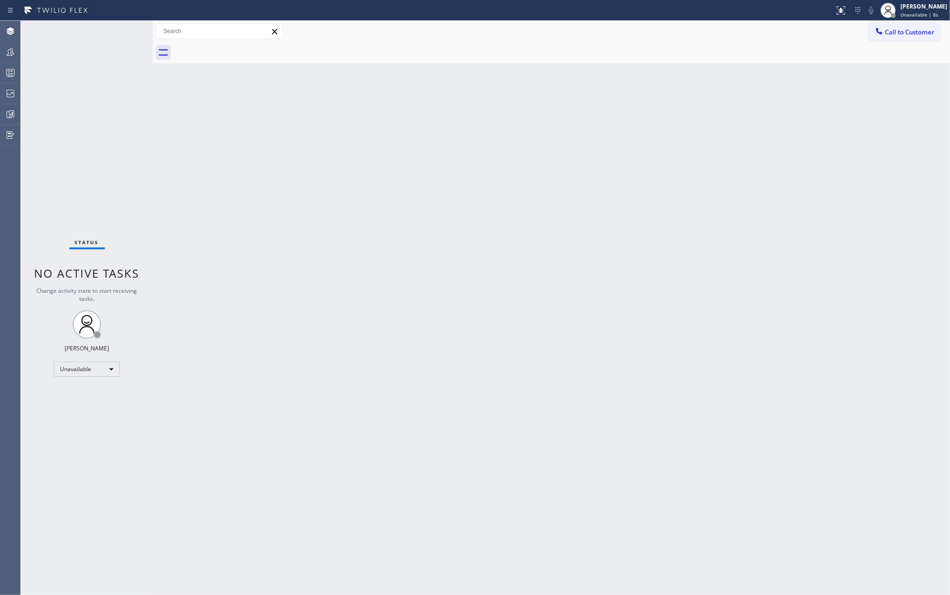
click at [230, 235] on div "Back to Dashboard Change Sender ID Customers Technicians Select a contact Outbo…" at bounding box center [551, 308] width 797 height 574
click at [268, 149] on div "Back to Dashboard Change Sender ID Customers Technicians Select a contact Outbo…" at bounding box center [551, 308] width 797 height 574
click at [899, 34] on span "Call to Customer" at bounding box center [910, 32] width 50 height 8
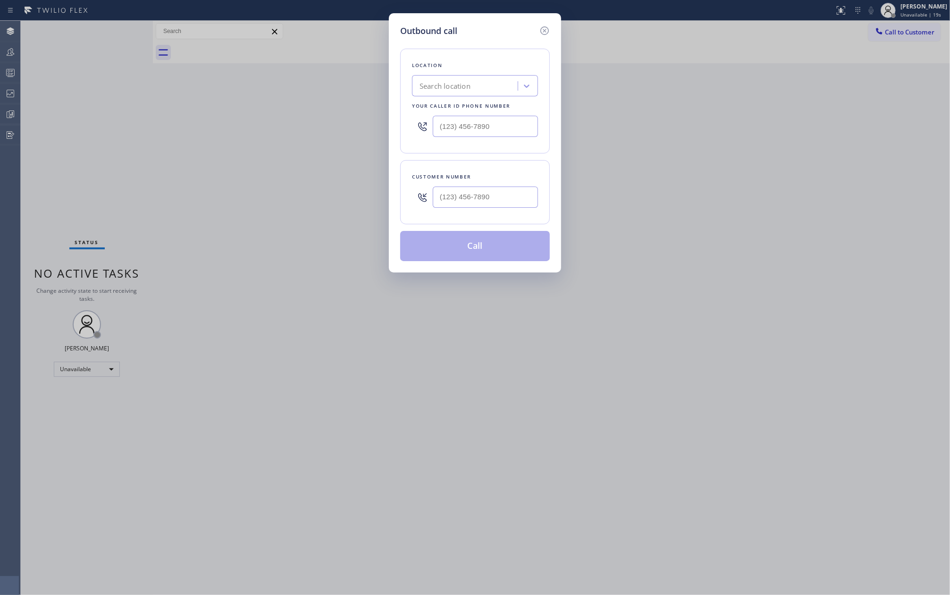
type input "(___) ___-____"
click at [501, 197] on input "(___) ___-____" at bounding box center [485, 196] width 105 height 21
click at [495, 191] on input "(___) ___-____" at bounding box center [485, 196] width 105 height 21
paste input "text"
type input "(___) ___-____"
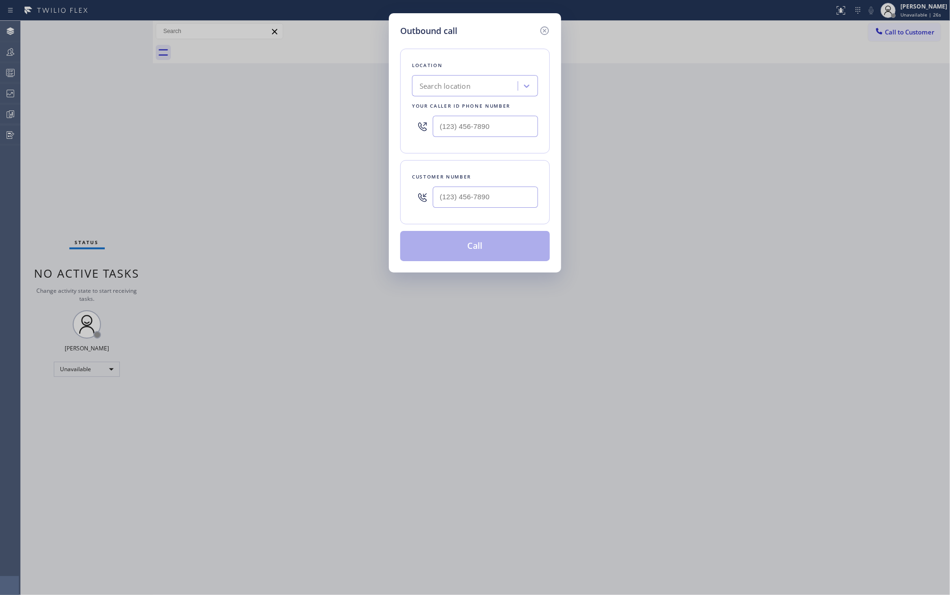
type input "(___) ___-____"
click at [493, 129] on input "(___) ___-____" at bounding box center [485, 126] width 105 height 21
paste input "510) 853-8969"
type input "[PHONE_NUMBER]"
click at [500, 195] on input "(___) ___-____" at bounding box center [485, 196] width 105 height 21
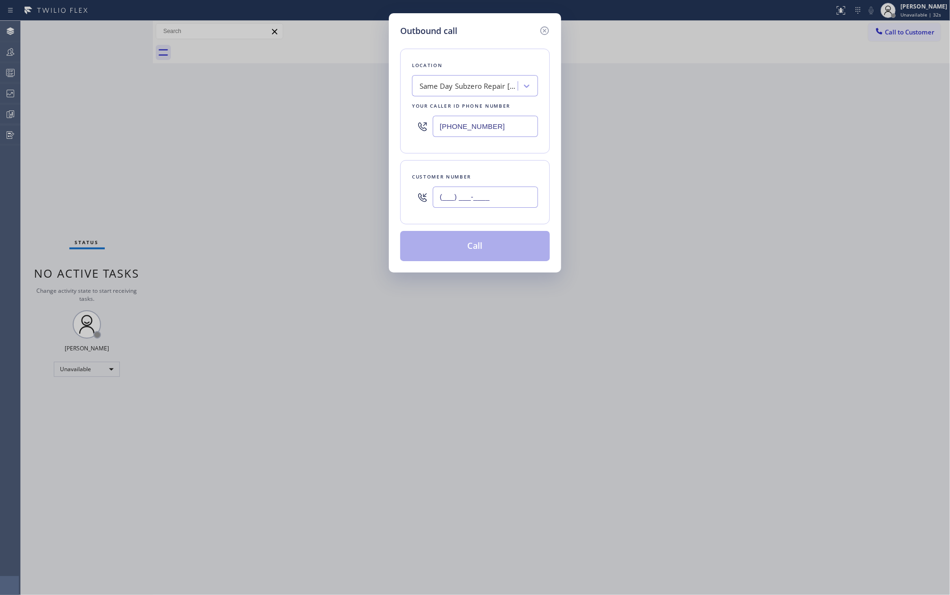
paste input "510) 987-3764"
click at [496, 242] on button "Call" at bounding box center [475, 246] width 150 height 30
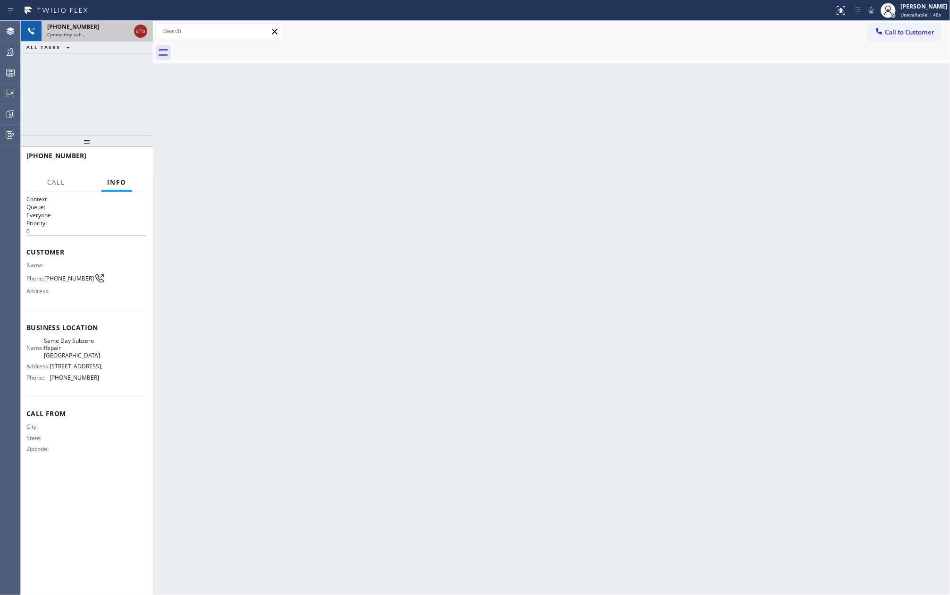
click at [136, 32] on icon at bounding box center [140, 31] width 8 height 3
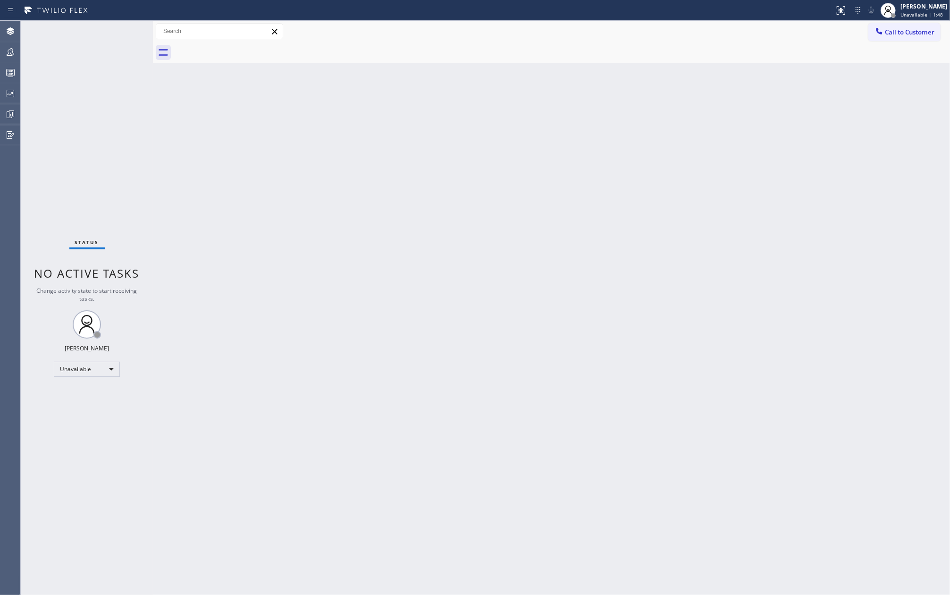
click at [438, 76] on div "Back to Dashboard Change Sender ID Customers Technicians Select a contact Outbo…" at bounding box center [551, 308] width 797 height 574
click at [891, 34] on span "Call to Customer" at bounding box center [910, 32] width 50 height 8
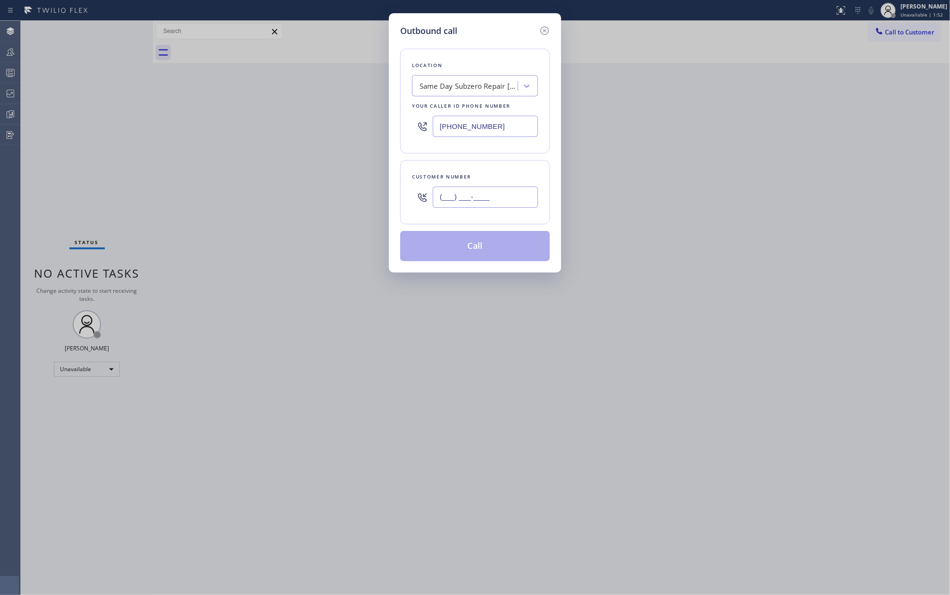
click at [501, 199] on input "(___) ___-____" at bounding box center [485, 196] width 105 height 21
paste input "858) 373-4634"
type input "[PHONE_NUMBER]"
drag, startPoint x: 497, startPoint y: 127, endPoint x: 423, endPoint y: 130, distance: 73.7
click at [423, 130] on div "[PHONE_NUMBER]" at bounding box center [475, 126] width 126 height 31
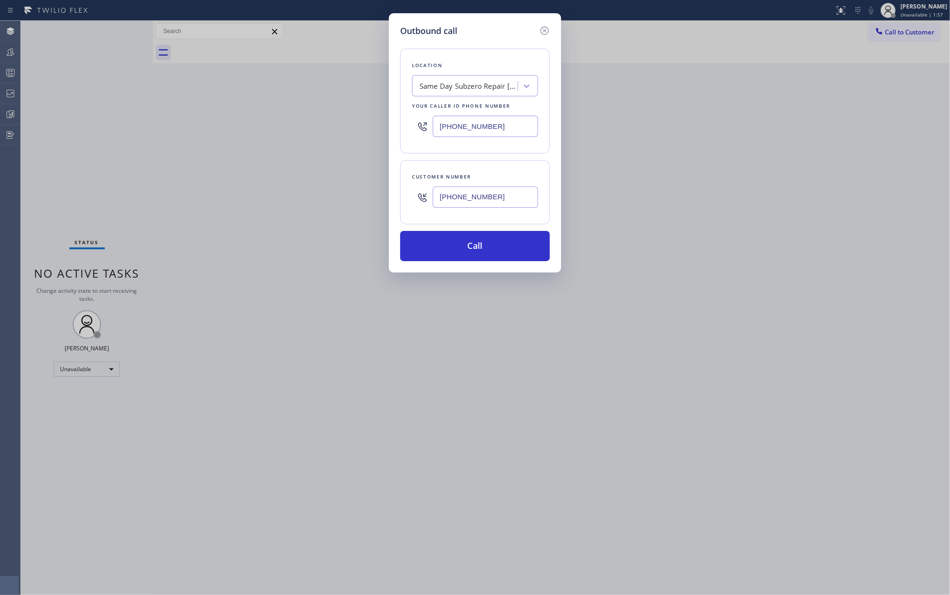
paste input "858) 746-7885"
type input "[PHONE_NUMBER]"
click at [477, 244] on button "Call" at bounding box center [475, 246] width 150 height 30
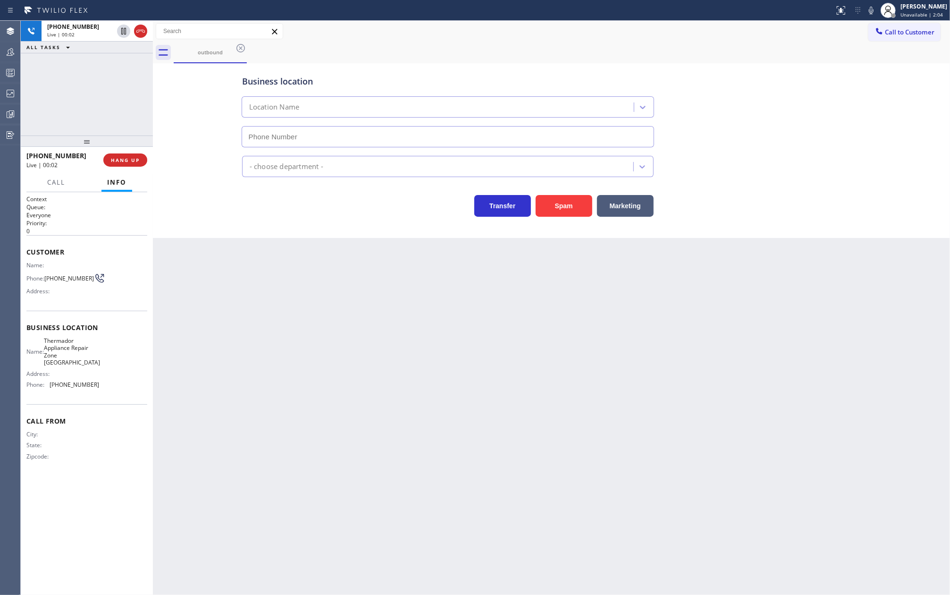
type input "[PHONE_NUMBER]"
click at [125, 156] on button "HANG UP" at bounding box center [125, 159] width 44 height 13
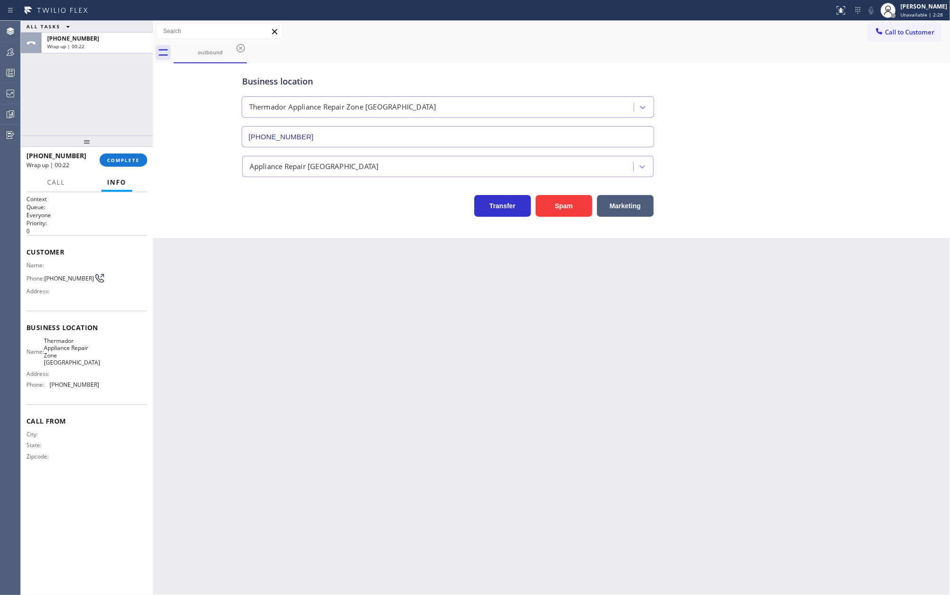
click at [452, 427] on div "Back to Dashboard Change Sender ID Customers Technicians Select a contact Outbo…" at bounding box center [551, 308] width 797 height 574
click at [374, 243] on div "Back to Dashboard Change Sender ID Customers Technicians Select a contact Outbo…" at bounding box center [551, 308] width 797 height 574
click at [134, 162] on span "COMPLETE" at bounding box center [123, 160] width 33 height 7
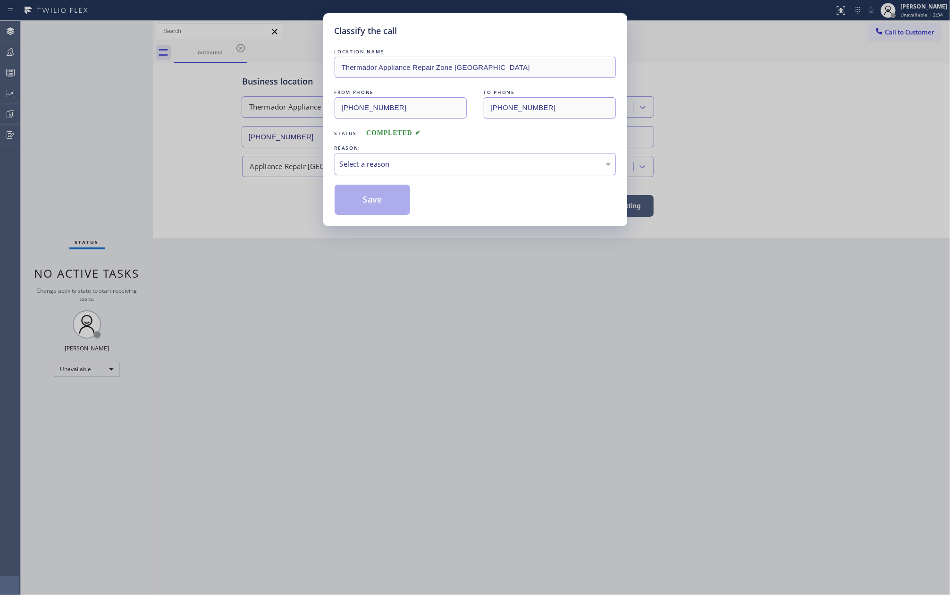
click at [377, 165] on div "Select a reason" at bounding box center [475, 164] width 271 height 11
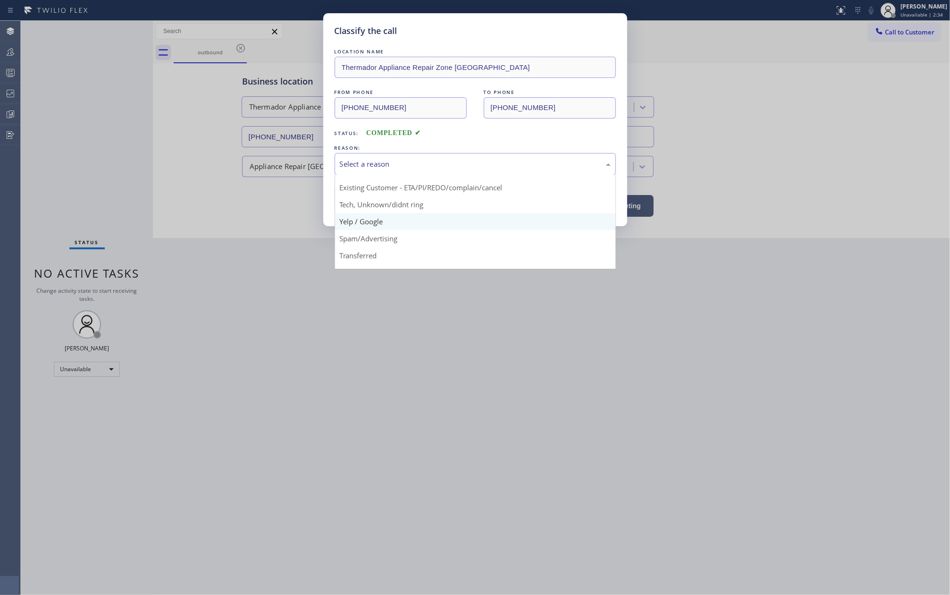
scroll to position [59, 0]
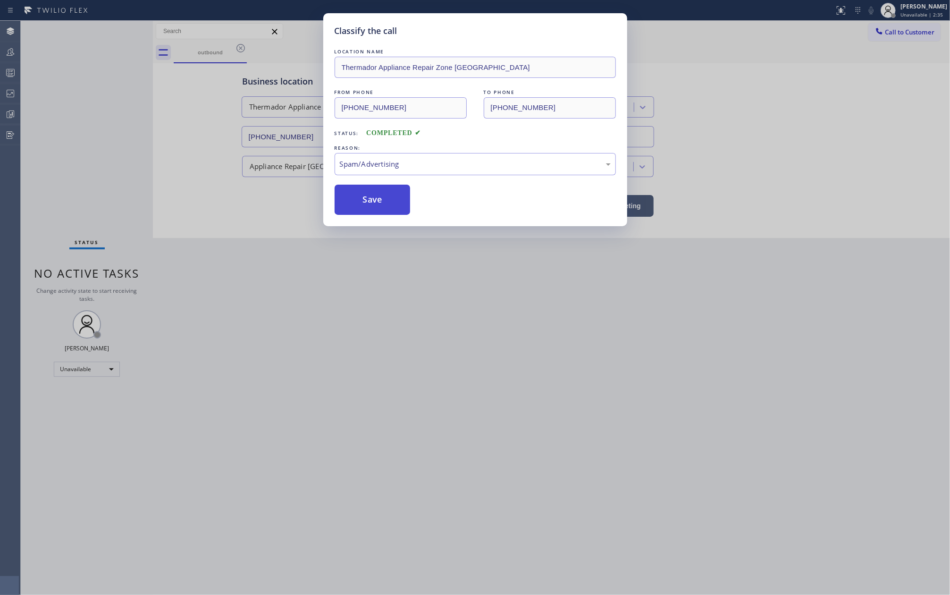
click at [384, 200] on button "Save" at bounding box center [373, 199] width 76 height 30
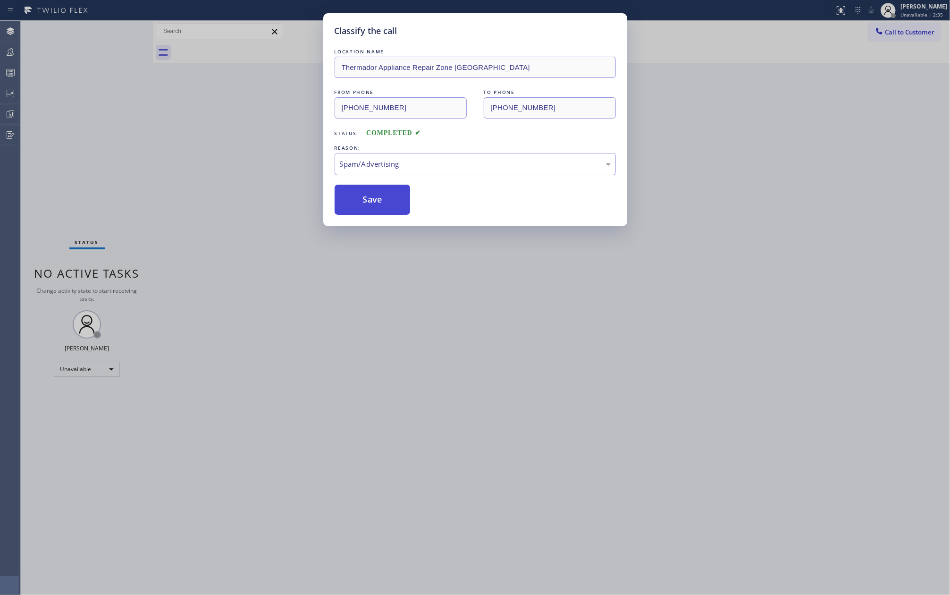
click at [384, 200] on button "Save" at bounding box center [373, 199] width 76 height 30
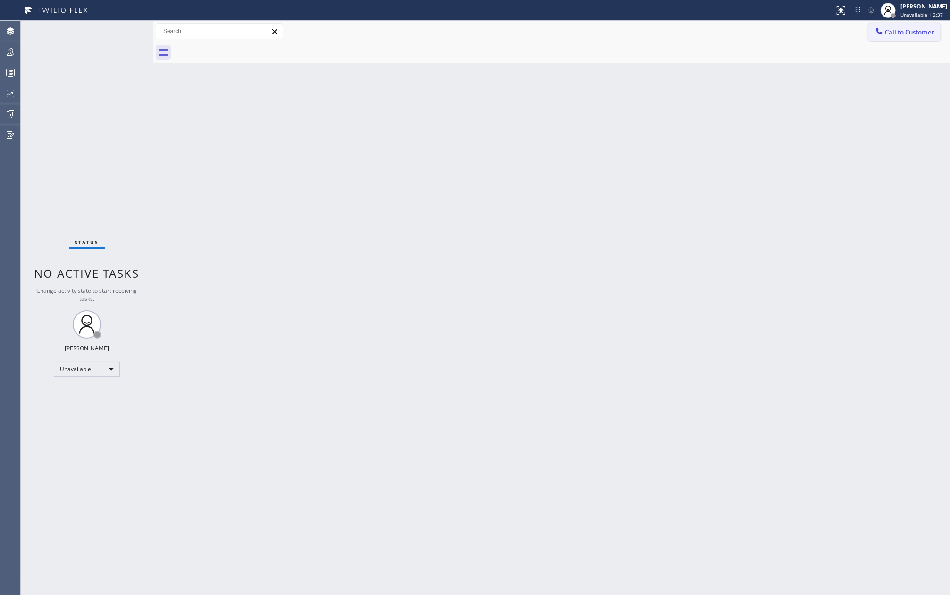
click at [901, 30] on span "Call to Customer" at bounding box center [910, 32] width 50 height 8
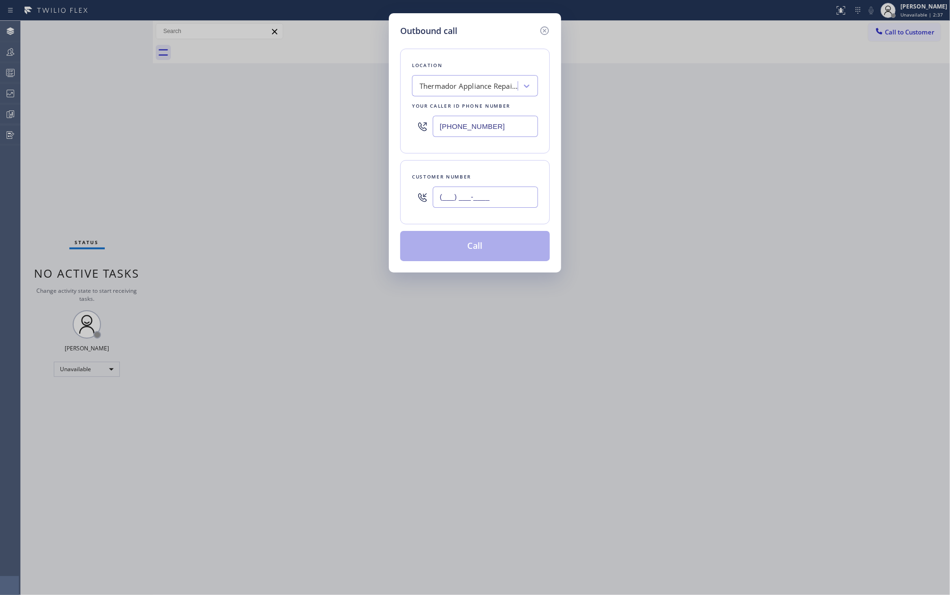
click at [470, 198] on input "(___) ___-____" at bounding box center [485, 196] width 105 height 21
paste input "800) 244-4798"
type input "[PHONE_NUMBER]"
click at [503, 128] on input "[PHONE_NUMBER]" at bounding box center [485, 126] width 105 height 21
drag, startPoint x: 501, startPoint y: 126, endPoint x: 420, endPoint y: 132, distance: 81.4
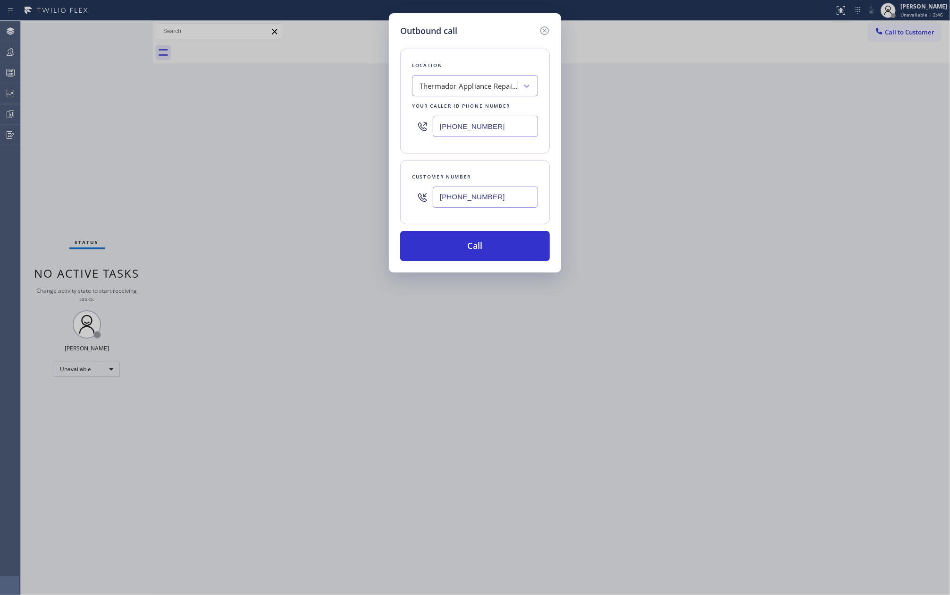
click at [420, 132] on div "[PHONE_NUMBER]" at bounding box center [475, 126] width 126 height 31
paste input "747) 223-8521"
type input "[PHONE_NUMBER]"
click at [487, 239] on button "Call" at bounding box center [475, 246] width 150 height 30
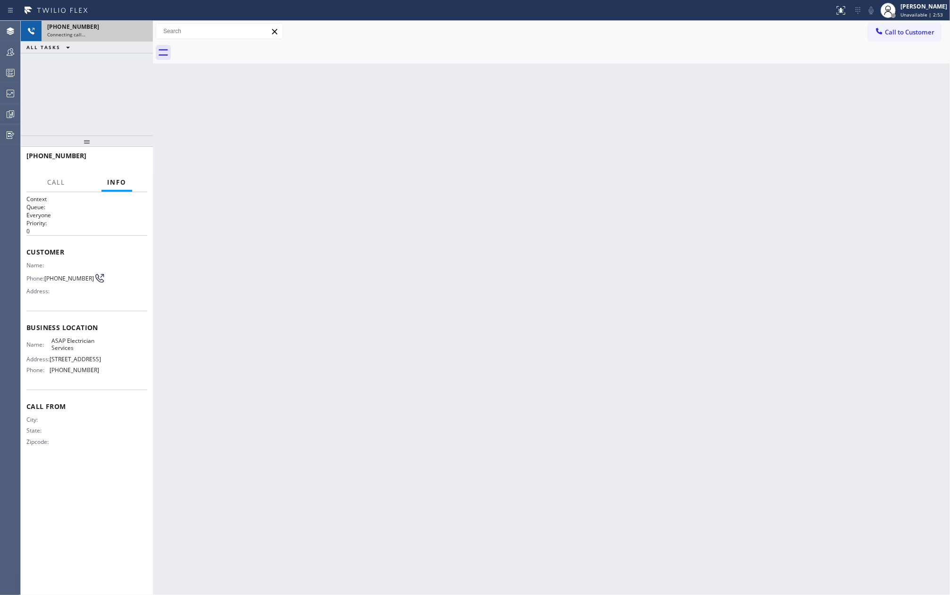
click at [102, 35] on div "Connecting call…" at bounding box center [97, 34] width 100 height 7
click at [57, 185] on span "Call" at bounding box center [56, 182] width 18 height 8
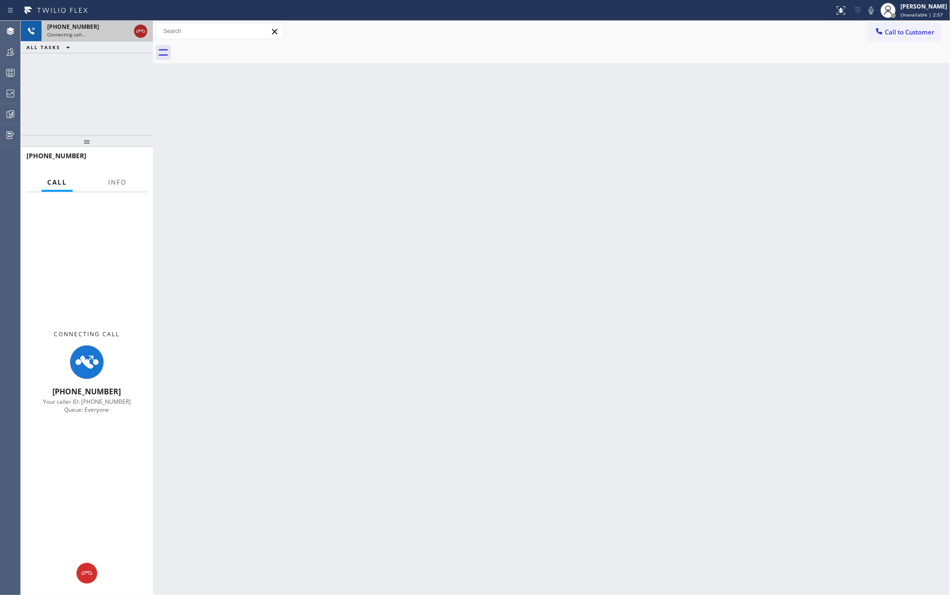
click at [142, 33] on icon at bounding box center [140, 30] width 11 height 11
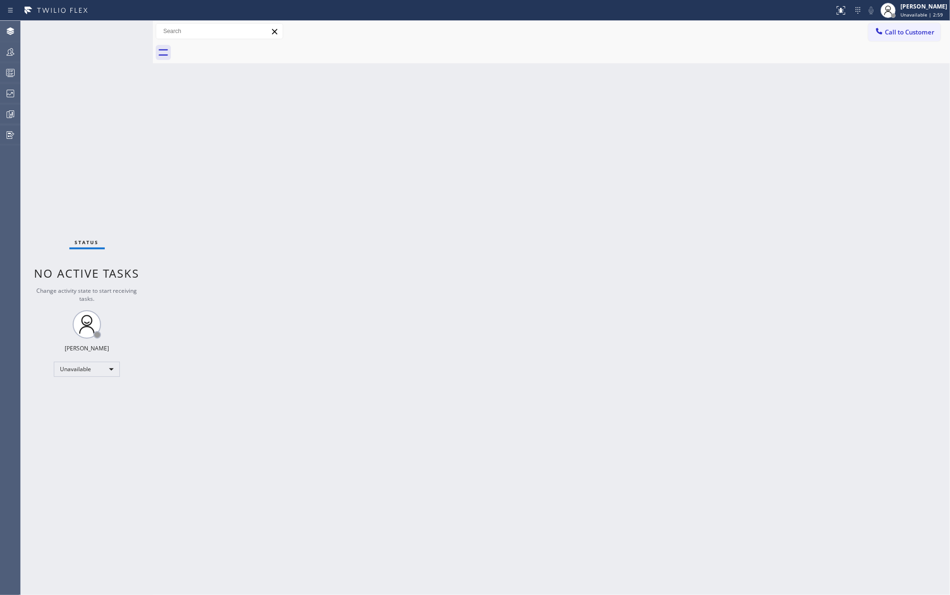
click at [879, 153] on div "Back to Dashboard Change Sender ID Customers Technicians Select a contact Outbo…" at bounding box center [551, 308] width 797 height 574
click at [344, 244] on div "Back to Dashboard Change Sender ID Customers Technicians Select a contact Outbo…" at bounding box center [551, 308] width 797 height 574
click at [16, 46] on icon at bounding box center [10, 51] width 11 height 11
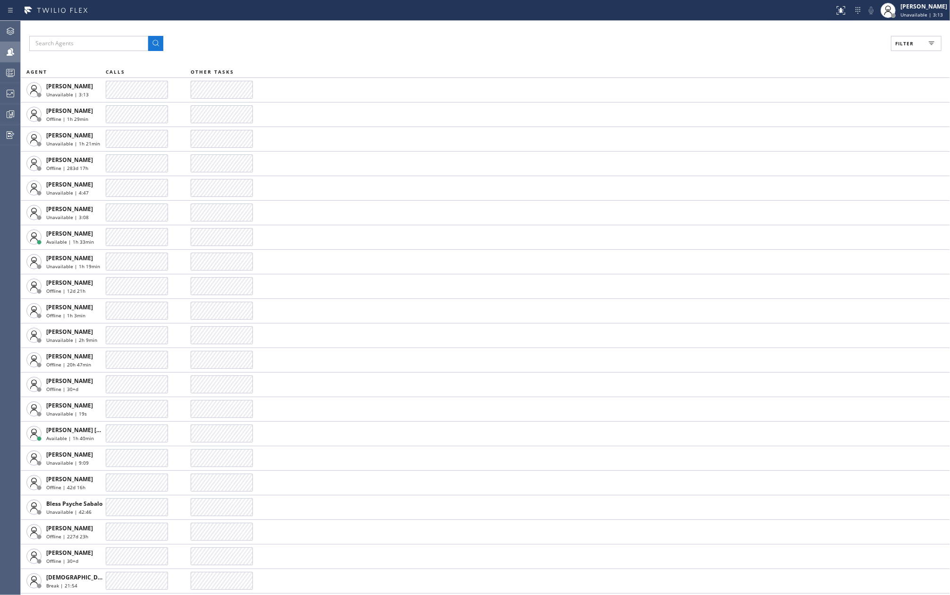
click at [909, 44] on span "Filter" at bounding box center [904, 43] width 18 height 7
click at [821, 109] on label "Available" at bounding box center [880, 112] width 124 height 8
click at [818, 109] on input "Available" at bounding box center [812, 111] width 11 height 11
checkbox input "true"
click at [893, 50] on button "Apply" at bounding box center [892, 53] width 34 height 13
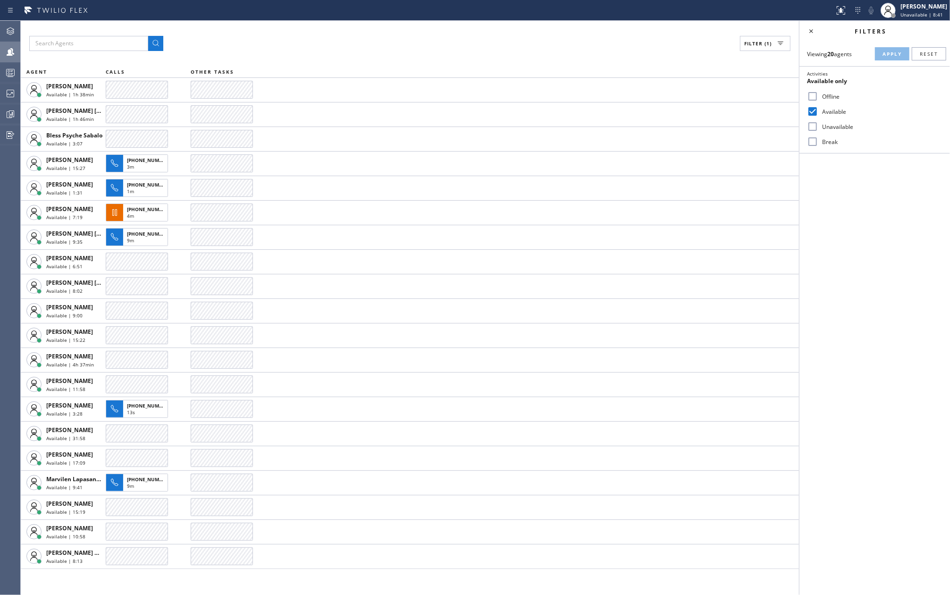
click at [270, 44] on div "Filter (1)" at bounding box center [409, 43] width 761 height 15
click at [11, 66] on div at bounding box center [10, 72] width 21 height 19
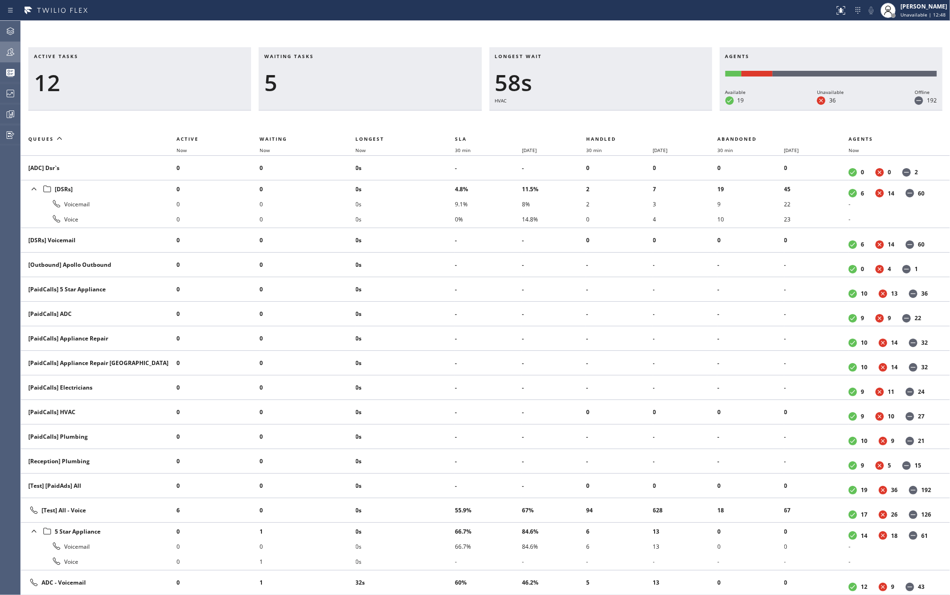
click at [14, 54] on icon at bounding box center [11, 52] width 8 height 8
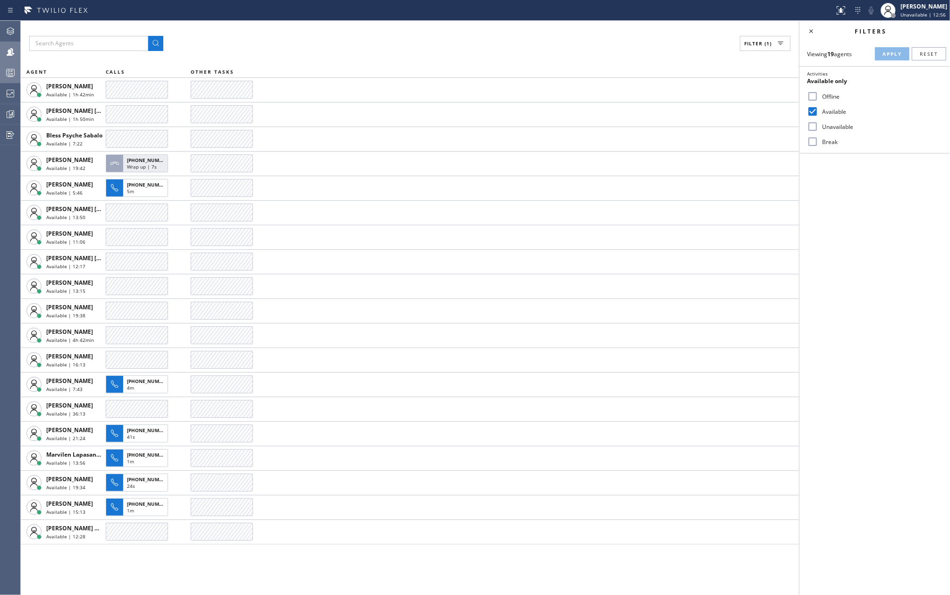
click at [12, 68] on icon at bounding box center [10, 72] width 11 height 11
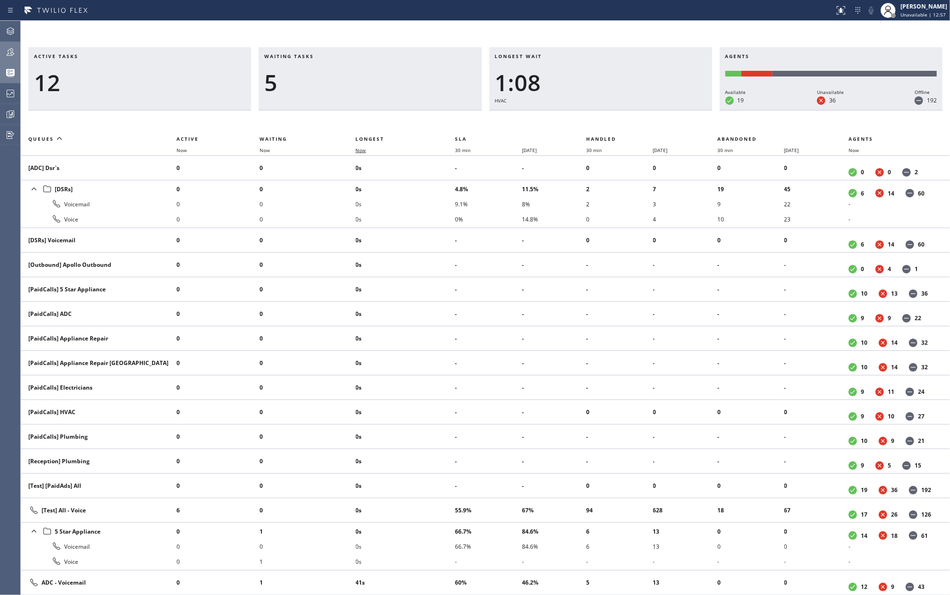
click at [365, 149] on span "Now" at bounding box center [361, 150] width 10 height 7
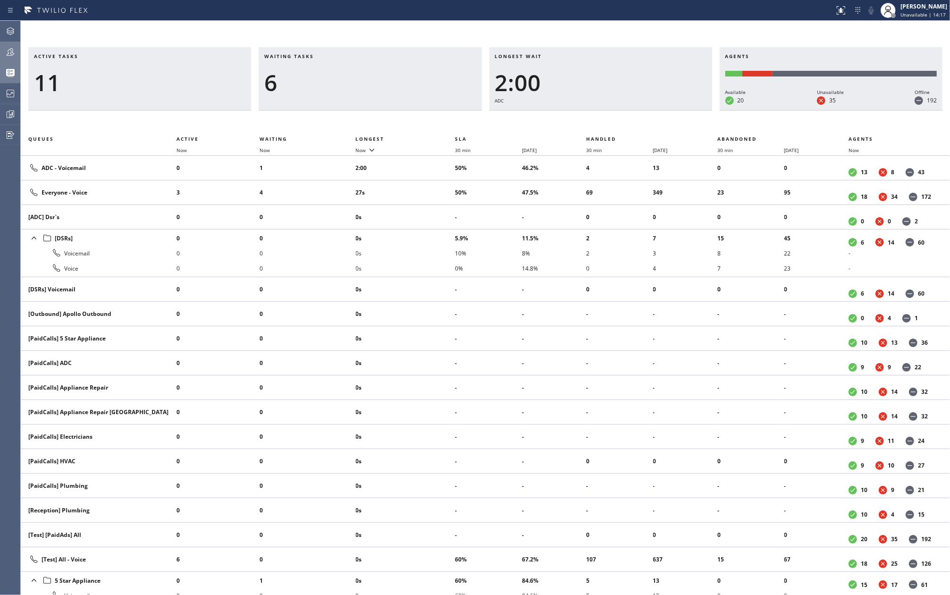
click at [13, 53] on icon at bounding box center [10, 51] width 11 height 11
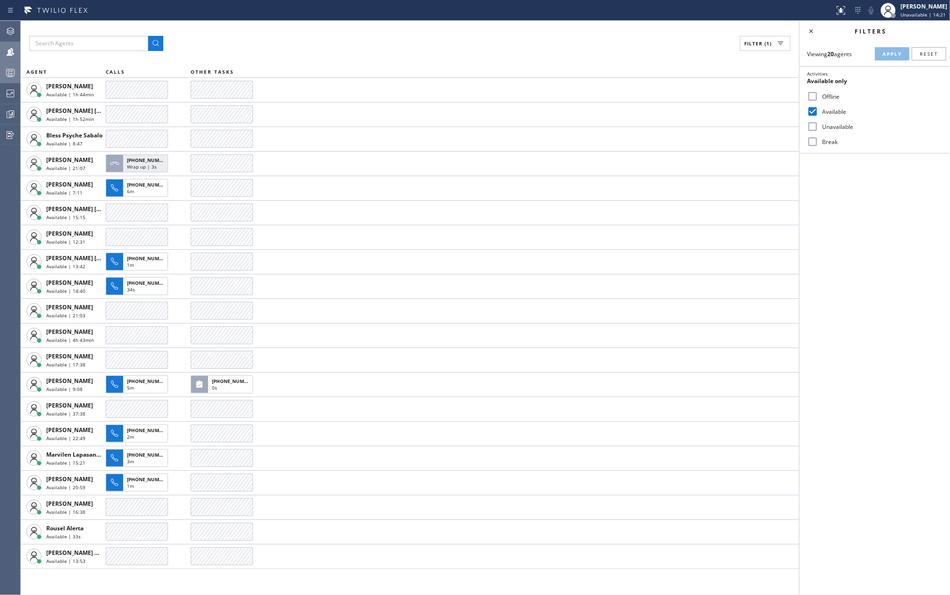
click at [810, 127] on input "Unavailable" at bounding box center [812, 126] width 11 height 11
checkbox input "true"
click at [813, 108] on input "Available" at bounding box center [812, 111] width 11 height 11
checkbox input "false"
click at [883, 55] on span "Apply" at bounding box center [891, 53] width 19 height 7
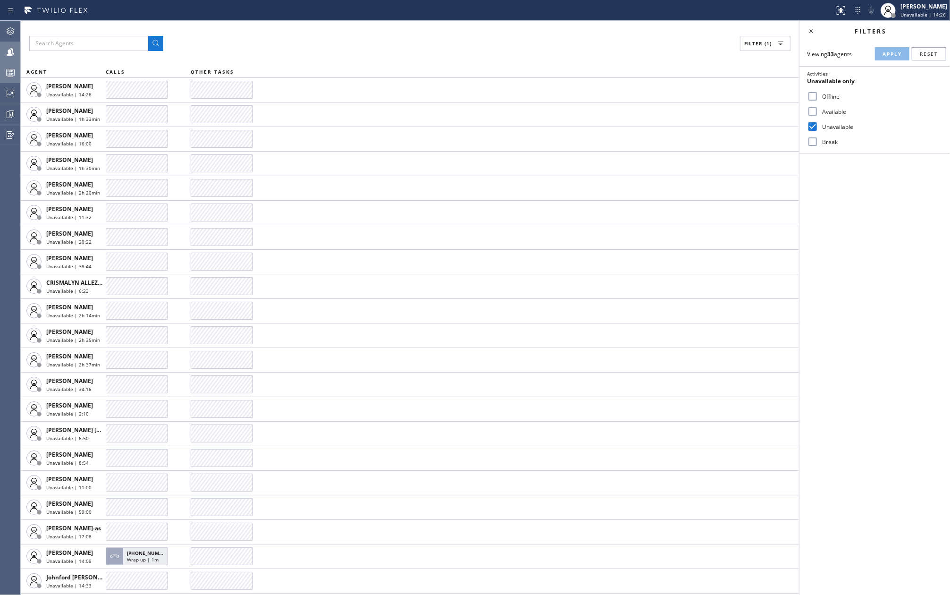
click at [813, 138] on input "Break" at bounding box center [812, 141] width 11 height 11
checkbox input "true"
click at [813, 126] on input "Unavailable" at bounding box center [812, 126] width 11 height 11
checkbox input "false"
click at [879, 55] on button "Apply" at bounding box center [892, 53] width 34 height 13
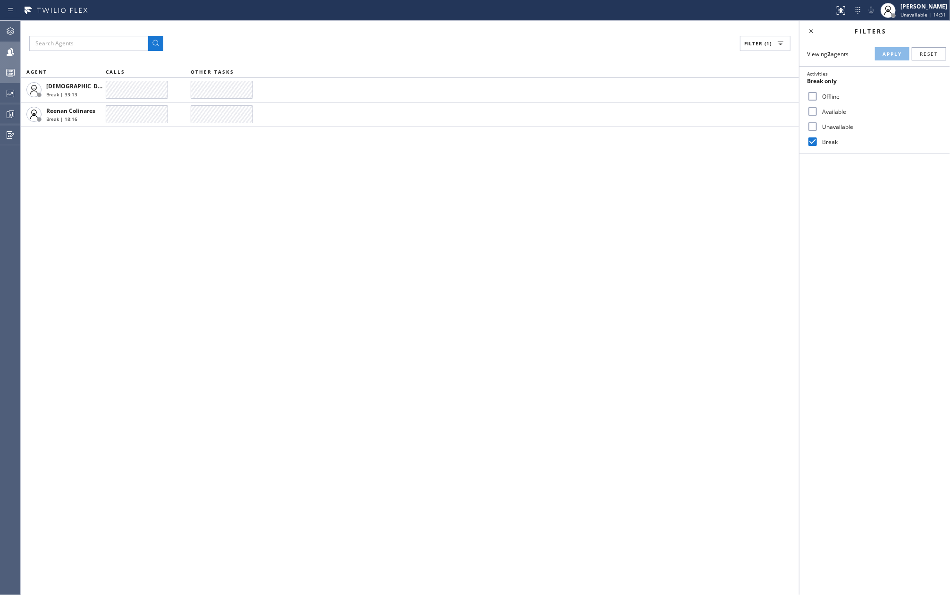
click at [813, 109] on input "Available" at bounding box center [812, 111] width 11 height 11
checkbox input "true"
click at [891, 55] on span "Apply" at bounding box center [891, 53] width 19 height 7
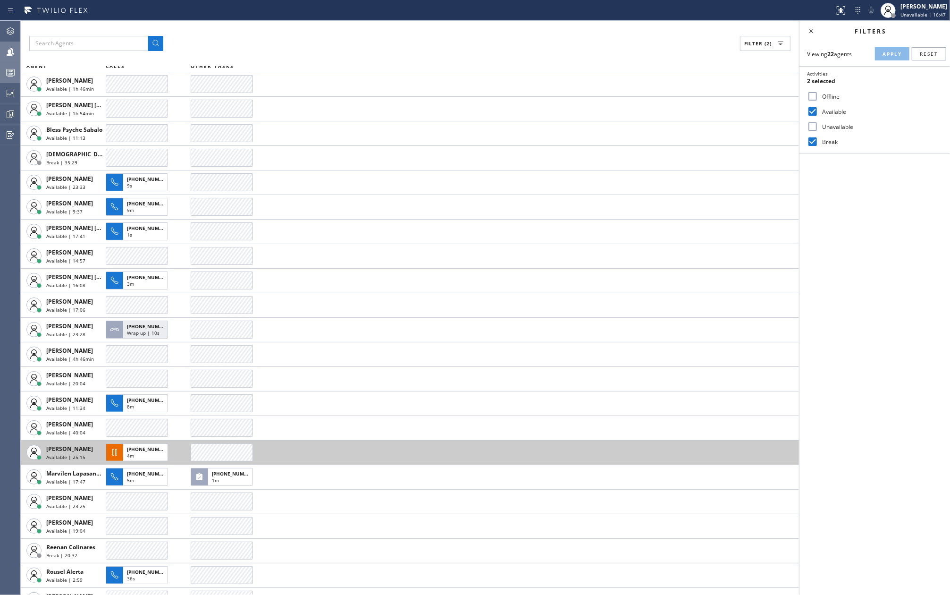
scroll to position [23, 0]
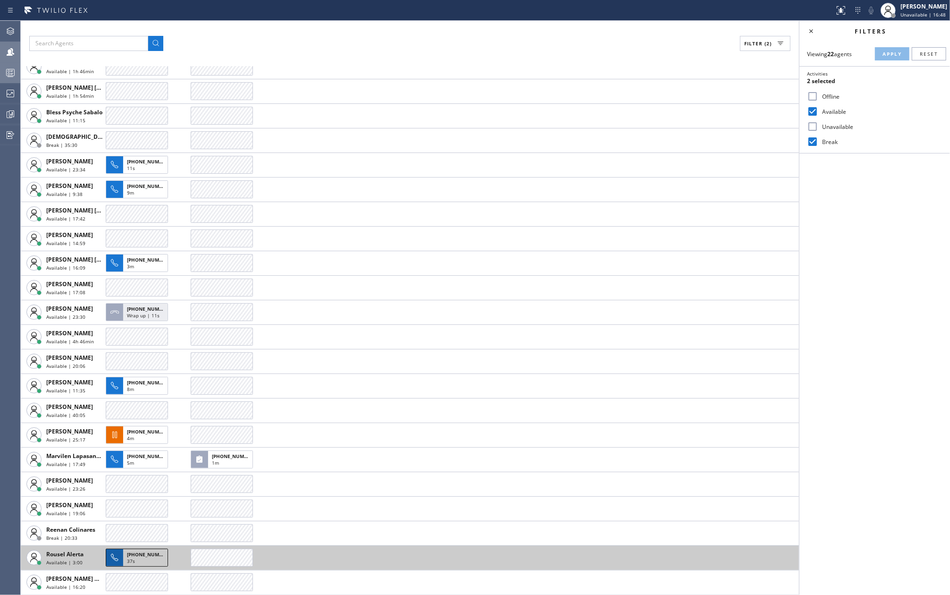
click at [133, 561] on span "37s" at bounding box center [131, 560] width 8 height 7
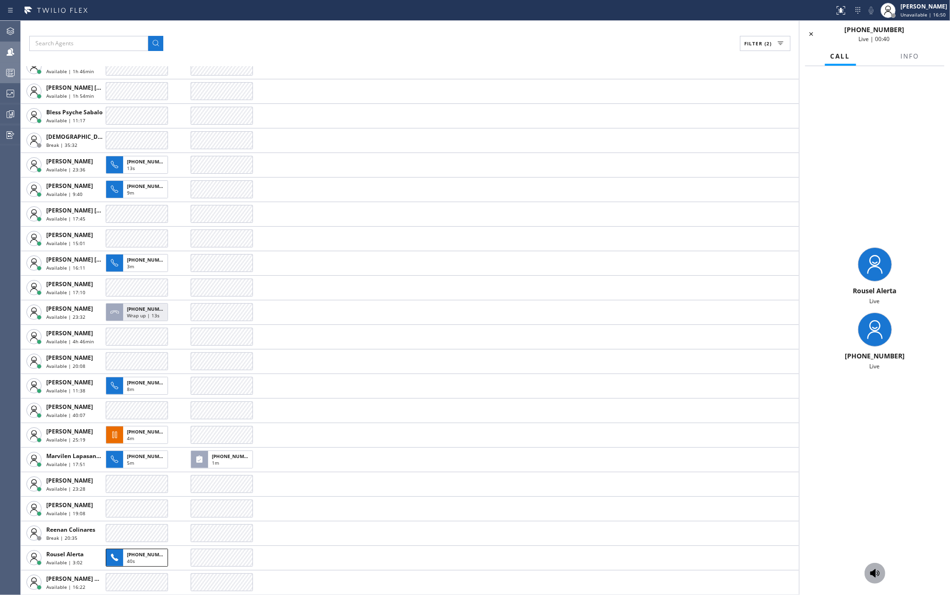
click at [874, 573] on icon at bounding box center [874, 573] width 9 height 8
click at [875, 12] on icon at bounding box center [870, 10] width 11 height 11
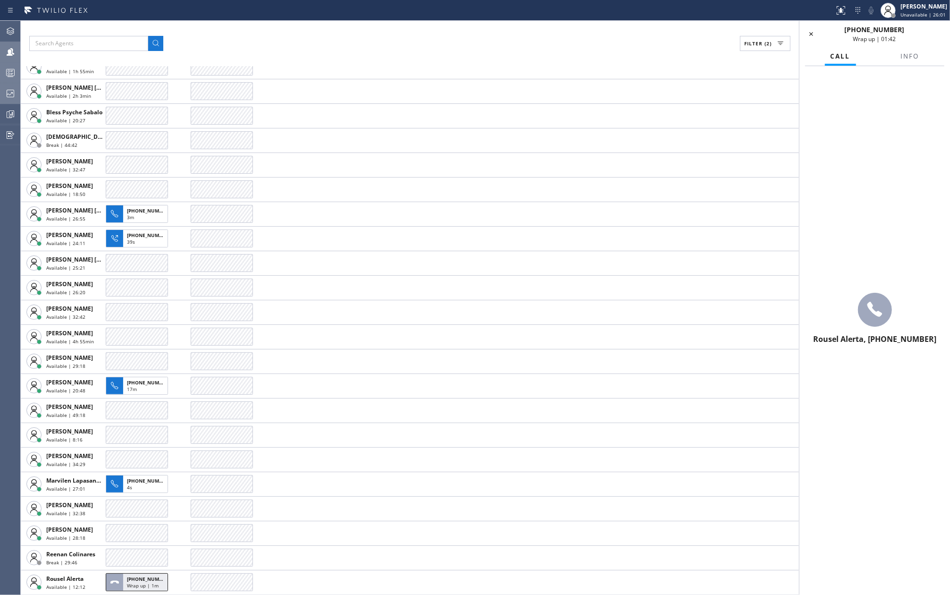
click at [8, 92] on icon at bounding box center [10, 93] width 11 height 11
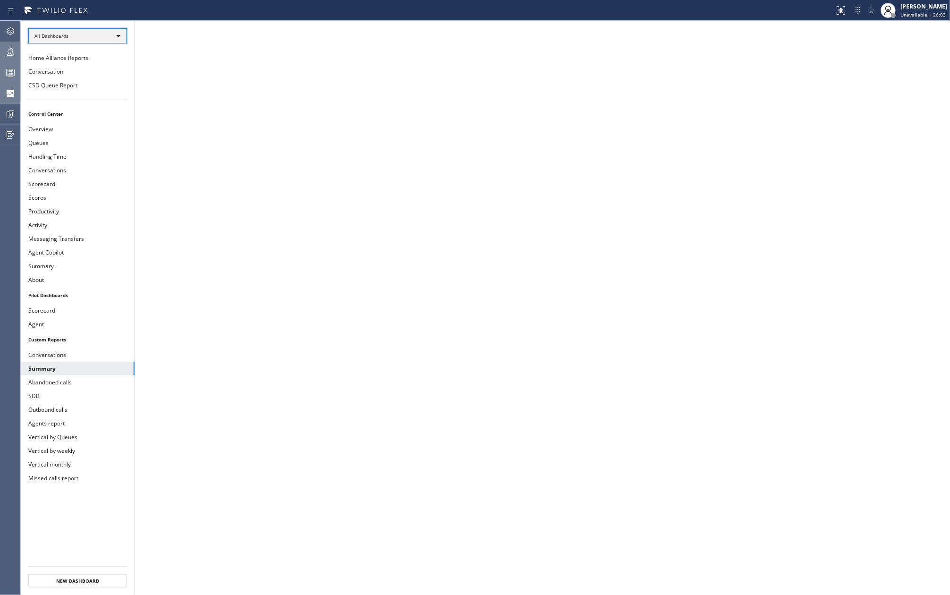
click at [87, 33] on div "All Dashboards" at bounding box center [77, 35] width 99 height 15
click at [81, 91] on li "Custom Reports" at bounding box center [77, 96] width 96 height 11
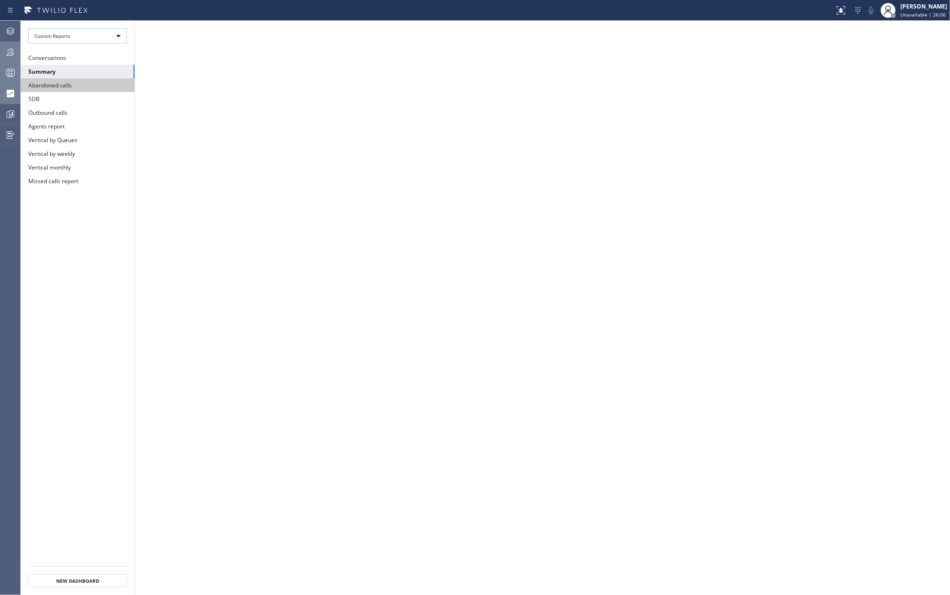
click at [93, 85] on button "Abandoned calls" at bounding box center [78, 85] width 114 height 14
click at [95, 89] on button "Abandoned calls" at bounding box center [78, 85] width 114 height 14
click at [87, 87] on button "Abandoned calls" at bounding box center [78, 85] width 114 height 14
click at [80, 70] on button "Summary" at bounding box center [78, 72] width 114 height 14
click at [78, 84] on button "Abandoned calls" at bounding box center [78, 85] width 114 height 14
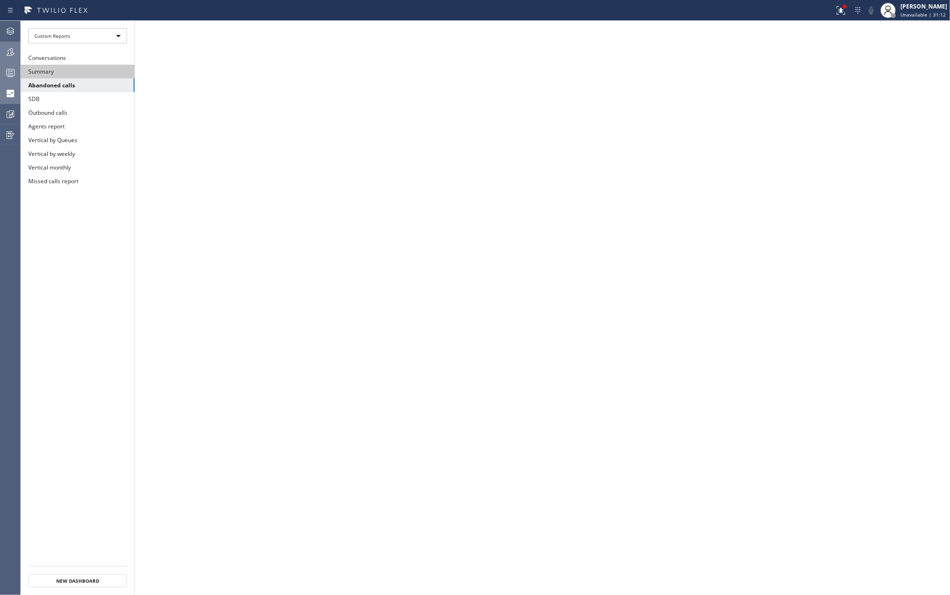
click at [51, 74] on button "Summary" at bounding box center [78, 72] width 114 height 14
click at [76, 86] on button "Abandoned calls" at bounding box center [78, 85] width 114 height 14
click at [15, 32] on icon at bounding box center [10, 30] width 11 height 11
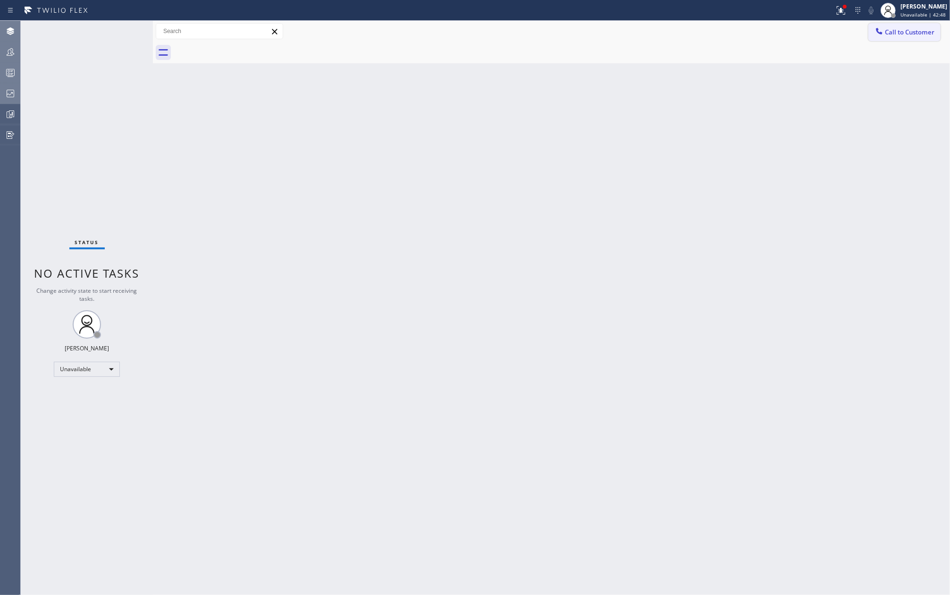
click at [893, 32] on span "Call to Customer" at bounding box center [910, 32] width 50 height 8
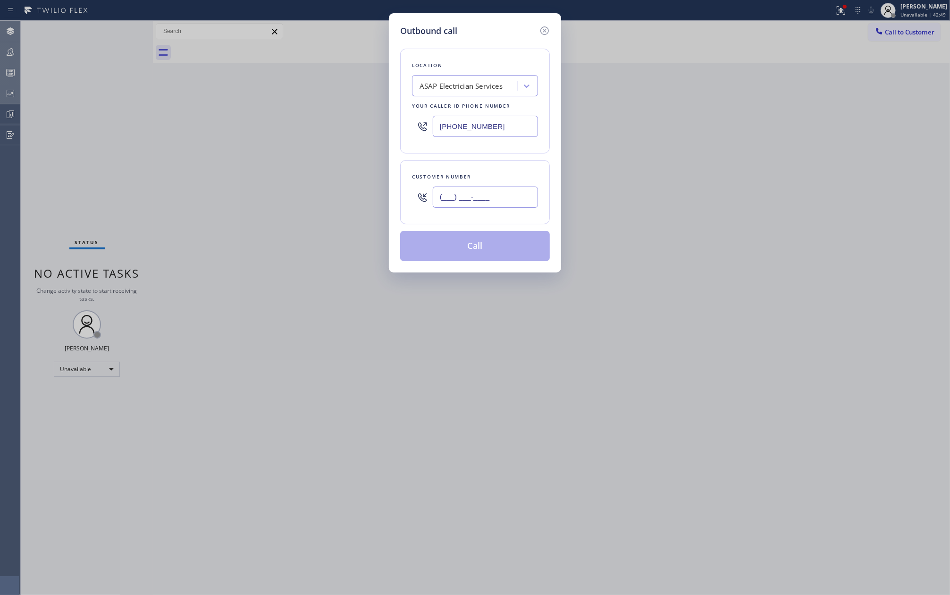
click at [482, 193] on input "(___) ___-____" at bounding box center [485, 196] width 105 height 21
paste input "917) 352-5279"
type input "[PHONE_NUMBER]"
drag, startPoint x: 528, startPoint y: 123, endPoint x: 427, endPoint y: 128, distance: 101.6
click at [427, 128] on div "[PHONE_NUMBER]" at bounding box center [475, 126] width 126 height 31
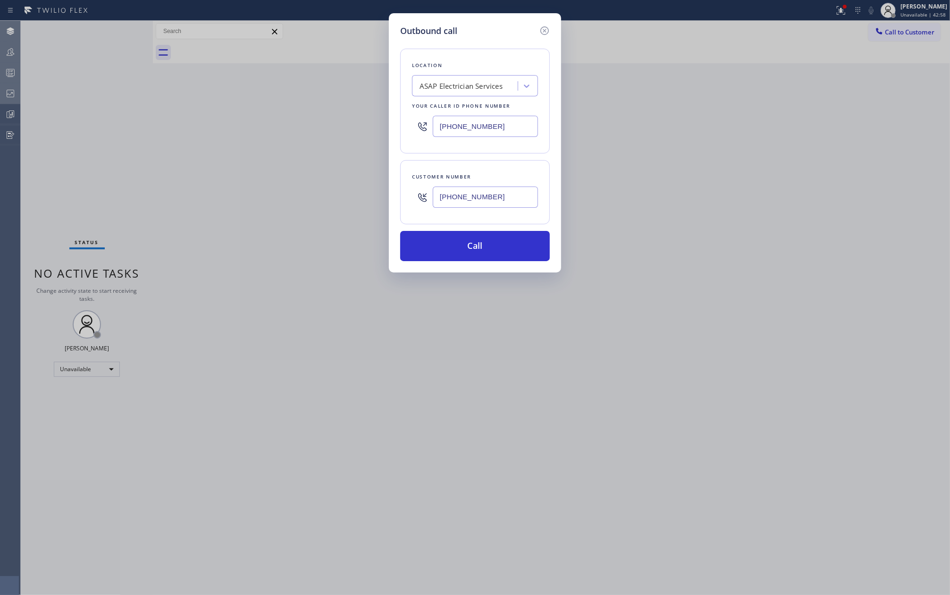
paste input "917) 773-1357"
type input "[PHONE_NUMBER]"
click at [463, 245] on button "Call" at bounding box center [475, 246] width 150 height 30
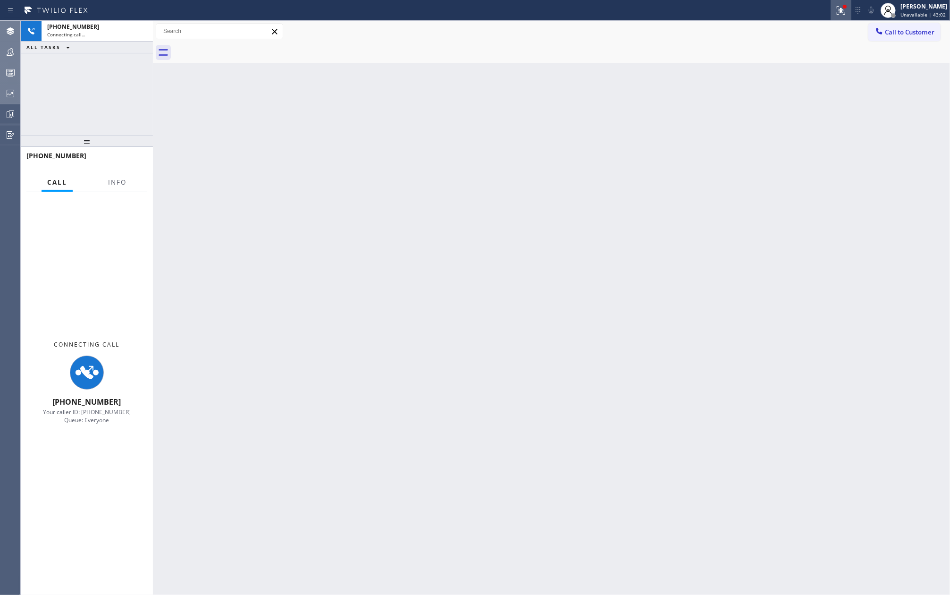
click at [846, 14] on icon at bounding box center [840, 10] width 11 height 11
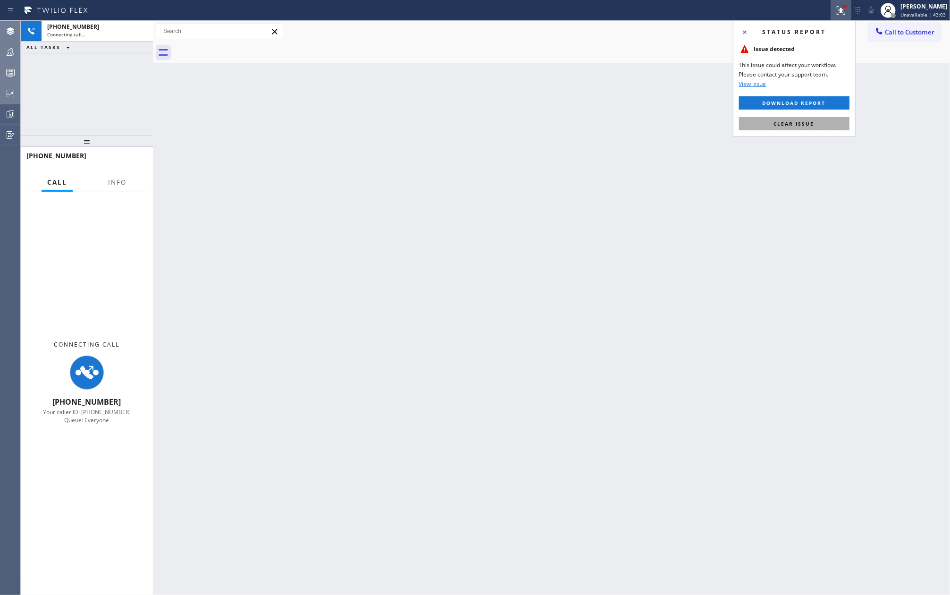
click at [813, 122] on span "Clear issue" at bounding box center [794, 123] width 41 height 7
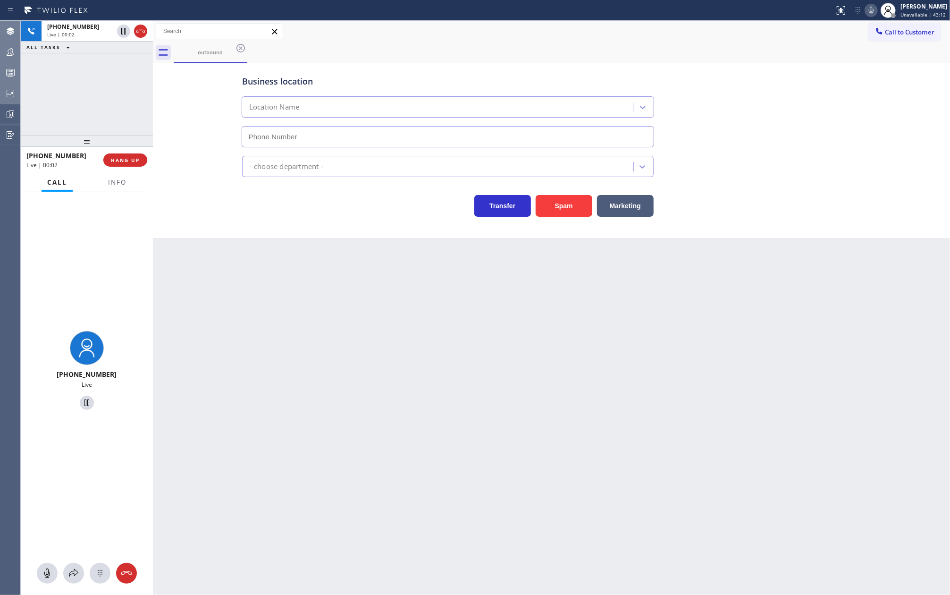
type input "[PHONE_NUMBER]"
click at [136, 157] on span "HANG UP" at bounding box center [125, 160] width 29 height 7
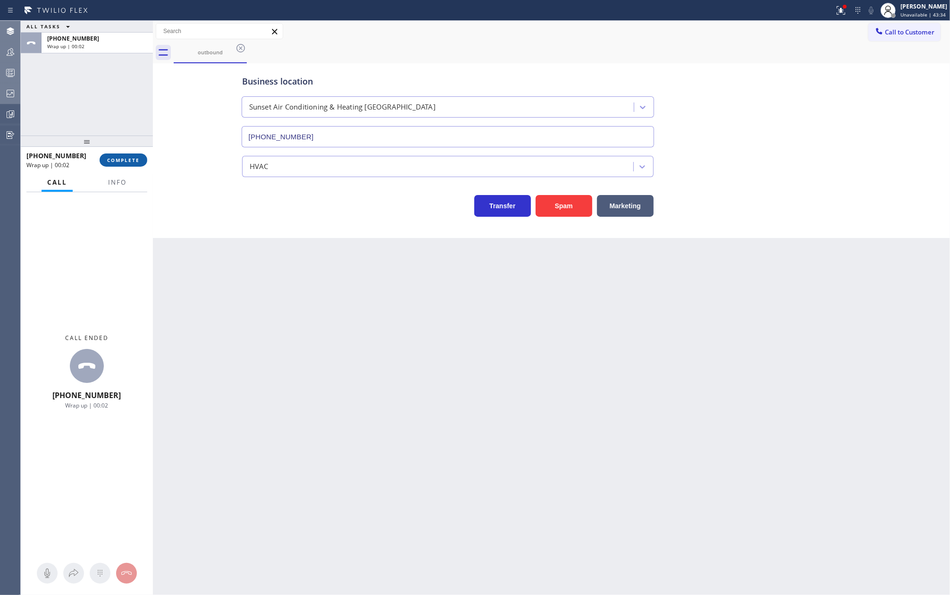
click at [131, 161] on span "COMPLETE" at bounding box center [123, 160] width 33 height 7
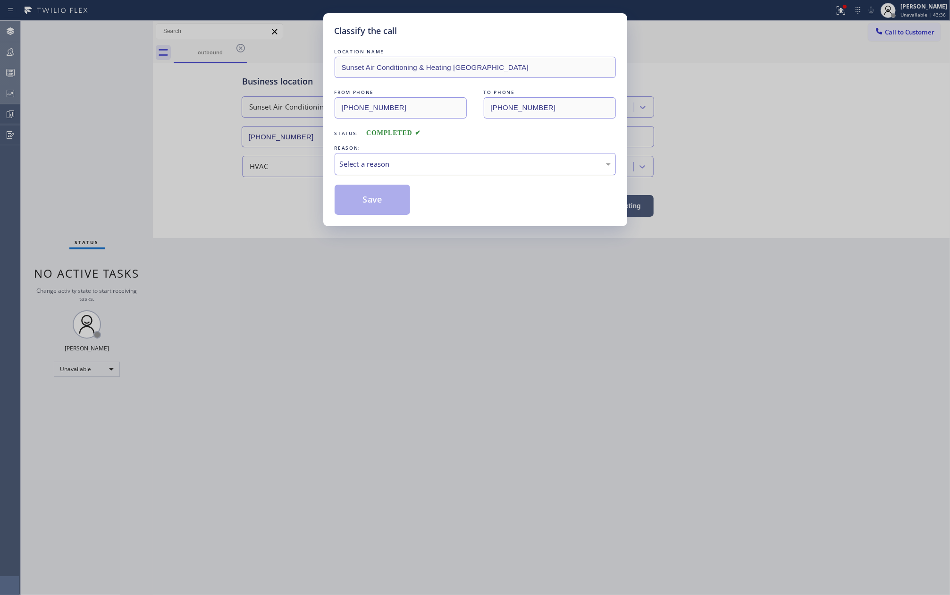
click at [458, 167] on div "Select a reason" at bounding box center [475, 164] width 271 height 11
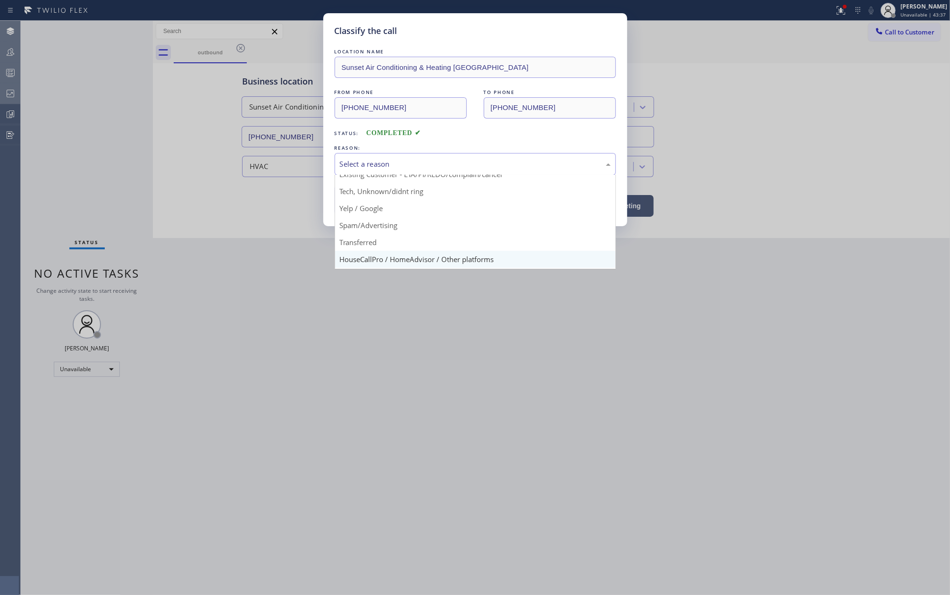
scroll to position [59, 0]
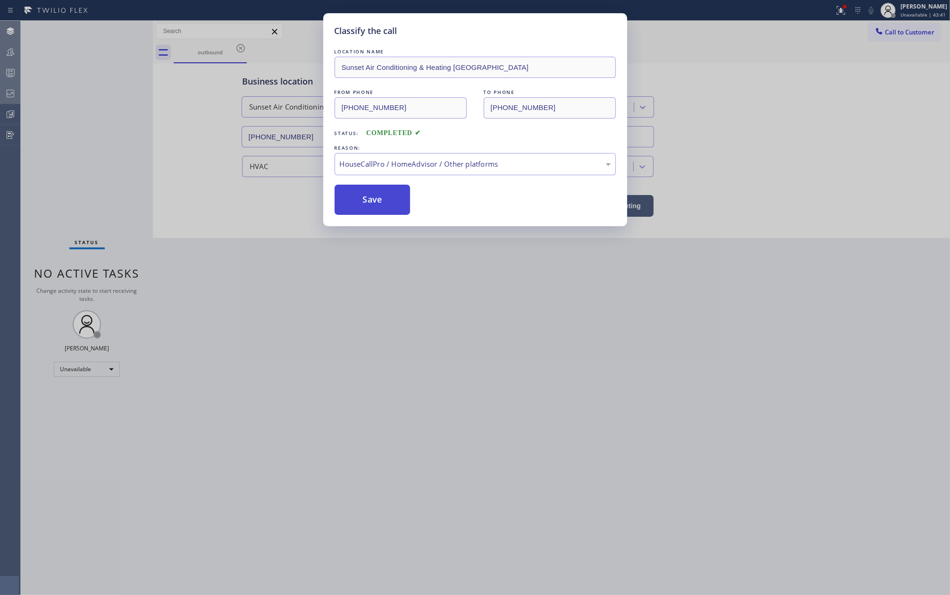
click at [361, 193] on button "Save" at bounding box center [373, 199] width 76 height 30
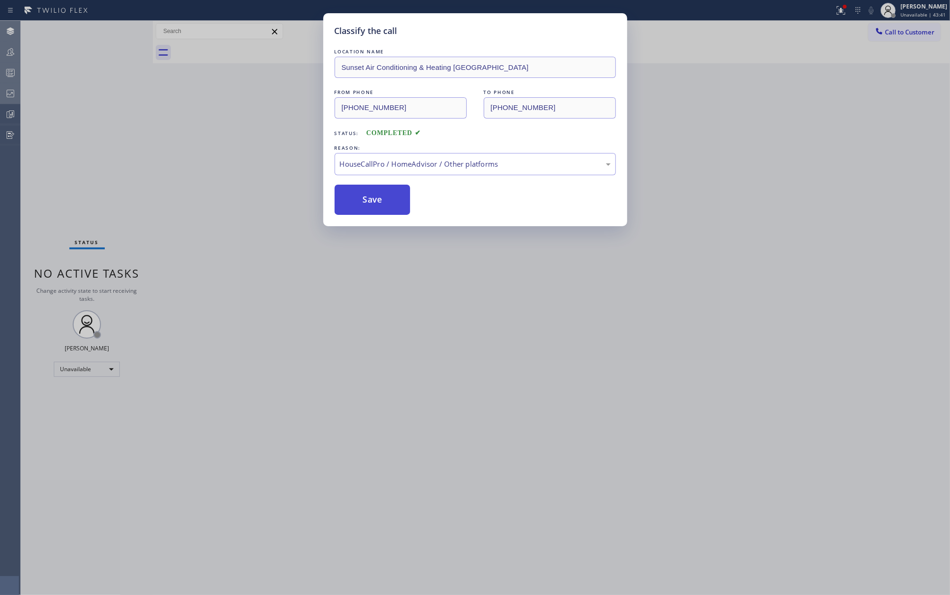
click at [361, 193] on button "Save" at bounding box center [373, 199] width 76 height 30
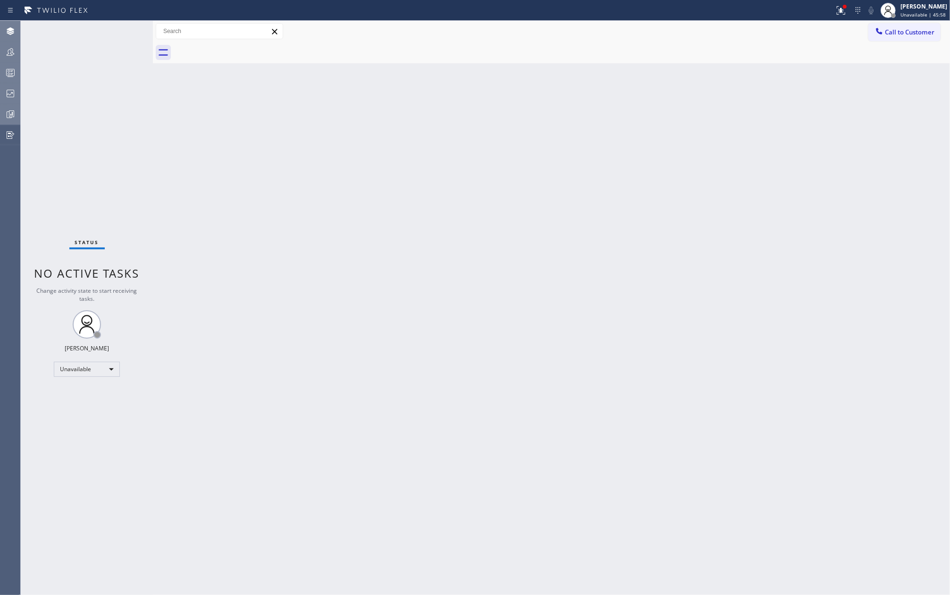
click at [16, 112] on div at bounding box center [10, 114] width 21 height 11
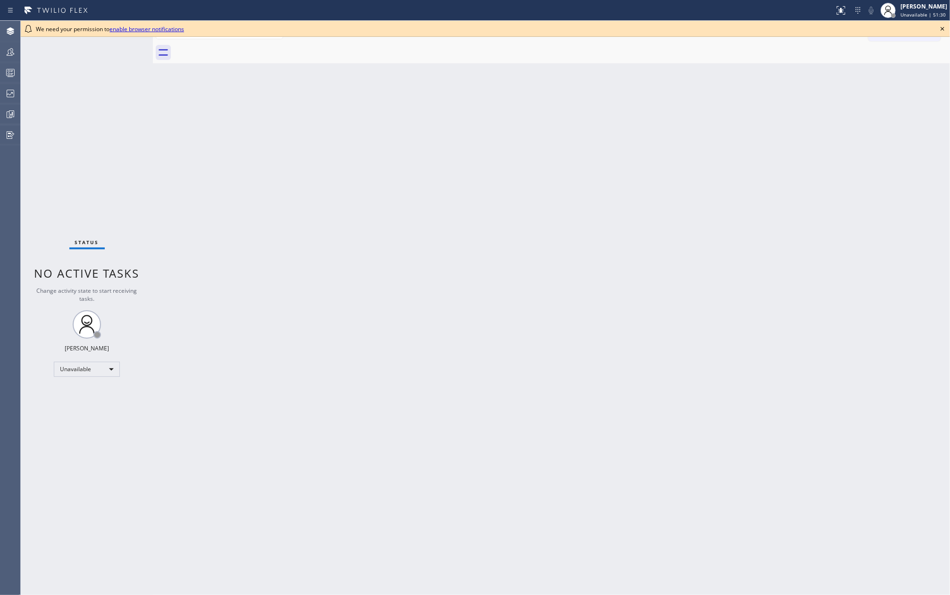
click at [946, 26] on icon at bounding box center [942, 28] width 11 height 11
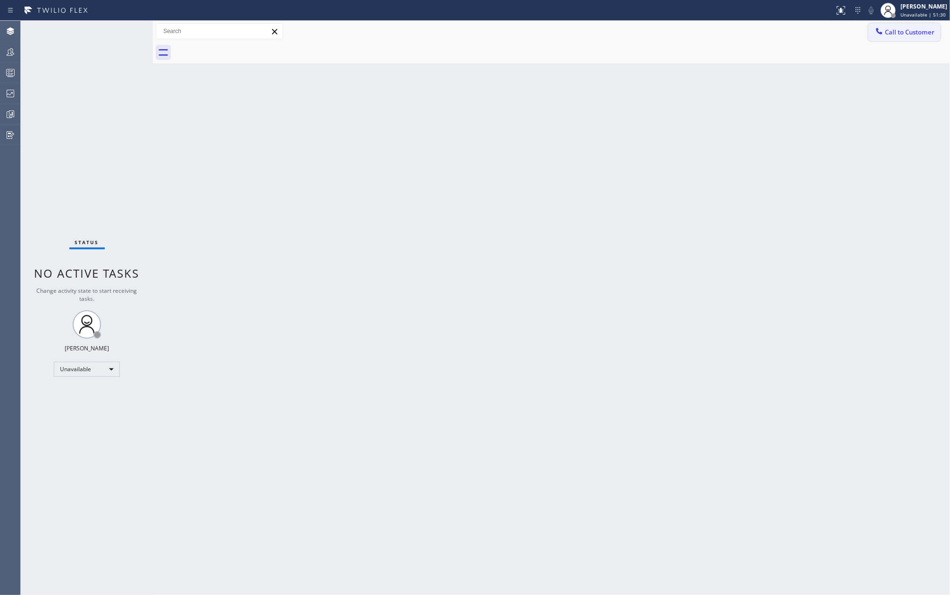
click at [918, 33] on span "Call to Customer" at bounding box center [910, 32] width 50 height 8
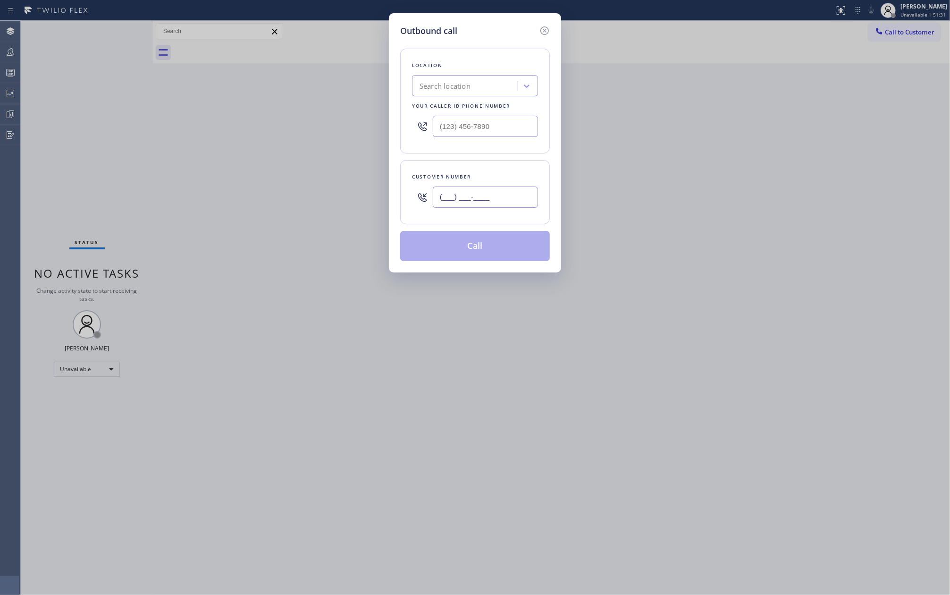
click at [486, 199] on input "(___) ___-____" at bounding box center [485, 196] width 105 height 21
paste input "929) 226-9374"
type input "(929) 226-9374"
drag, startPoint x: 504, startPoint y: 123, endPoint x: 495, endPoint y: 123, distance: 9.0
click at [495, 123] on input "(___) ___-____" at bounding box center [485, 126] width 105 height 21
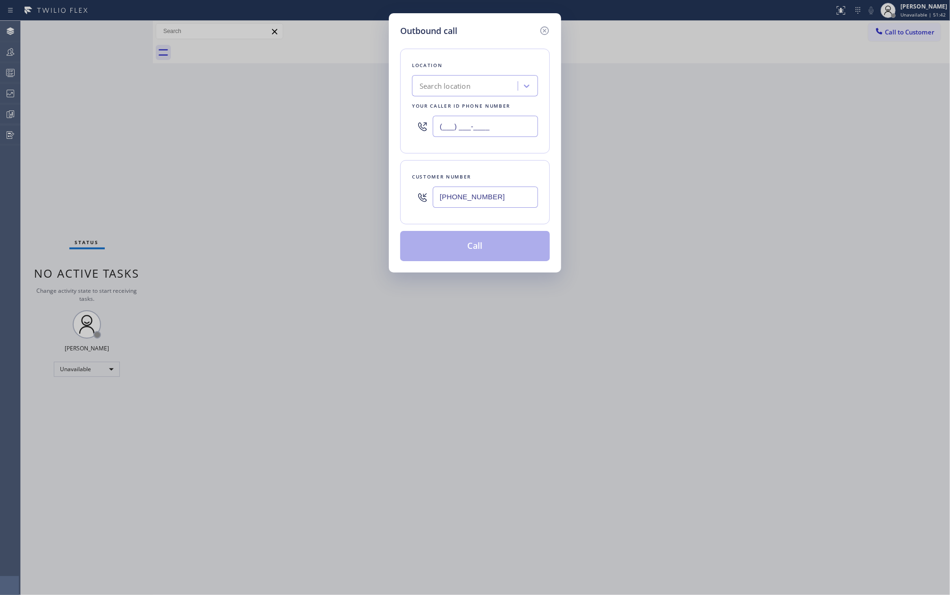
click at [439, 127] on input "(___) ___-____" at bounding box center [485, 126] width 105 height 21
paste input "929) 605-4070"
type input "(929) 605-4070"
click at [455, 240] on button "Call" at bounding box center [475, 246] width 150 height 30
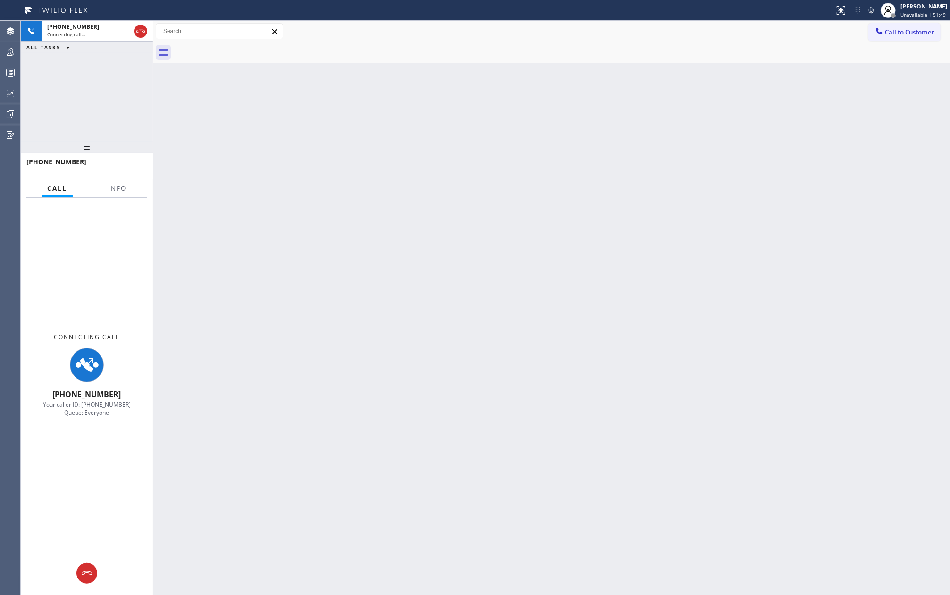
drag, startPoint x: 86, startPoint y: 227, endPoint x: 93, endPoint y: 101, distance: 127.1
click at [93, 101] on div "+19292269374 Connecting call… ALL TASKS ALL TASKS ACTIVE TASKS TASKS IN WRAP UP…" at bounding box center [87, 308] width 132 height 574
click at [485, 267] on div "Back to Dashboard Change Sender ID Customers Technicians Select a contact Outbo…" at bounding box center [551, 308] width 797 height 574
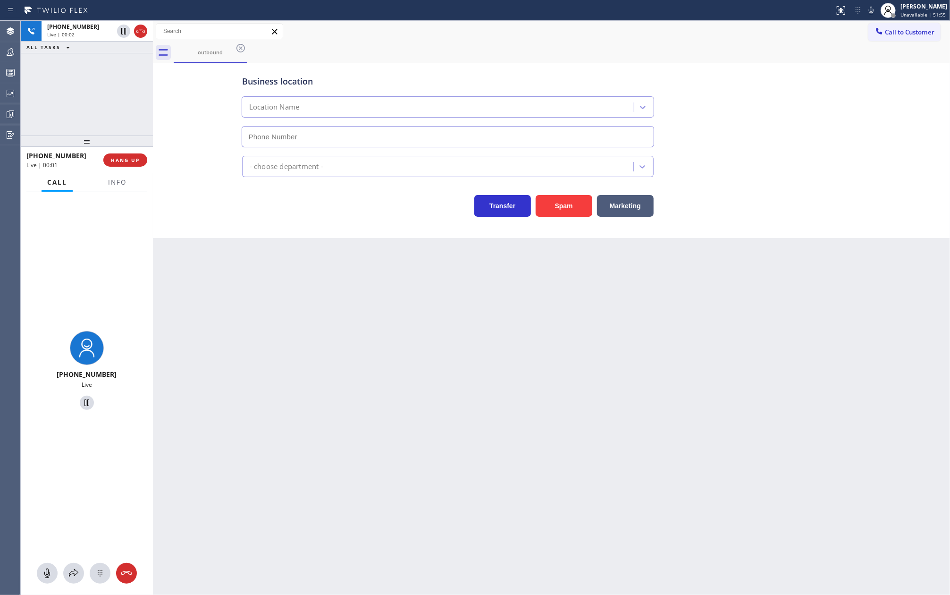
type input "(929) 605-4070"
click at [114, 161] on span "HANG UP" at bounding box center [125, 160] width 29 height 7
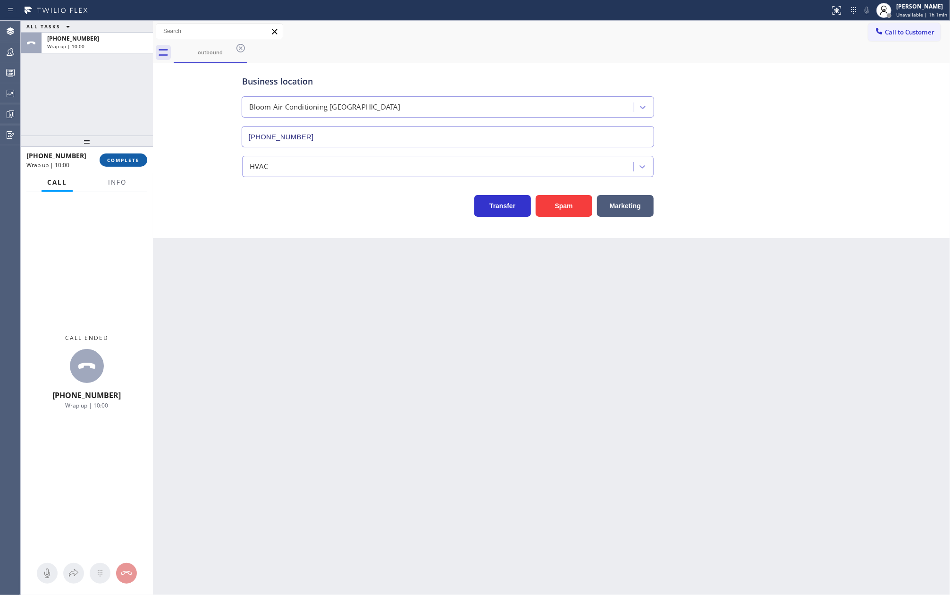
click at [117, 159] on span "COMPLETE" at bounding box center [123, 160] width 33 height 7
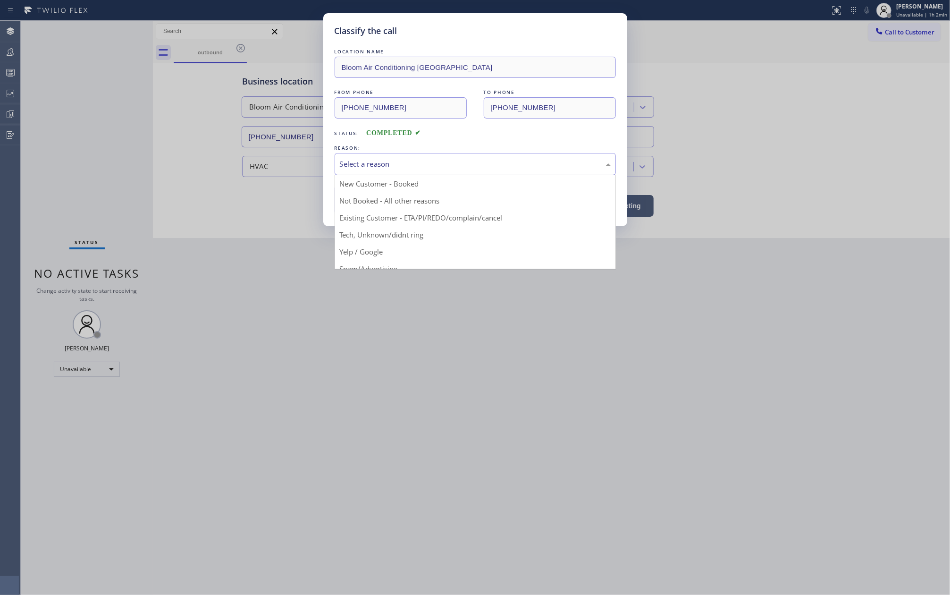
click at [378, 163] on div "Select a reason" at bounding box center [475, 164] width 271 height 11
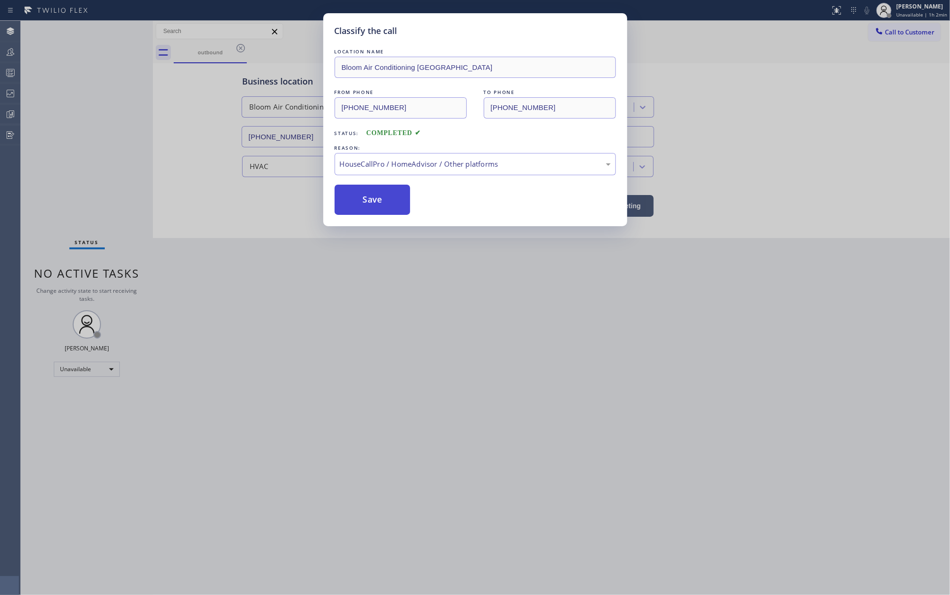
click at [380, 203] on button "Save" at bounding box center [373, 199] width 76 height 30
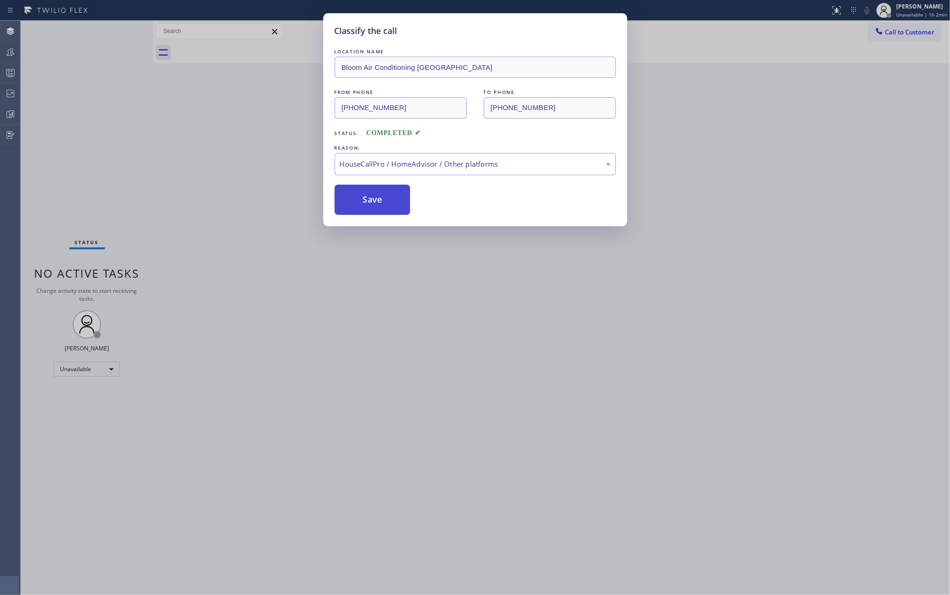
click at [380, 203] on button "Save" at bounding box center [373, 199] width 76 height 30
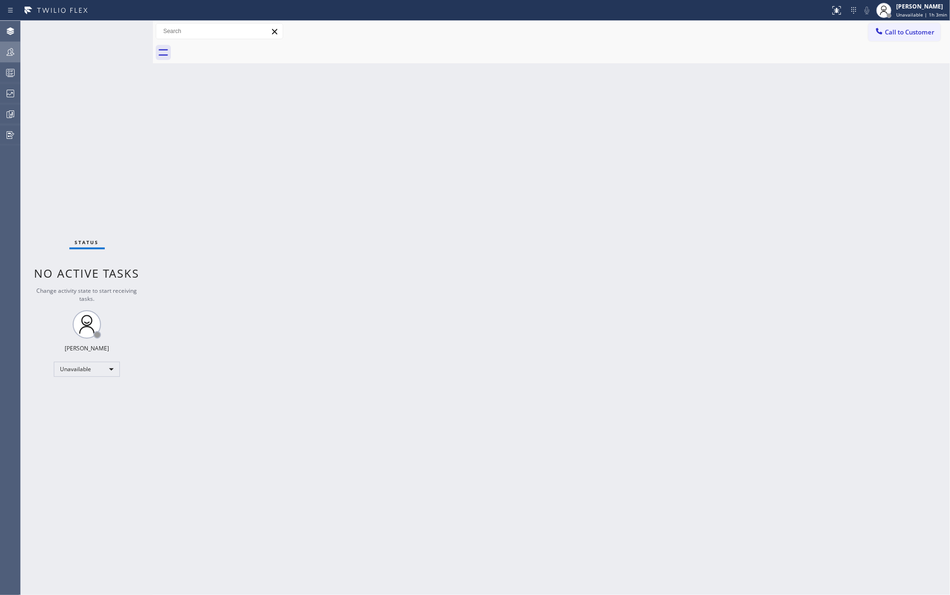
click at [9, 54] on icon at bounding box center [10, 51] width 11 height 11
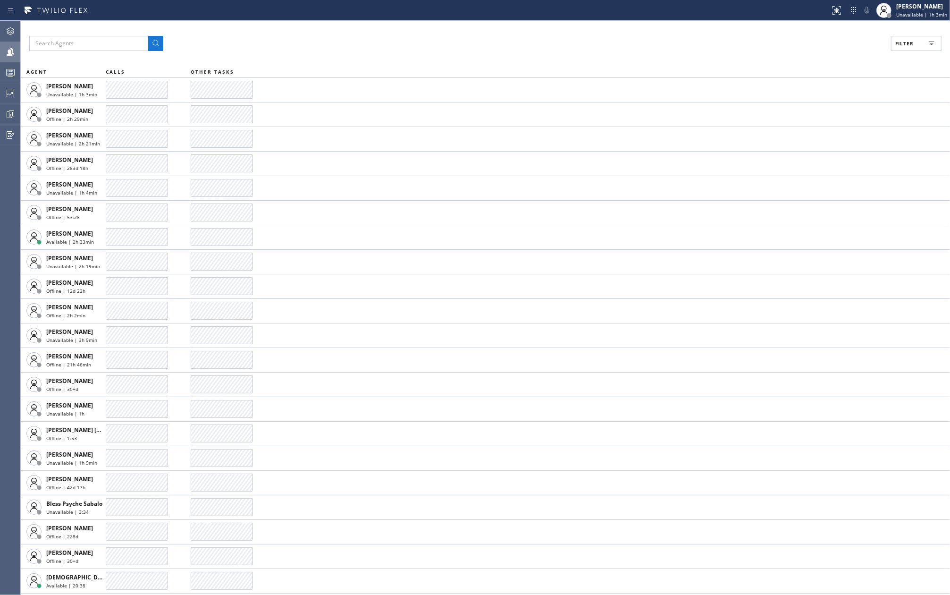
click at [911, 42] on span "Filter" at bounding box center [904, 43] width 18 height 7
click at [829, 110] on label "Available" at bounding box center [880, 112] width 124 height 8
click at [818, 110] on input "Available" at bounding box center [812, 111] width 11 height 11
checkbox input "true"
click at [886, 51] on span "Apply" at bounding box center [891, 53] width 19 height 7
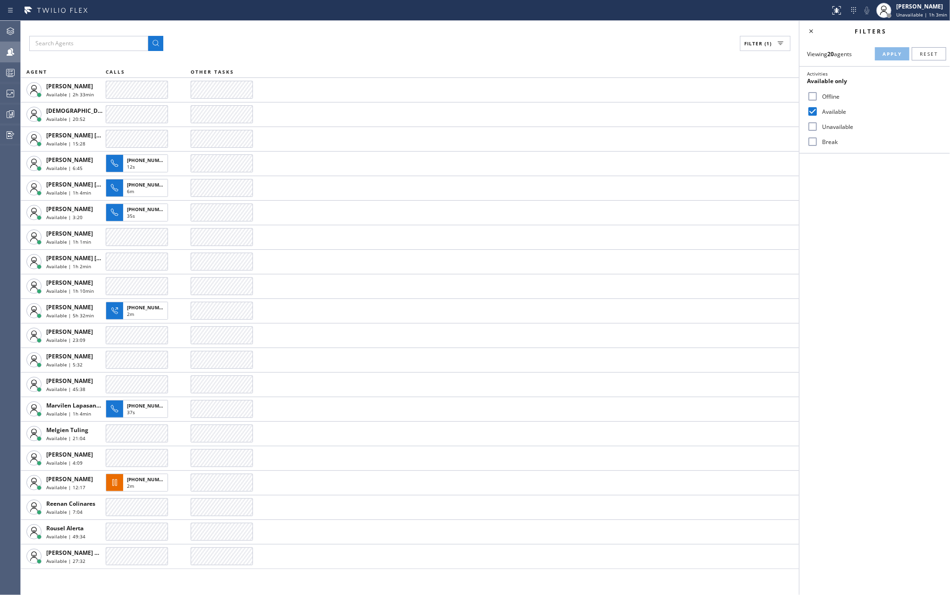
click at [814, 127] on input "Unavailable" at bounding box center [812, 126] width 11 height 11
checkbox input "true"
click at [816, 143] on input "Break" at bounding box center [812, 141] width 11 height 11
checkbox input "true"
click at [884, 50] on button "Apply" at bounding box center [892, 53] width 34 height 13
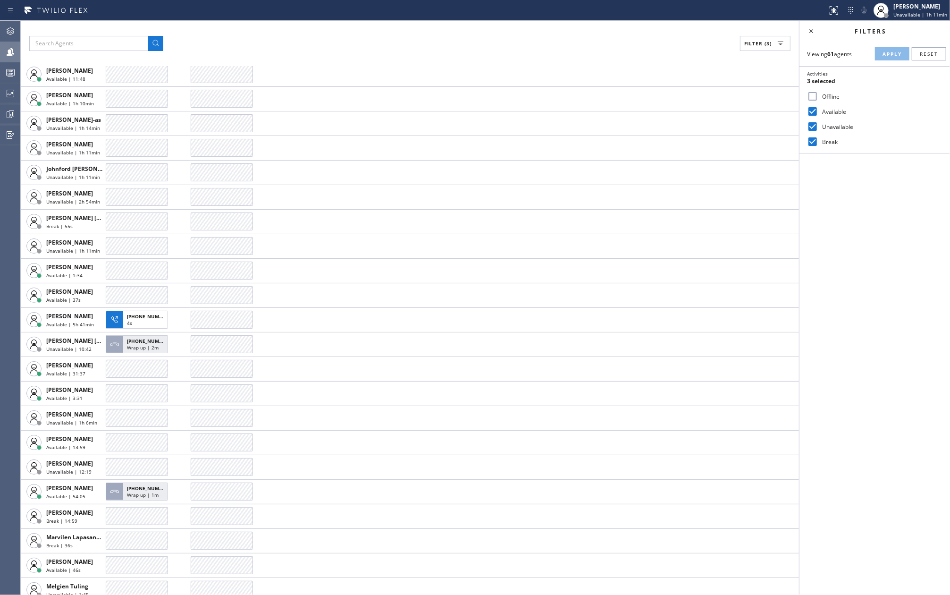
scroll to position [629, 0]
click at [284, 48] on div "Filter (3)" at bounding box center [409, 43] width 761 height 15
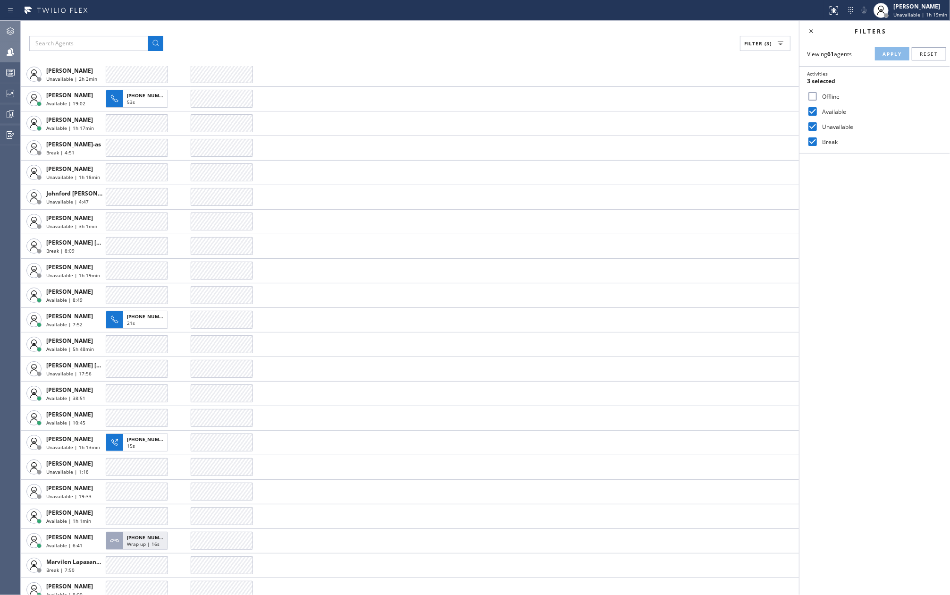
click at [17, 33] on div at bounding box center [10, 30] width 21 height 11
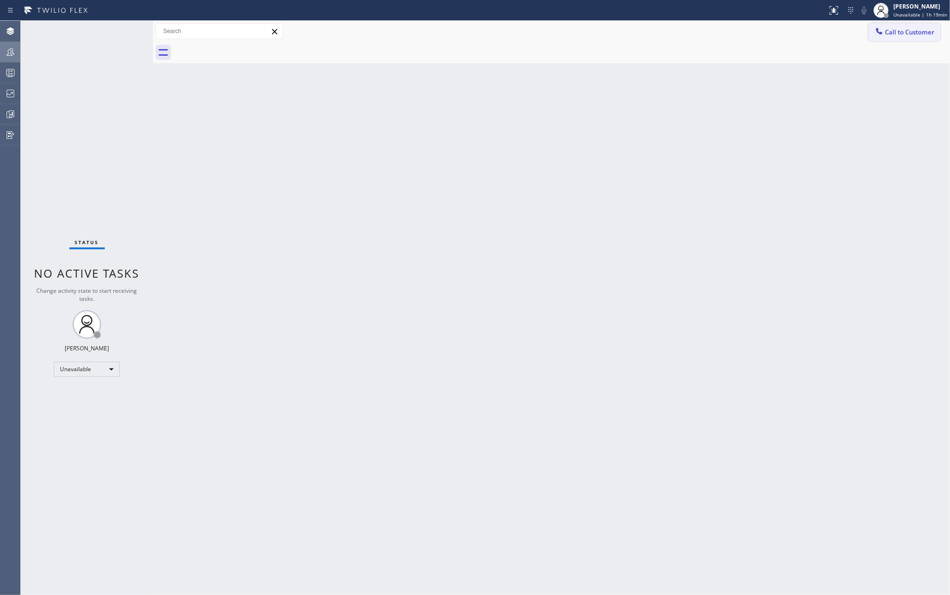
click at [922, 34] on span "Call to Customer" at bounding box center [910, 32] width 50 height 8
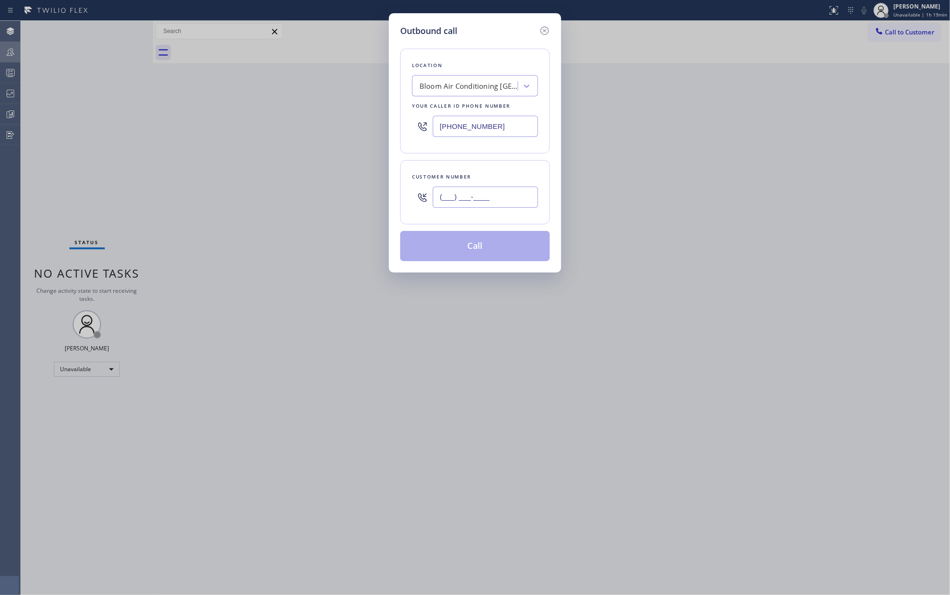
click at [445, 201] on input "(___) ___-____" at bounding box center [485, 196] width 105 height 21
paste input "352) 604-8232"
type input "(352) 604-8232"
drag, startPoint x: 504, startPoint y: 122, endPoint x: 408, endPoint y: 128, distance: 96.0
click at [408, 128] on div "Location Bloom Air Conditioning Midwood Your caller id phone number (929) 605-4…" at bounding box center [475, 101] width 150 height 105
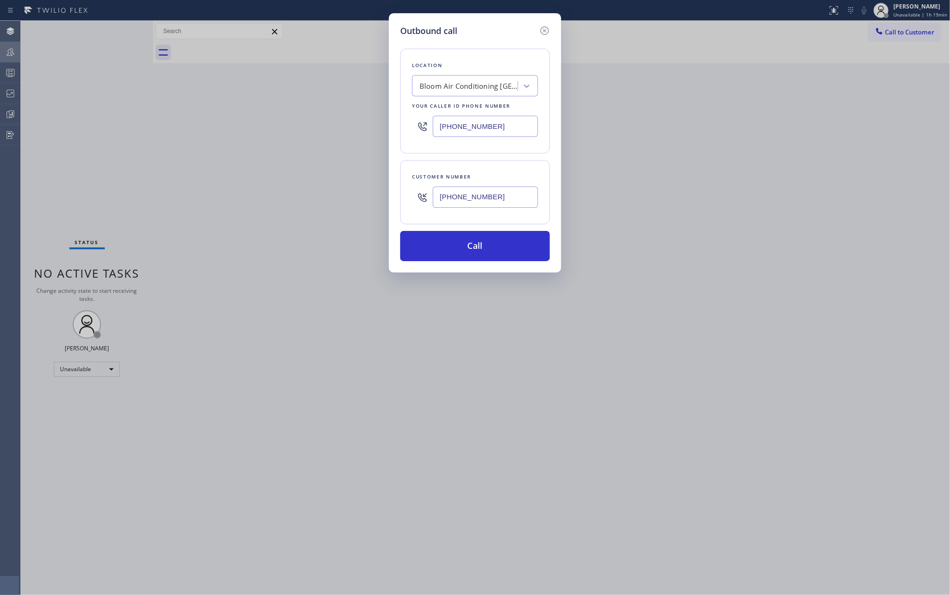
paste input "352) 309-1667"
type input "(352) 309-1667"
click at [480, 244] on button "Call" at bounding box center [475, 246] width 150 height 30
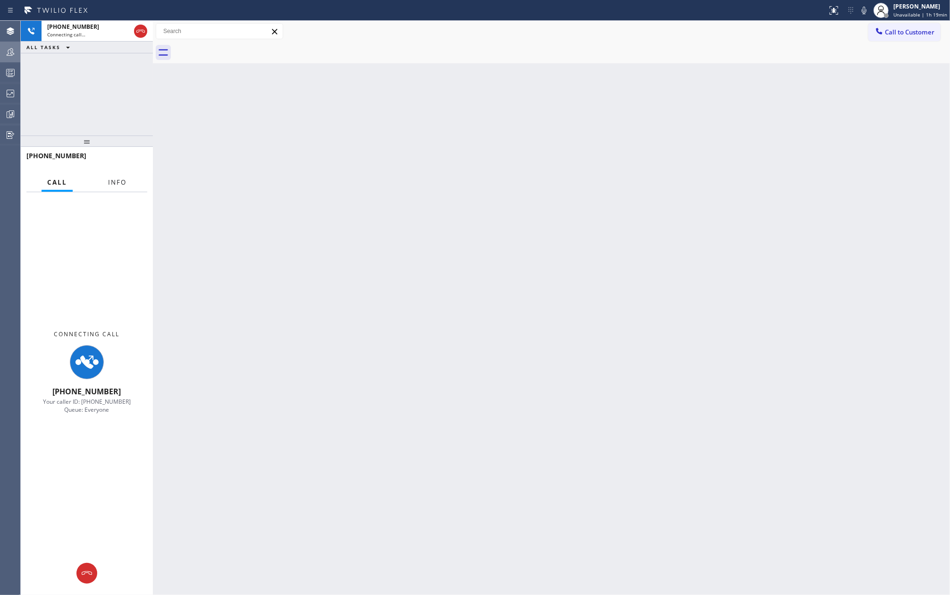
click at [114, 182] on span "Info" at bounding box center [117, 182] width 18 height 8
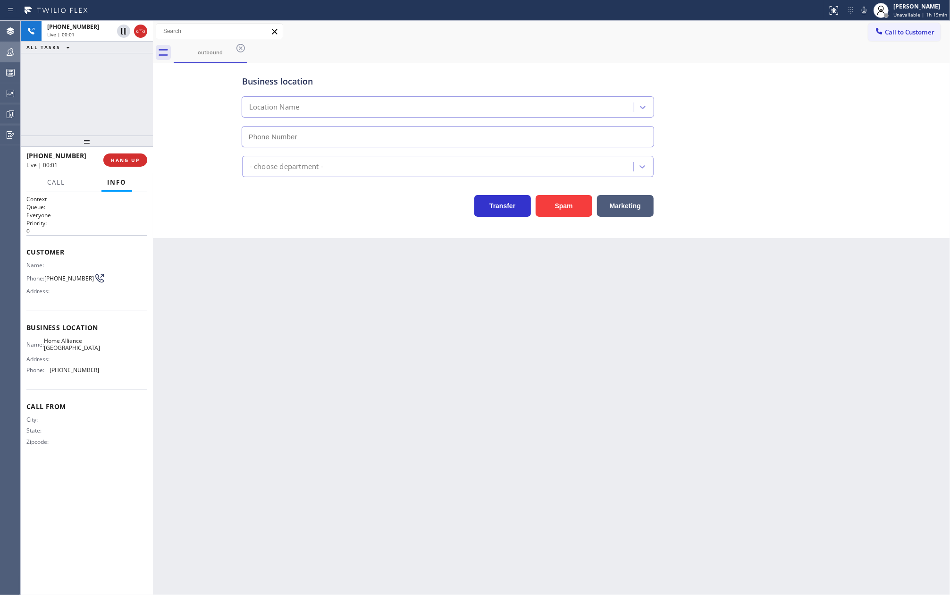
type input "(352) 309-1667"
click at [123, 161] on span "HANG UP" at bounding box center [125, 160] width 29 height 7
click at [126, 157] on span "COMPLETE" at bounding box center [123, 160] width 33 height 7
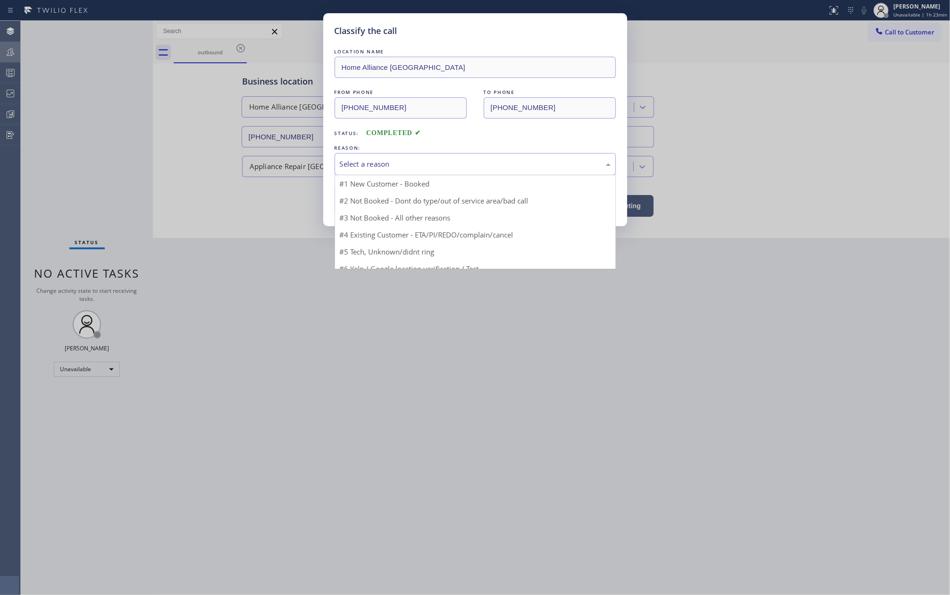
click at [395, 159] on div "Select a reason" at bounding box center [475, 164] width 271 height 11
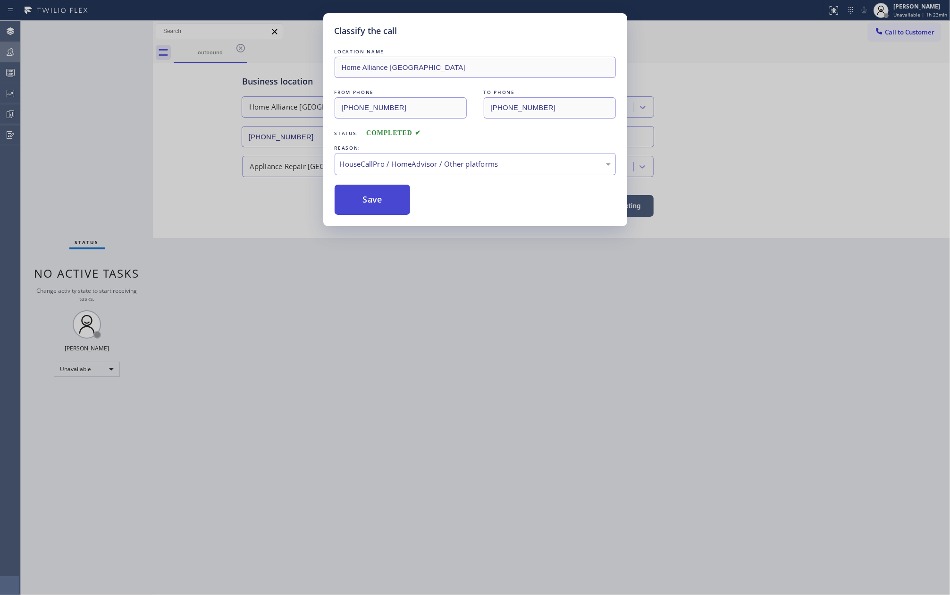
click at [367, 193] on button "Save" at bounding box center [373, 199] width 76 height 30
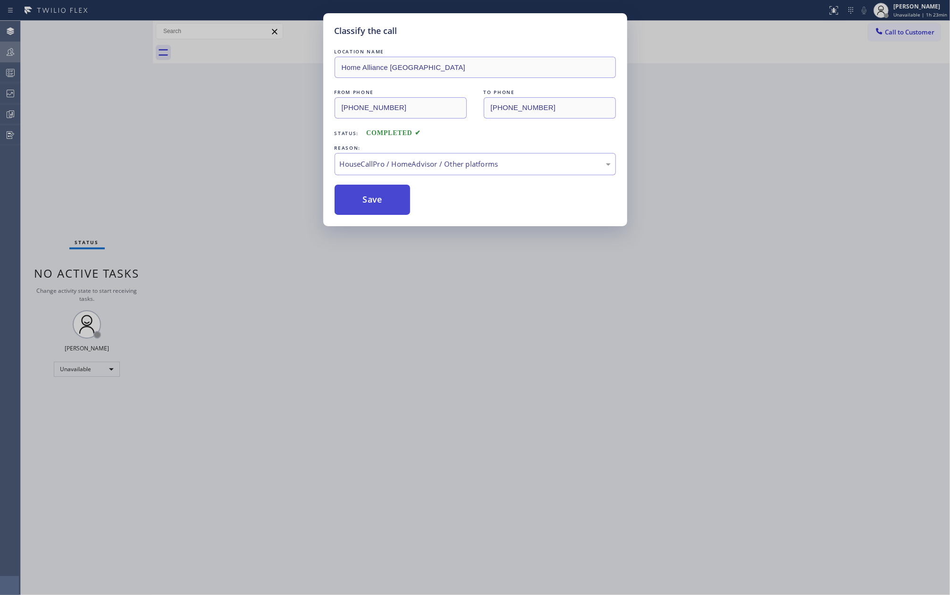
click at [365, 197] on button "Save" at bounding box center [373, 199] width 76 height 30
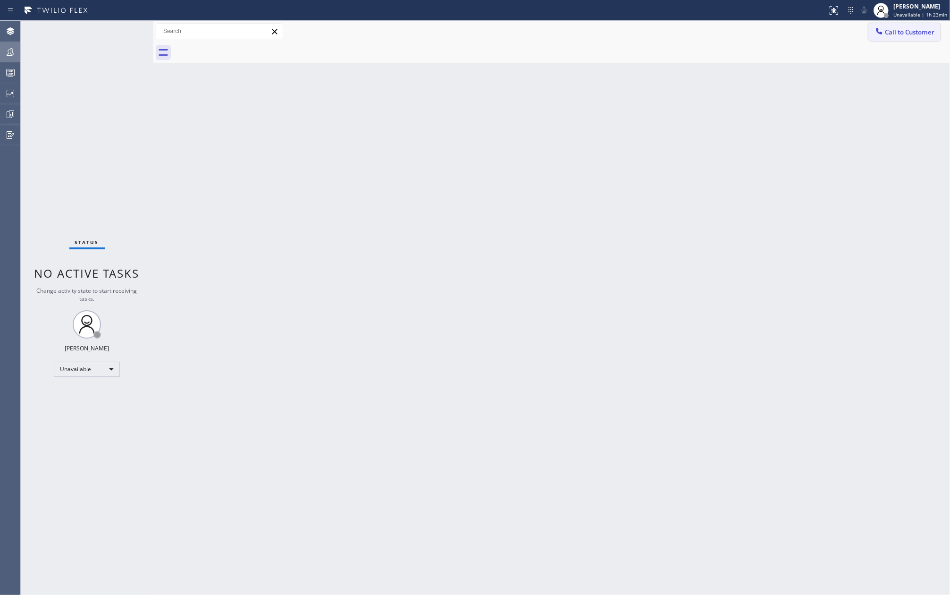
click at [930, 31] on span "Call to Customer" at bounding box center [910, 32] width 50 height 8
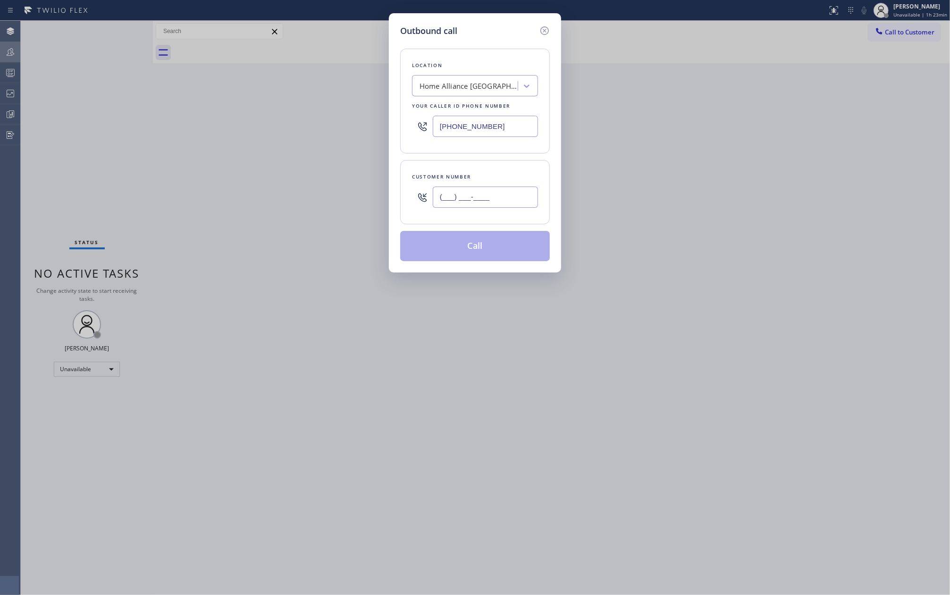
click at [486, 195] on input "(___) ___-____" at bounding box center [485, 196] width 105 height 21
paste input "213) 823-1058"
type input "(213) 823-1058"
drag, startPoint x: 518, startPoint y: 123, endPoint x: 411, endPoint y: 131, distance: 106.4
click at [411, 131] on div "Location Home Alliance Brooksville Your caller id phone number (352) 309-1667" at bounding box center [475, 101] width 150 height 105
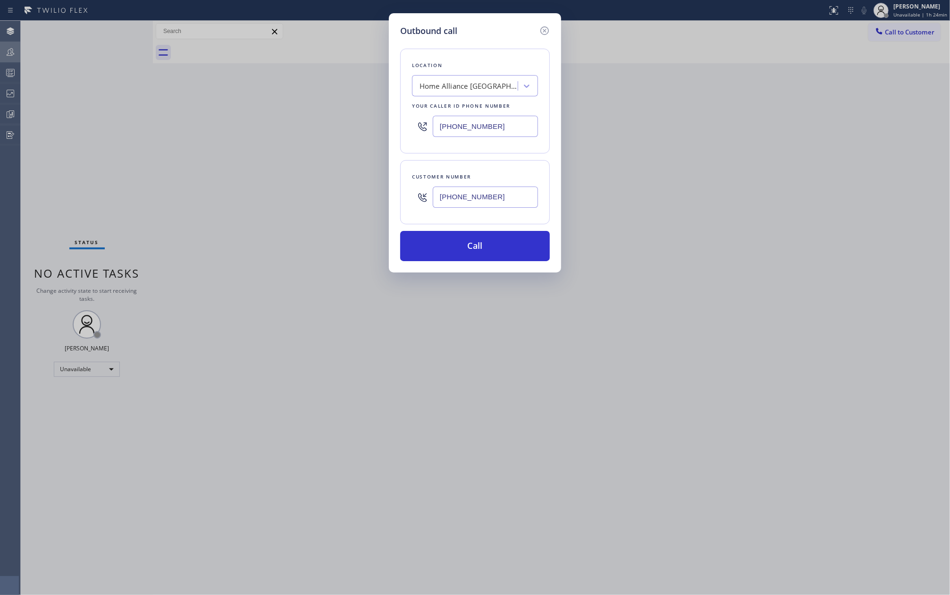
paste input "213) 855-1866"
type input "(213) 855-1866"
click at [497, 241] on button "Call" at bounding box center [475, 246] width 150 height 30
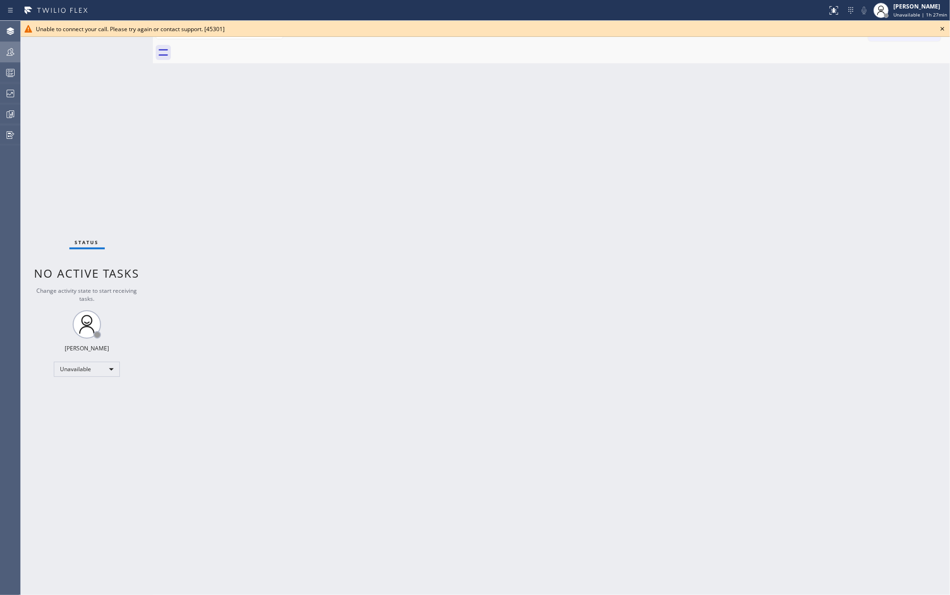
click at [944, 25] on icon at bounding box center [942, 28] width 11 height 11
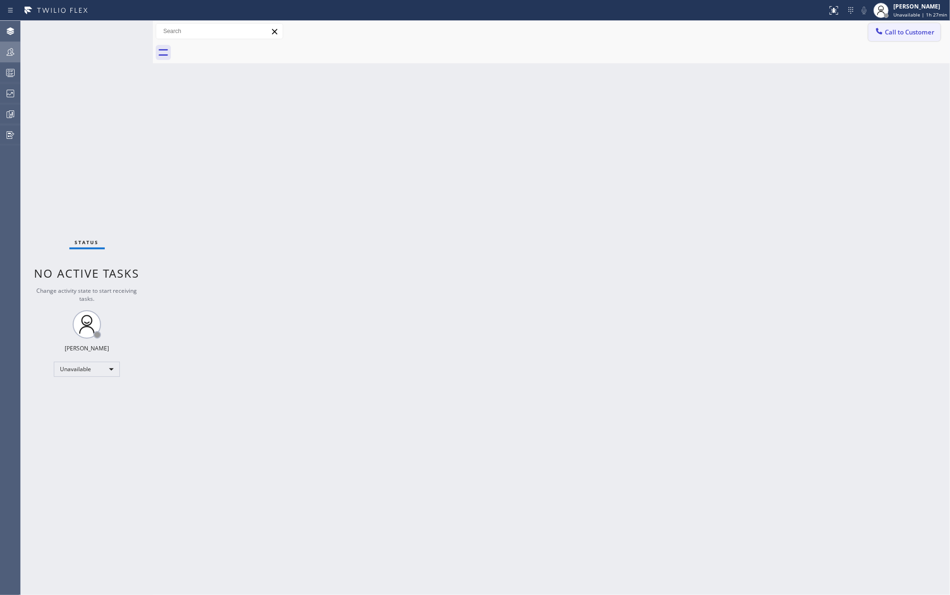
click at [906, 29] on span "Call to Customer" at bounding box center [910, 32] width 50 height 8
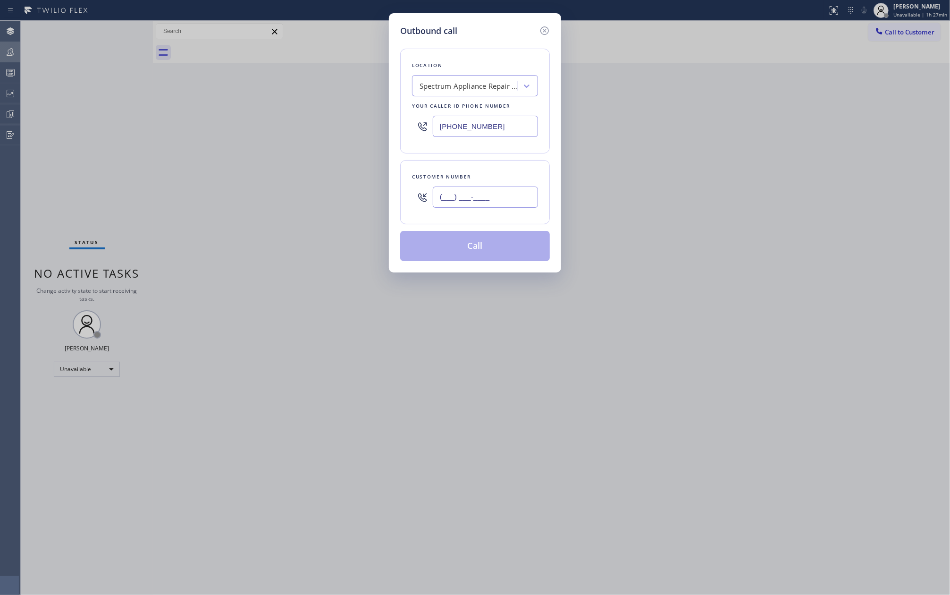
click at [465, 197] on input "(___) ___-____" at bounding box center [485, 196] width 105 height 21
paste input "805) 433-1620"
type input "(805) 433-1620"
drag, startPoint x: 524, startPoint y: 123, endPoint x: 395, endPoint y: 131, distance: 129.1
click at [395, 131] on div "Outbound call Location Spectrum Appliance Repair Palm Springs Your caller id ph…" at bounding box center [475, 142] width 172 height 259
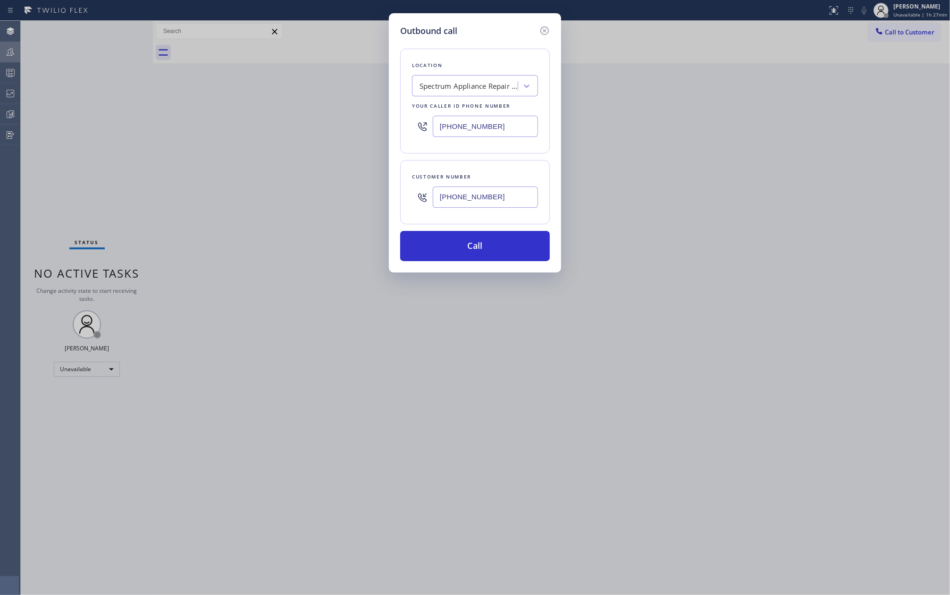
paste input "805) 266-7097"
type input "(805) 266-7097"
click at [475, 244] on button "Call" at bounding box center [475, 246] width 150 height 30
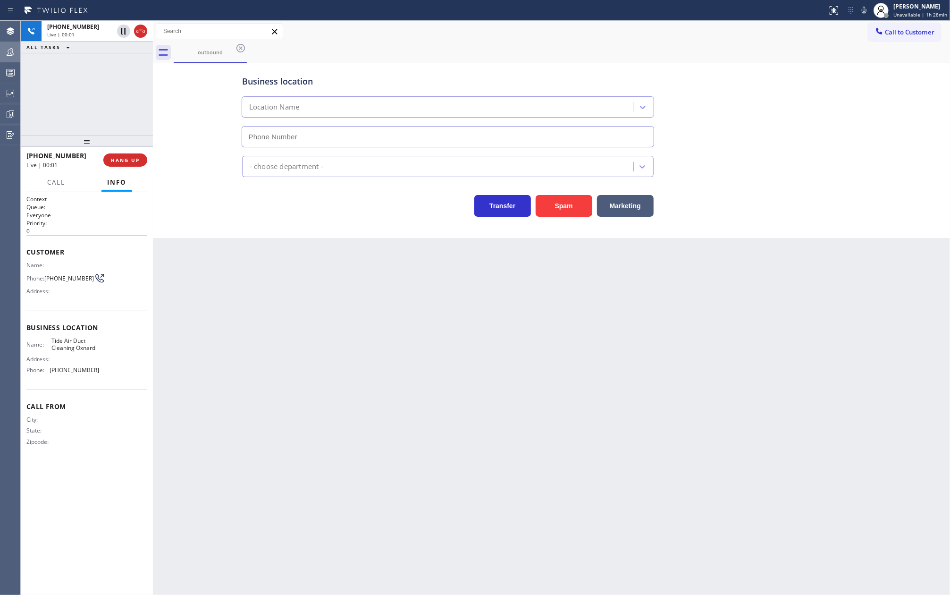
type input "(805) 266-7097"
click at [112, 155] on button "HANG UP" at bounding box center [125, 159] width 44 height 13
click at [891, 31] on span "Call to Customer" at bounding box center [910, 32] width 50 height 8
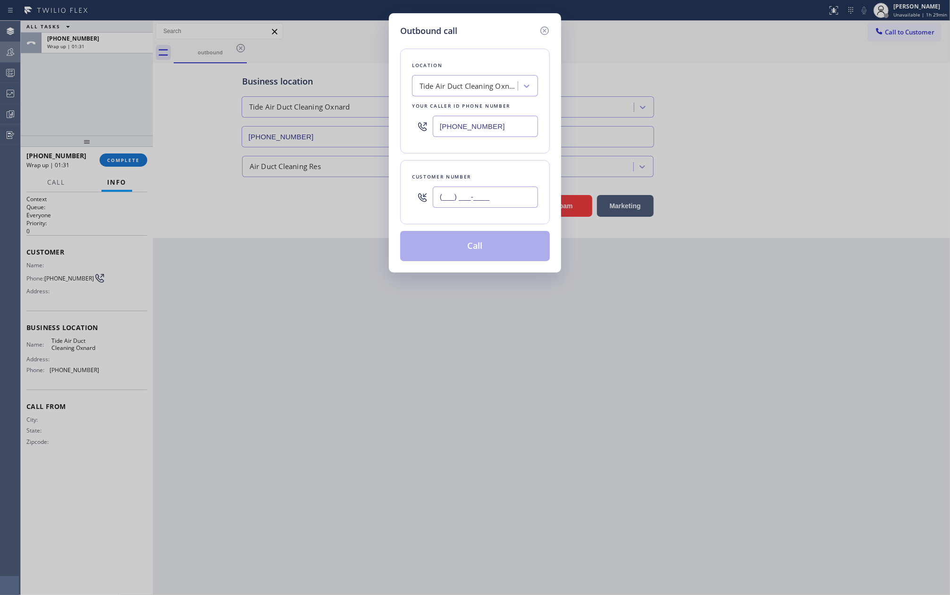
click at [504, 191] on input "(___) ___-____" at bounding box center [485, 196] width 105 height 21
paste input "602) 755-4861"
type input "(602) 755-4861"
drag, startPoint x: 498, startPoint y: 123, endPoint x: 420, endPoint y: 122, distance: 78.3
click at [420, 122] on div "(805) 266-7097" at bounding box center [475, 126] width 126 height 31
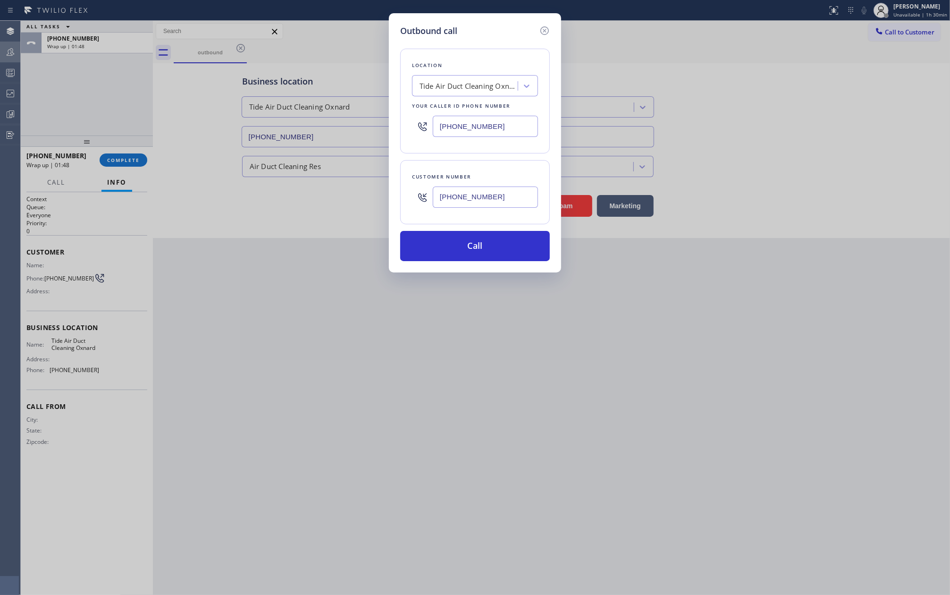
paste input "602) 932-2366"
type input "(602) 932-2366"
click at [460, 255] on button "Call" at bounding box center [475, 246] width 150 height 30
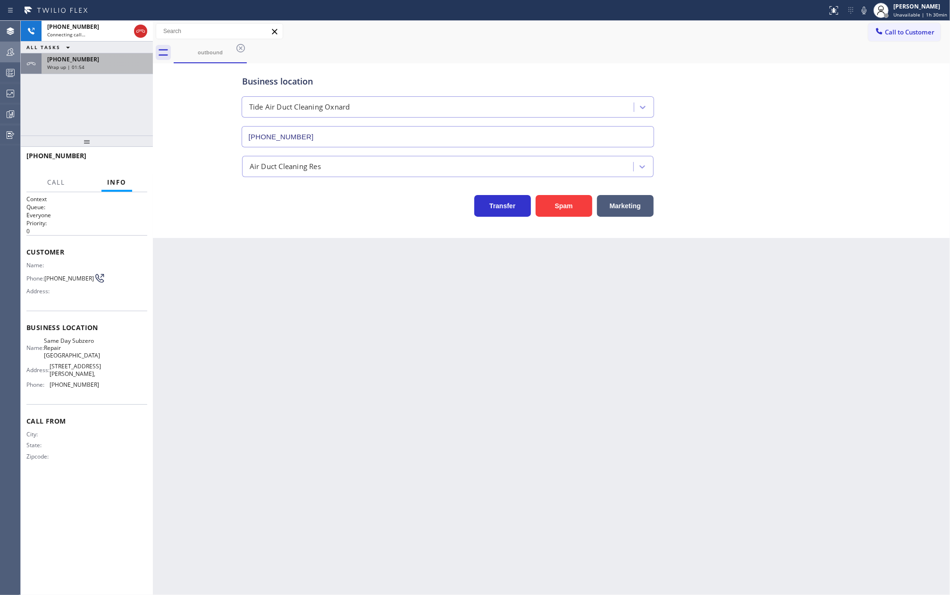
click at [81, 65] on span "Wrap up | 01:54" at bounding box center [65, 67] width 37 height 7
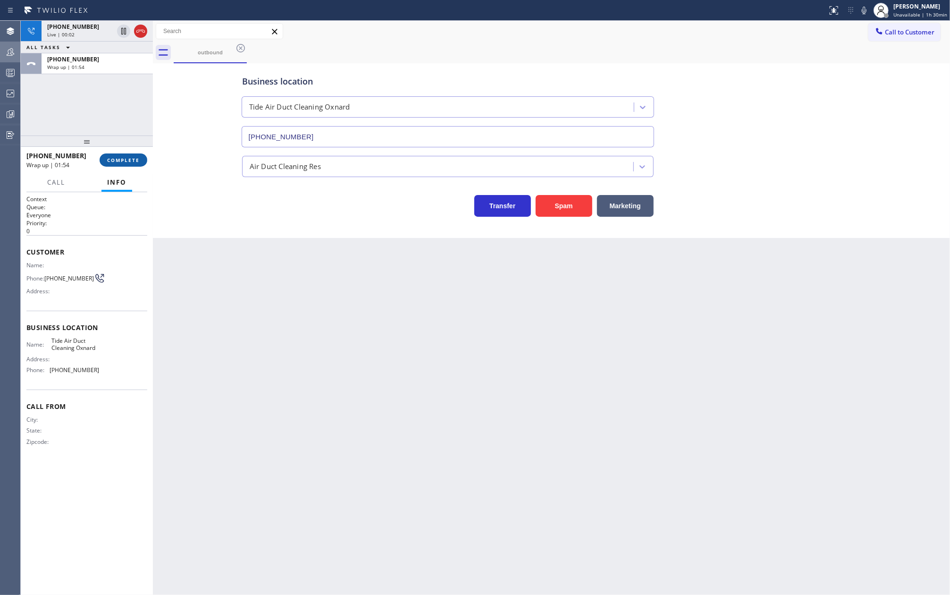
click at [128, 158] on span "COMPLETE" at bounding box center [123, 160] width 33 height 7
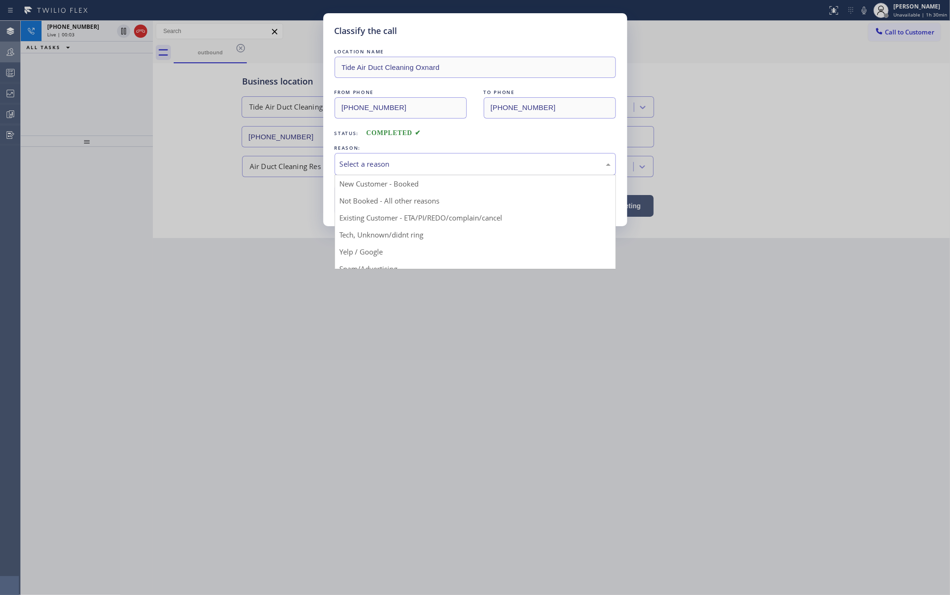
click at [379, 163] on div "Select a reason" at bounding box center [475, 164] width 271 height 11
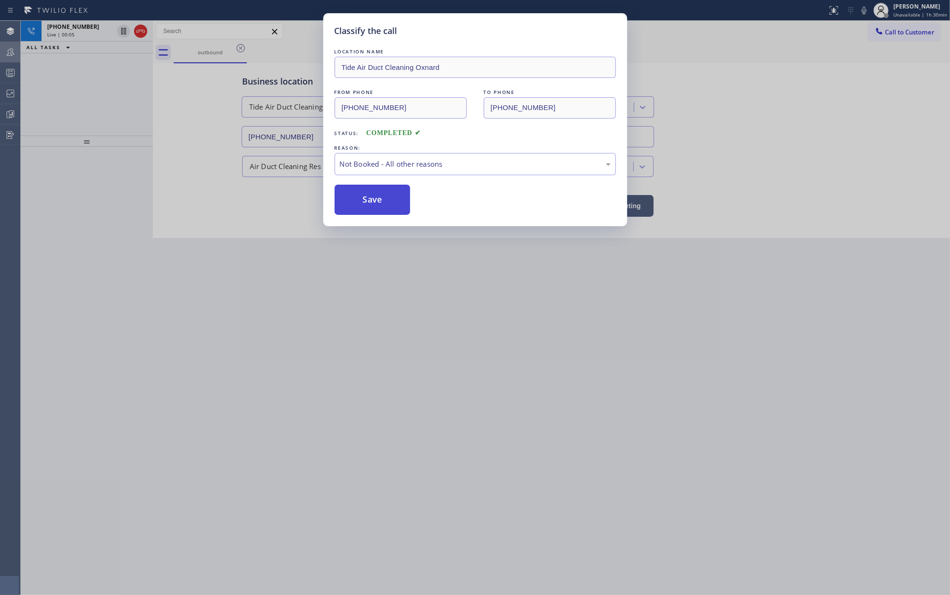
click at [393, 200] on button "Save" at bounding box center [373, 199] width 76 height 30
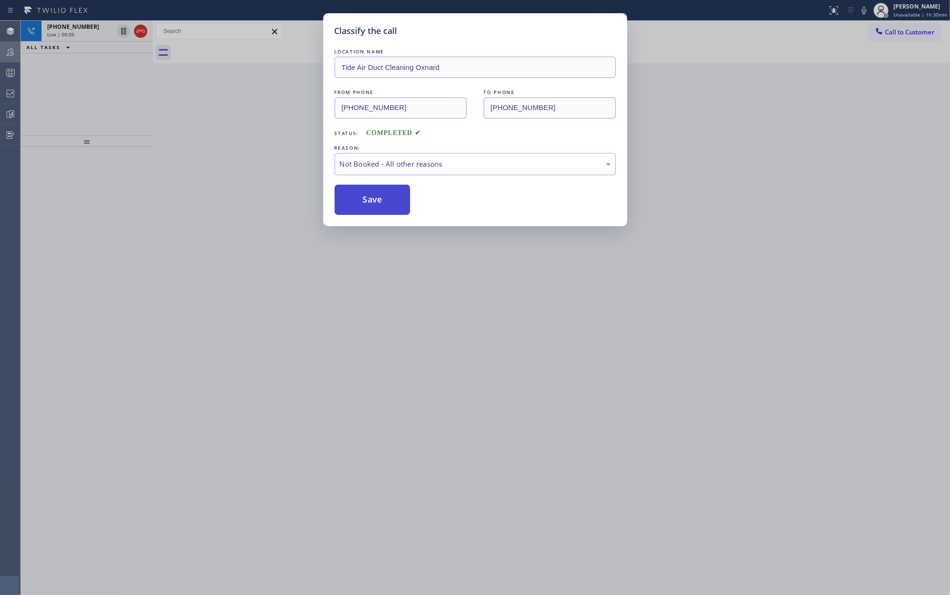
click at [393, 200] on button "Save" at bounding box center [373, 199] width 76 height 30
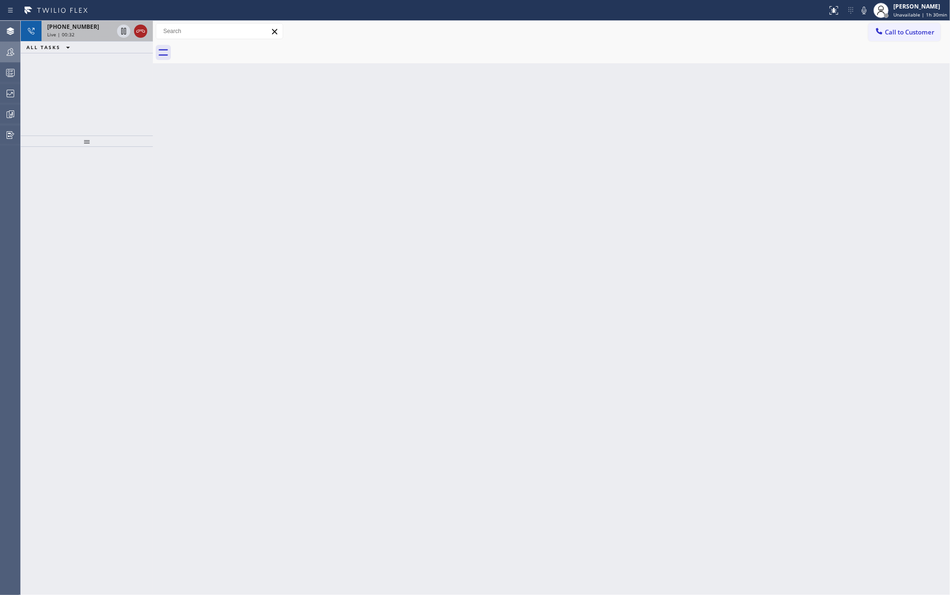
click at [139, 31] on icon at bounding box center [140, 31] width 8 height 3
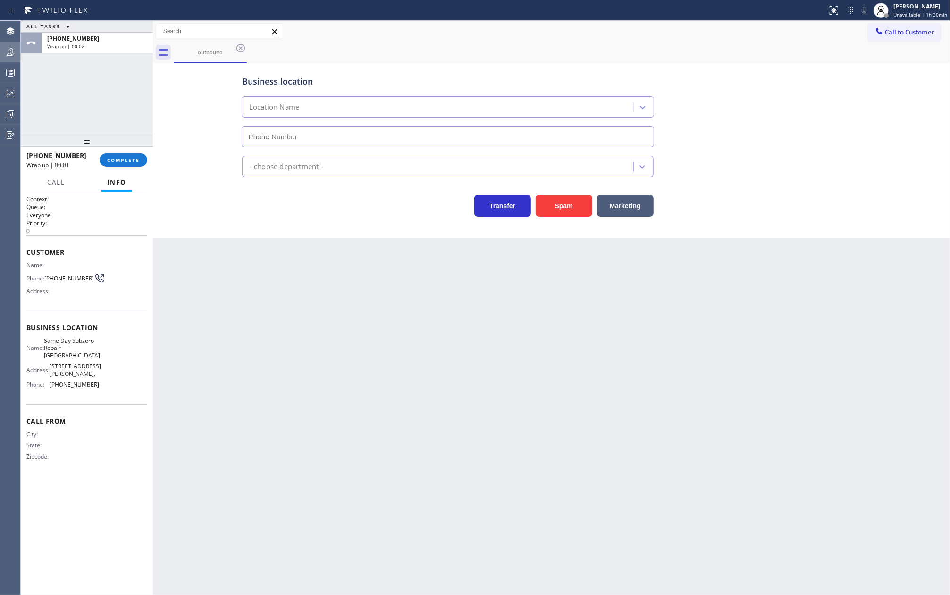
type input "(602) 932-2366"
click at [895, 31] on span "Call to Customer" at bounding box center [910, 32] width 50 height 8
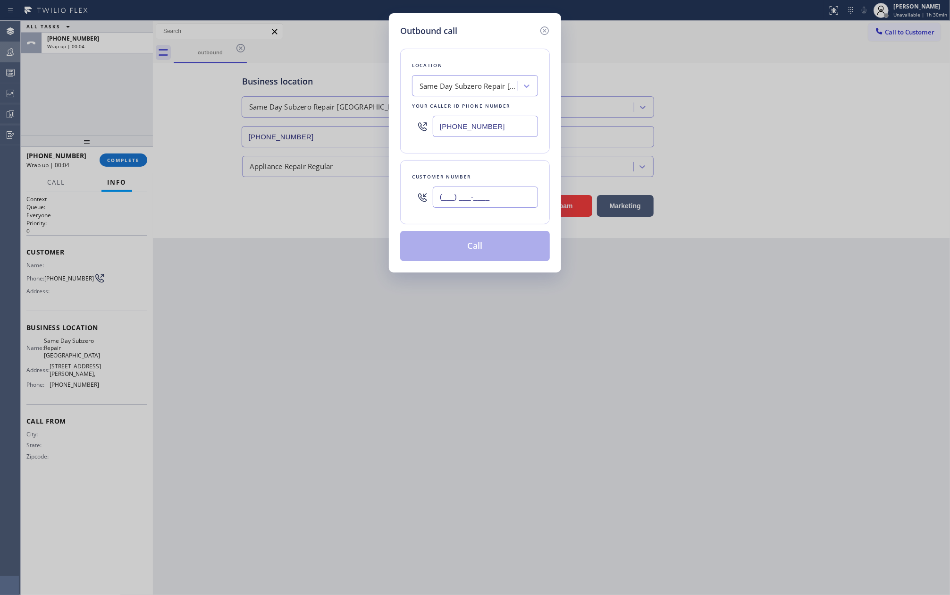
click at [501, 202] on input "(___) ___-____" at bounding box center [485, 196] width 105 height 21
paste input "310) 754-4080"
click at [486, 248] on button "Call" at bounding box center [475, 246] width 150 height 30
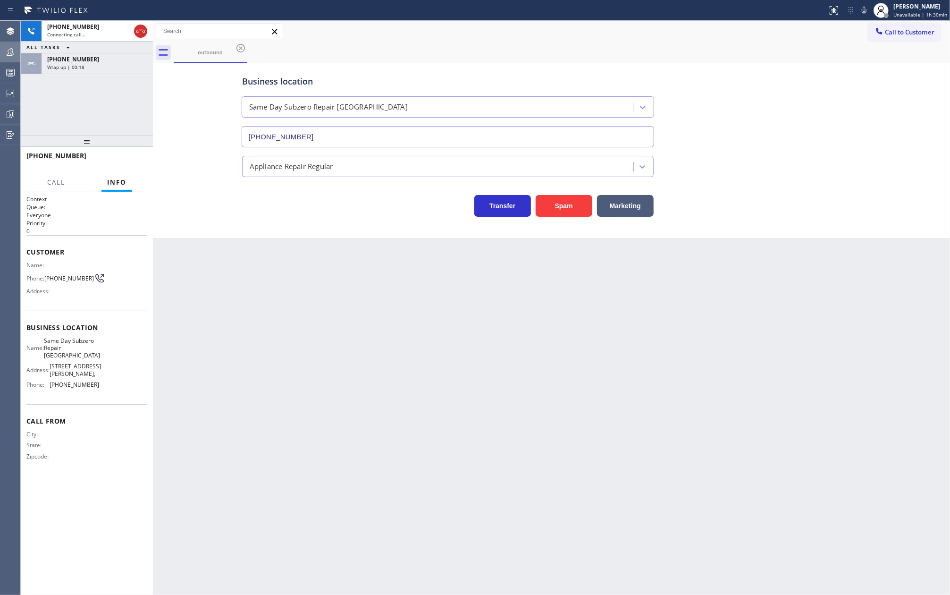
click at [101, 62] on div "+16027554861" at bounding box center [97, 59] width 100 height 8
click at [130, 157] on span "COMPLETE" at bounding box center [123, 160] width 33 height 7
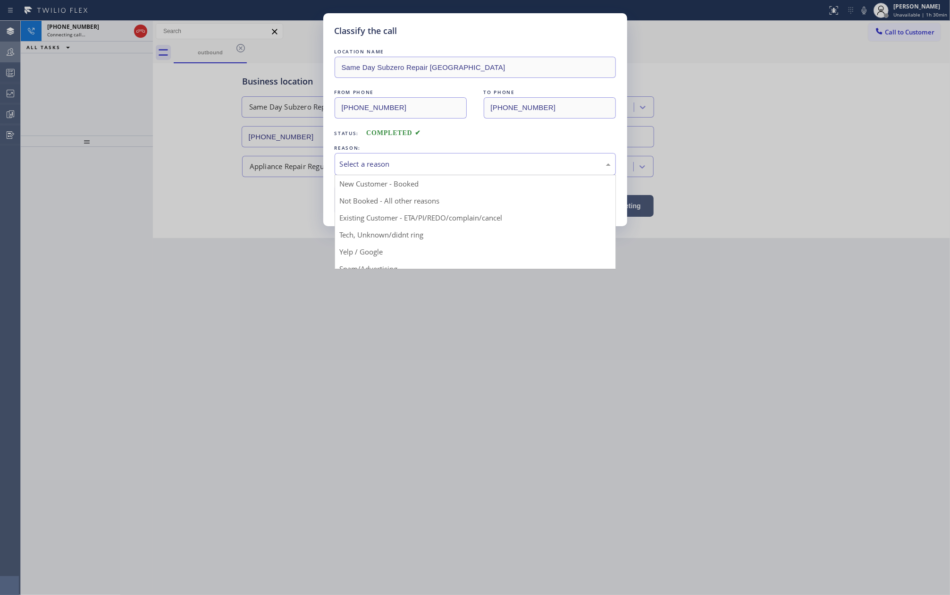
click at [450, 167] on div "Select a reason" at bounding box center [475, 164] width 271 height 11
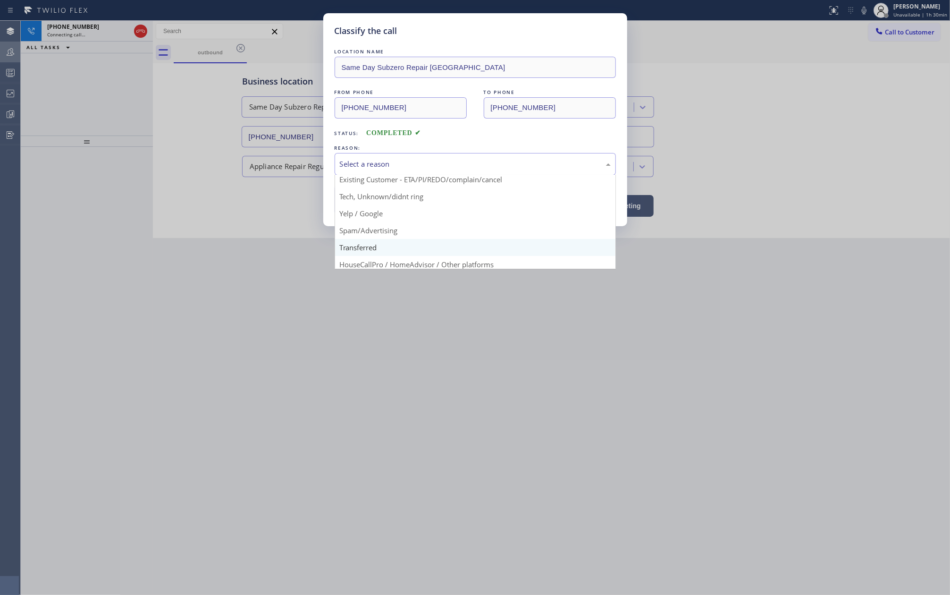
scroll to position [59, 0]
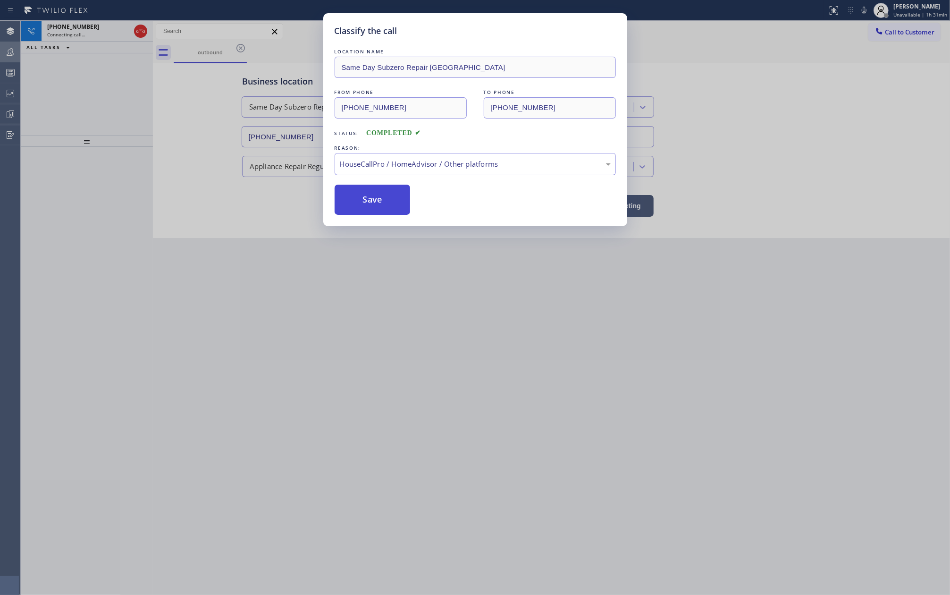
click at [383, 200] on button "Save" at bounding box center [373, 199] width 76 height 30
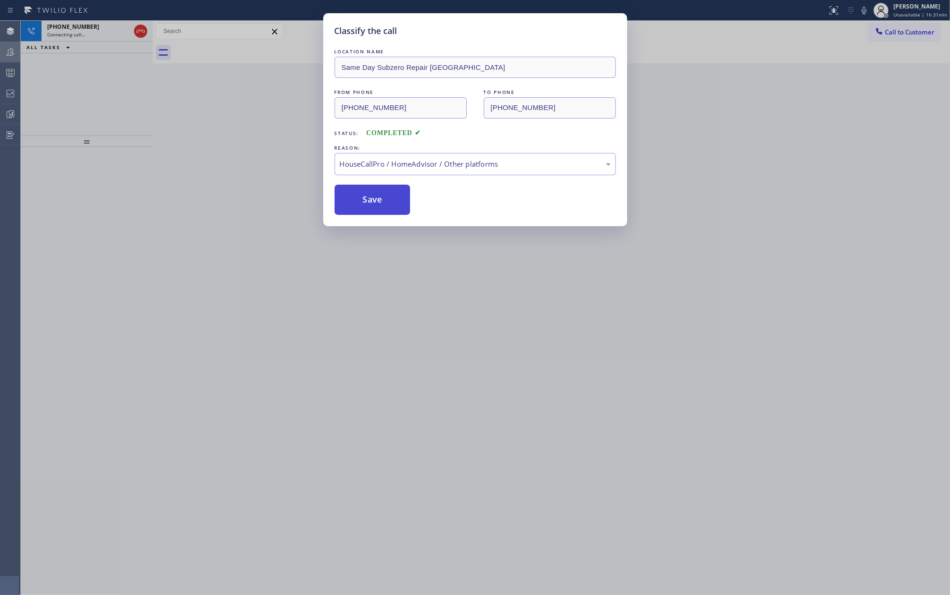
click at [383, 200] on button "Save" at bounding box center [373, 199] width 76 height 30
click at [376, 311] on div "Classify the call LOCATION NAME Same Day Subzero Repair Paradise Valley FROM PH…" at bounding box center [475, 297] width 950 height 595
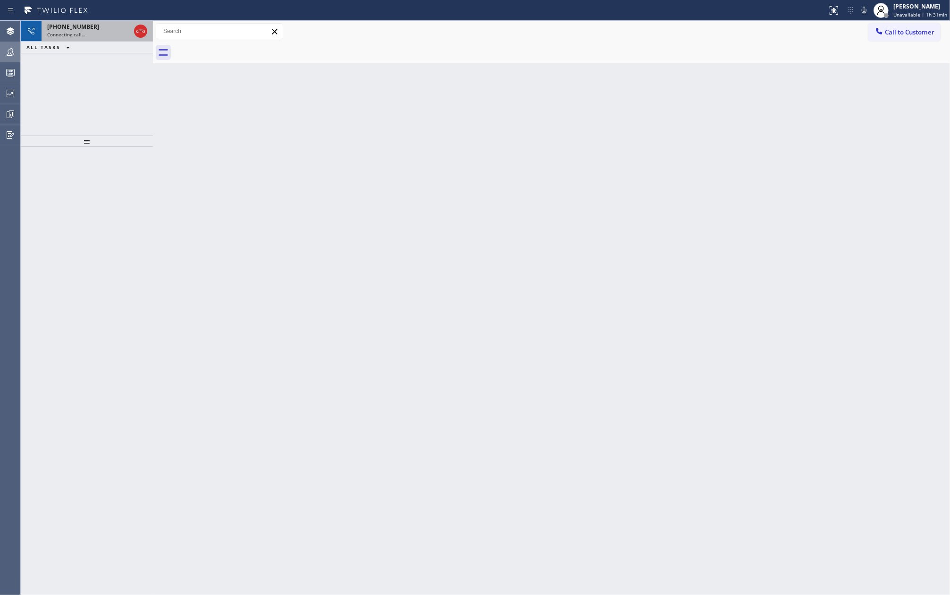
click at [108, 30] on div "+13107544080" at bounding box center [88, 27] width 83 height 8
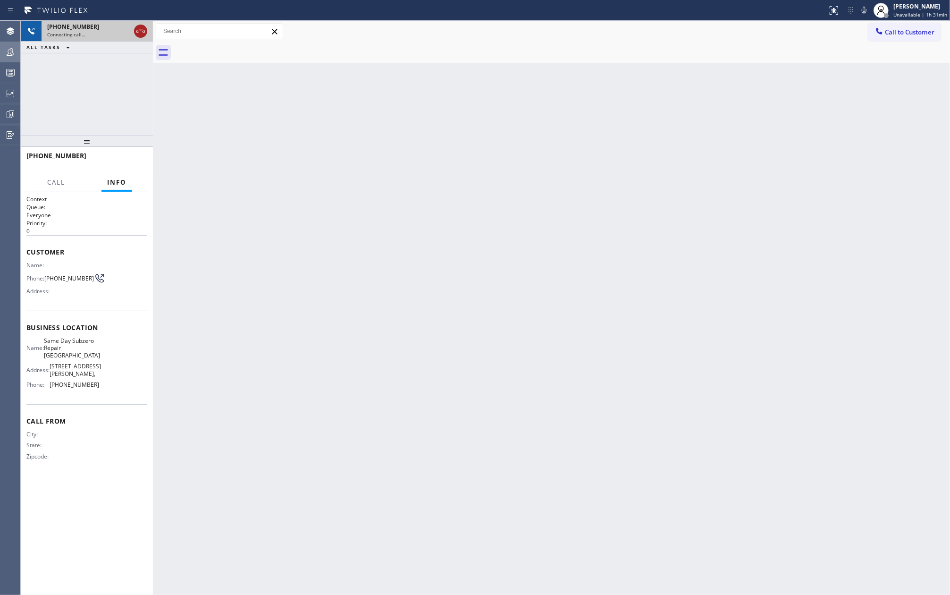
click at [143, 36] on icon at bounding box center [140, 30] width 11 height 11
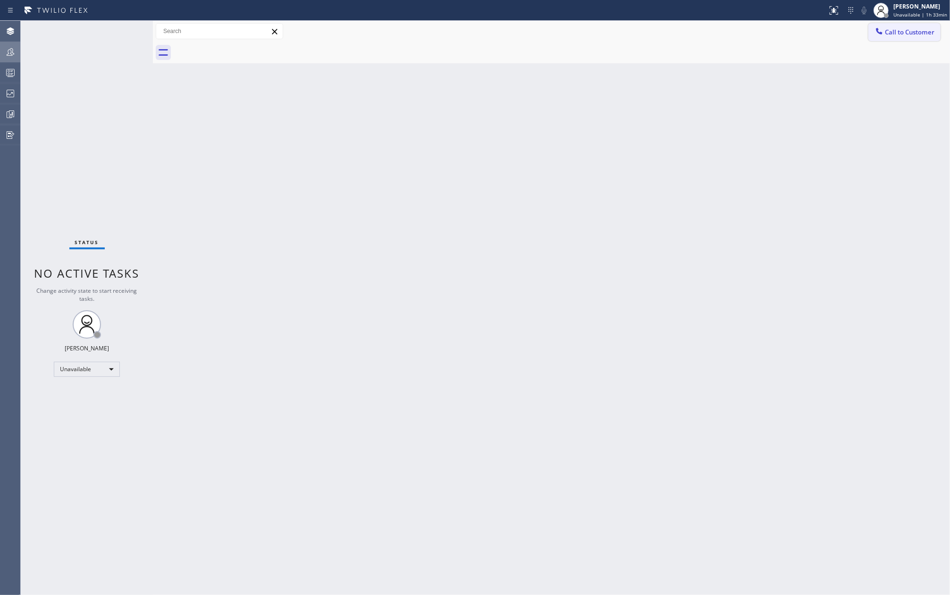
click at [895, 31] on span "Call to Customer" at bounding box center [910, 32] width 50 height 8
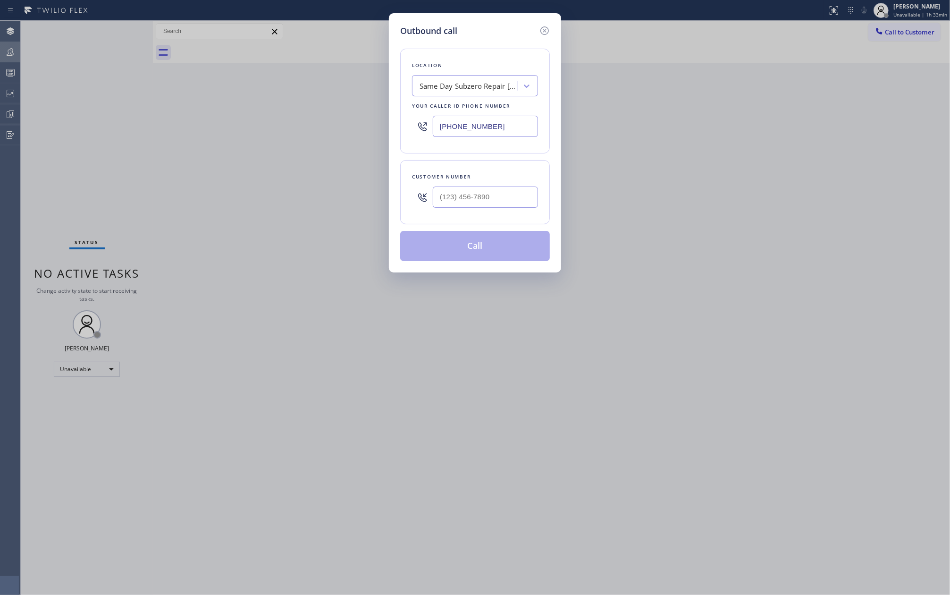
click at [498, 214] on div "Customer number" at bounding box center [475, 192] width 150 height 64
click at [499, 199] on input "(___) ___-____" at bounding box center [485, 196] width 105 height 21
paste input "805) 261-7248"
drag, startPoint x: 508, startPoint y: 197, endPoint x: 418, endPoint y: 202, distance: 90.7
click at [418, 202] on div "(805) 261-7248" at bounding box center [475, 197] width 126 height 31
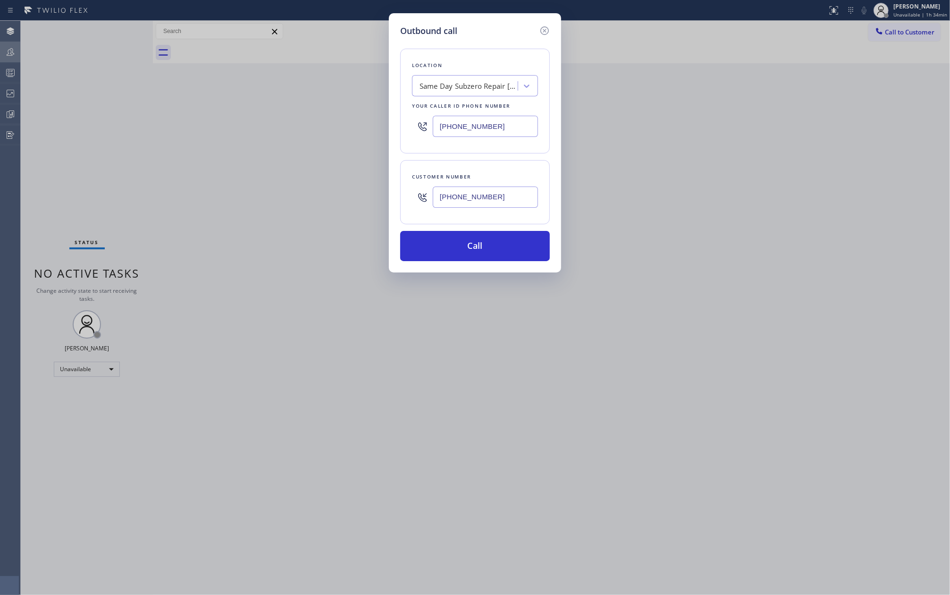
paste input "text"
drag, startPoint x: 512, startPoint y: 119, endPoint x: 429, endPoint y: 130, distance: 83.3
click at [429, 130] on div "(602) 932-2366" at bounding box center [475, 126] width 126 height 31
click at [508, 241] on button "Call" at bounding box center [475, 246] width 150 height 30
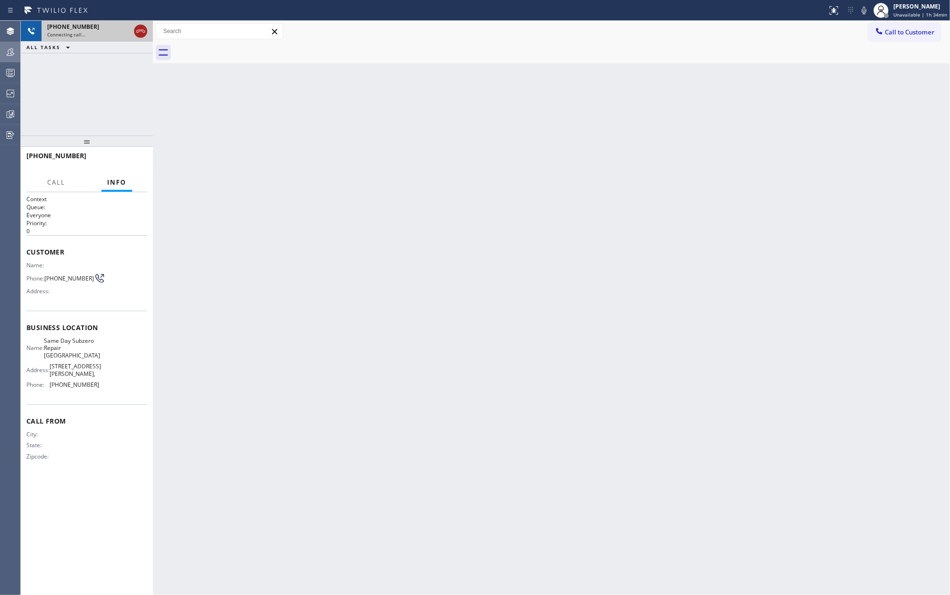
click at [134, 29] on div at bounding box center [140, 30] width 13 height 11
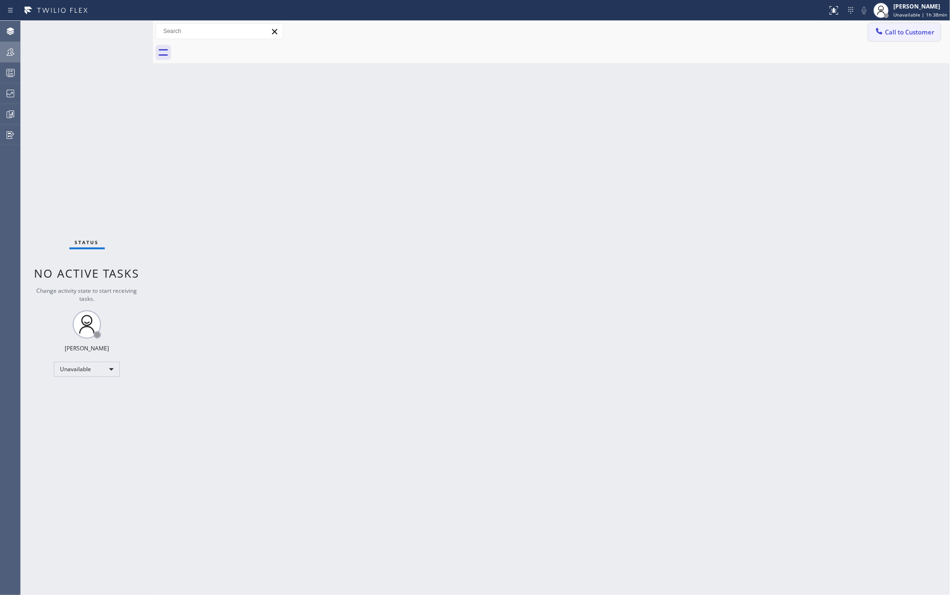
click at [905, 25] on button "Call to Customer" at bounding box center [904, 32] width 72 height 18
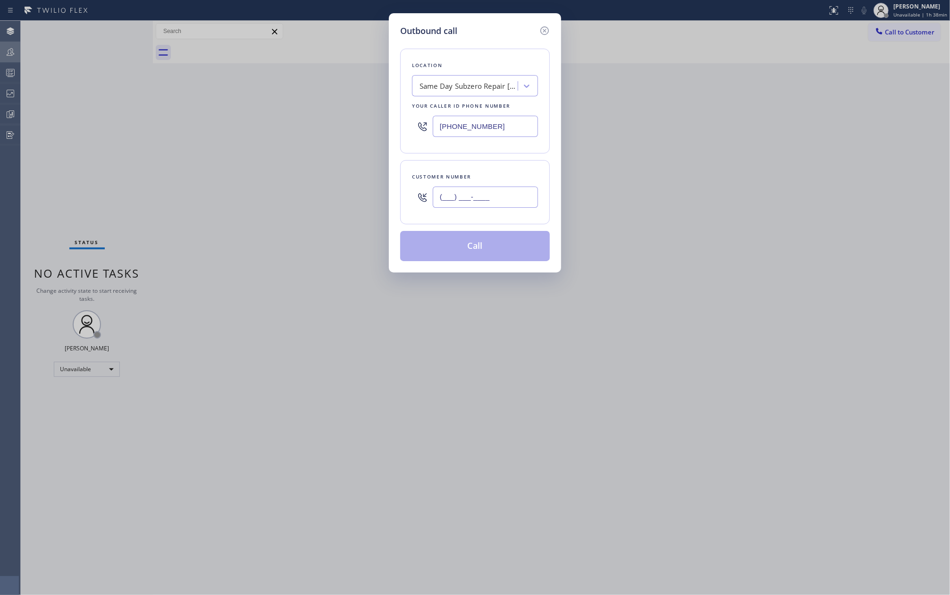
click at [504, 197] on input "(___) ___-____" at bounding box center [485, 196] width 105 height 21
paste input "714) 696-3547"
drag, startPoint x: 512, startPoint y: 129, endPoint x: 399, endPoint y: 130, distance: 113.7
click at [399, 130] on div "Outbound call Location Same Day Subzero Repair Paradise Valley Your caller id p…" at bounding box center [475, 142] width 172 height 259
click at [470, 243] on button "Call" at bounding box center [475, 246] width 150 height 30
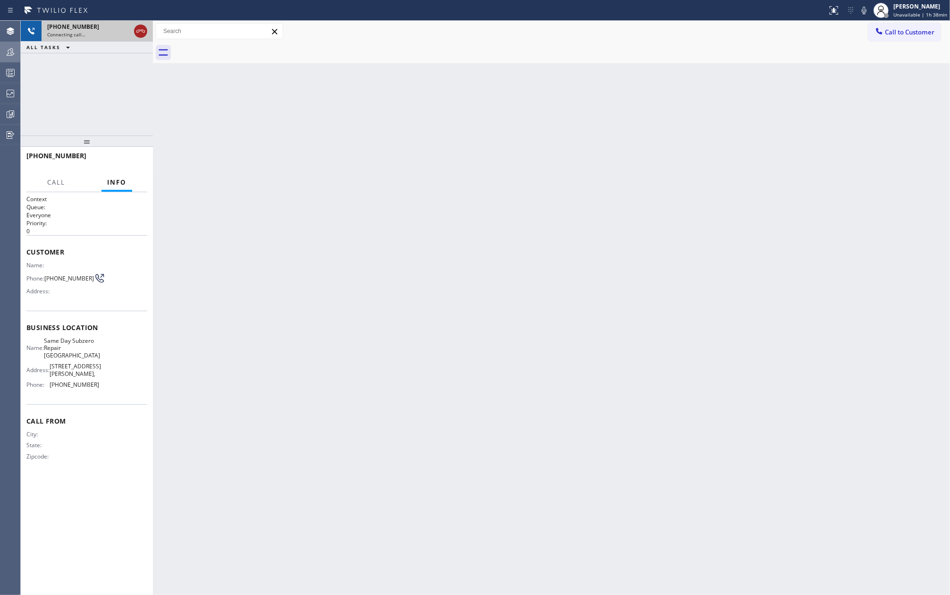
click at [142, 33] on icon at bounding box center [140, 30] width 11 height 11
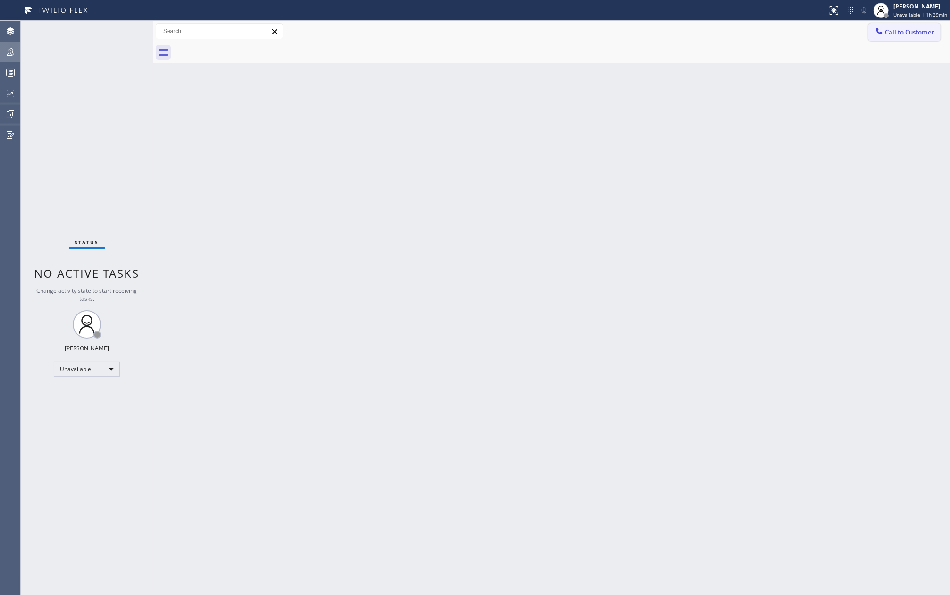
click at [899, 33] on span "Call to Customer" at bounding box center [910, 32] width 50 height 8
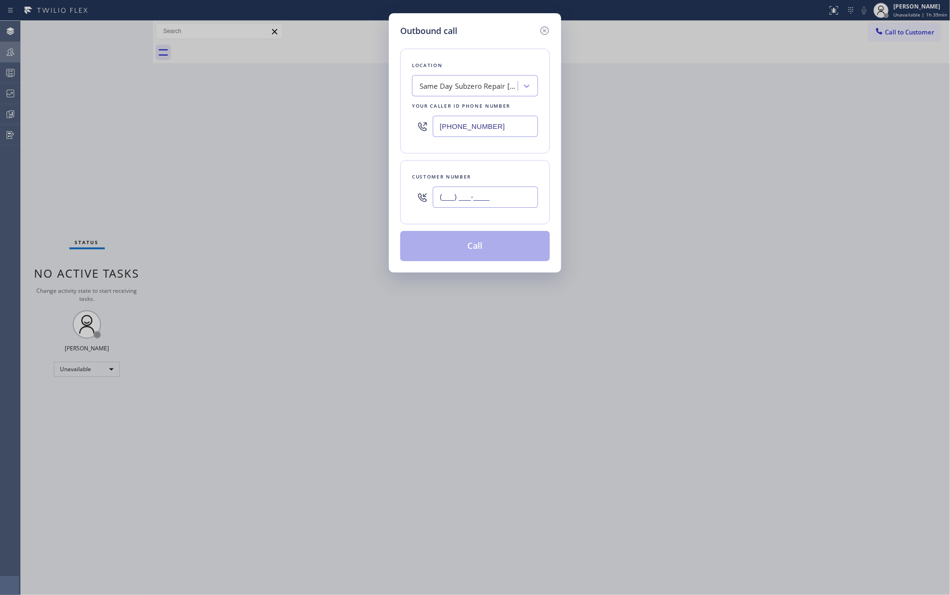
click at [528, 199] on input "(___) ___-____" at bounding box center [485, 196] width 105 height 21
paste input "626) 393-9326"
type input "[PHONE_NUMBER]"
click at [493, 112] on div "(602) 932-2366" at bounding box center [475, 126] width 126 height 31
drag, startPoint x: 506, startPoint y: 123, endPoint x: 416, endPoint y: 131, distance: 90.9
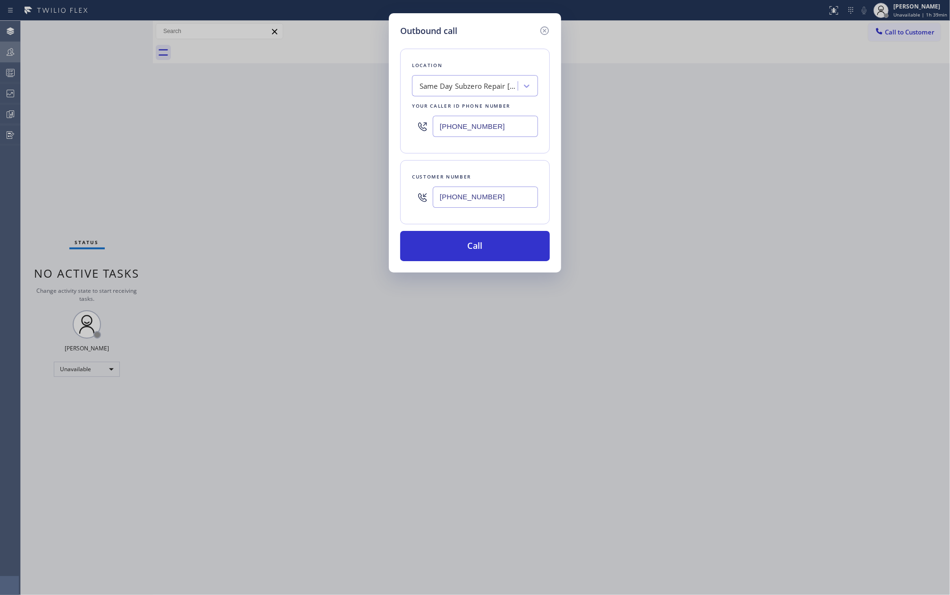
click at [416, 131] on div "(602) 932-2366" at bounding box center [475, 126] width 126 height 31
paste input "26) 548-332"
type input "[PHONE_NUMBER]"
click at [486, 251] on button "Call" at bounding box center [475, 246] width 150 height 30
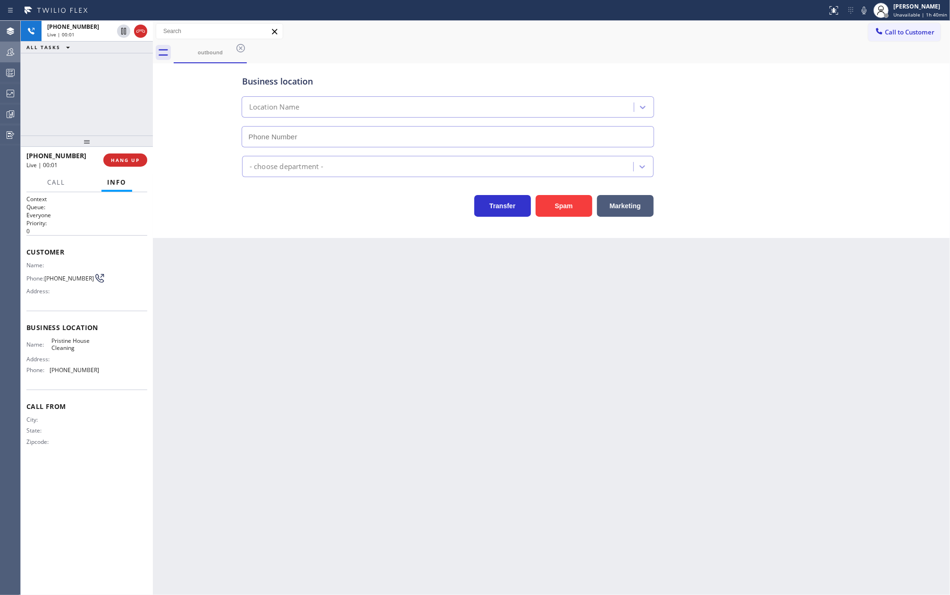
type input "[PHONE_NUMBER]"
click at [119, 159] on span "HANG UP" at bounding box center [125, 160] width 29 height 7
click at [8, 114] on icon at bounding box center [10, 114] width 11 height 11
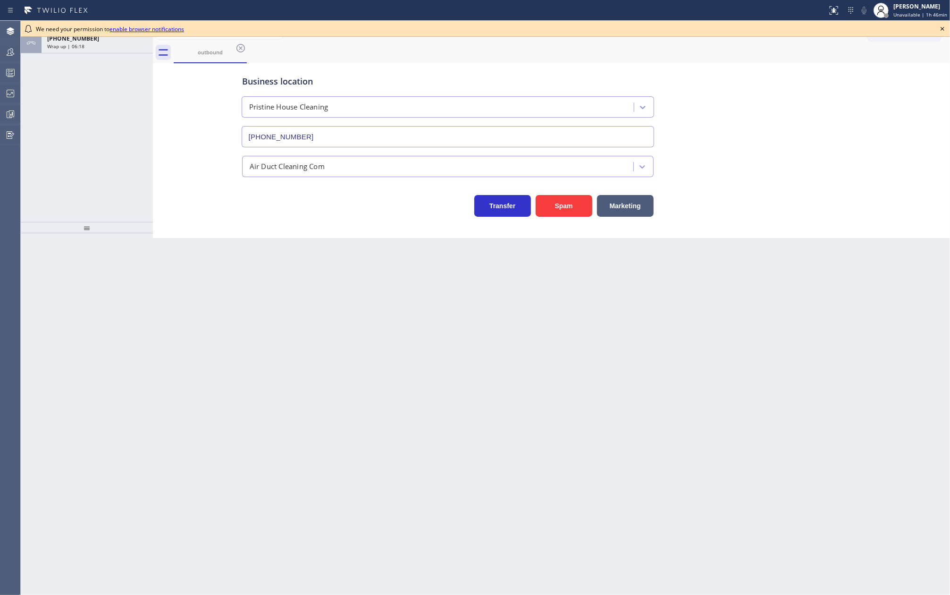
type input "[PHONE_NUMBER]"
click at [109, 42] on div "[PHONE_NUMBER]" at bounding box center [97, 38] width 100 height 8
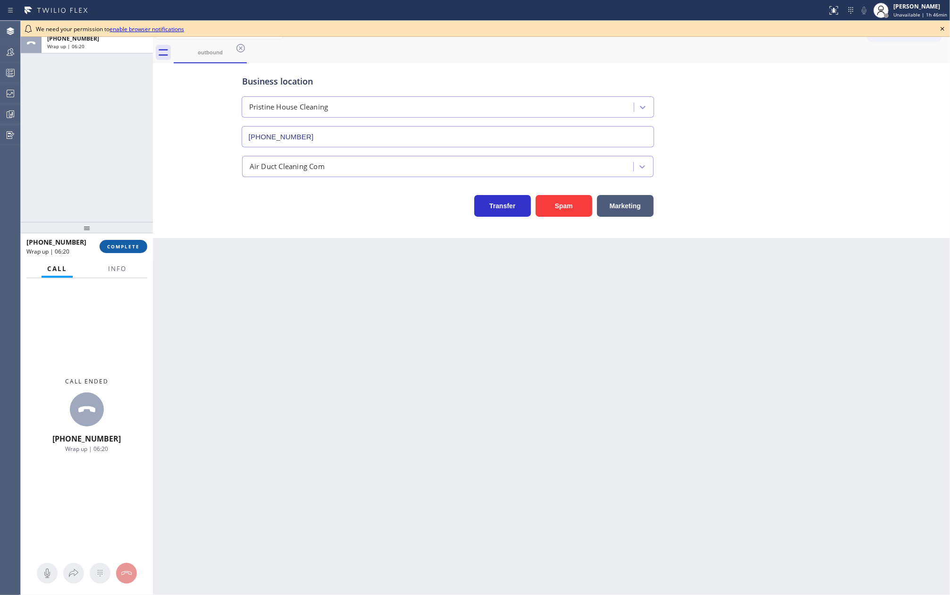
click at [124, 242] on button "COMPLETE" at bounding box center [124, 246] width 48 height 13
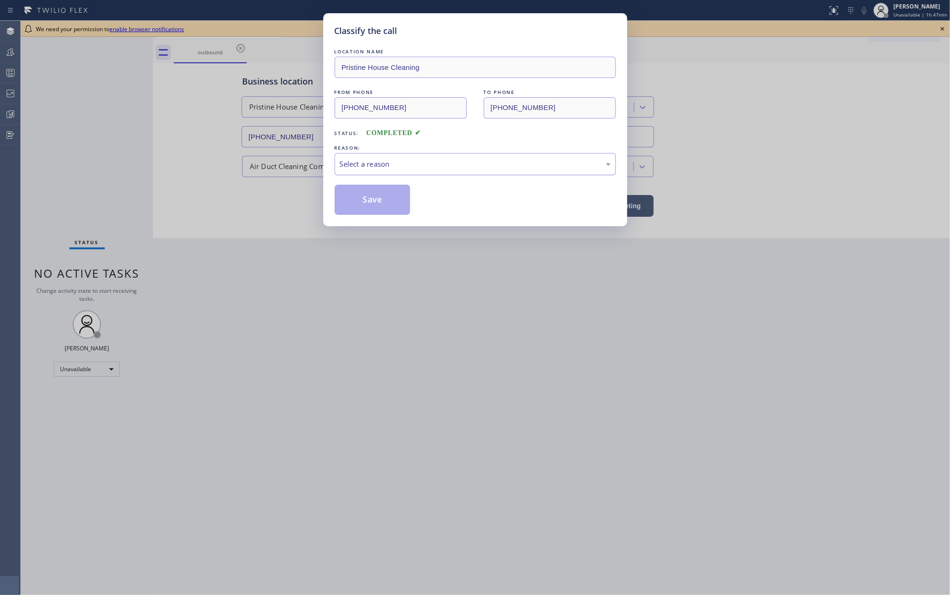
click at [461, 161] on div "Select a reason" at bounding box center [475, 164] width 271 height 11
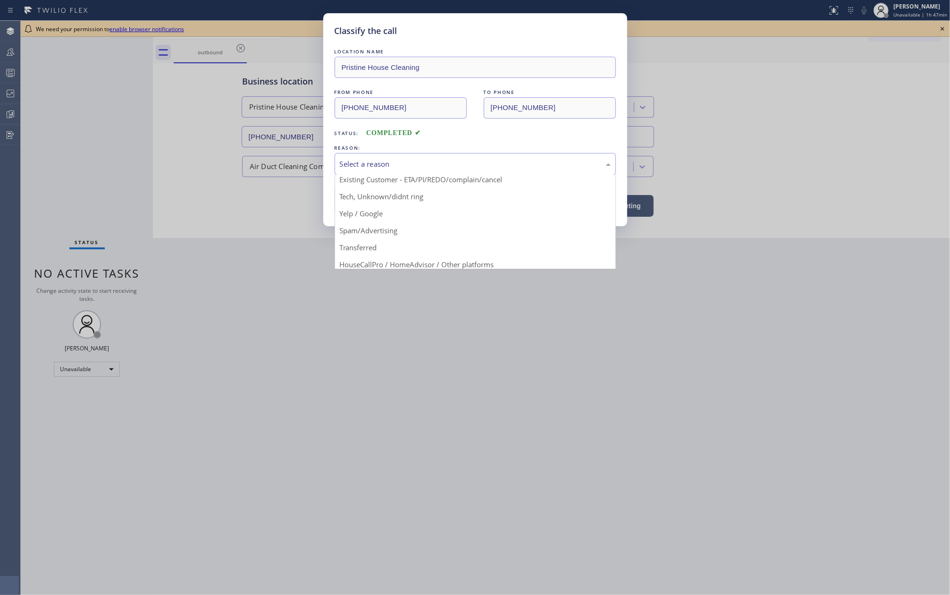
scroll to position [59, 0]
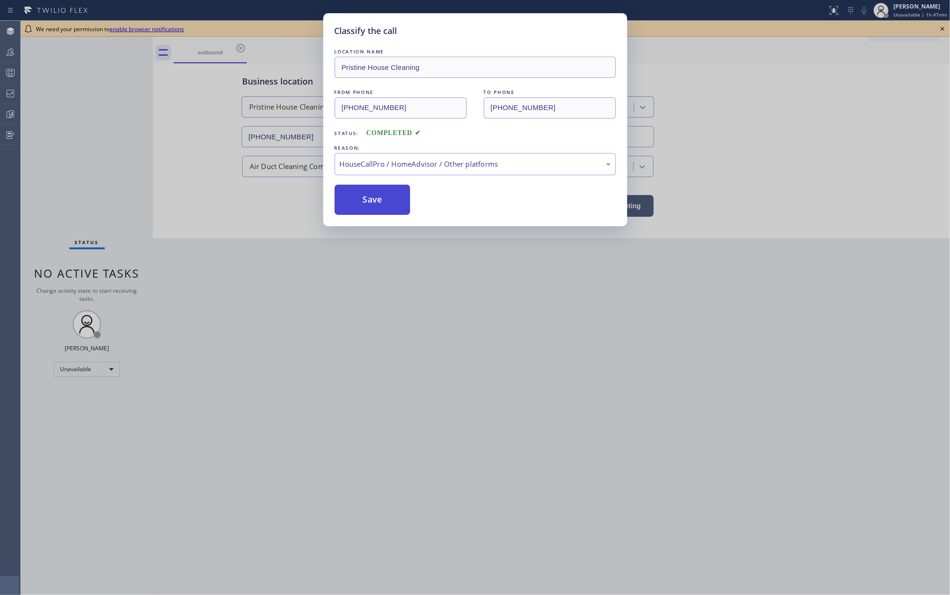
click at [379, 198] on button "Save" at bounding box center [373, 199] width 76 height 30
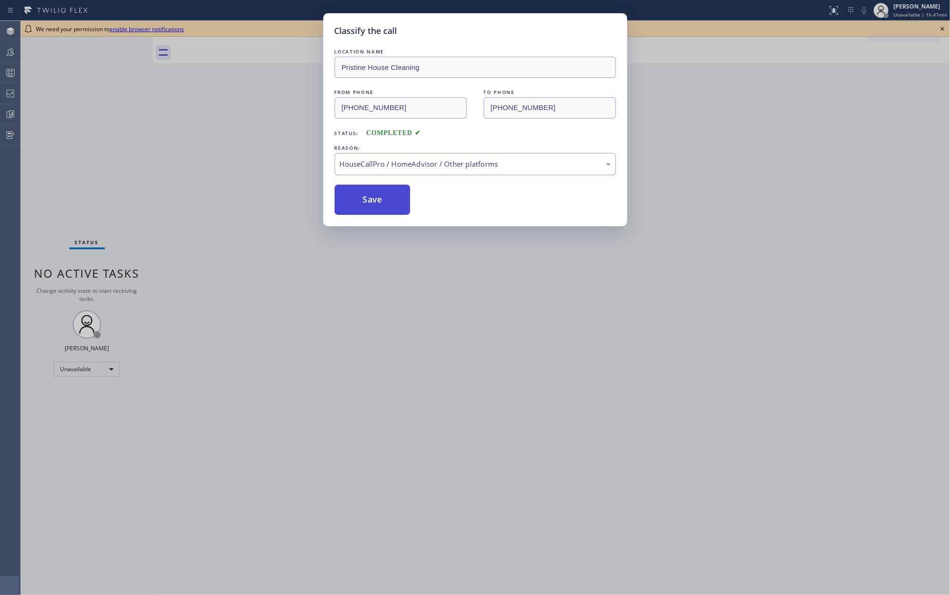
click at [379, 198] on button "Save" at bounding box center [373, 199] width 76 height 30
click at [747, 316] on div "Classify the call LOCATION NAME Pristine House Cleaning FROM PHONE [PHONE_NUMBE…" at bounding box center [475, 297] width 950 height 595
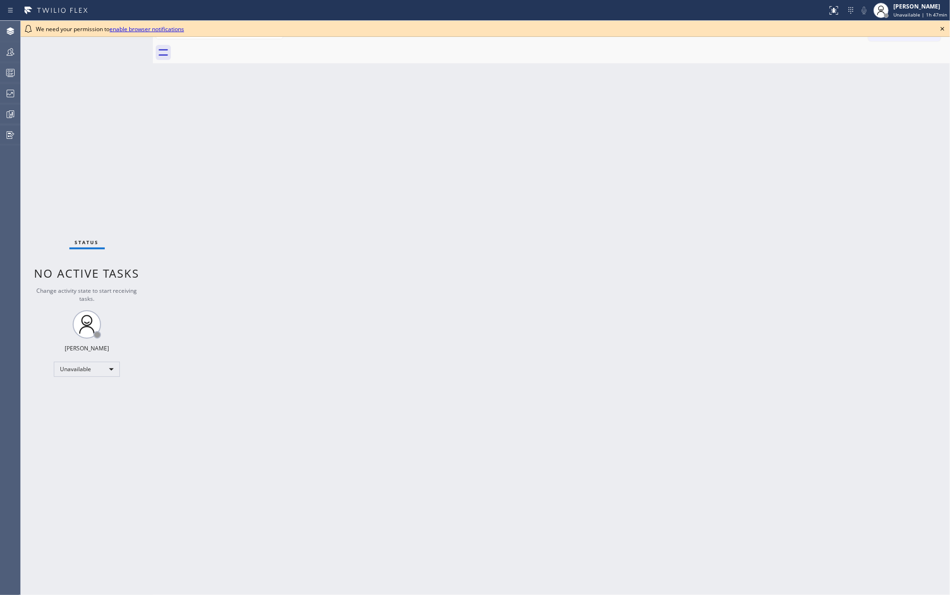
click at [942, 27] on icon at bounding box center [942, 28] width 11 height 11
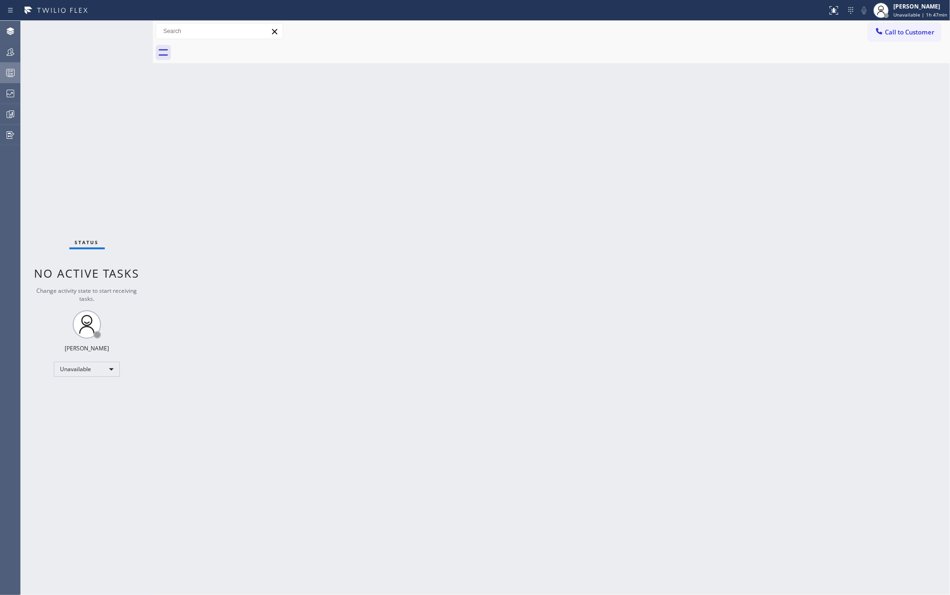
click at [13, 70] on icon at bounding box center [10, 72] width 11 height 11
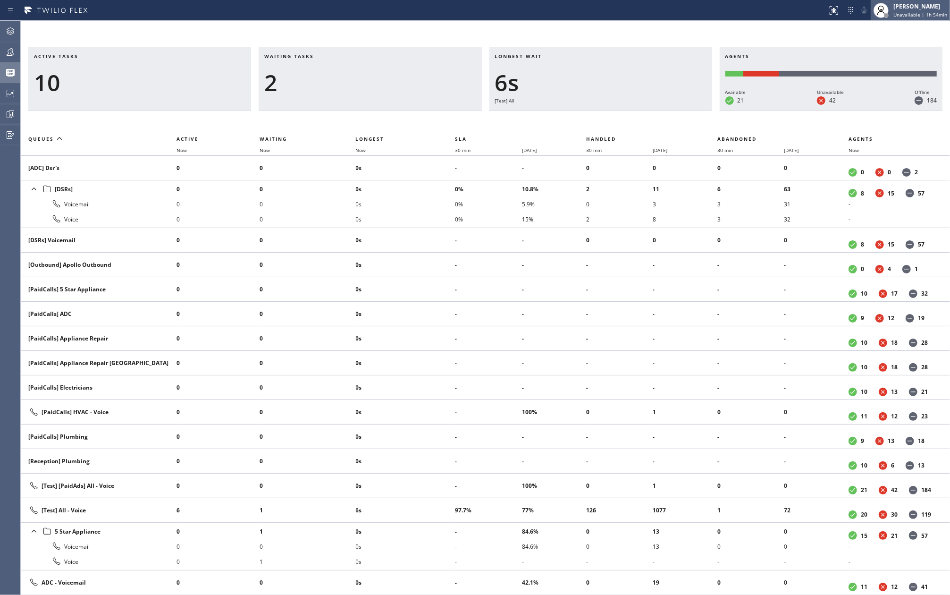
click at [913, 9] on div "[PERSON_NAME]" at bounding box center [920, 6] width 54 height 8
click at [888, 73] on button "Break" at bounding box center [902, 74] width 94 height 12
click at [917, 7] on div "[PERSON_NAME]" at bounding box center [923, 6] width 47 height 8
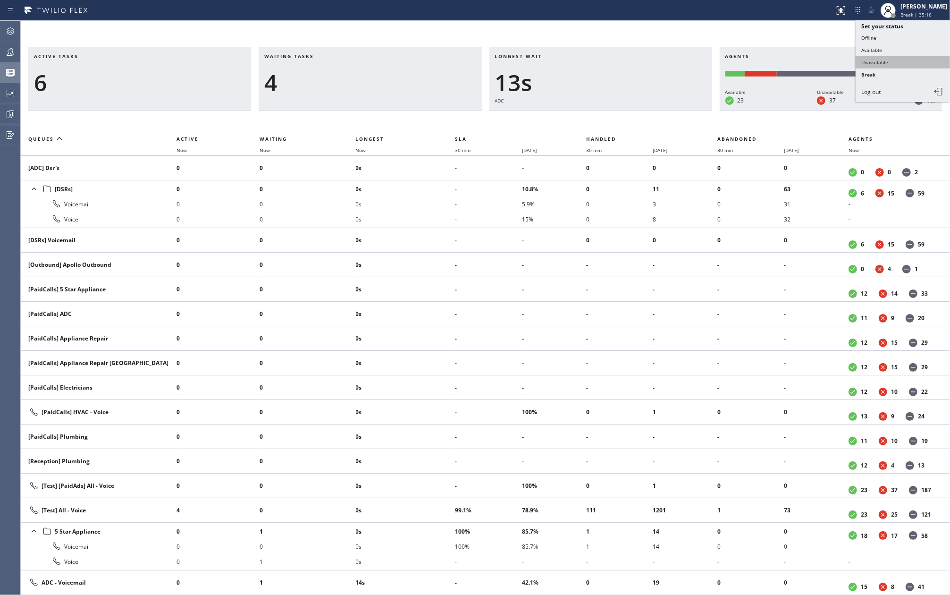
click at [889, 59] on button "Unavailable" at bounding box center [902, 62] width 94 height 12
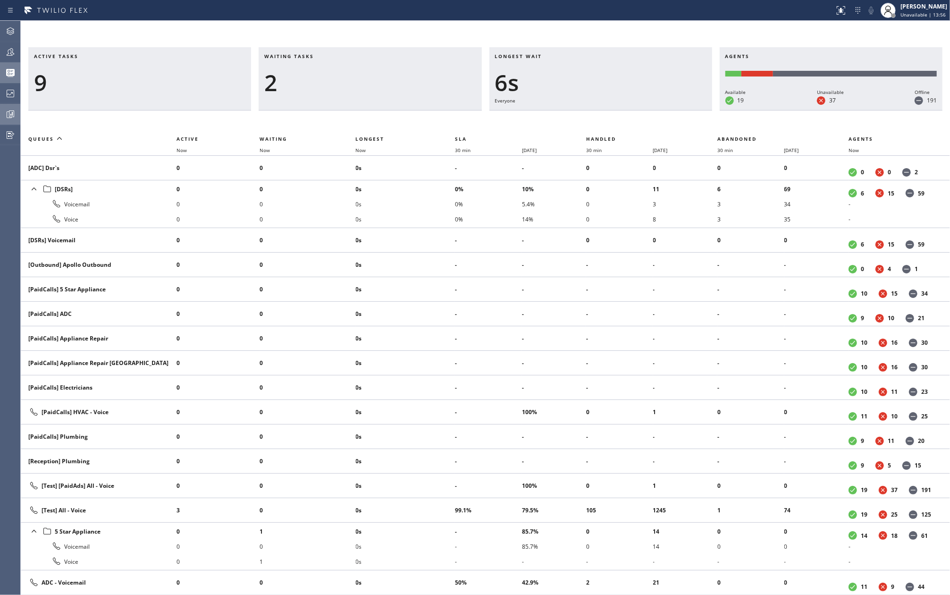
click at [6, 114] on icon at bounding box center [10, 114] width 11 height 11
